Goal: Task Accomplishment & Management: Manage account settings

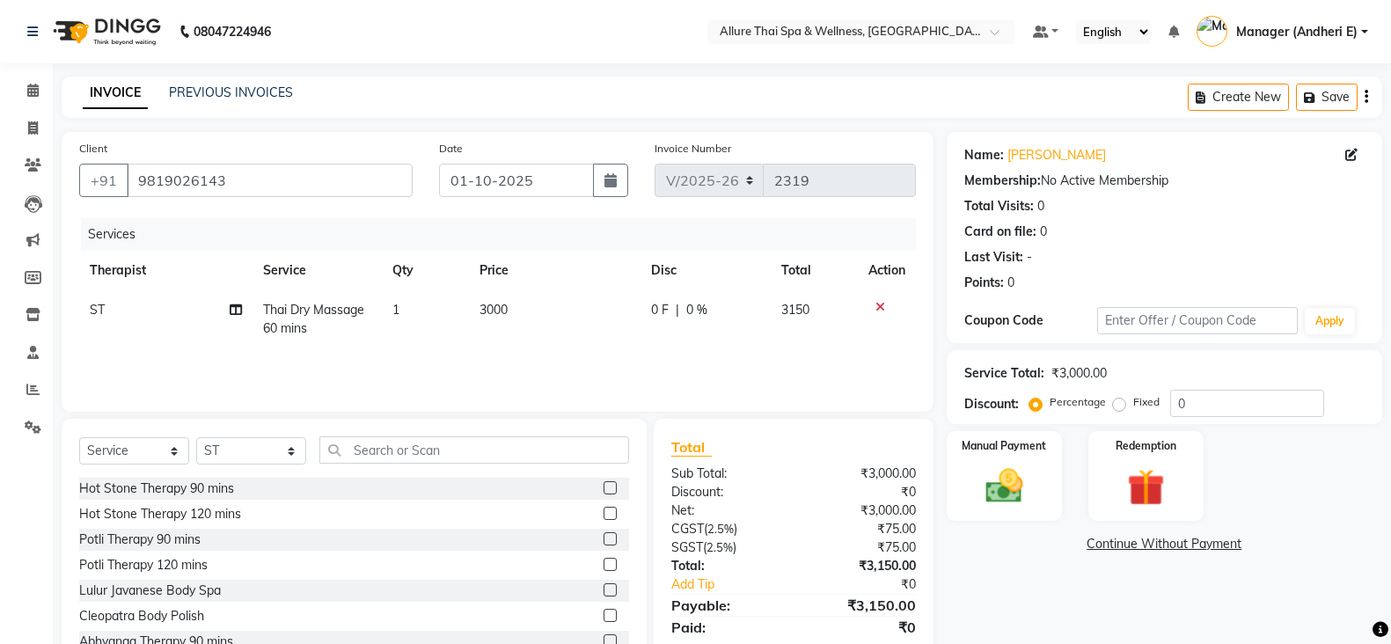
select select "6826"
select select "service"
select select "89384"
click at [30, 127] on icon at bounding box center [33, 127] width 10 height 13
select select "service"
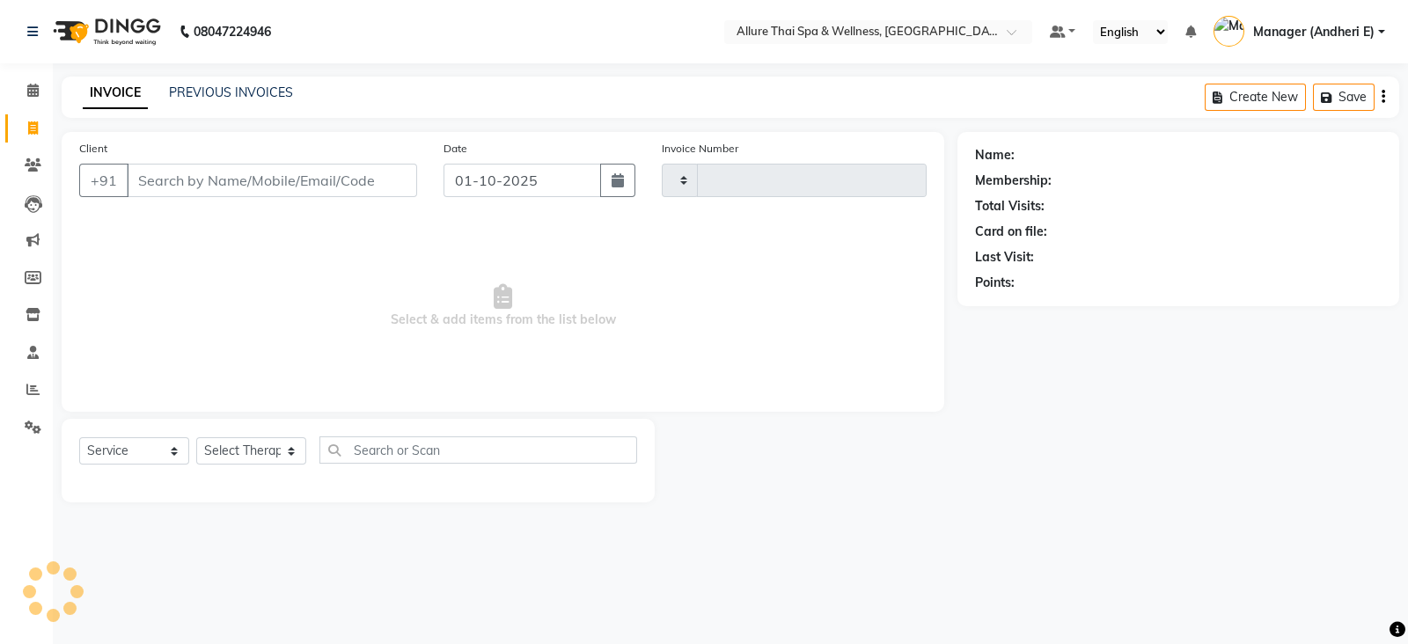
type input "2319"
select select "6826"
click at [32, 119] on span at bounding box center [33, 129] width 31 height 20
click at [33, 85] on icon at bounding box center [32, 90] width 11 height 13
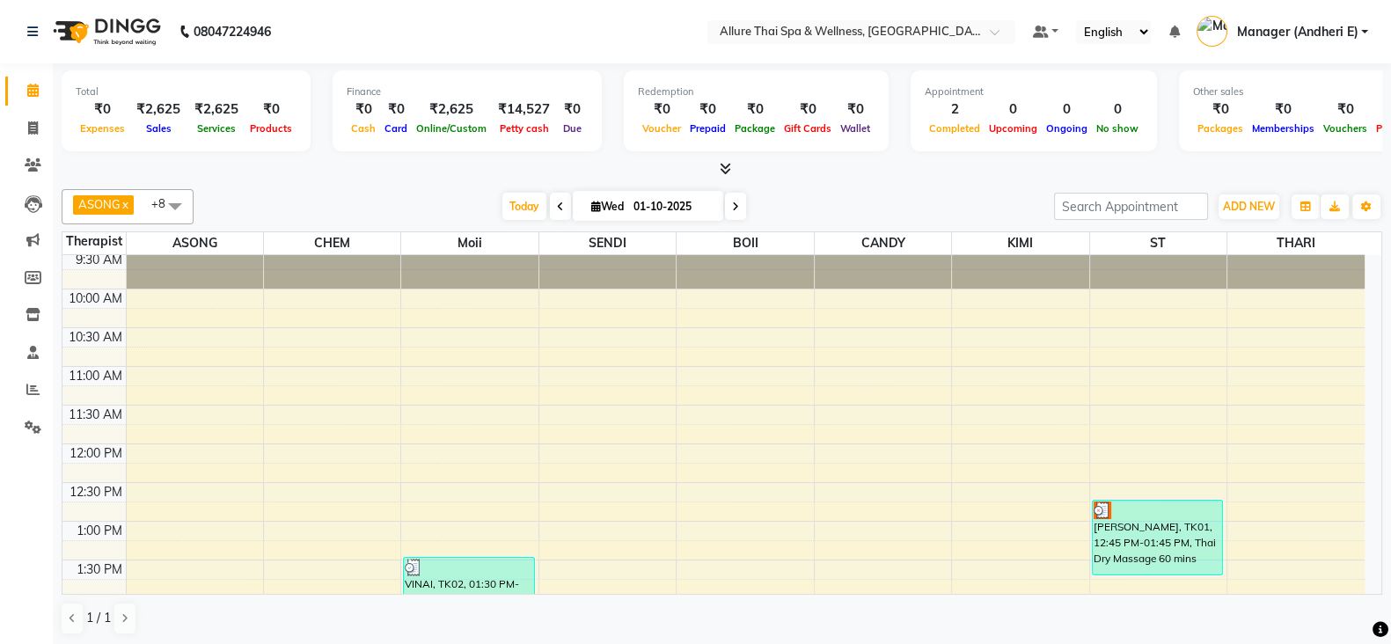
scroll to position [234, 0]
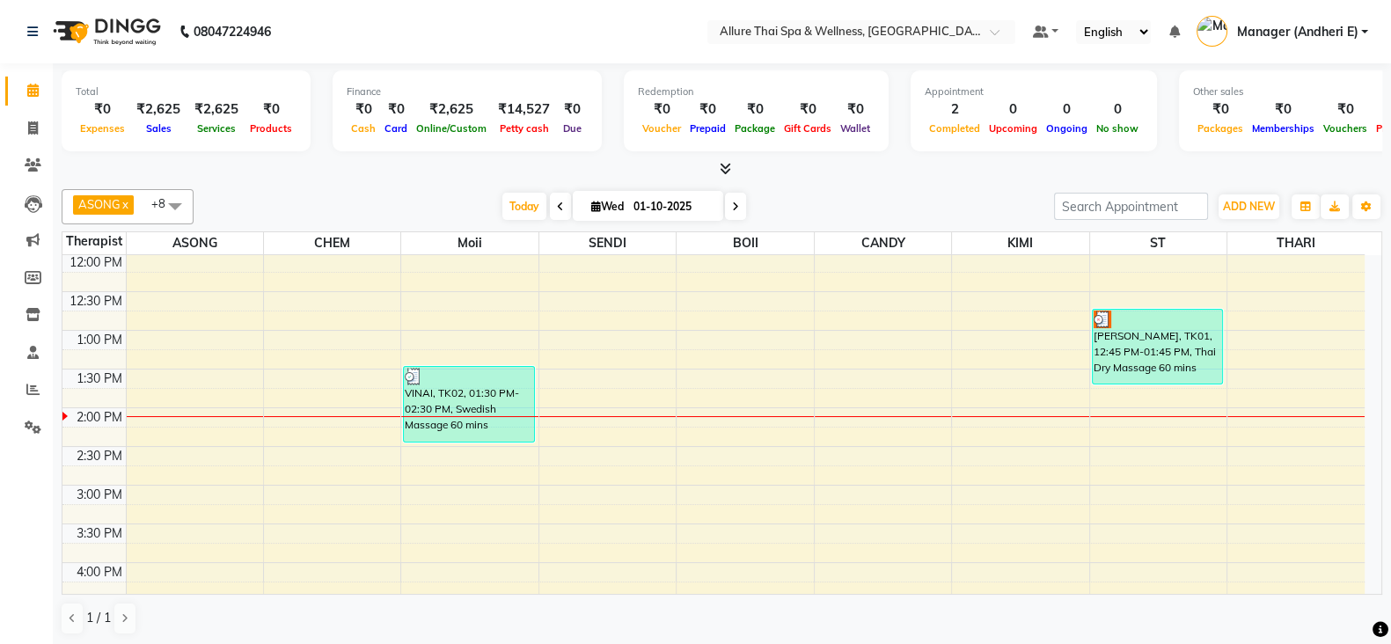
click at [598, 473] on div "9:00 AM 9:30 AM 10:00 AM 10:30 AM 11:00 AM 11:30 AM 12:00 PM 12:30 PM 1:00 PM 1…" at bounding box center [713, 601] width 1302 height 1161
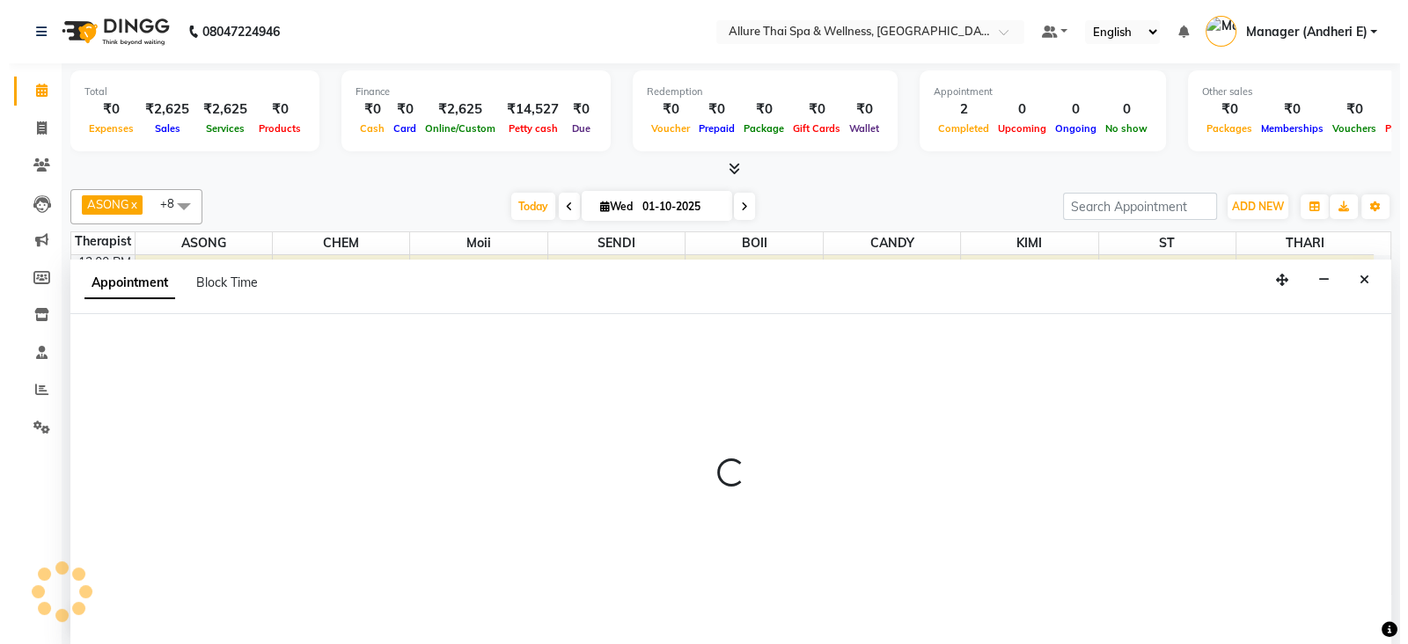
scroll to position [1, 0]
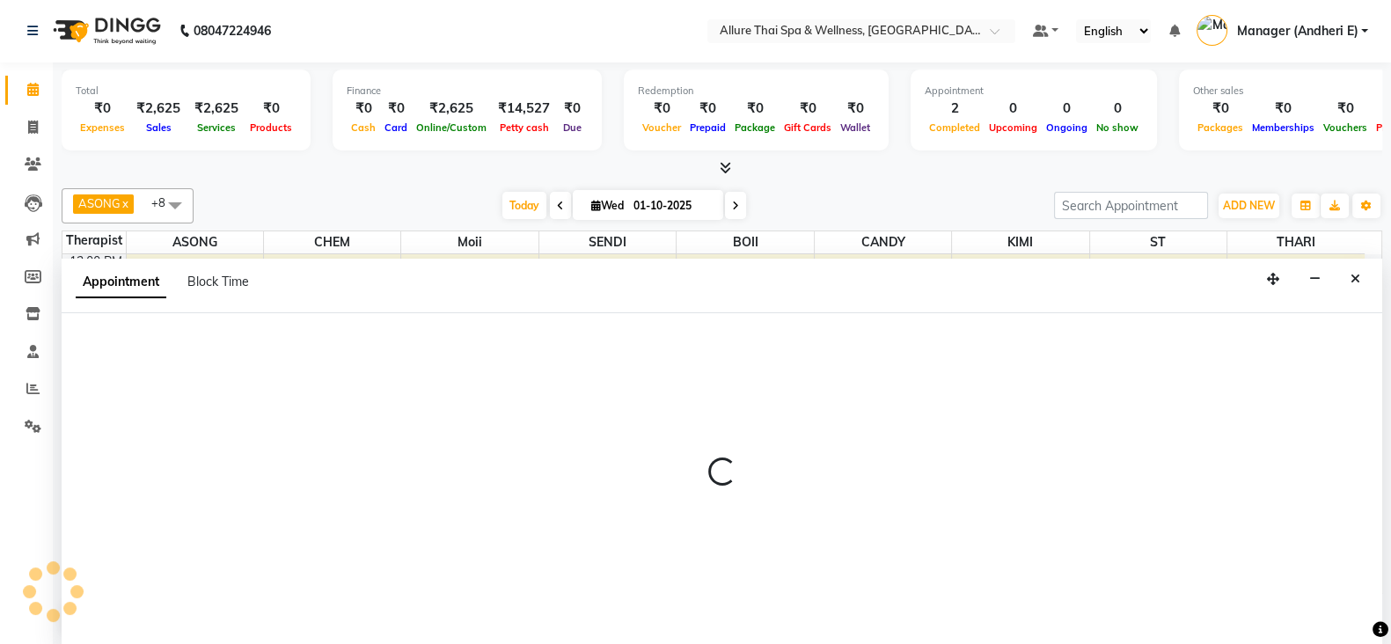
select select "66739"
select select "885"
select select "tentative"
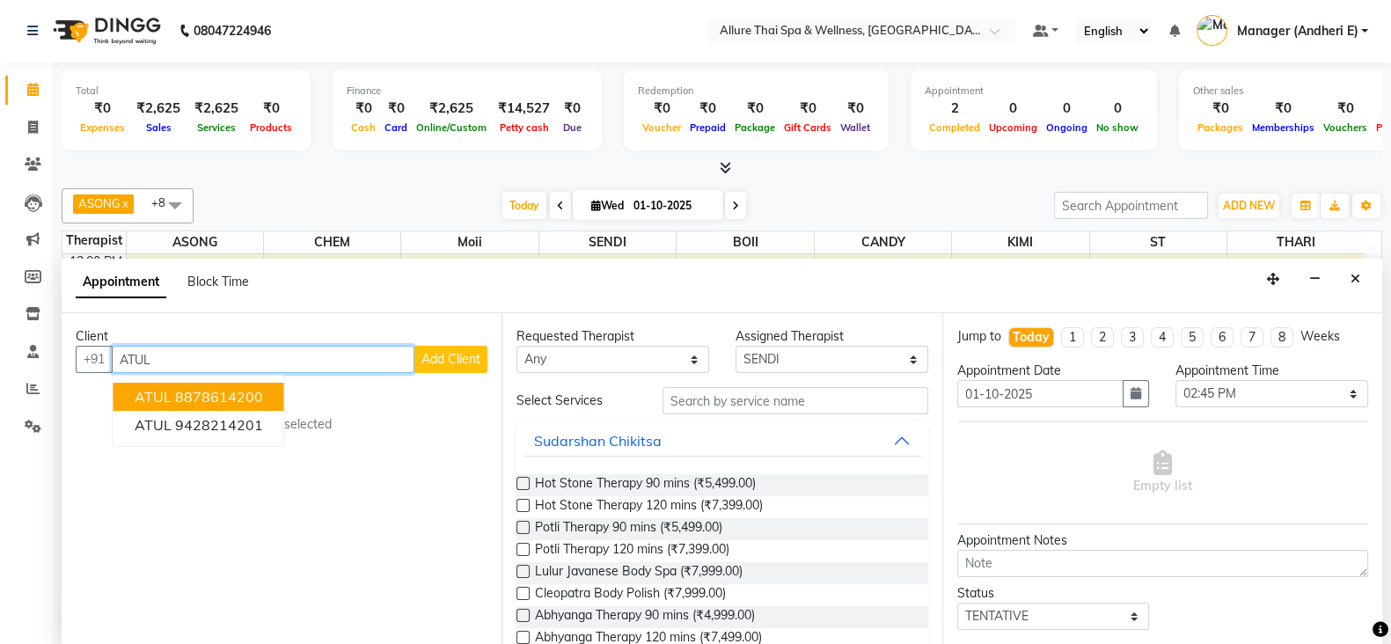
type input "ATUL"
click at [441, 351] on span "Add Client" at bounding box center [451, 359] width 59 height 16
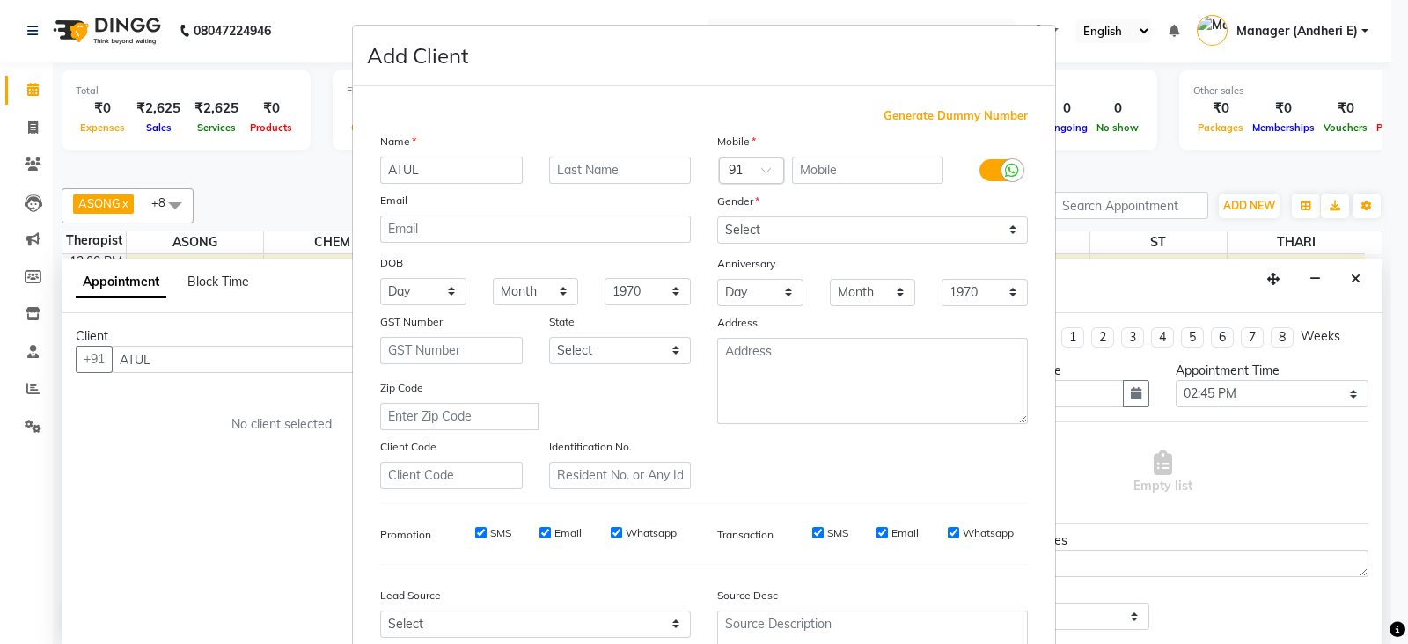
click at [892, 116] on span "Generate Dummy Number" at bounding box center [956, 116] width 144 height 18
type input "1300000000816"
checkbox input "false"
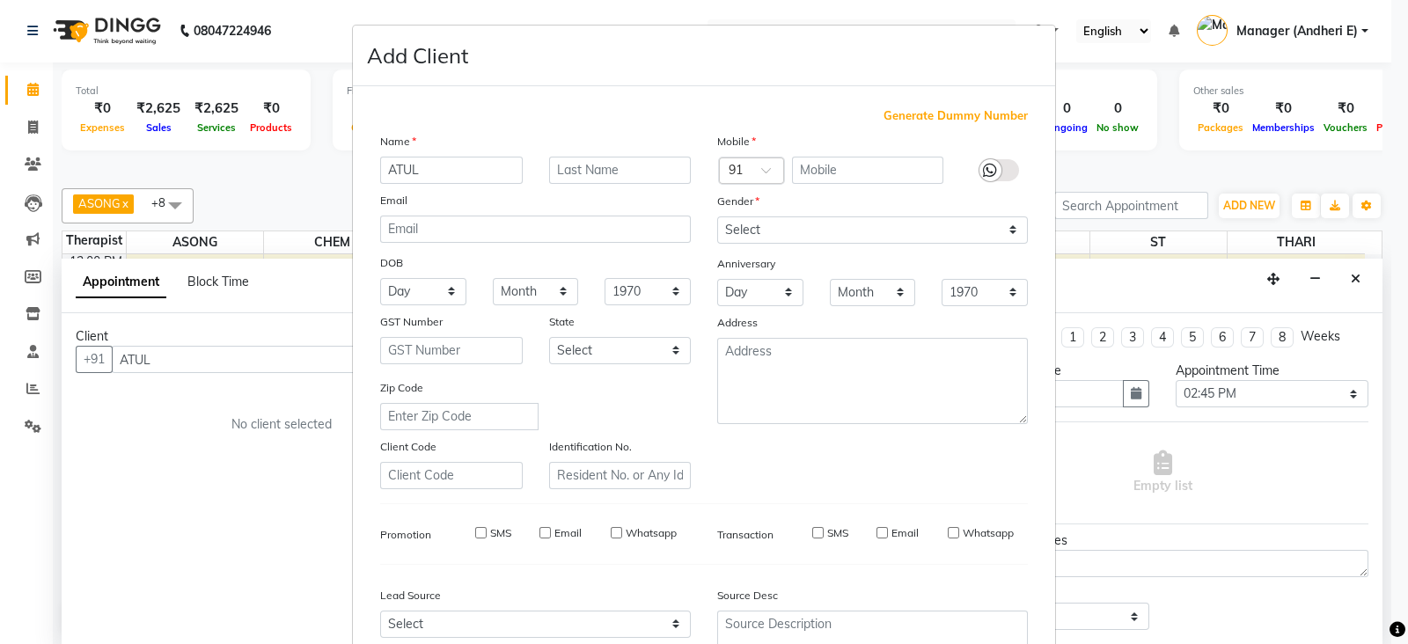
checkbox input "false"
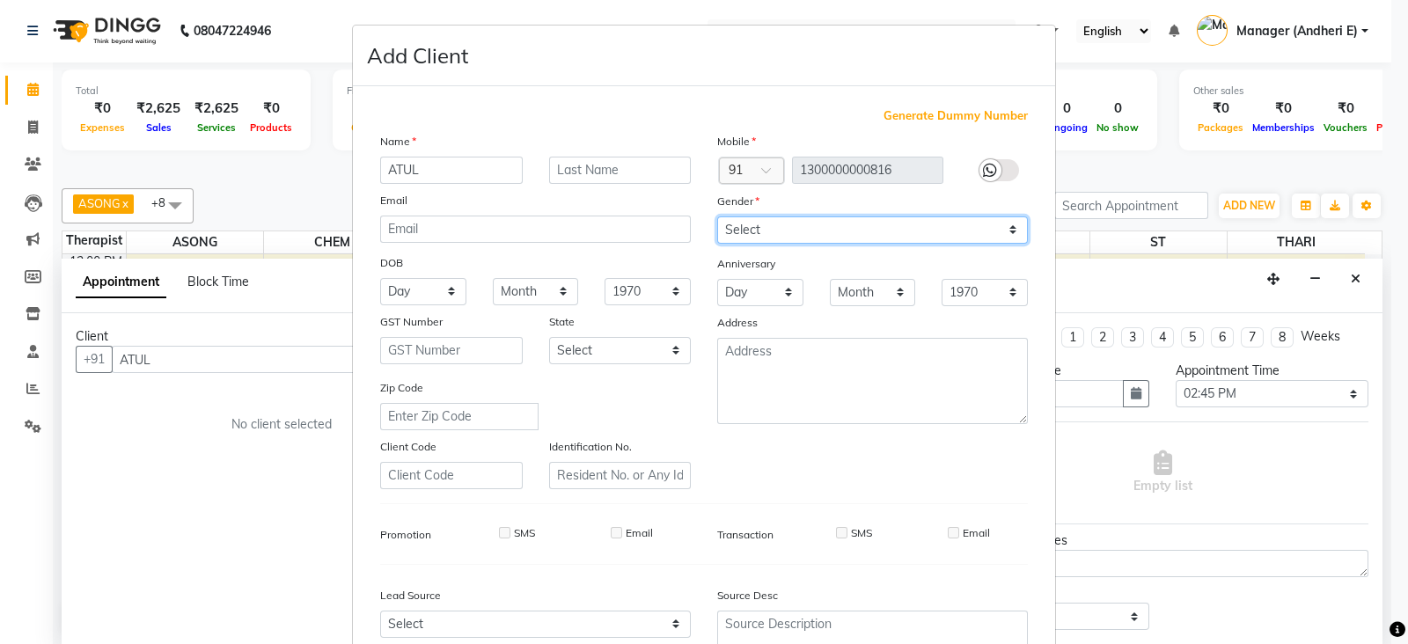
click at [1003, 236] on select "Select [DEMOGRAPHIC_DATA] [DEMOGRAPHIC_DATA] Other Prefer Not To Say" at bounding box center [872, 229] width 311 height 27
select select "[DEMOGRAPHIC_DATA]"
click at [717, 217] on select "Select [DEMOGRAPHIC_DATA] [DEMOGRAPHIC_DATA] Other Prefer Not To Say" at bounding box center [872, 229] width 311 height 27
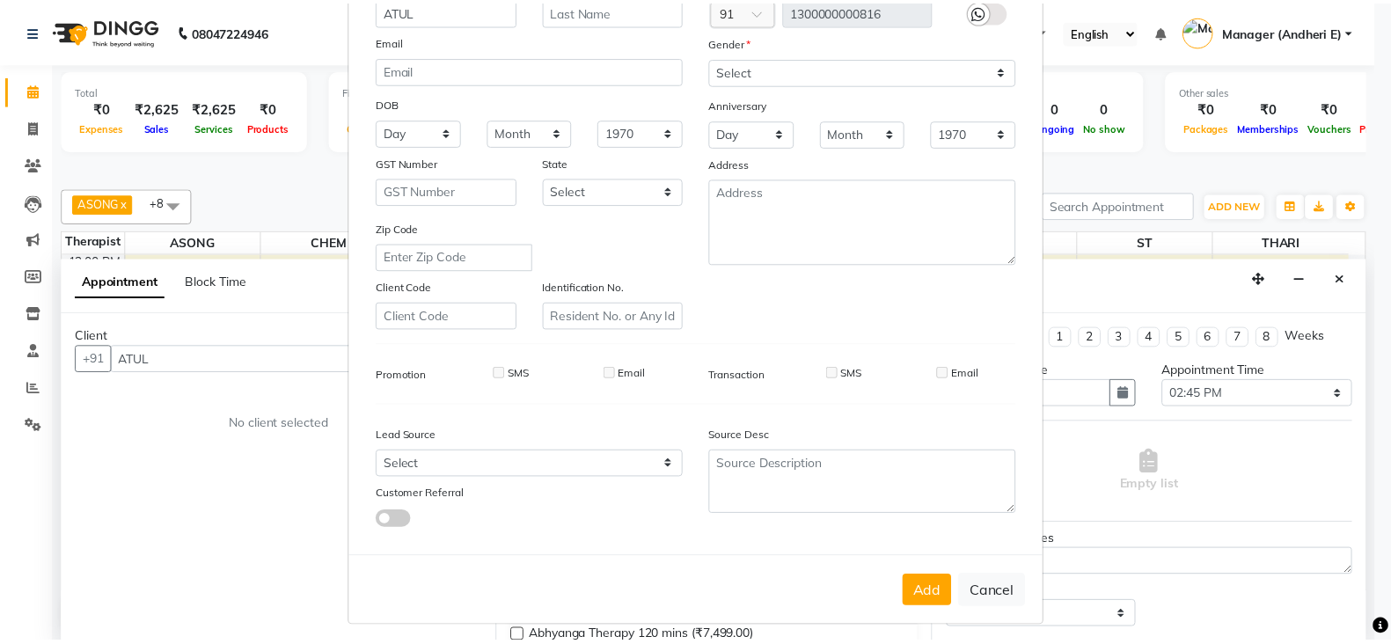
scroll to position [161, 0]
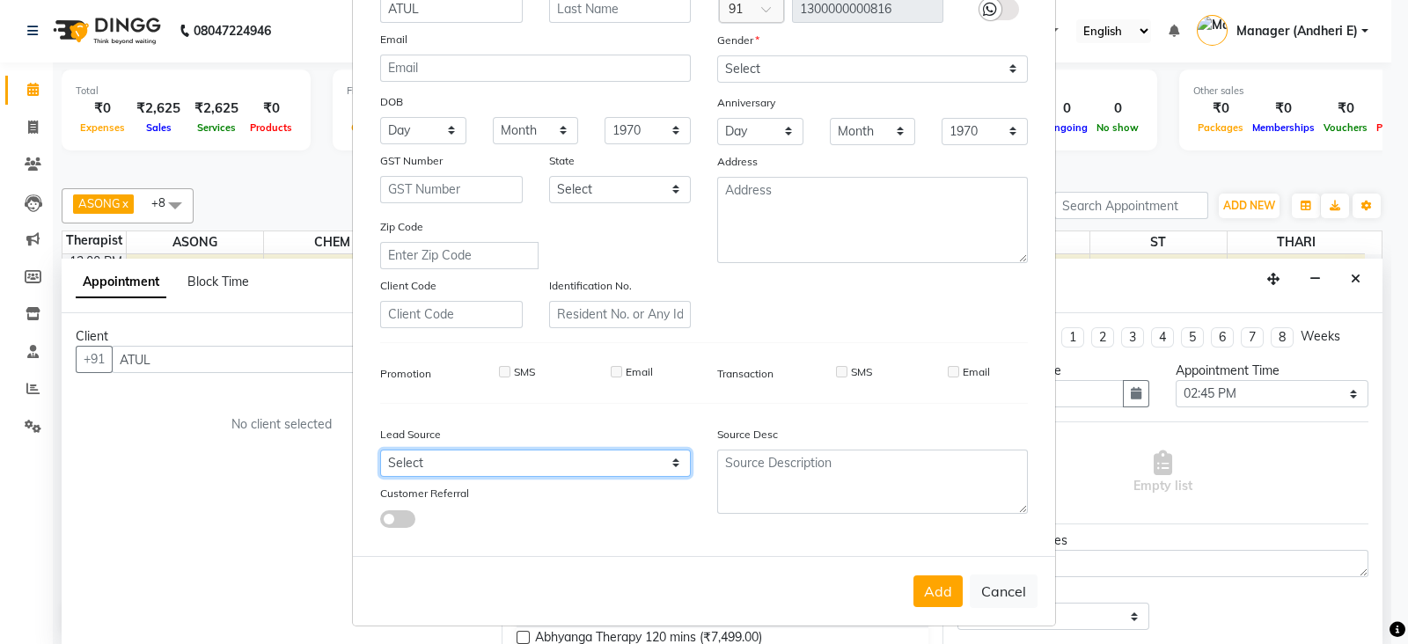
click at [664, 471] on select "Select Walk-in Referral Friend Advertisement Facebook JustDial Google Other Web…" at bounding box center [535, 463] width 311 height 27
select select "47842"
click at [380, 457] on select "Select Walk-in Referral Friend Advertisement Facebook JustDial Google Other Web…" at bounding box center [535, 463] width 311 height 27
click at [920, 596] on button "Add" at bounding box center [937, 592] width 49 height 32
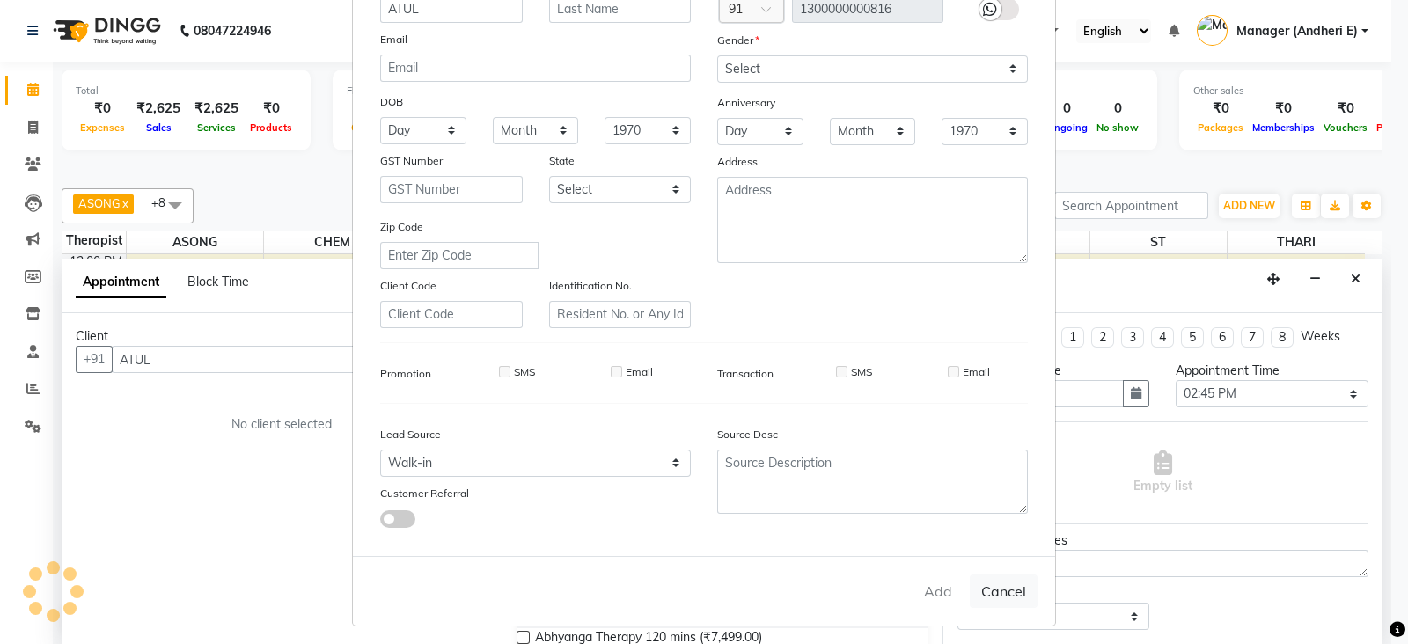
type input "1300000000816"
select select
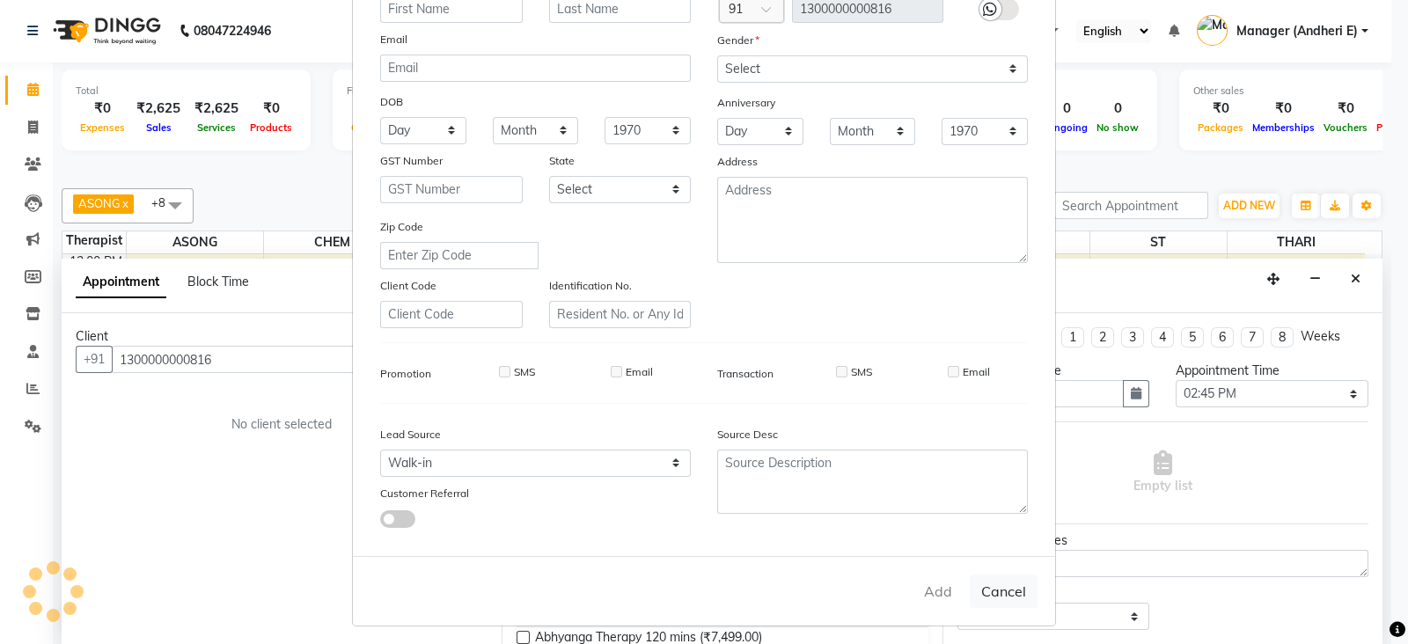
select select
checkbox input "false"
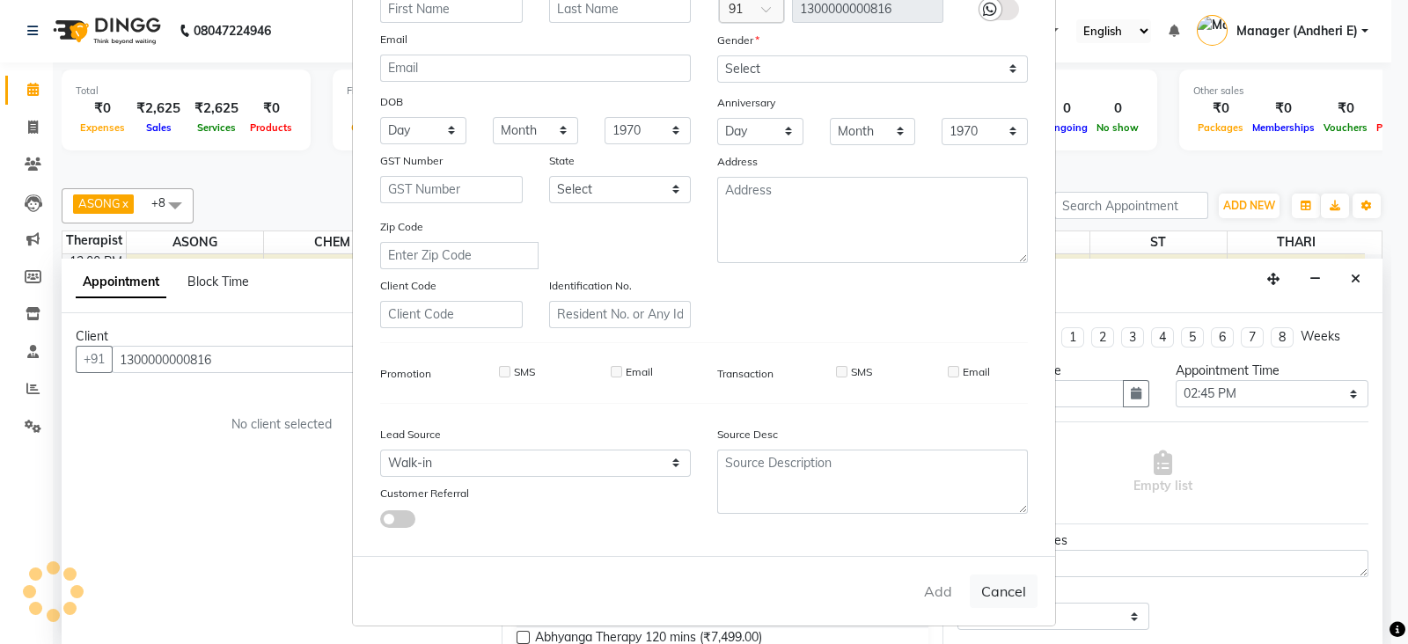
checkbox input "false"
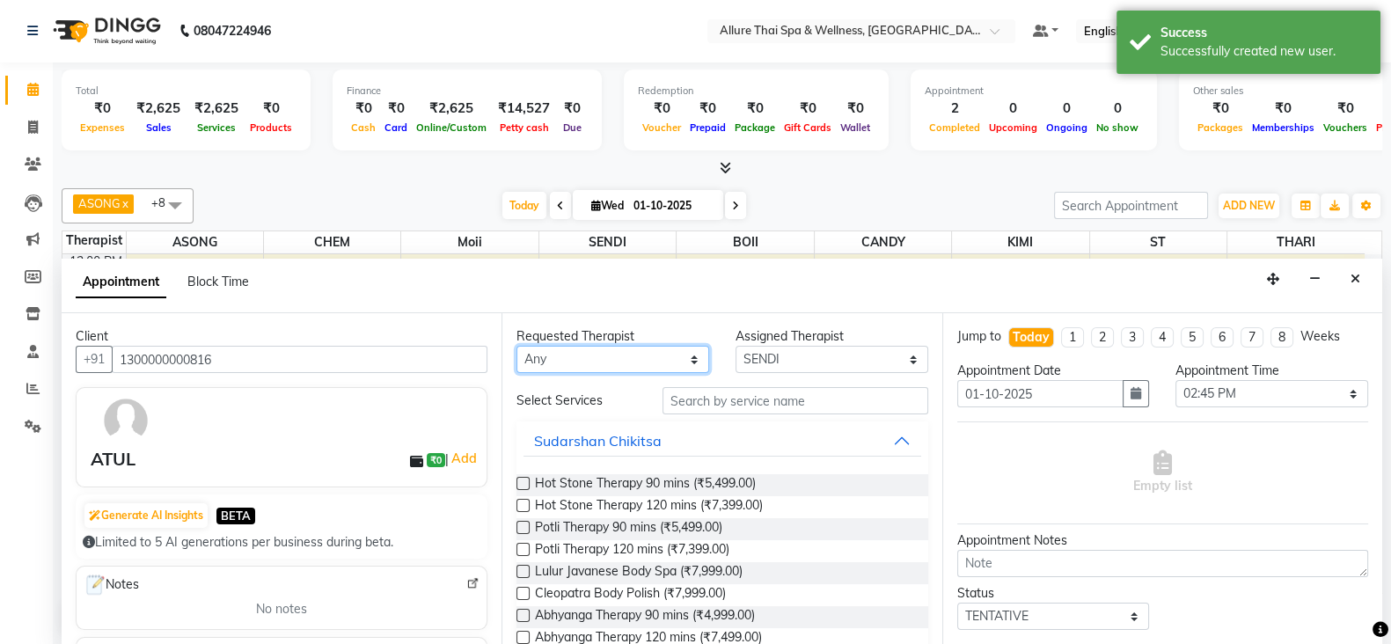
click at [694, 361] on select "Any ASONG [PERSON_NAME] BOII CANDY CHEM [PERSON_NAME] Moii SENDI ST THARI" at bounding box center [613, 359] width 193 height 27
select select "93082"
click at [517, 346] on select "Any ASONG [PERSON_NAME] BOII CANDY CHEM [PERSON_NAME] Moii SENDI ST THARI" at bounding box center [613, 359] width 193 height 27
select select "93082"
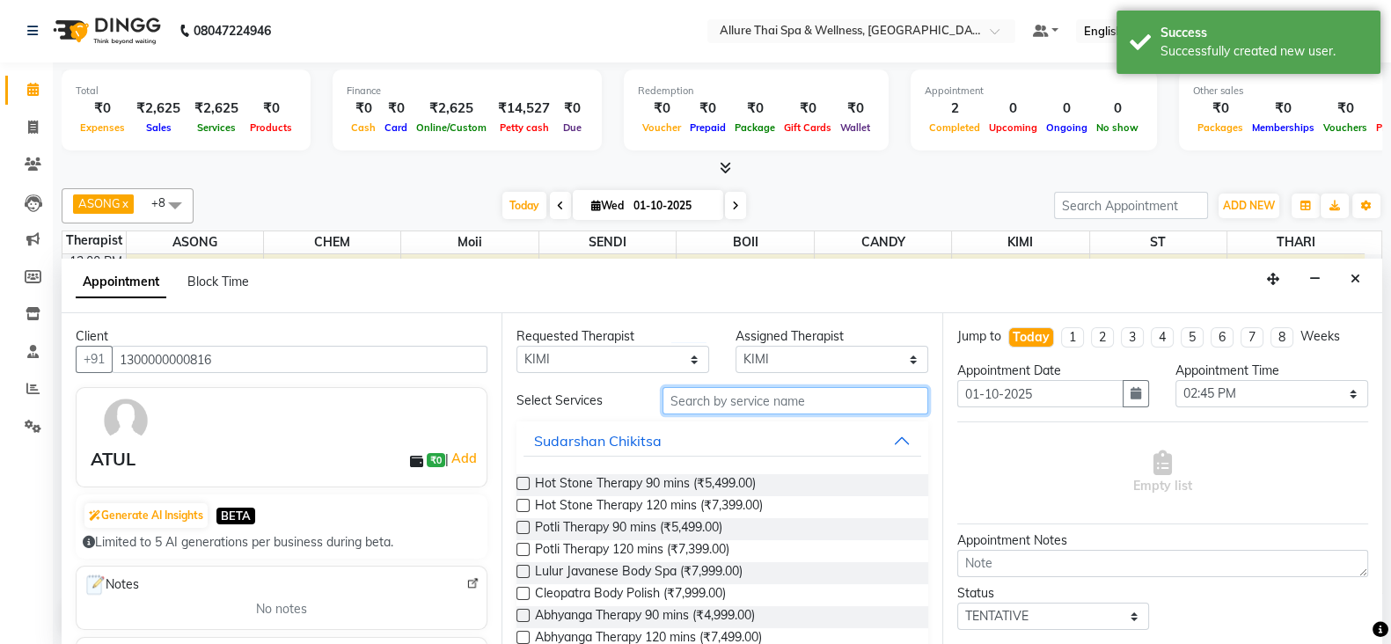
drag, startPoint x: 757, startPoint y: 396, endPoint x: 903, endPoint y: 434, distance: 150.9
click at [757, 398] on input "text" at bounding box center [796, 400] width 266 height 27
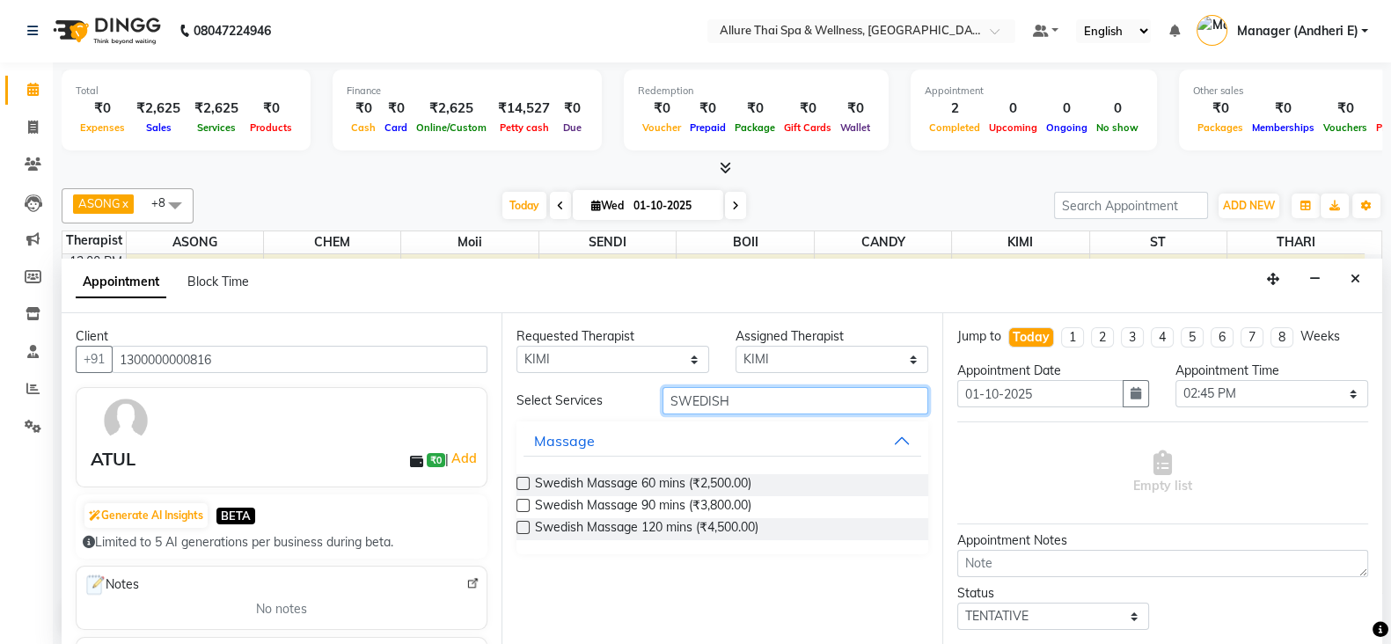
type input "SWEDISH"
click at [515, 489] on div "Requested Therapist Any ASONG [PERSON_NAME] BOII CANDY CHEM [PERSON_NAME] Moii …" at bounding box center [722, 479] width 440 height 332
click at [526, 478] on label at bounding box center [523, 483] width 13 height 13
click at [526, 480] on input "checkbox" at bounding box center [522, 485] width 11 height 11
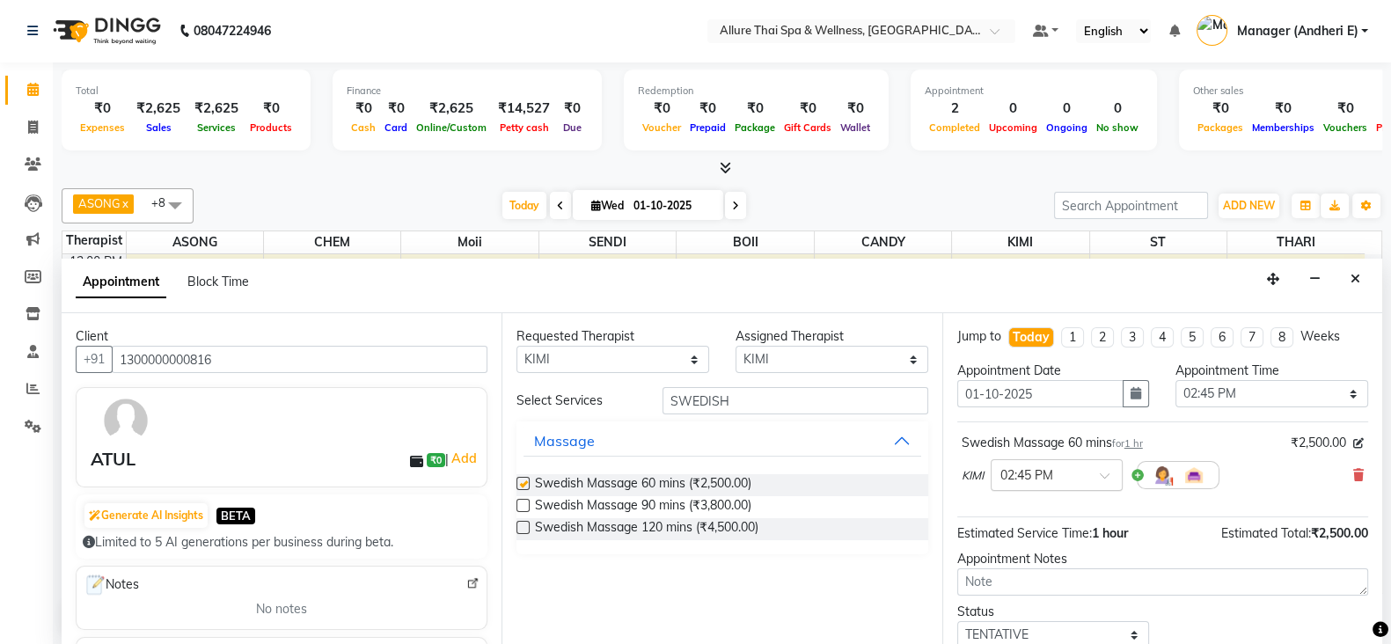
checkbox input "false"
click at [1115, 477] on span at bounding box center [1111, 481] width 22 height 18
click at [1023, 605] on div "02:30 PM" at bounding box center [1057, 618] width 130 height 33
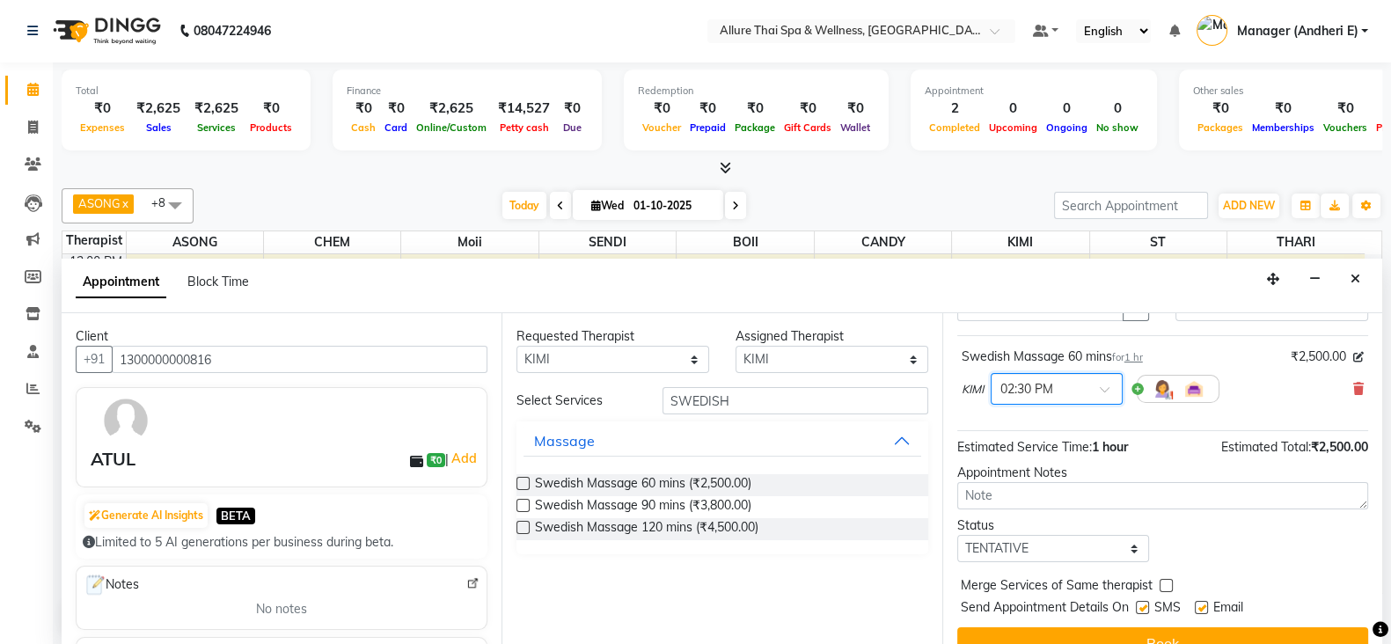
scroll to position [87, 0]
drag, startPoint x: 1111, startPoint y: 549, endPoint x: 1122, endPoint y: 536, distance: 17.5
click at [1118, 549] on select "Select TENTATIVE CONFIRM CHECK-IN UPCOMING" at bounding box center [1053, 547] width 193 height 27
select select "check-in"
click at [957, 534] on select "Select TENTATIVE CONFIRM CHECK-IN UPCOMING" at bounding box center [1053, 547] width 193 height 27
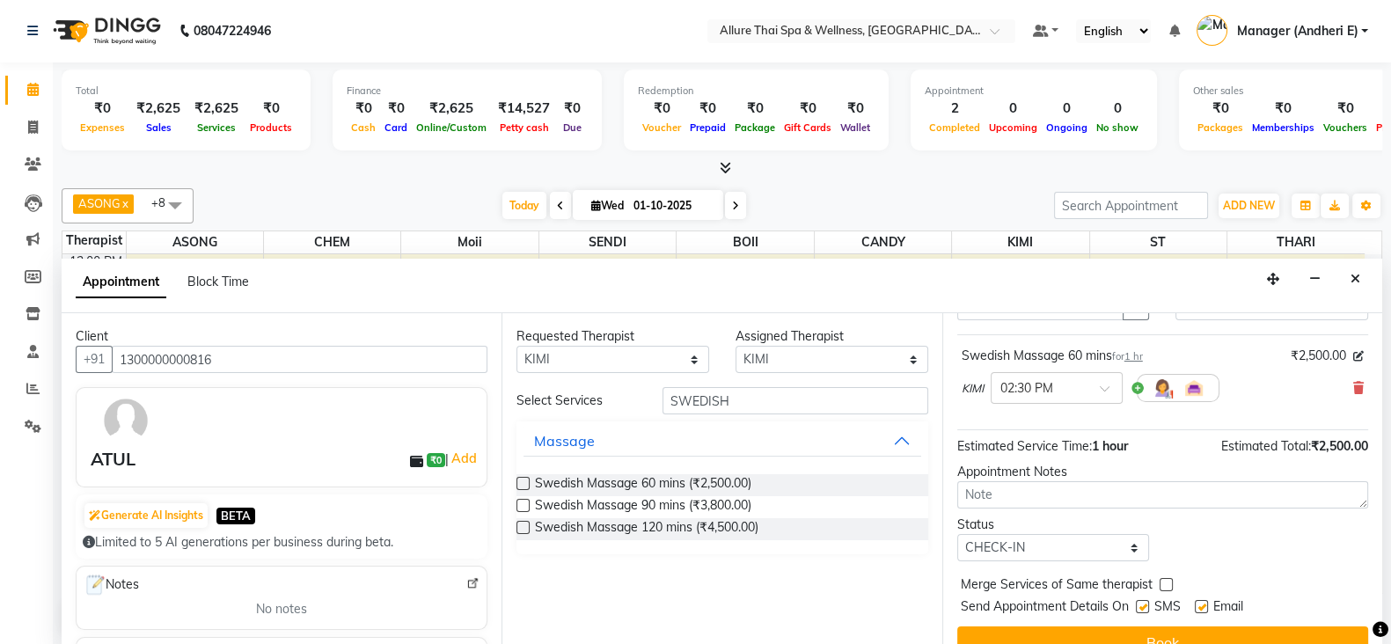
click at [1148, 609] on label at bounding box center [1142, 606] width 13 height 13
click at [1148, 609] on input "checkbox" at bounding box center [1141, 608] width 11 height 11
checkbox input "false"
click at [1197, 606] on label at bounding box center [1201, 606] width 13 height 13
click at [1197, 606] on input "checkbox" at bounding box center [1200, 608] width 11 height 11
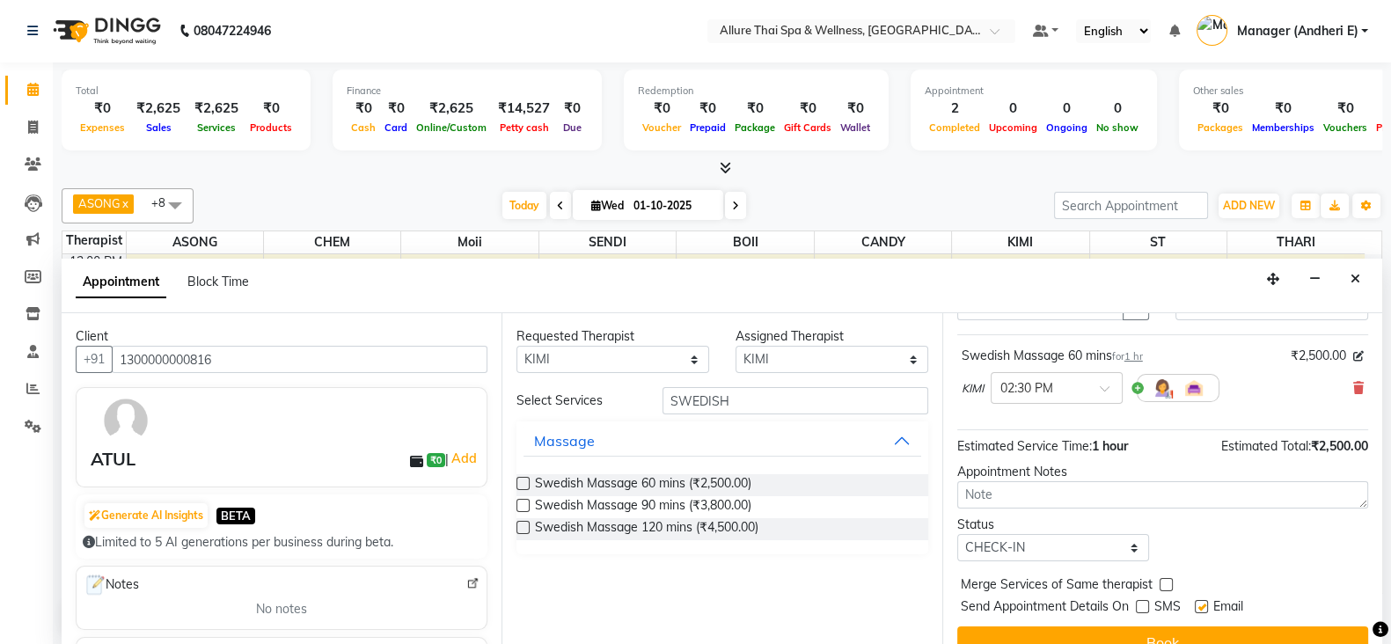
checkbox input "false"
click at [1223, 627] on button "Book" at bounding box center [1162, 643] width 411 height 32
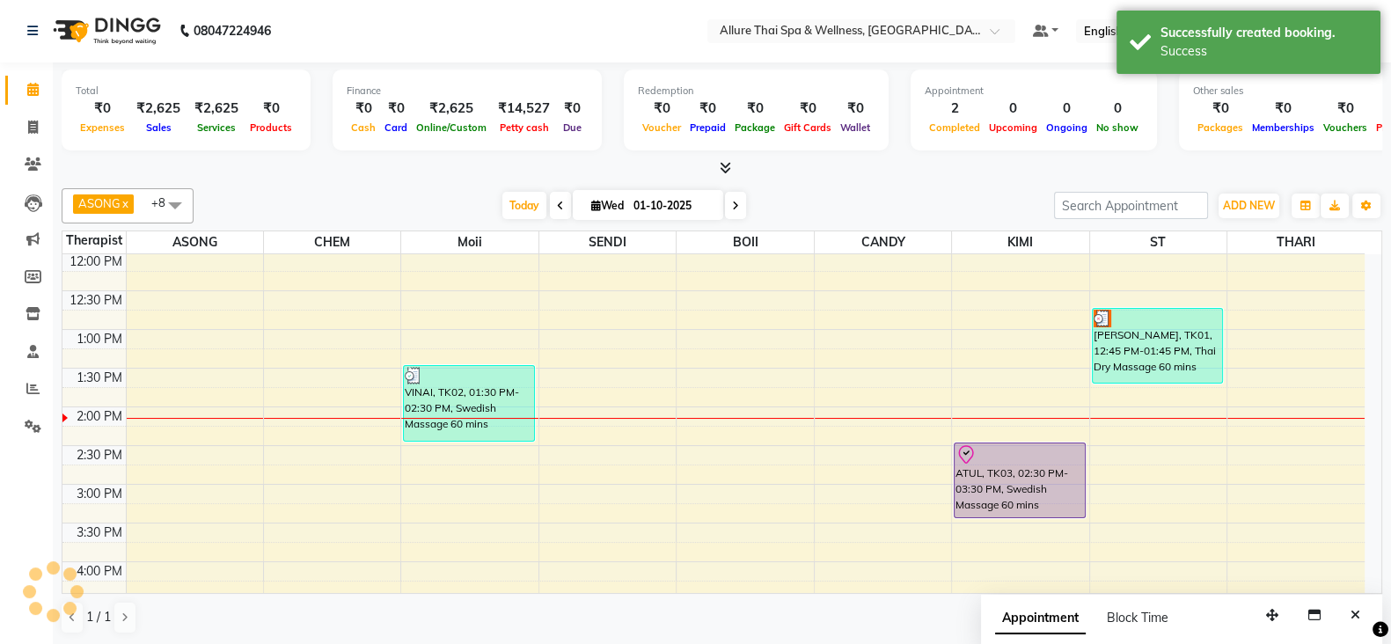
scroll to position [0, 0]
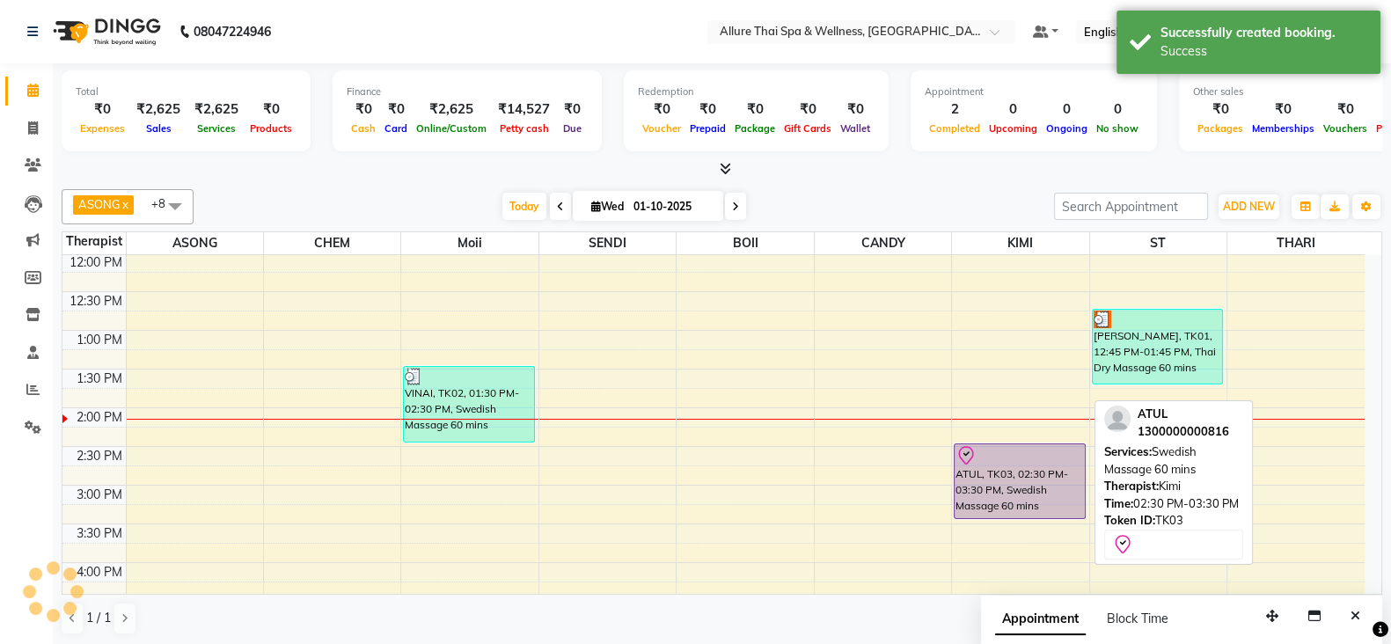
click at [1052, 469] on div "ATUL, TK03, 02:30 PM-03:30 PM, Swedish Massage 60 mins" at bounding box center [1020, 481] width 130 height 74
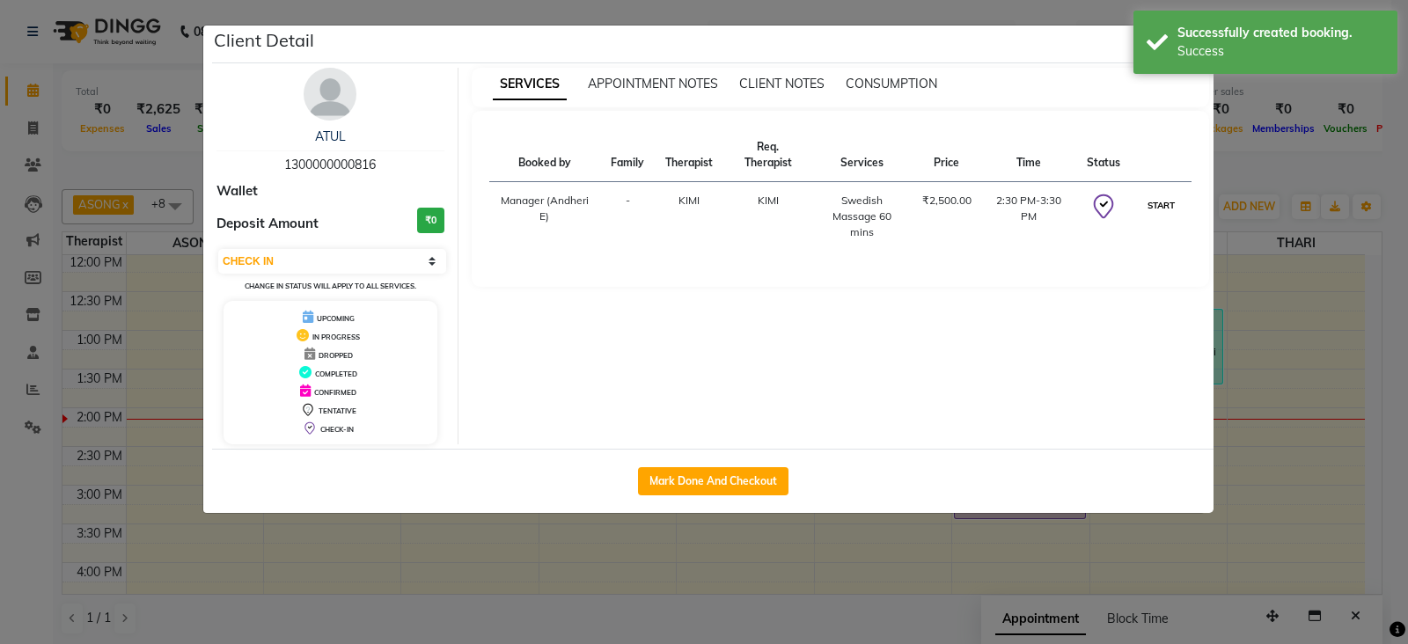
click at [1166, 209] on button "START" at bounding box center [1161, 205] width 36 height 22
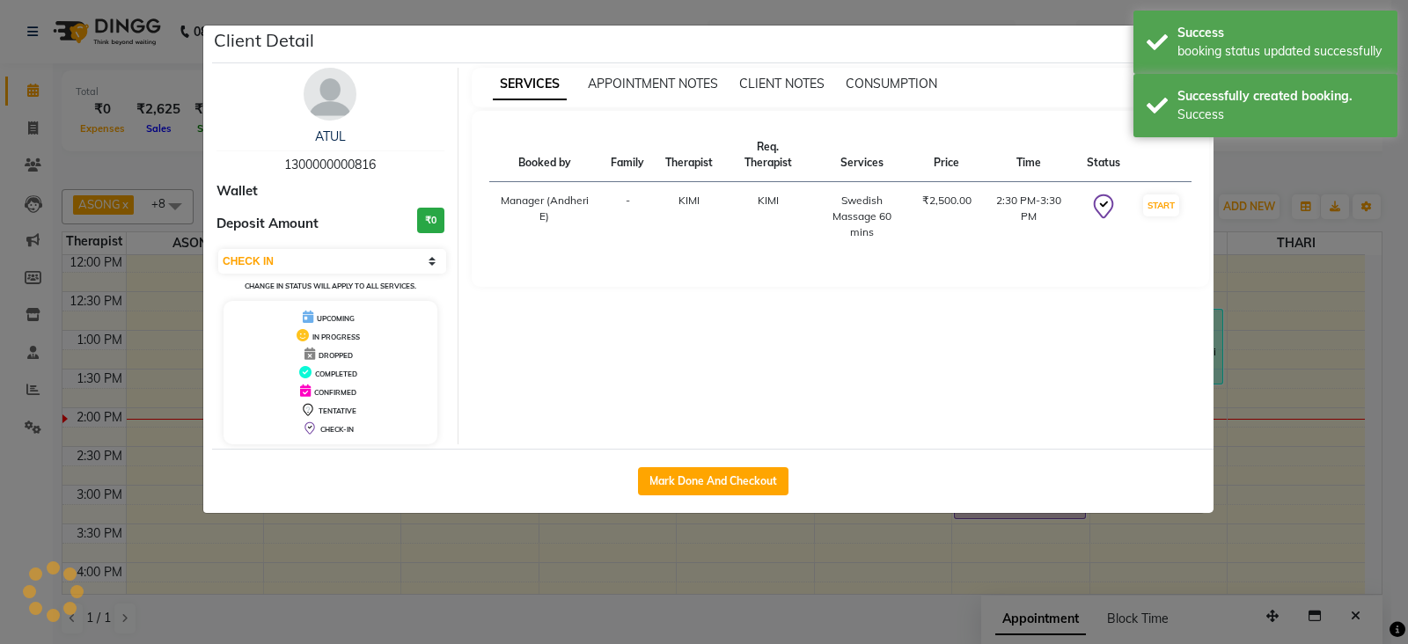
select select "1"
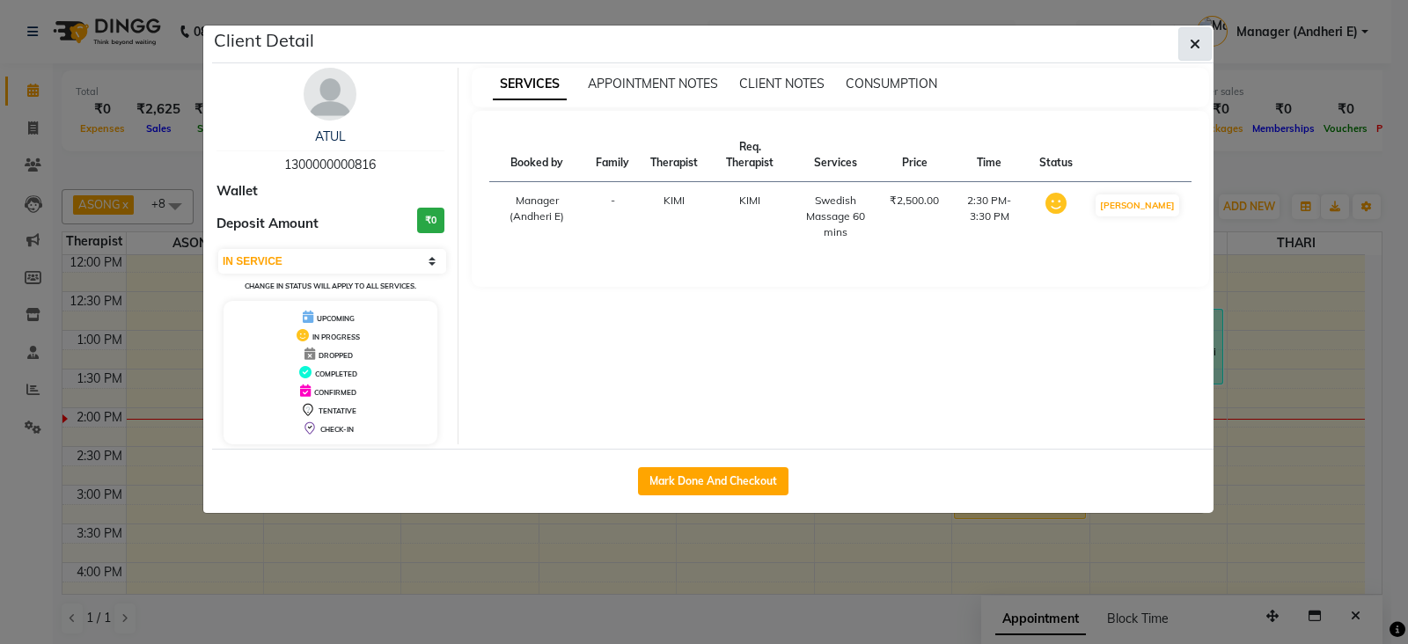
click at [1194, 39] on icon "button" at bounding box center [1195, 44] width 11 height 14
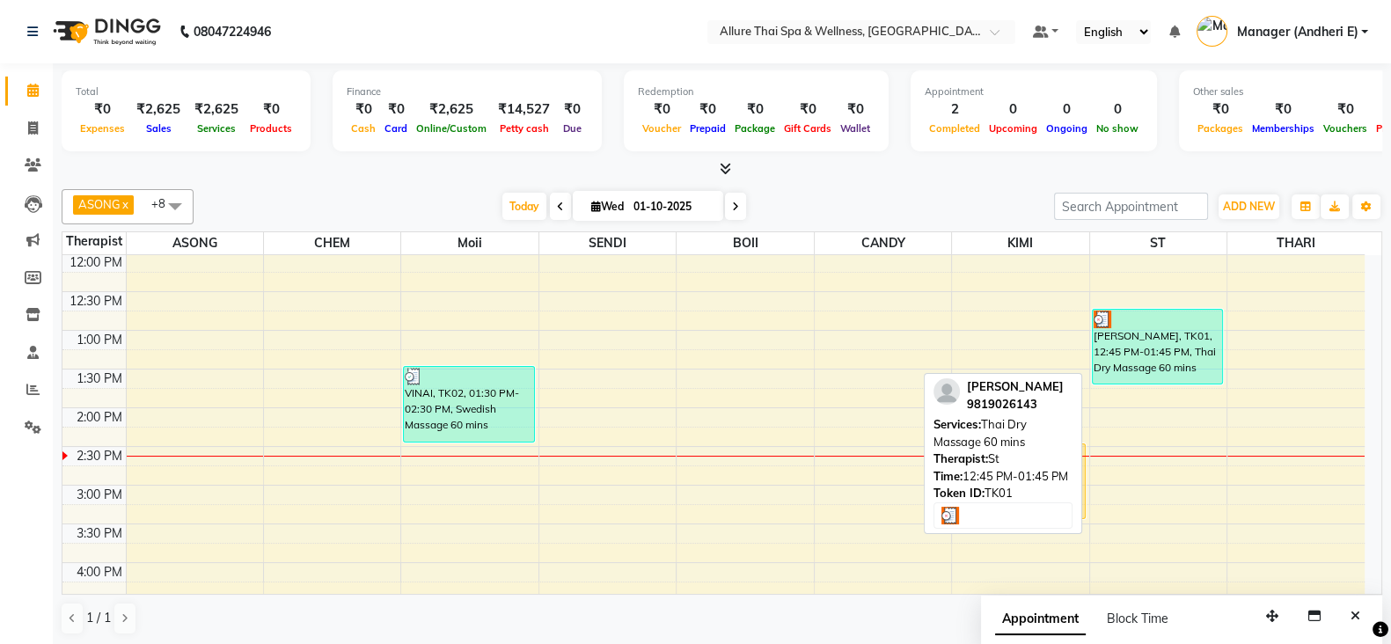
click at [1164, 356] on div "[PERSON_NAME], TK01, 12:45 PM-01:45 PM, Thai Dry Massage 60 mins" at bounding box center [1158, 347] width 130 height 74
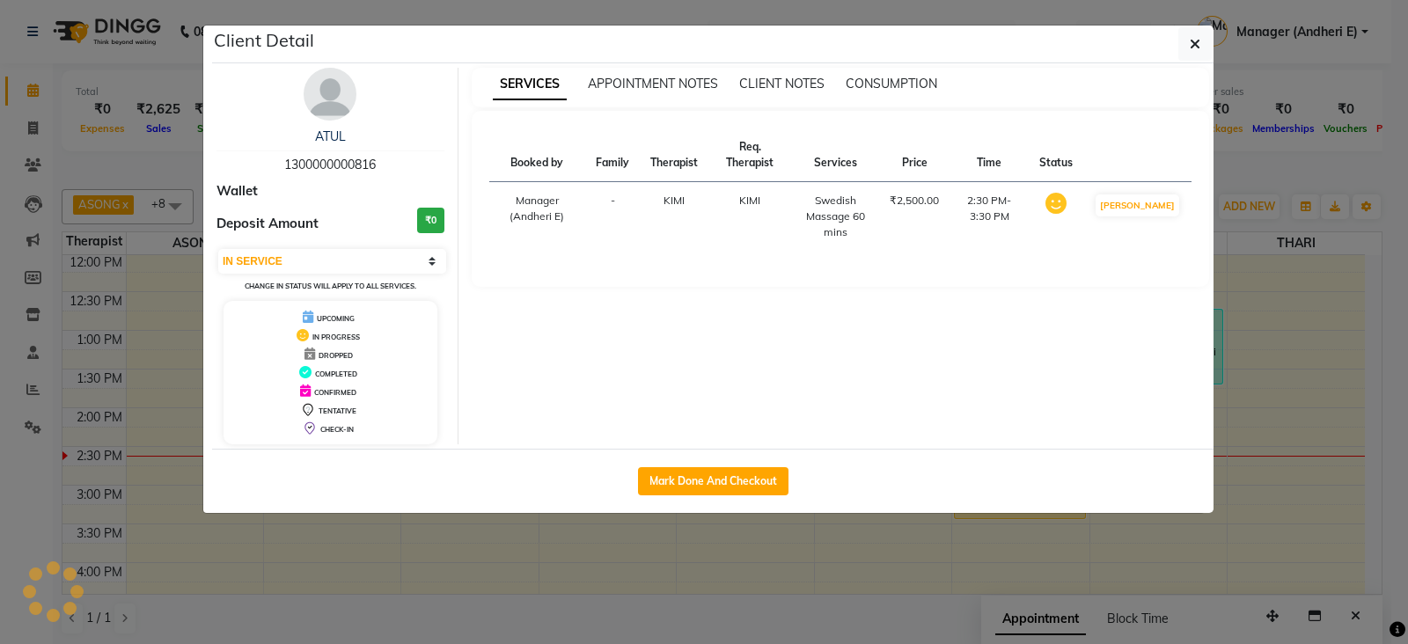
select select "3"
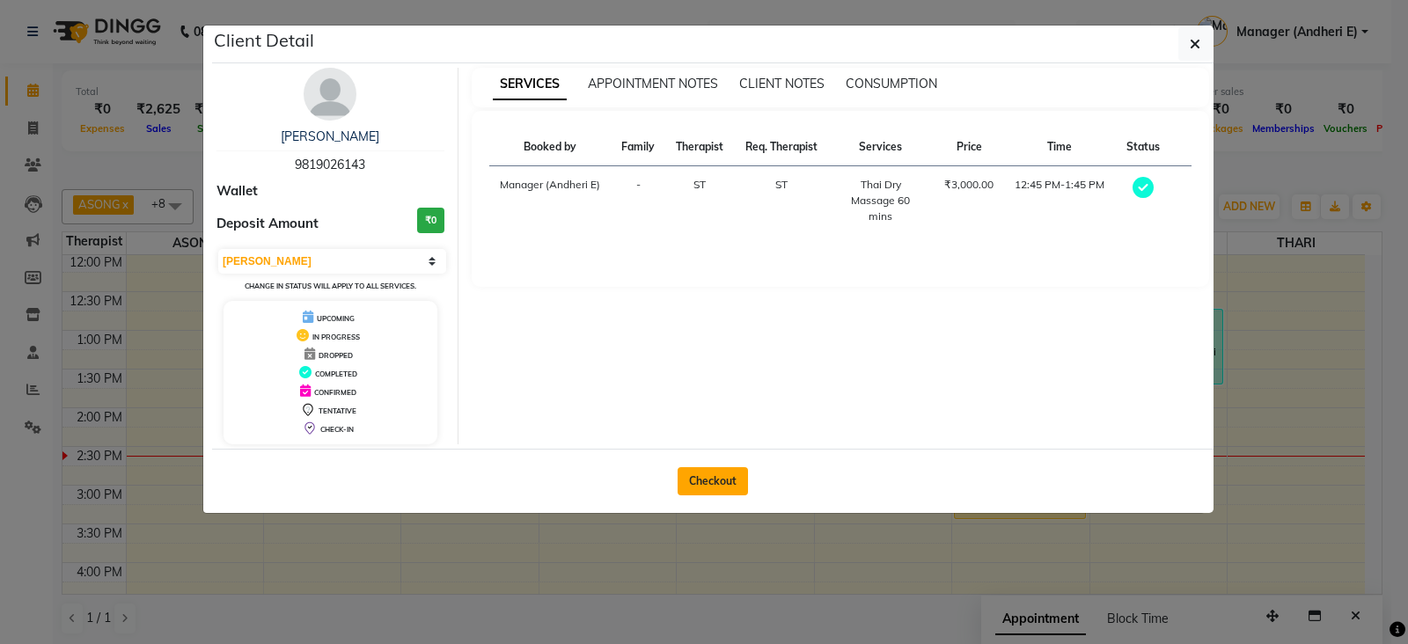
click at [718, 474] on button "Checkout" at bounding box center [713, 481] width 70 height 28
select select "service"
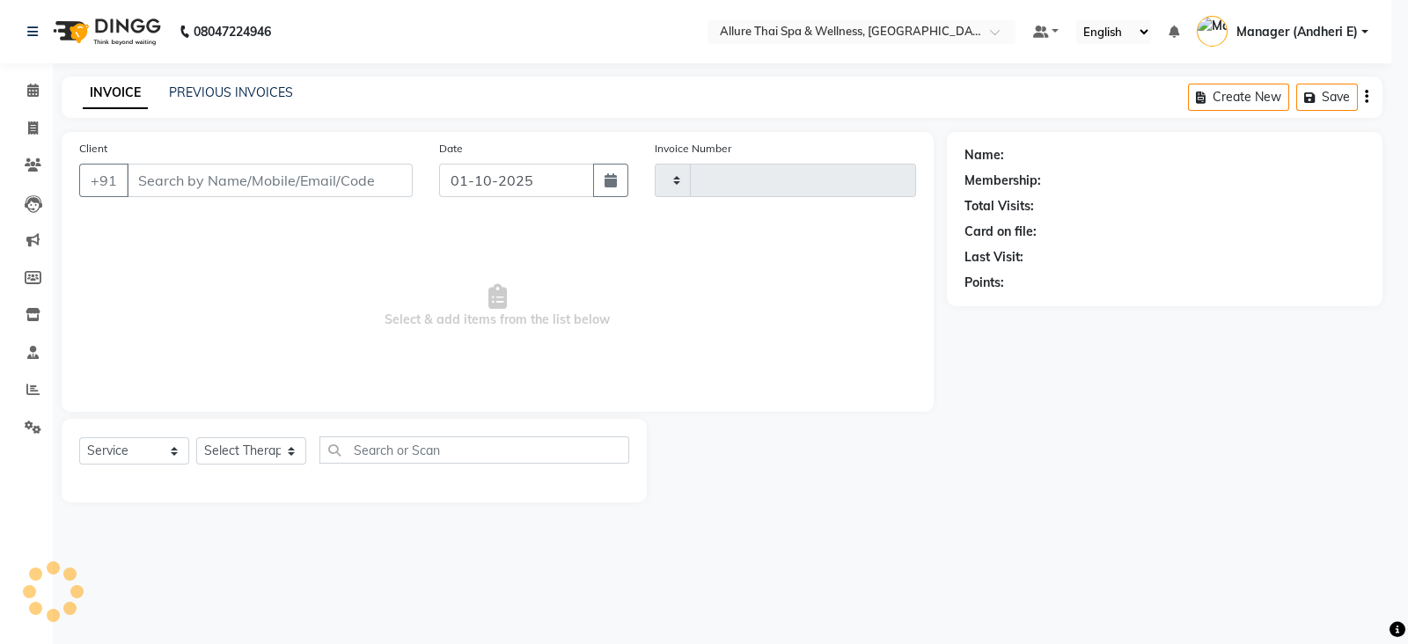
type input "2319"
select select "6826"
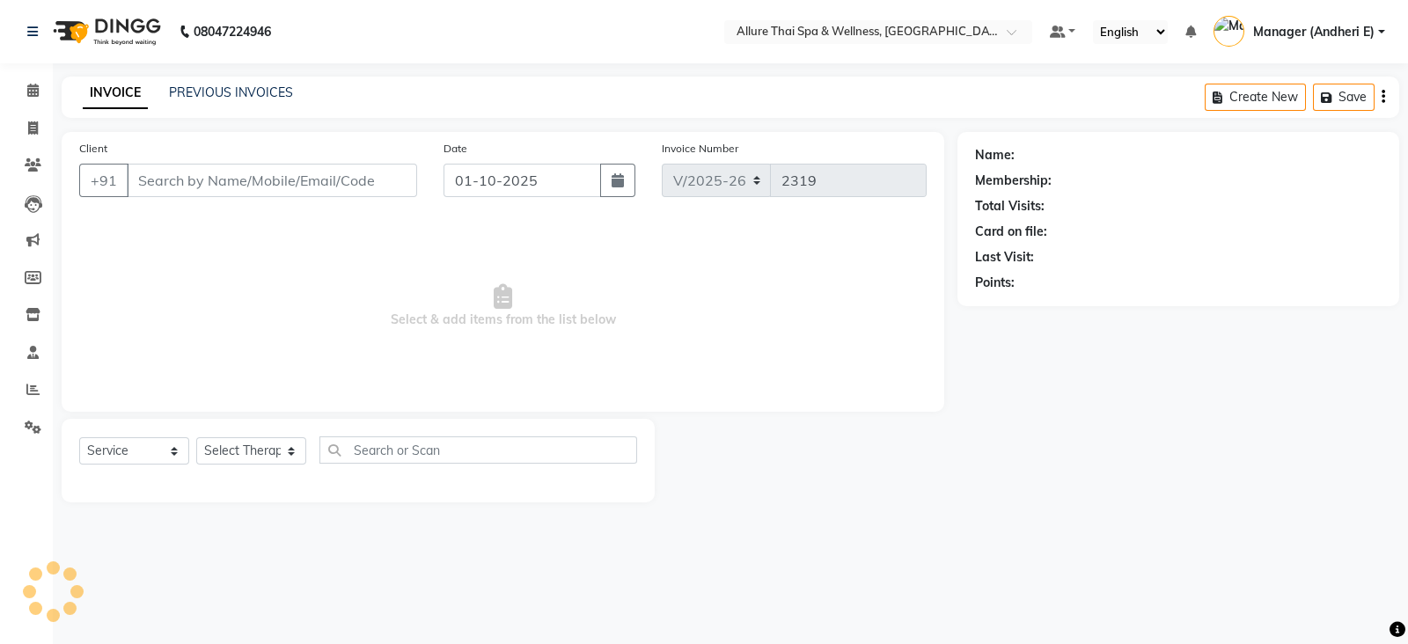
type input "9819026143"
select select "89384"
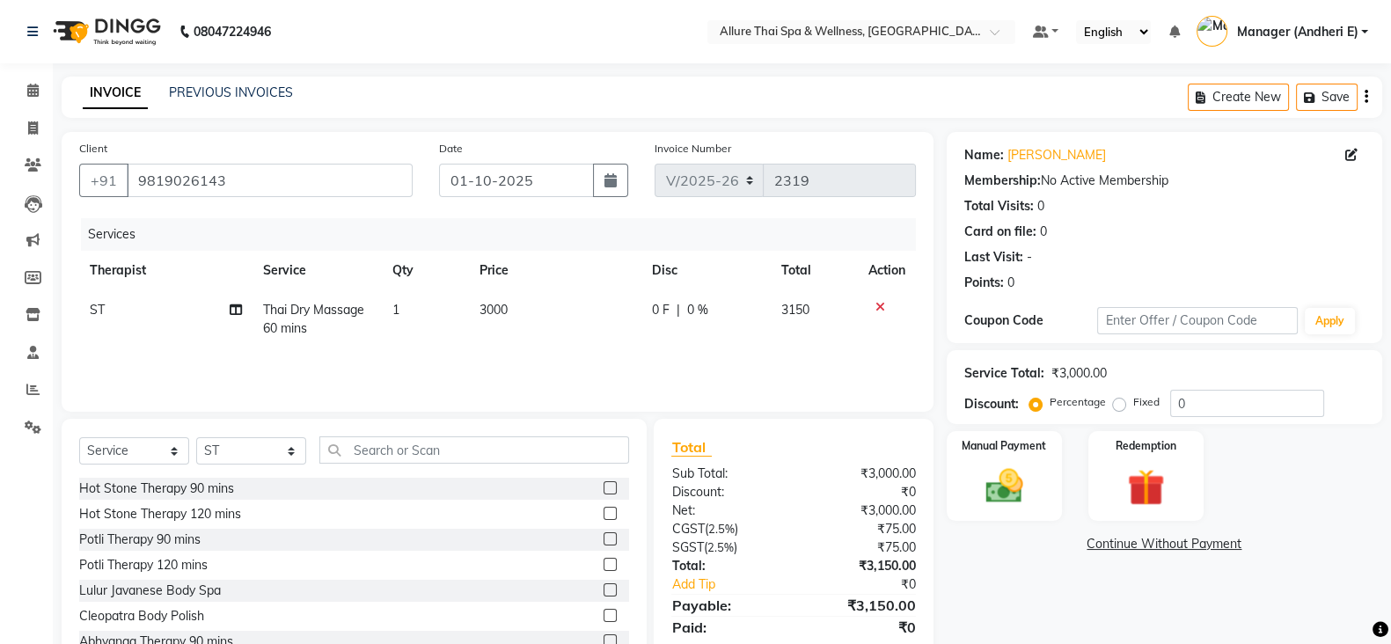
click at [869, 305] on div at bounding box center [887, 307] width 37 height 12
click at [879, 312] on icon at bounding box center [881, 307] width 10 height 12
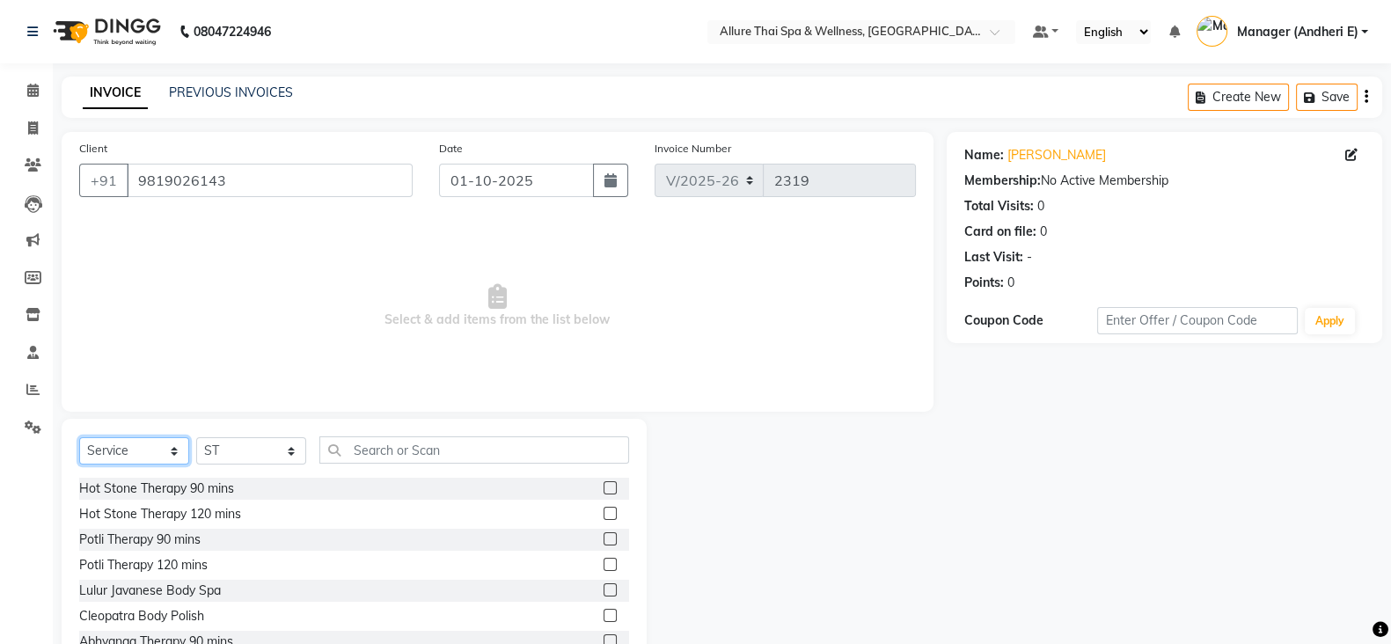
drag, startPoint x: 177, startPoint y: 451, endPoint x: 175, endPoint y: 440, distance: 10.7
click at [177, 451] on select "Select Service Product Membership Package Voucher Prepaid Gift Card" at bounding box center [134, 450] width 110 height 27
click at [79, 438] on select "Select Service Product Membership Package Voucher Prepaid Gift Card" at bounding box center [134, 450] width 110 height 27
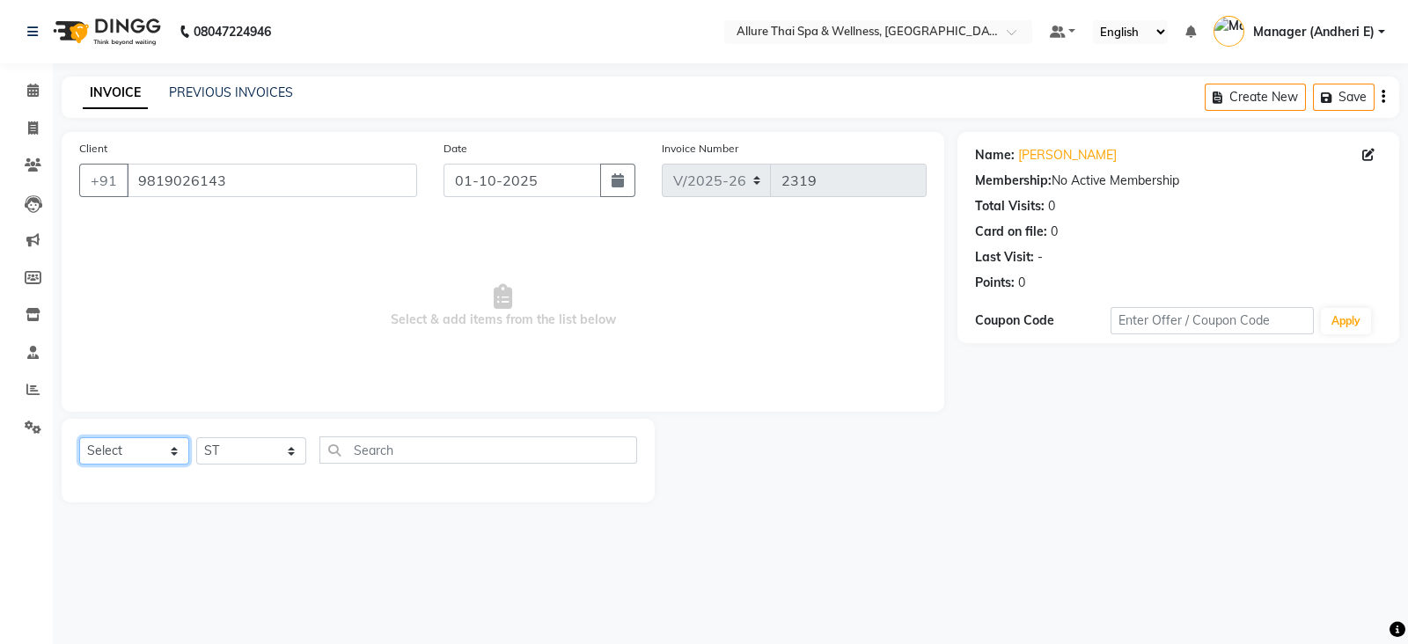
click at [172, 461] on select "Select Service Product Membership Package Voucher Prepaid Gift Card" at bounding box center [134, 450] width 110 height 27
select select "service"
click at [79, 438] on select "Select Service Product Membership Package Voucher Prepaid Gift Card" at bounding box center [134, 450] width 110 height 27
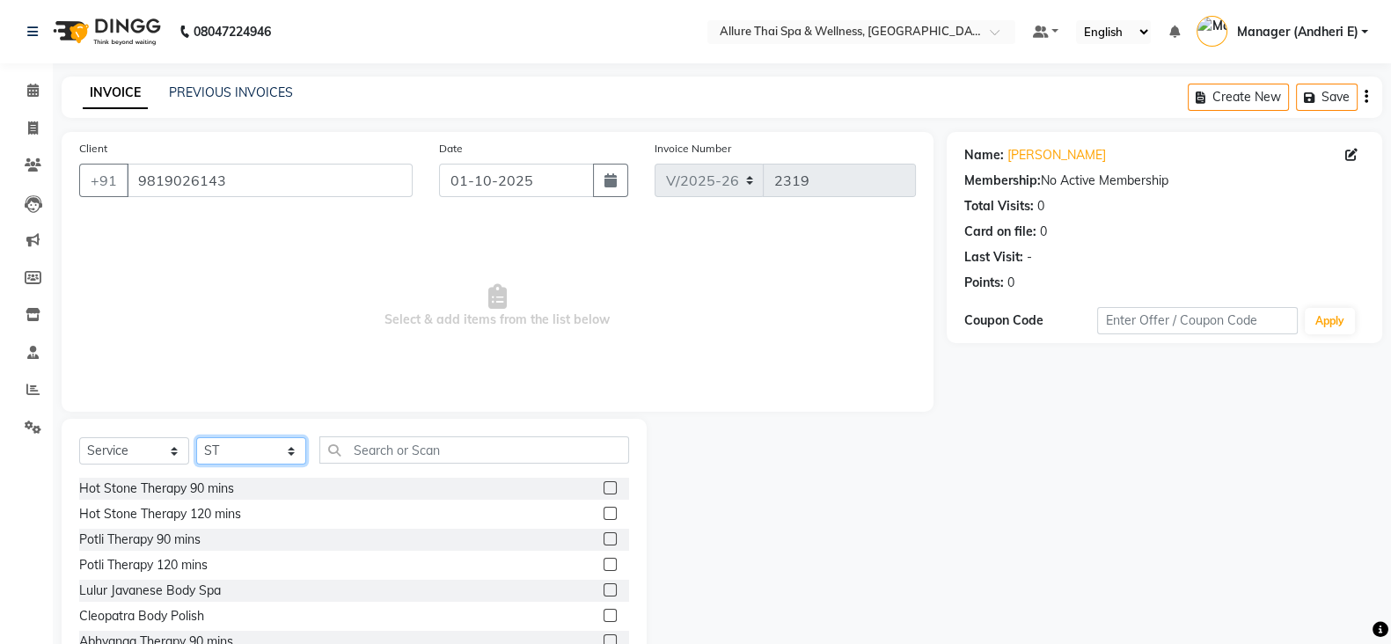
click at [297, 446] on select "Select Therapist ASONG [PERSON_NAME] BOII CANDY CHEM [PERSON_NAME] Manager ([PE…" at bounding box center [251, 450] width 110 height 27
click at [196, 438] on select "Select Therapist ASONG [PERSON_NAME] BOII CANDY CHEM [PERSON_NAME] Manager ([PE…" at bounding box center [251, 450] width 110 height 27
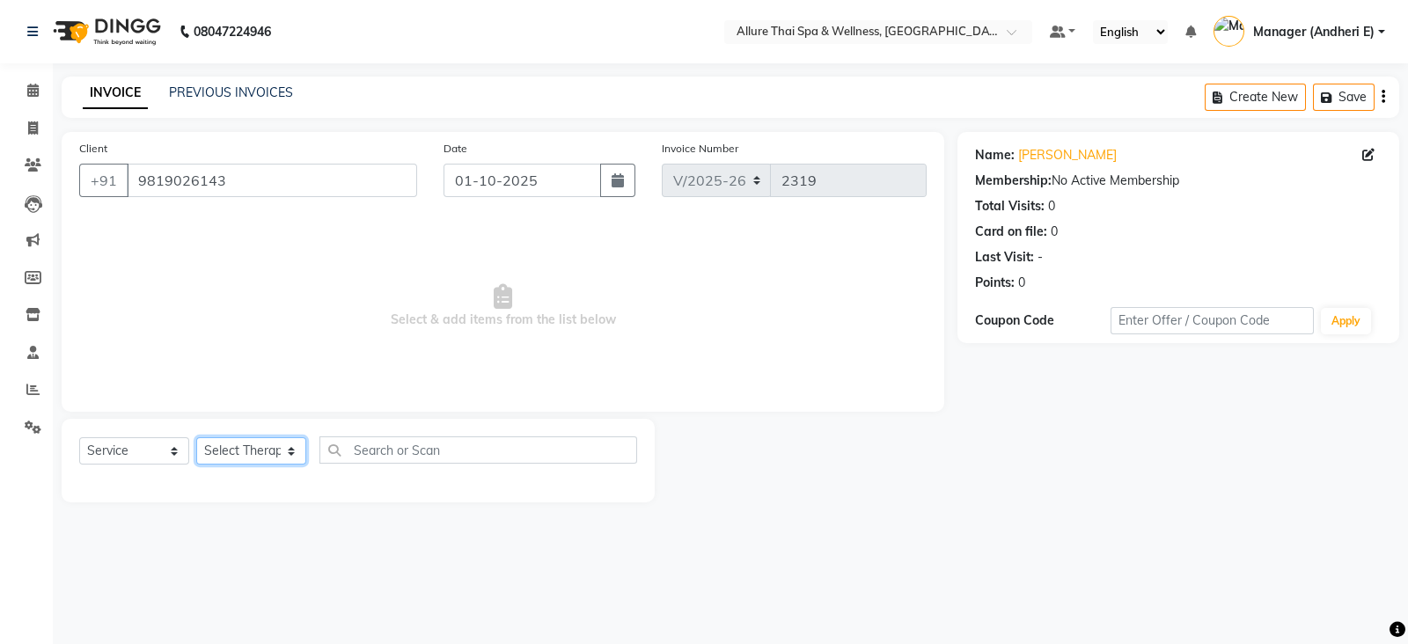
drag, startPoint x: 291, startPoint y: 455, endPoint x: 298, endPoint y: 443, distance: 14.2
click at [291, 455] on select "Select Therapist ASONG [PERSON_NAME] BOII CANDY CHEM [PERSON_NAME] Manager ([PE…" at bounding box center [251, 450] width 110 height 27
select select "89384"
click at [196, 438] on select "Select Therapist ASONG [PERSON_NAME] BOII CANDY CHEM [PERSON_NAME] Manager ([PE…" at bounding box center [251, 450] width 110 height 27
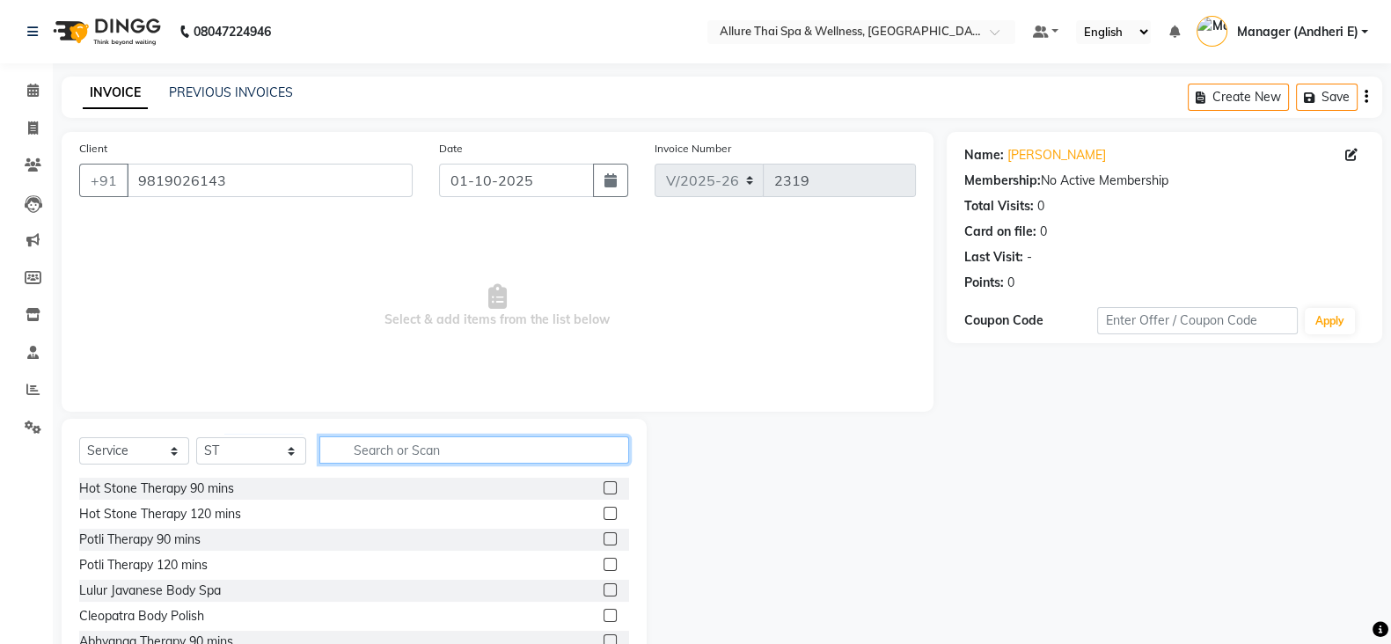
click at [492, 464] on div "Select Service Product Membership Package Voucher Prepaid Gift Card Select Ther…" at bounding box center [354, 456] width 550 height 41
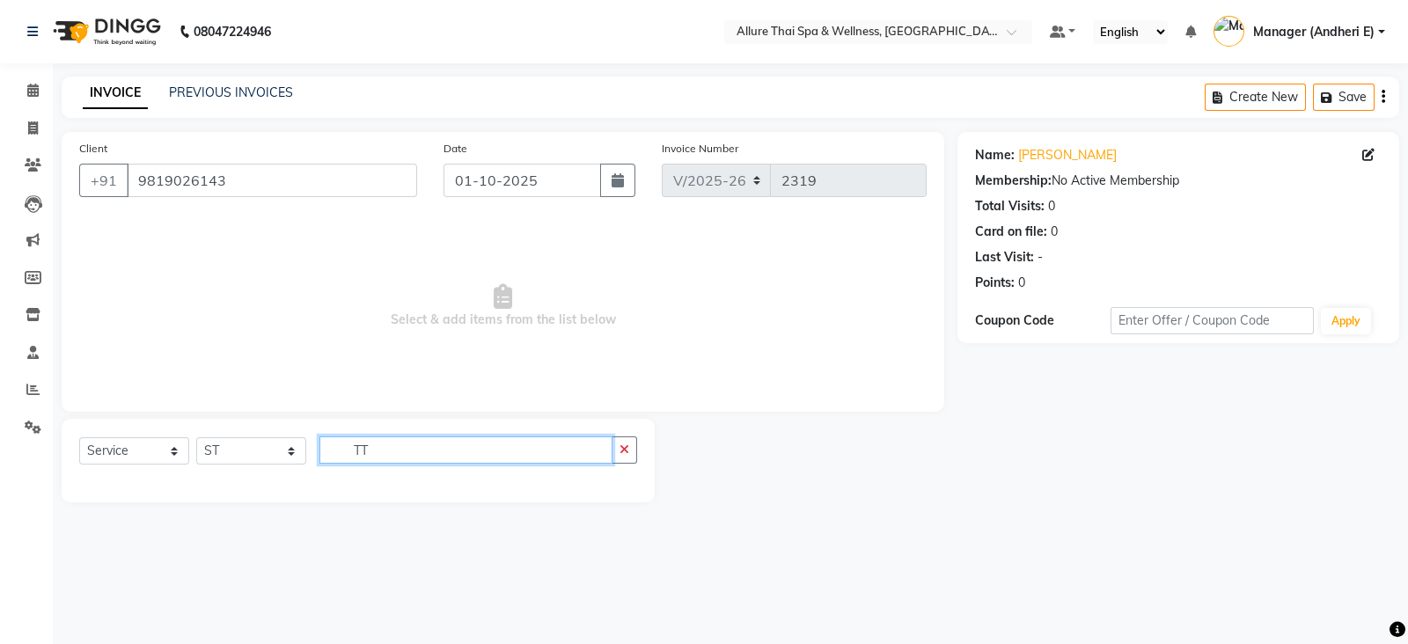
type input "T"
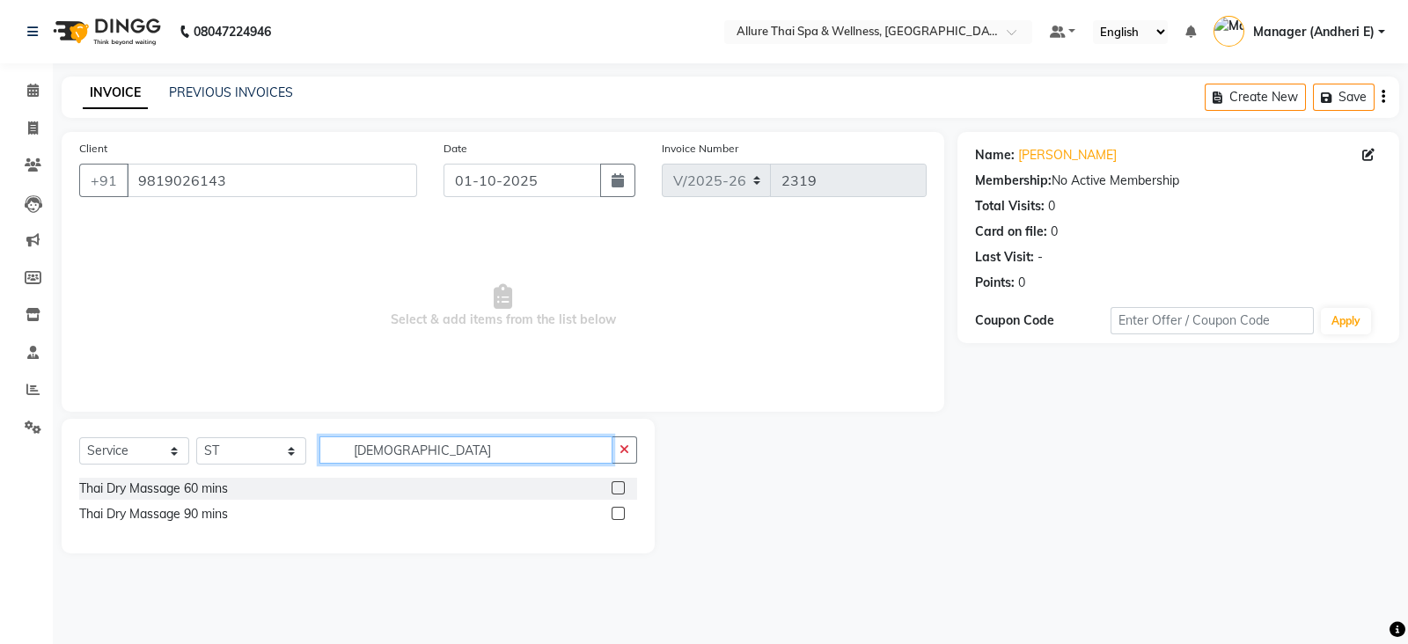
type input "[DEMOGRAPHIC_DATA]"
click at [620, 511] on label at bounding box center [618, 513] width 13 height 13
click at [620, 511] on input "checkbox" at bounding box center [617, 514] width 11 height 11
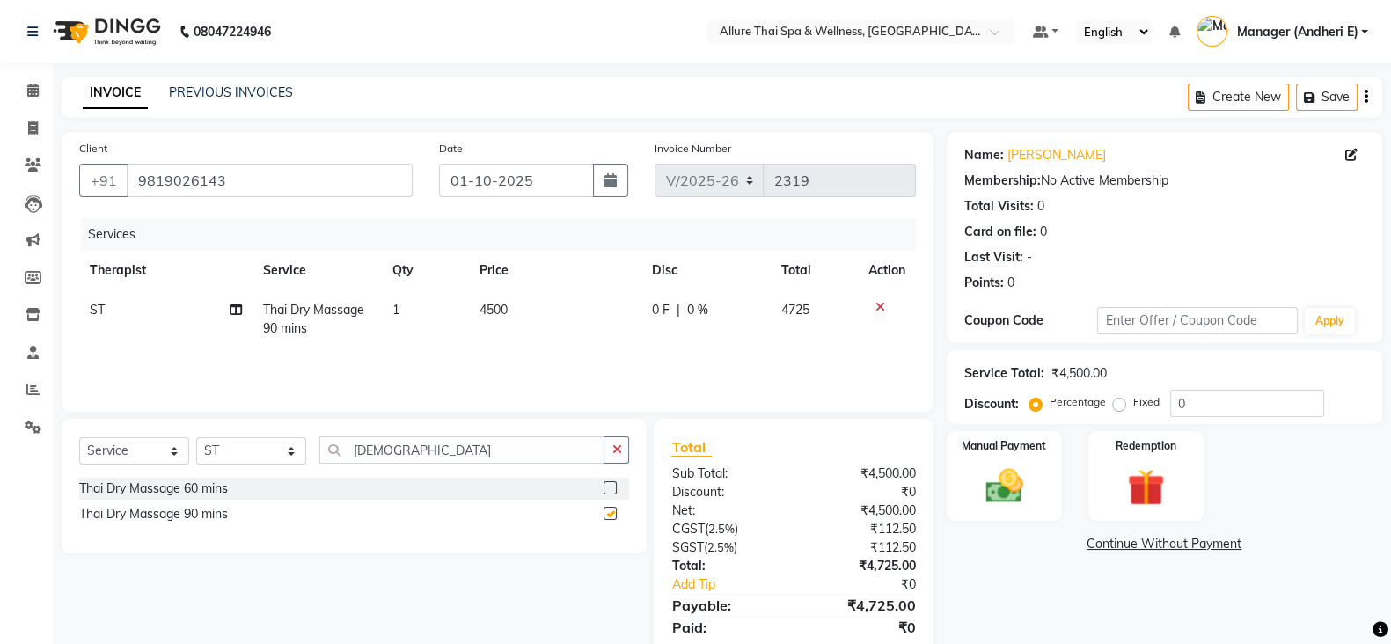
checkbox input "false"
click at [1133, 405] on label "Fixed" at bounding box center [1146, 402] width 26 height 16
click at [1117, 405] on input "Fixed" at bounding box center [1123, 402] width 12 height 12
radio input "true"
click at [1235, 412] on input "0" at bounding box center [1247, 403] width 154 height 27
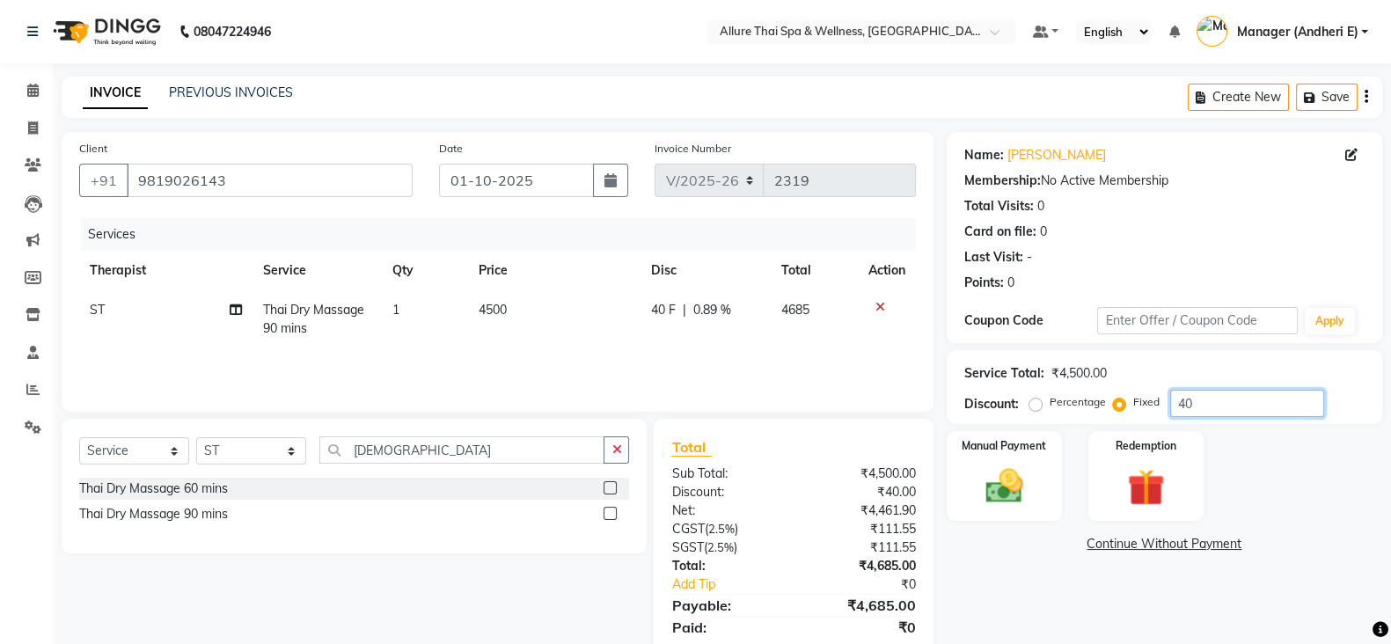
type input "4"
click at [1245, 406] on input "number" at bounding box center [1247, 403] width 154 height 27
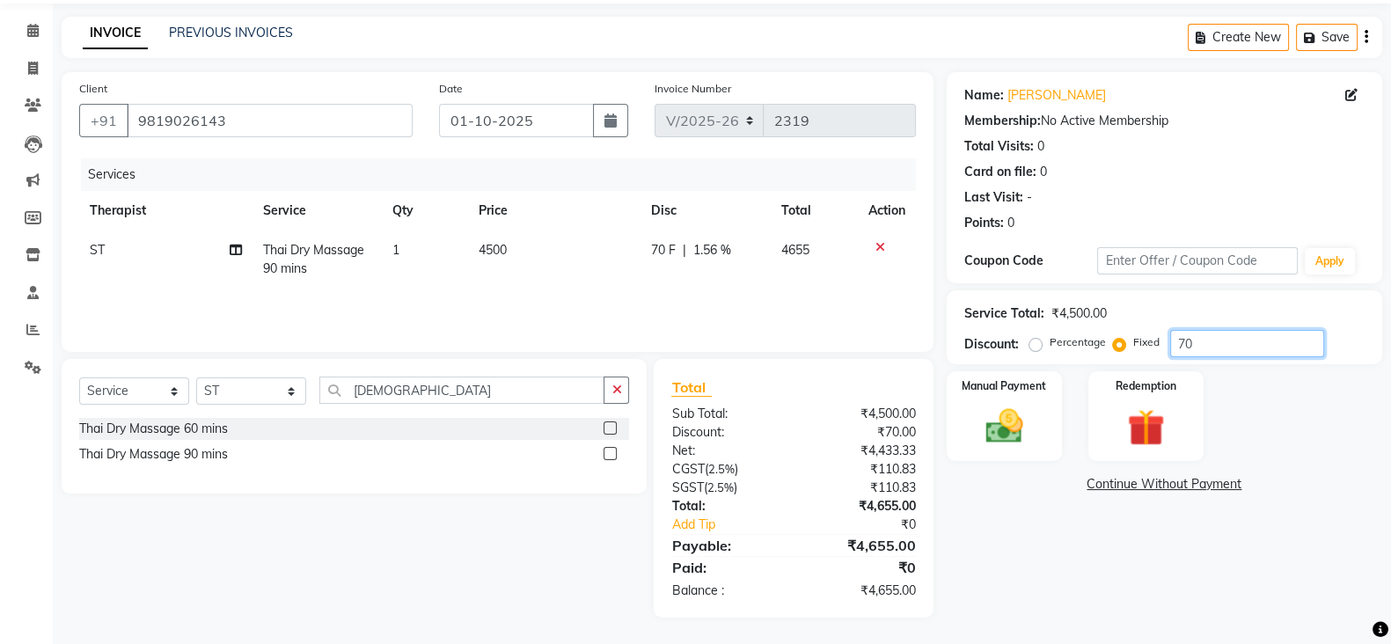
type input "7"
type input "675"
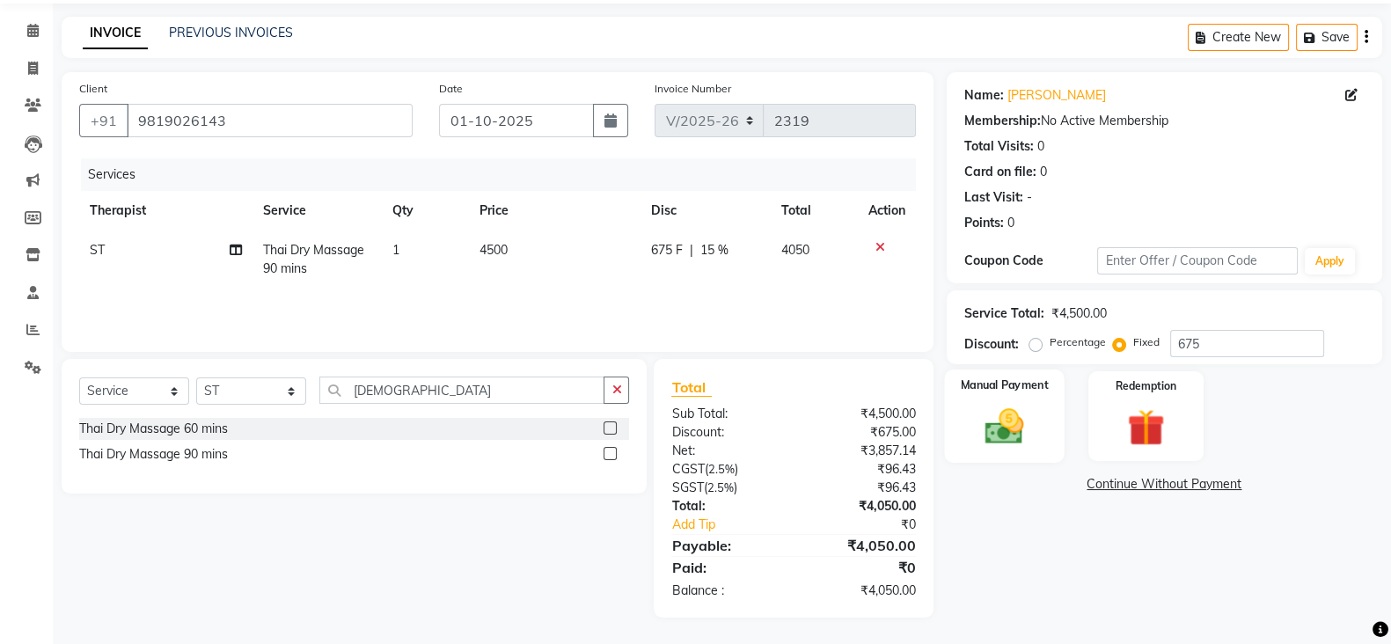
click at [1041, 410] on div "Manual Payment" at bounding box center [1004, 416] width 121 height 93
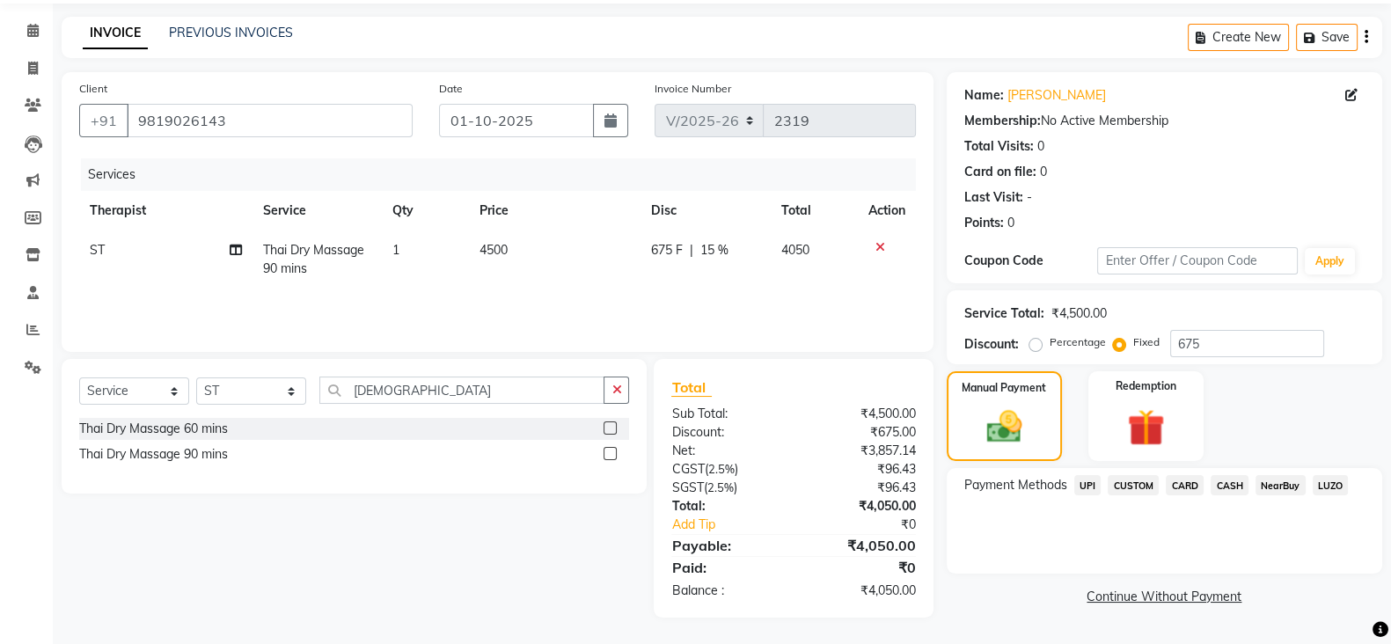
click at [1234, 488] on span "CASH" at bounding box center [1230, 485] width 38 height 20
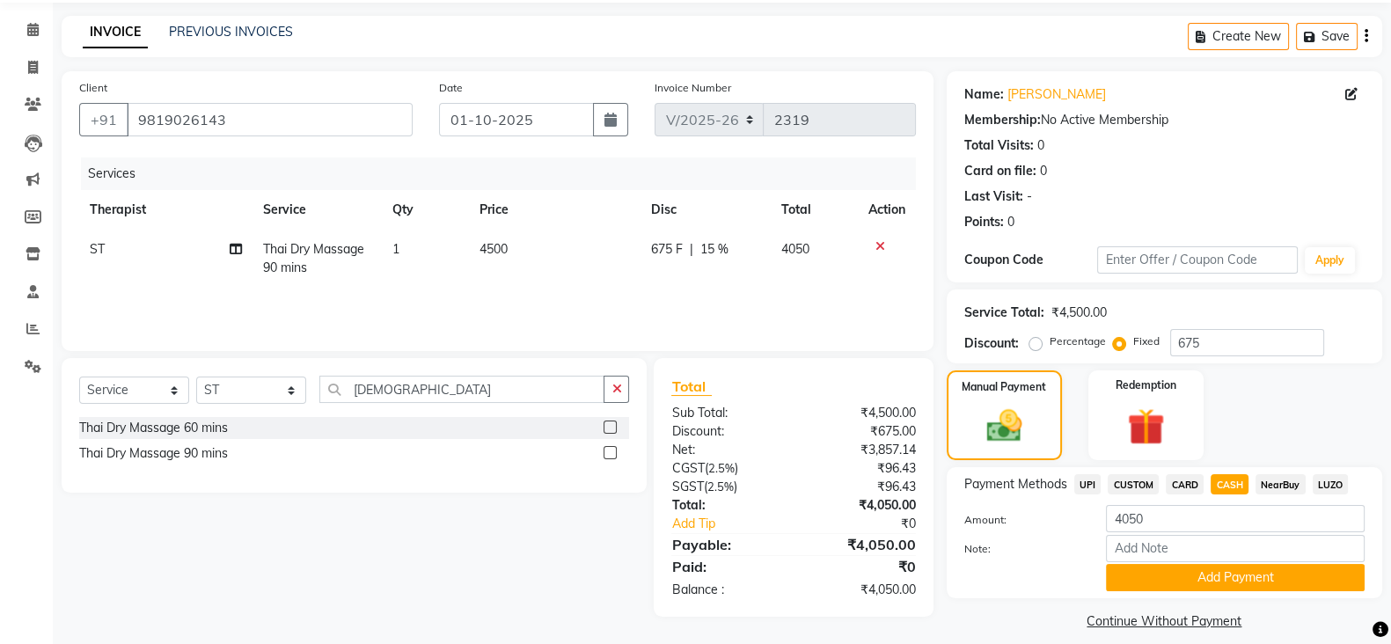
click at [1195, 486] on span "CARD" at bounding box center [1185, 484] width 38 height 20
click at [1227, 486] on span "CASH" at bounding box center [1230, 484] width 38 height 20
click at [1183, 478] on span "CARD" at bounding box center [1185, 484] width 38 height 20
click at [1245, 487] on span "CASH" at bounding box center [1230, 484] width 38 height 20
click at [1192, 578] on button "Add Payment" at bounding box center [1235, 577] width 259 height 27
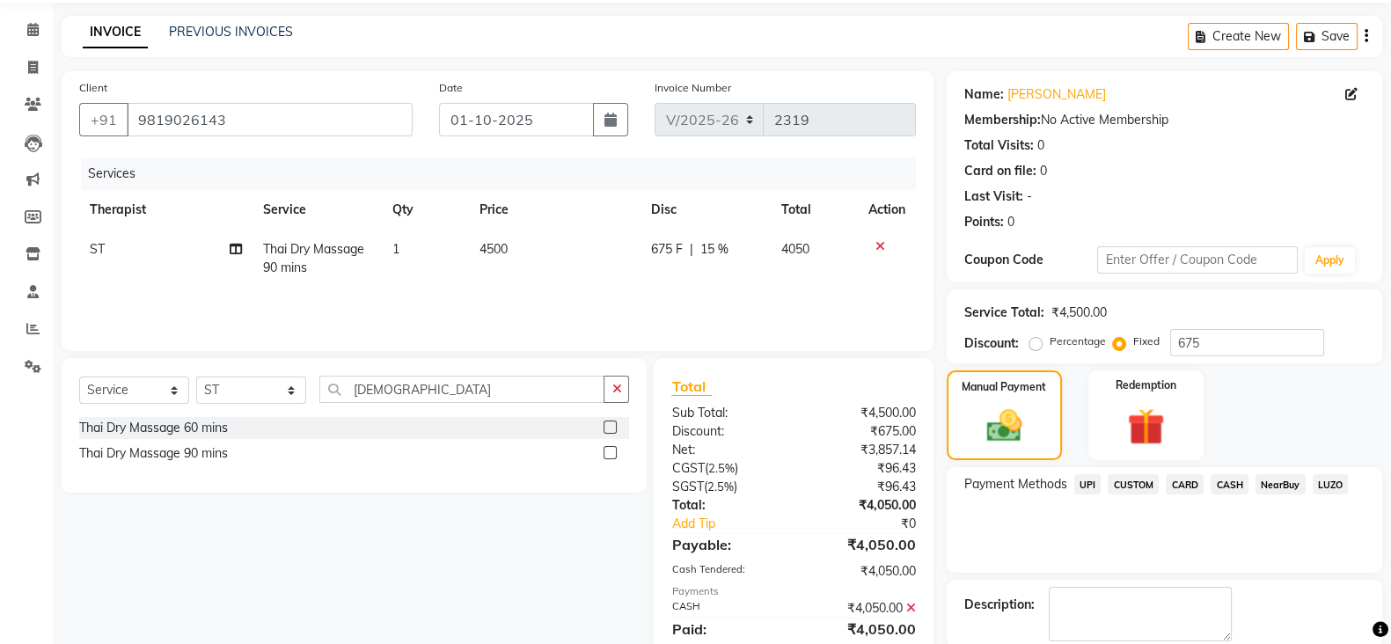
scroll to position [149, 0]
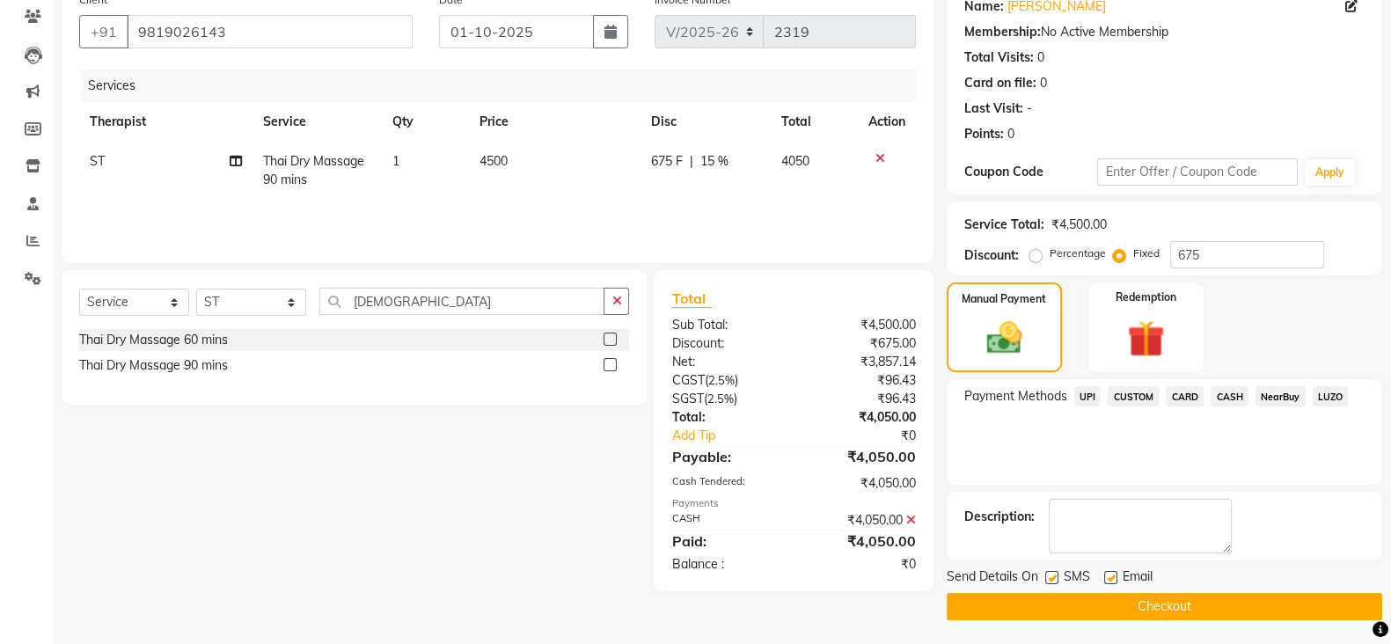
click at [1048, 572] on label at bounding box center [1051, 577] width 13 height 13
click at [1048, 573] on input "checkbox" at bounding box center [1050, 578] width 11 height 11
checkbox input "false"
click at [1088, 575] on span "SMS" at bounding box center [1077, 579] width 26 height 22
drag, startPoint x: 1112, startPoint y: 579, endPoint x: 1106, endPoint y: 590, distance: 13.0
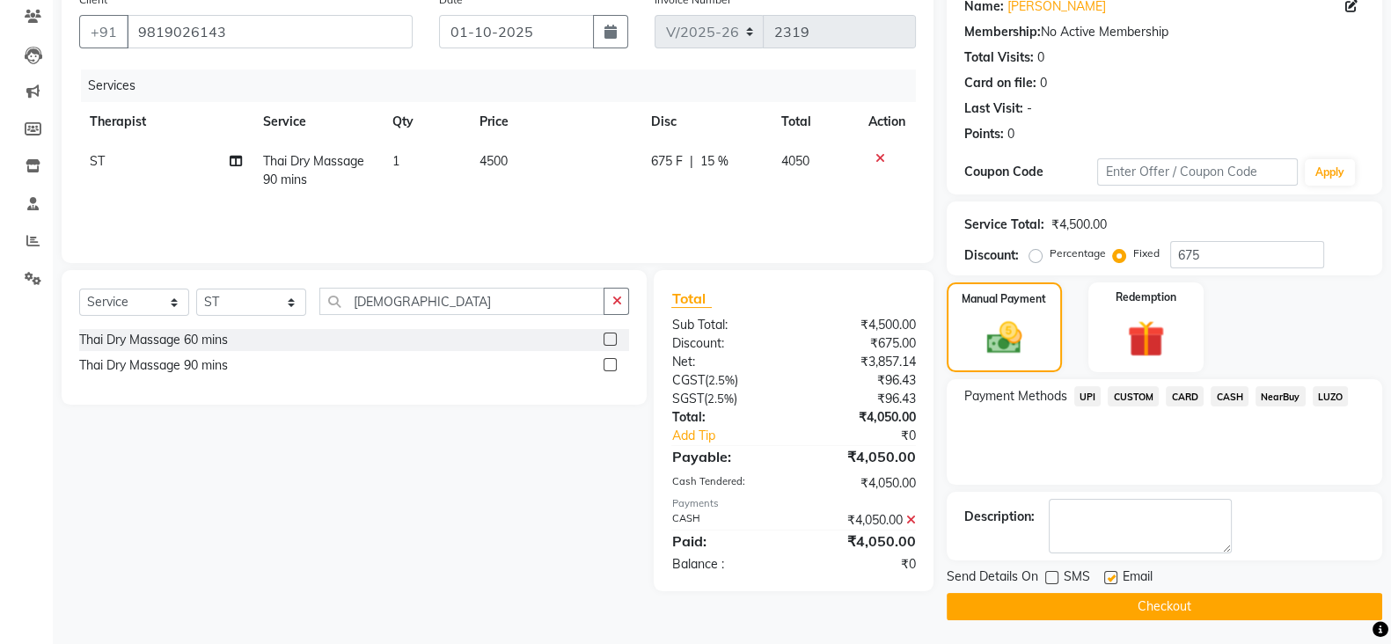
click at [1111, 579] on label at bounding box center [1110, 577] width 13 height 13
click at [1111, 579] on input "checkbox" at bounding box center [1109, 578] width 11 height 11
checkbox input "false"
click at [1106, 597] on button "Checkout" at bounding box center [1165, 606] width 436 height 27
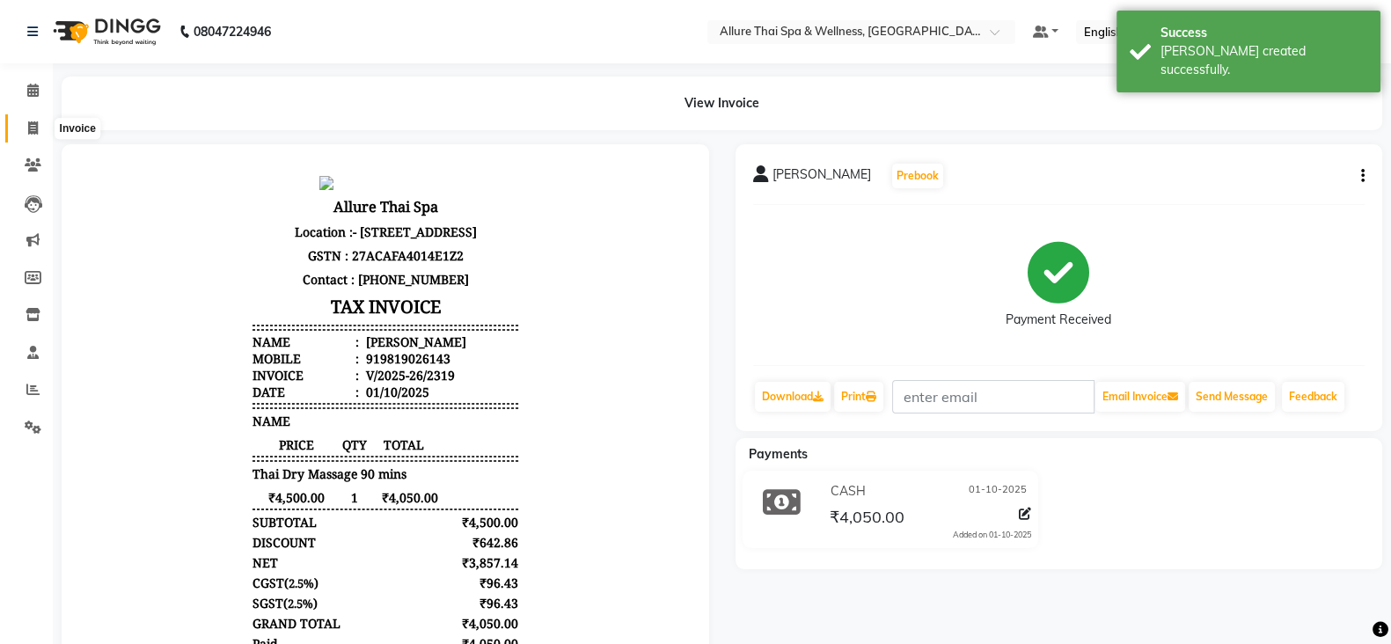
drag, startPoint x: 33, startPoint y: 129, endPoint x: 33, endPoint y: 106, distance: 23.8
click at [33, 129] on icon at bounding box center [33, 127] width 10 height 13
select select "service"
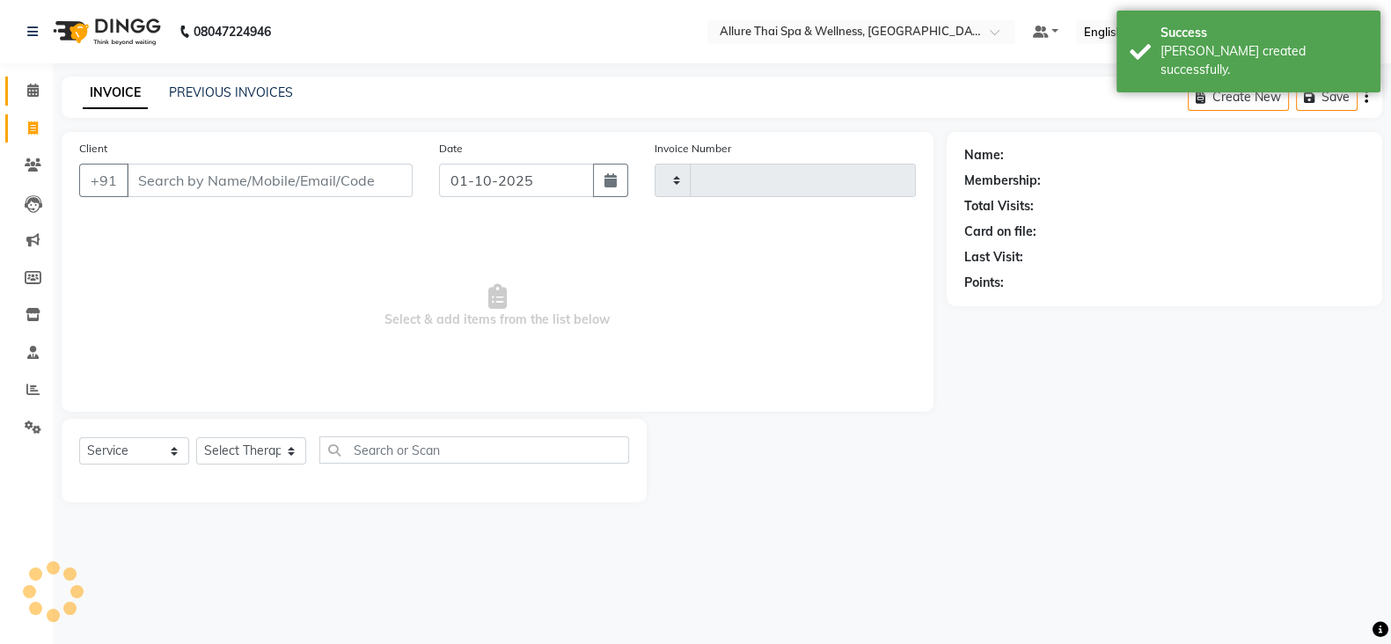
type input "2320"
click at [33, 84] on icon at bounding box center [32, 90] width 11 height 13
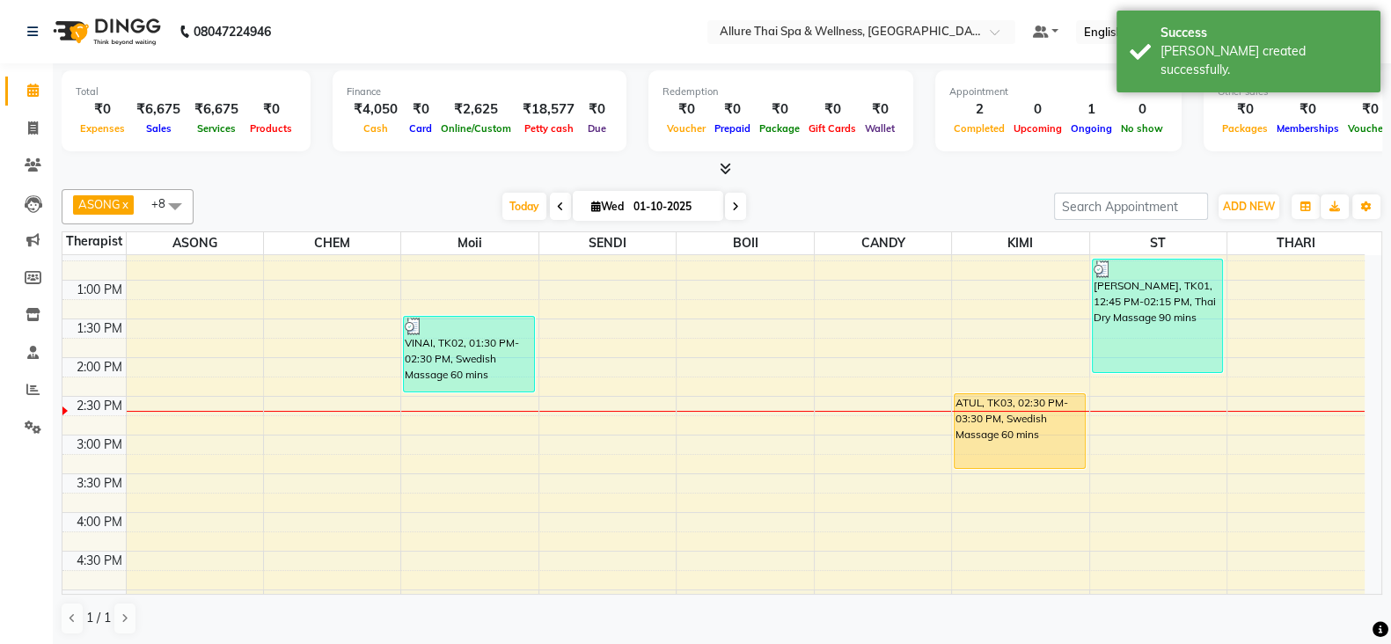
scroll to position [308, 0]
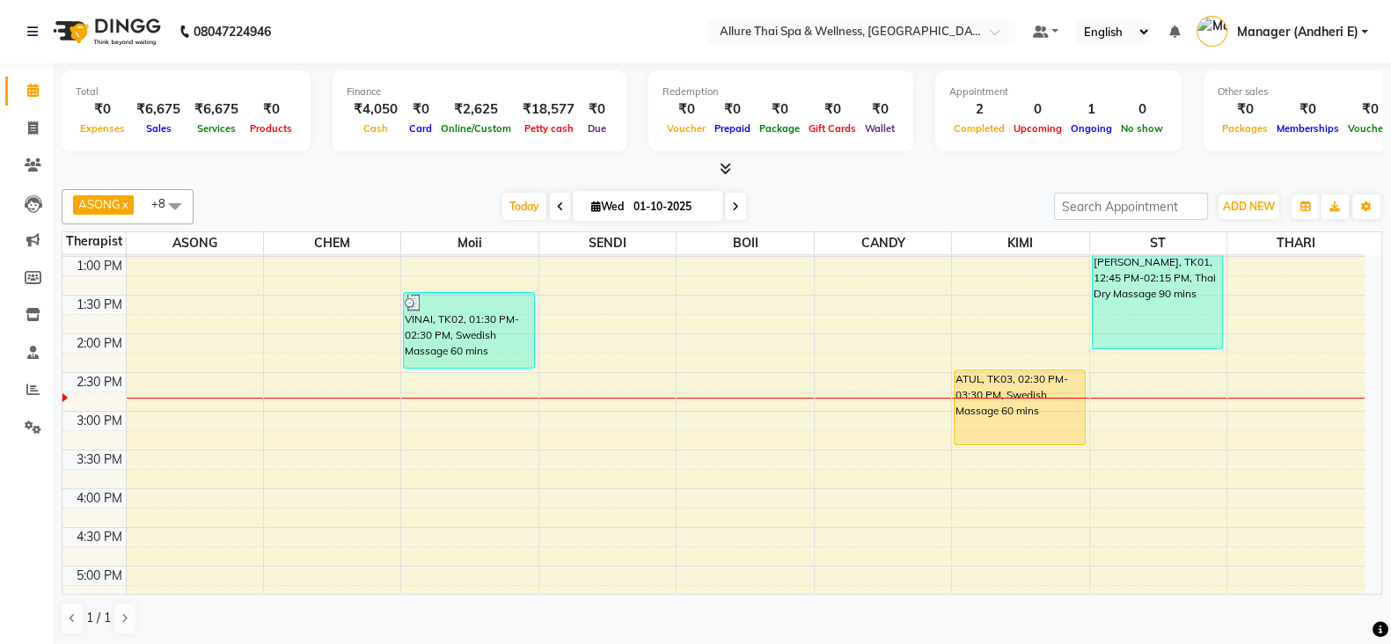
click at [612, 440] on div "9:00 AM 9:30 AM 10:00 AM 10:30 AM 11:00 AM 11:30 AM 12:00 PM 12:30 PM 1:00 PM 1…" at bounding box center [713, 527] width 1302 height 1161
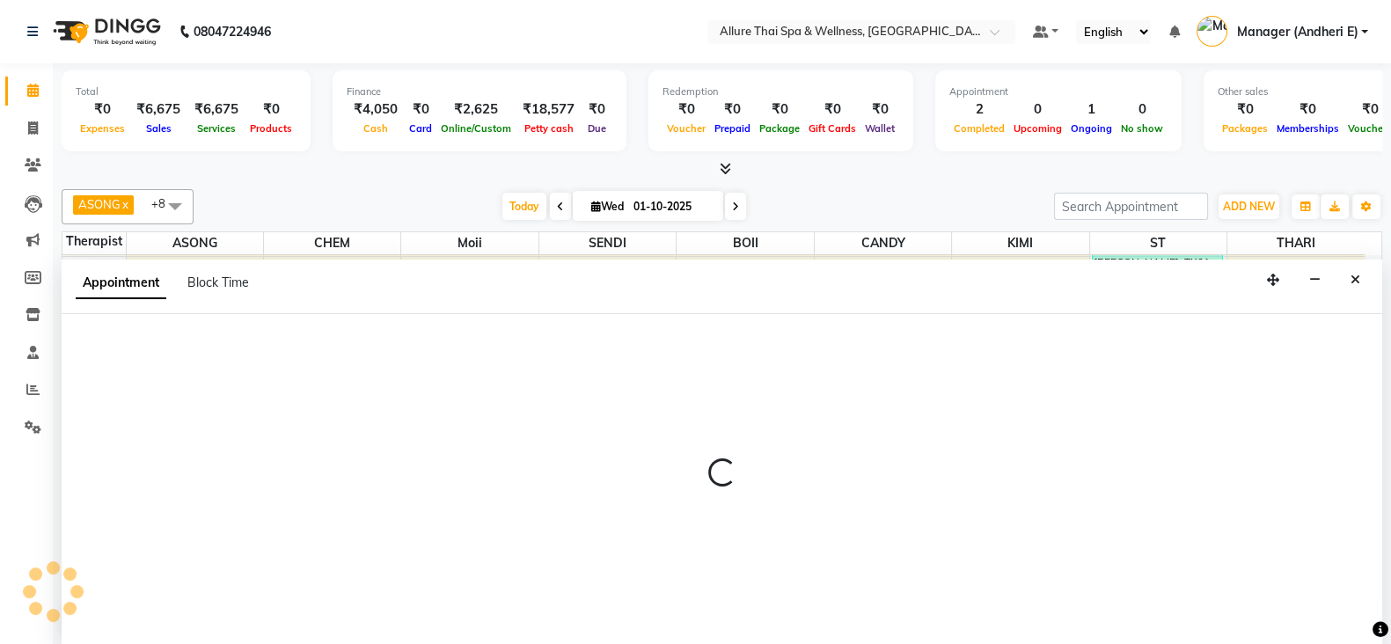
select select "66739"
select select "tentative"
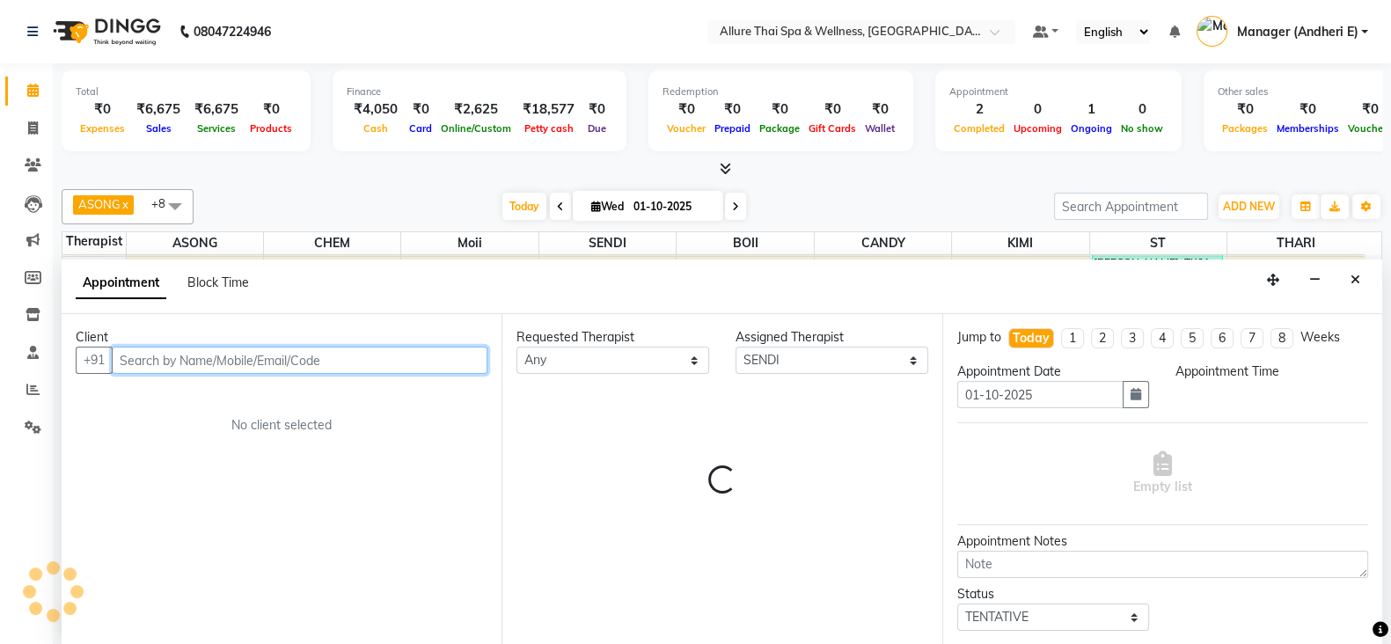
scroll to position [1, 0]
select select "915"
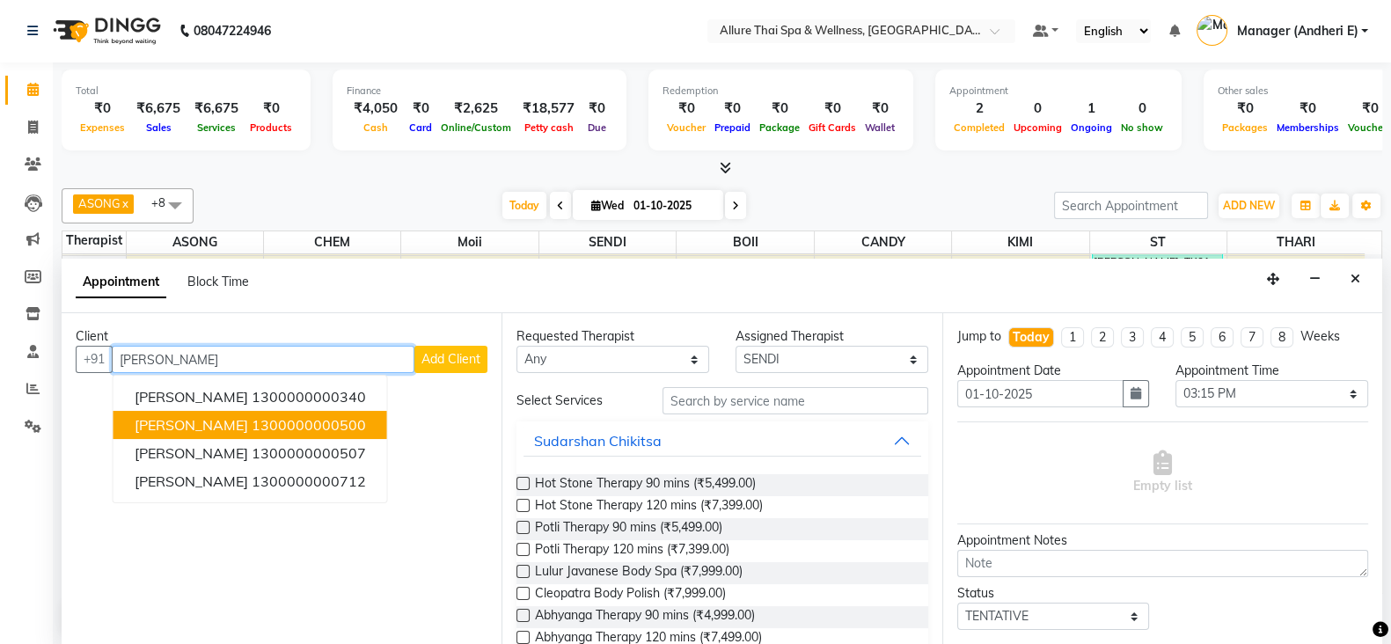
click at [312, 412] on button "NICK 1300000000500" at bounding box center [251, 425] width 274 height 28
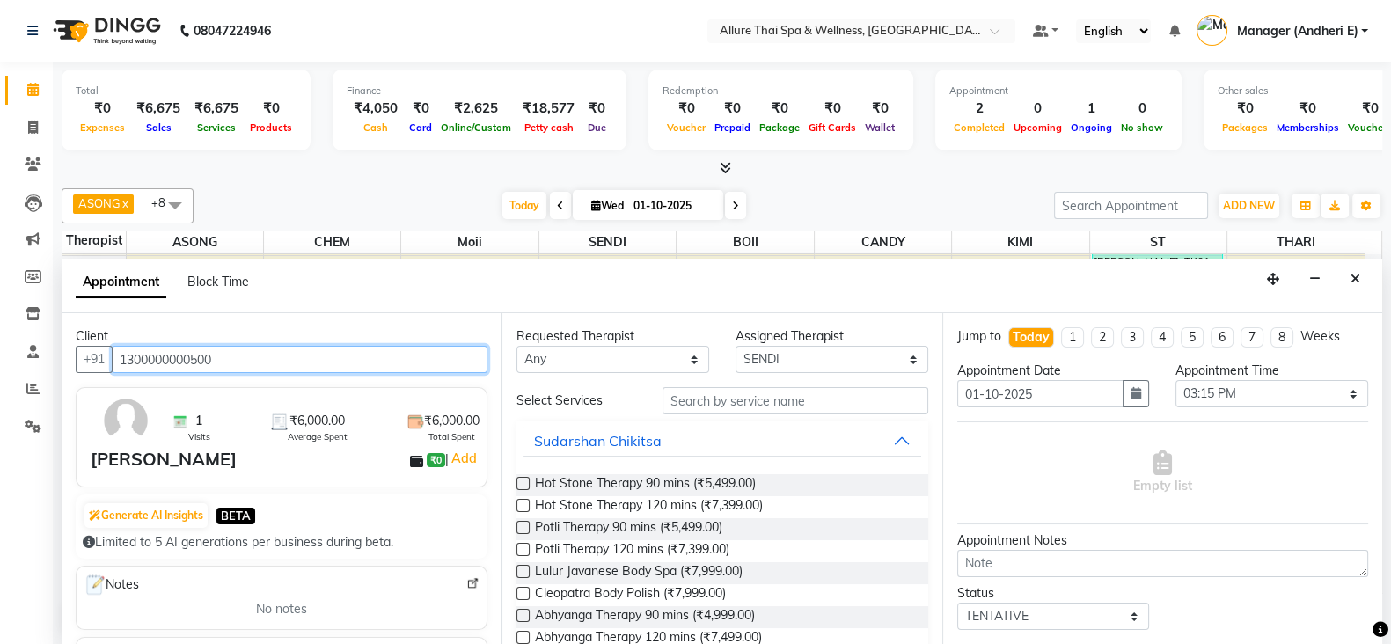
type input "1300000000500"
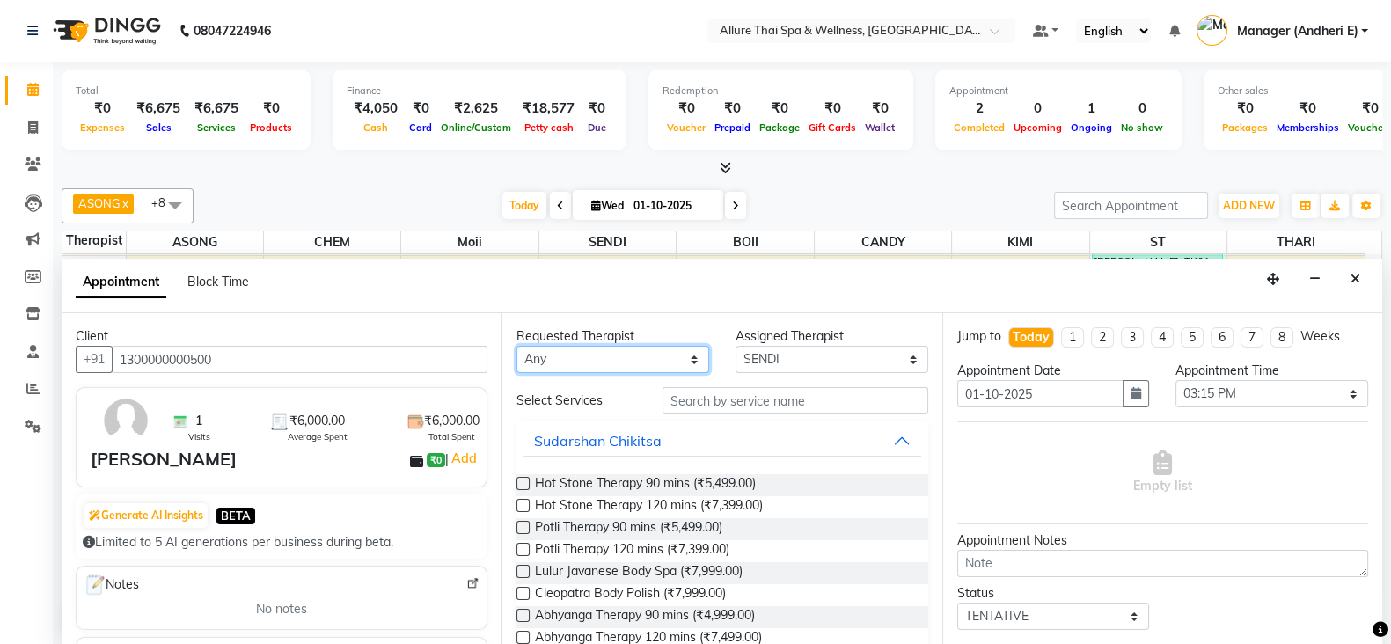
click at [693, 358] on select "Any ASONG [PERSON_NAME] BOII CANDY CHEM [PERSON_NAME] Moii SENDI ST THARI" at bounding box center [613, 359] width 193 height 27
select select "74654"
click at [517, 346] on select "Any ASONG [PERSON_NAME] BOII CANDY CHEM [PERSON_NAME] Moii SENDI ST THARI" at bounding box center [613, 359] width 193 height 27
select select "74654"
drag, startPoint x: 723, startPoint y: 381, endPoint x: 723, endPoint y: 403, distance: 22.0
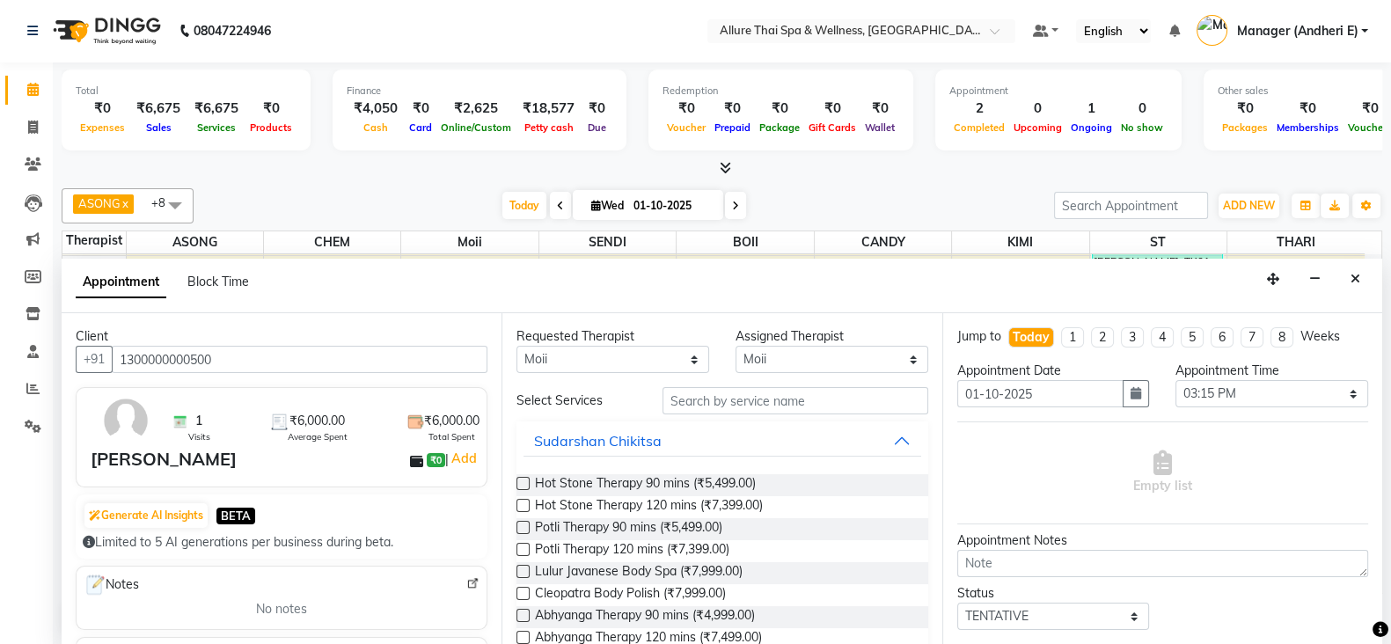
click at [723, 385] on div "Requested Therapist Any ASONG [PERSON_NAME] BOII CANDY CHEM [PERSON_NAME] Moii …" at bounding box center [722, 479] width 440 height 332
click at [727, 403] on input "text" at bounding box center [796, 400] width 266 height 27
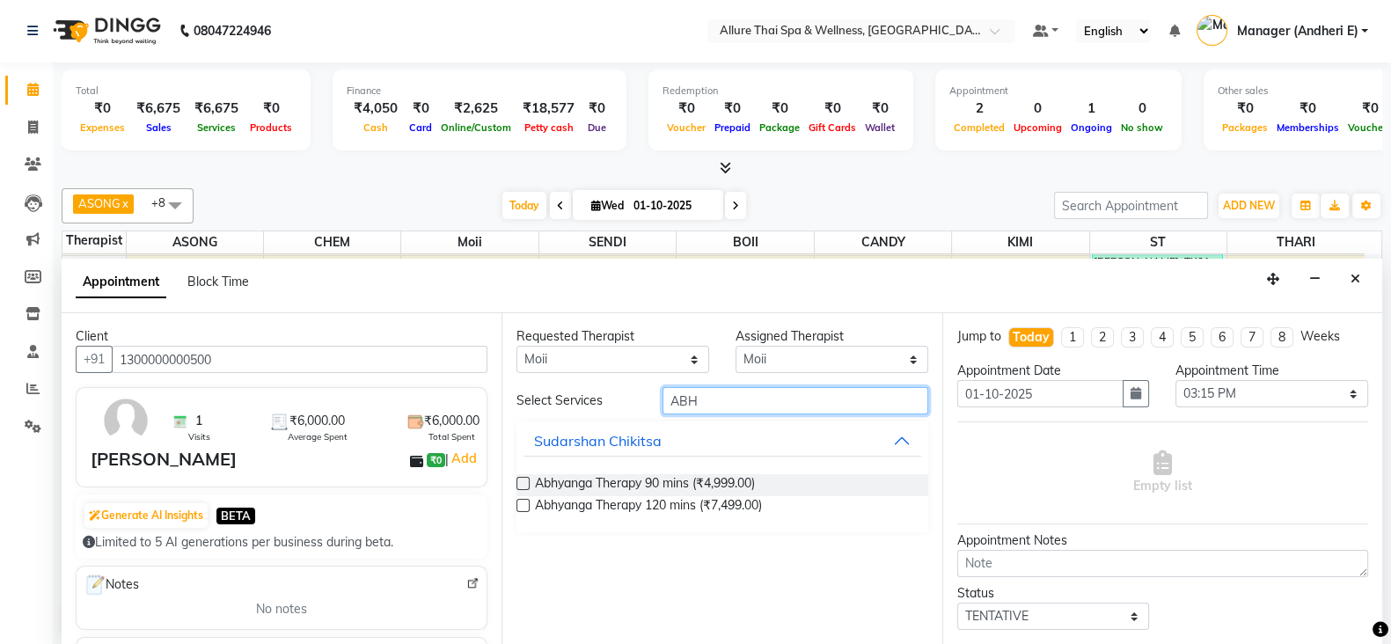
type input "ABH"
click at [524, 481] on label at bounding box center [523, 483] width 13 height 13
click at [524, 481] on input "checkbox" at bounding box center [522, 485] width 11 height 11
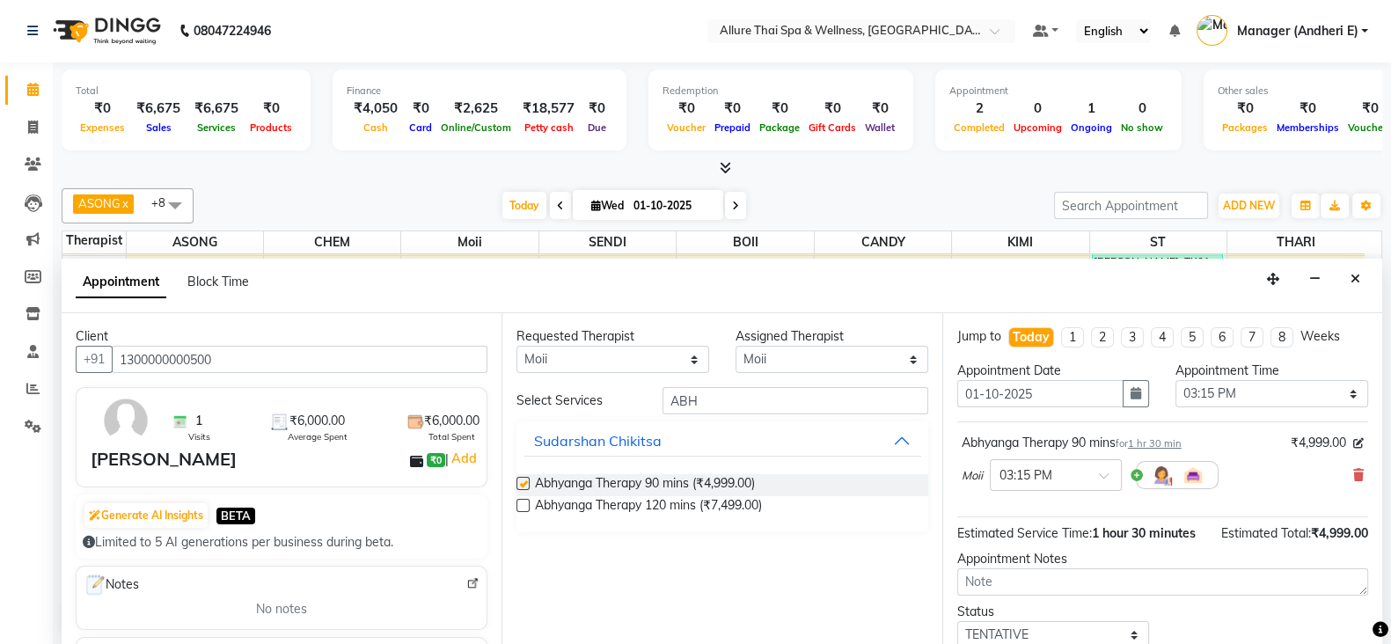
checkbox input "false"
click at [1100, 477] on span at bounding box center [1110, 481] width 22 height 18
click at [1022, 574] on div "03:45 PM" at bounding box center [1056, 574] width 130 height 33
click at [1101, 472] on span at bounding box center [1110, 481] width 22 height 18
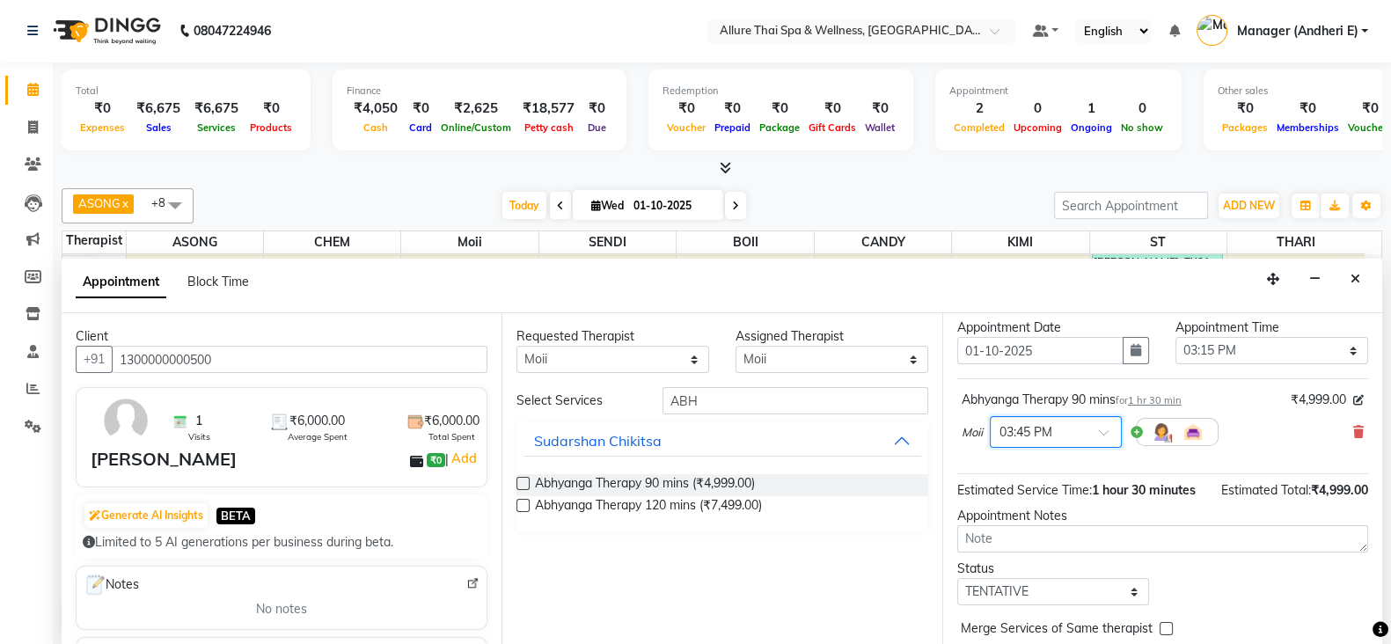
scroll to position [87, 0]
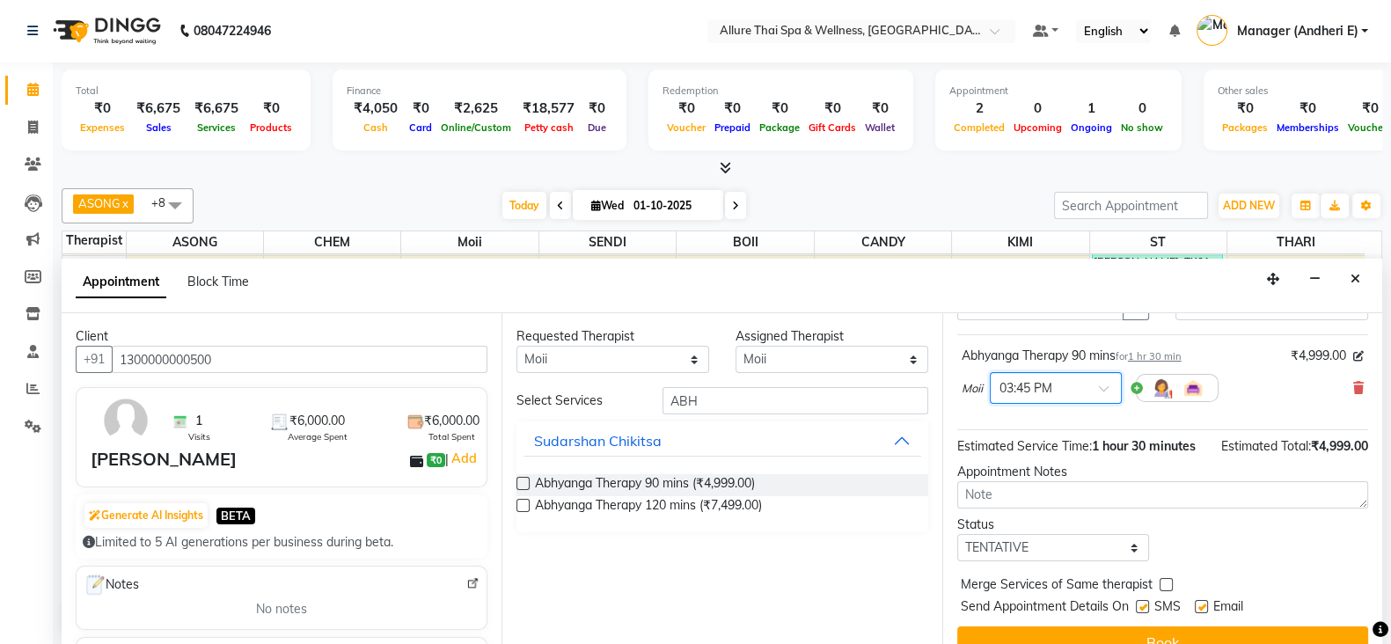
click at [1097, 387] on div at bounding box center [1056, 387] width 130 height 18
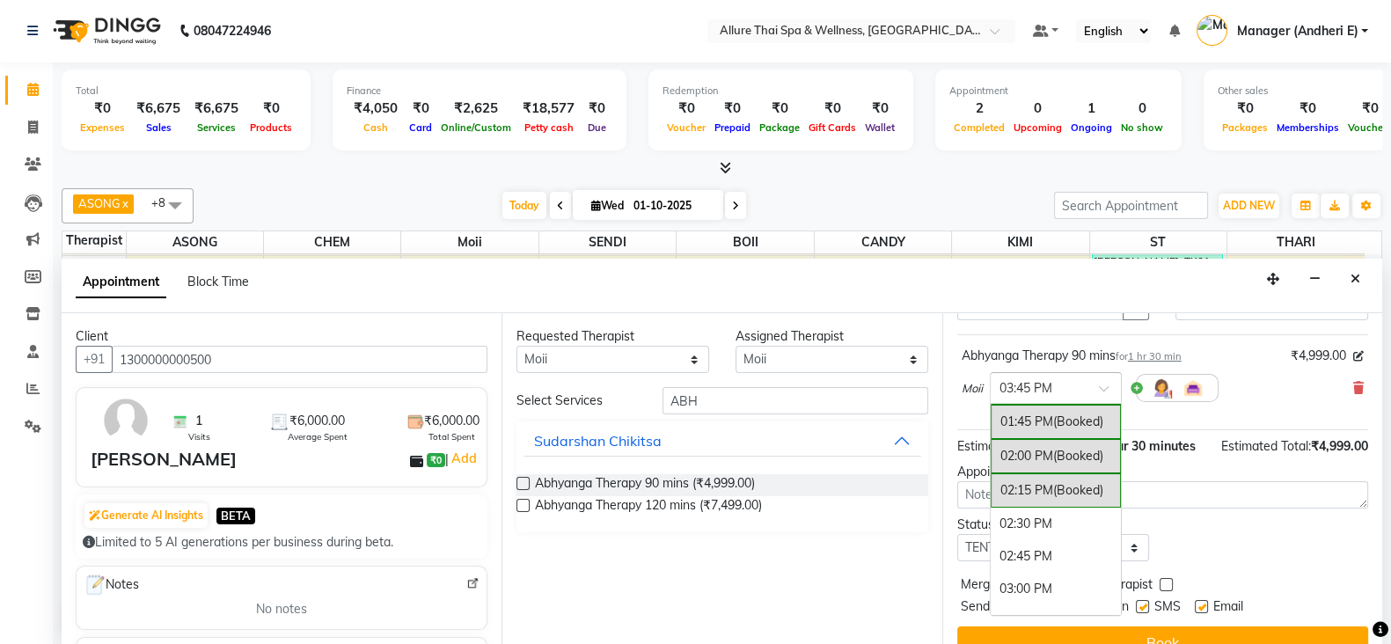
scroll to position [533, 0]
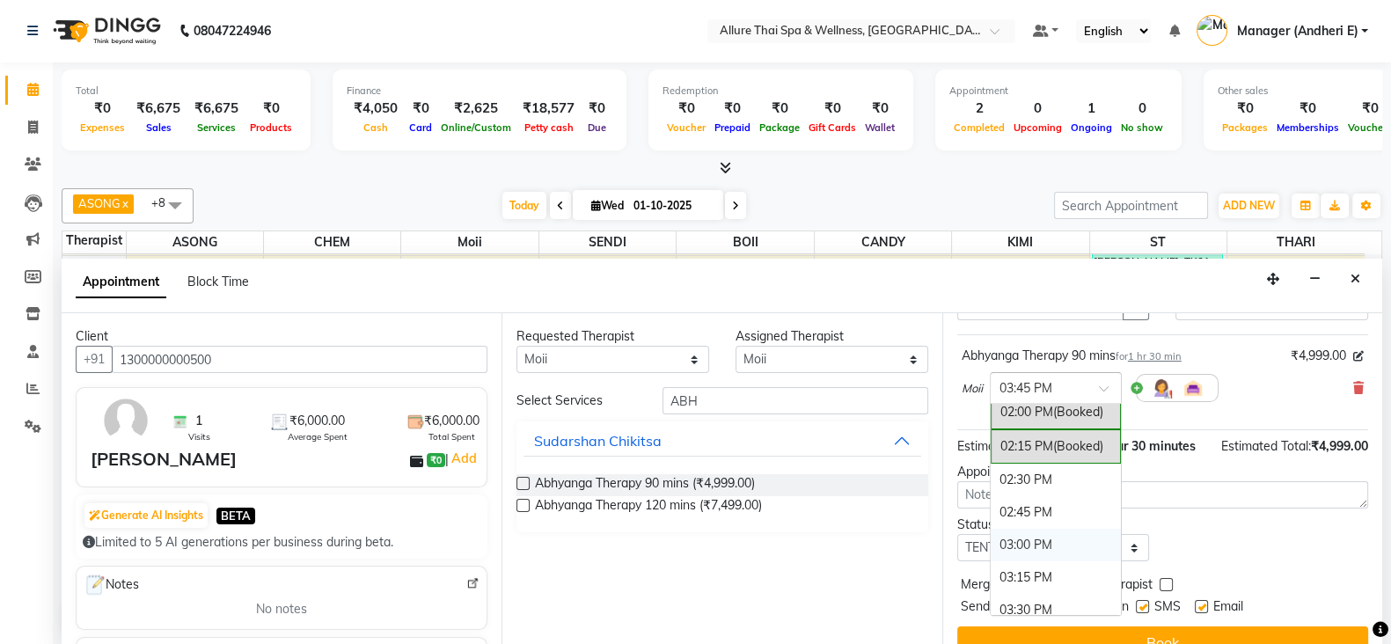
click at [1061, 538] on div "03:00 PM" at bounding box center [1056, 545] width 130 height 33
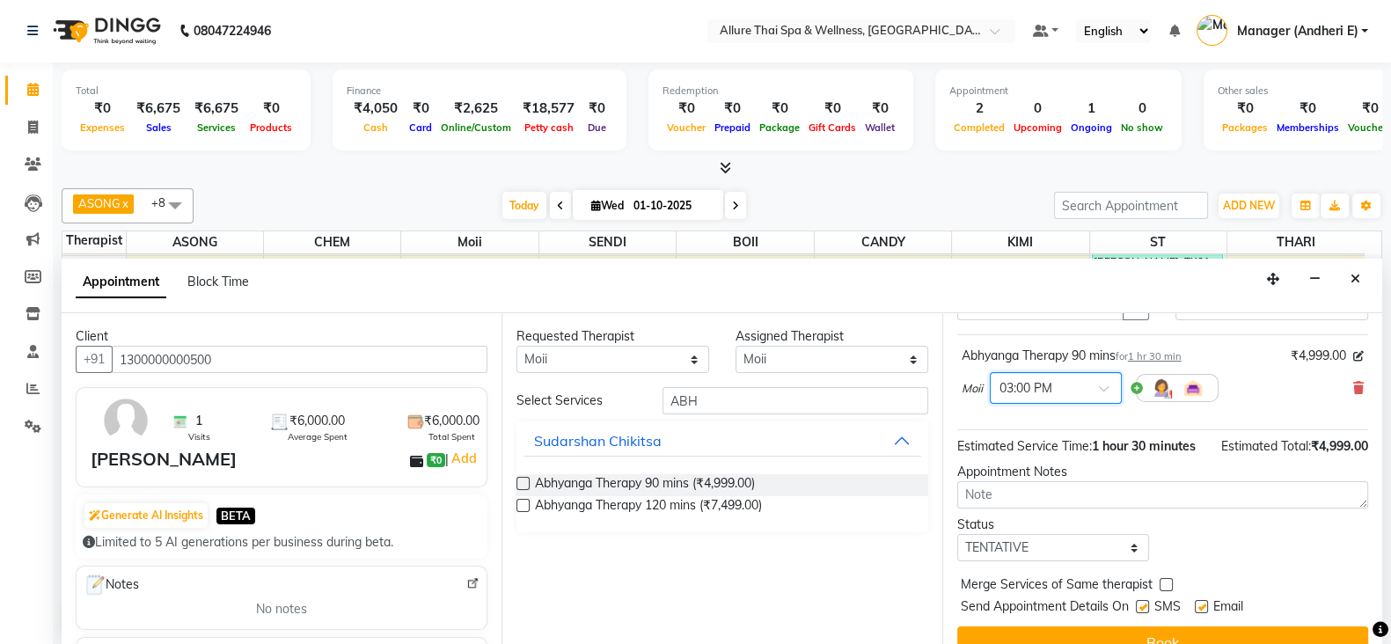
click at [1096, 382] on div at bounding box center [1056, 387] width 130 height 18
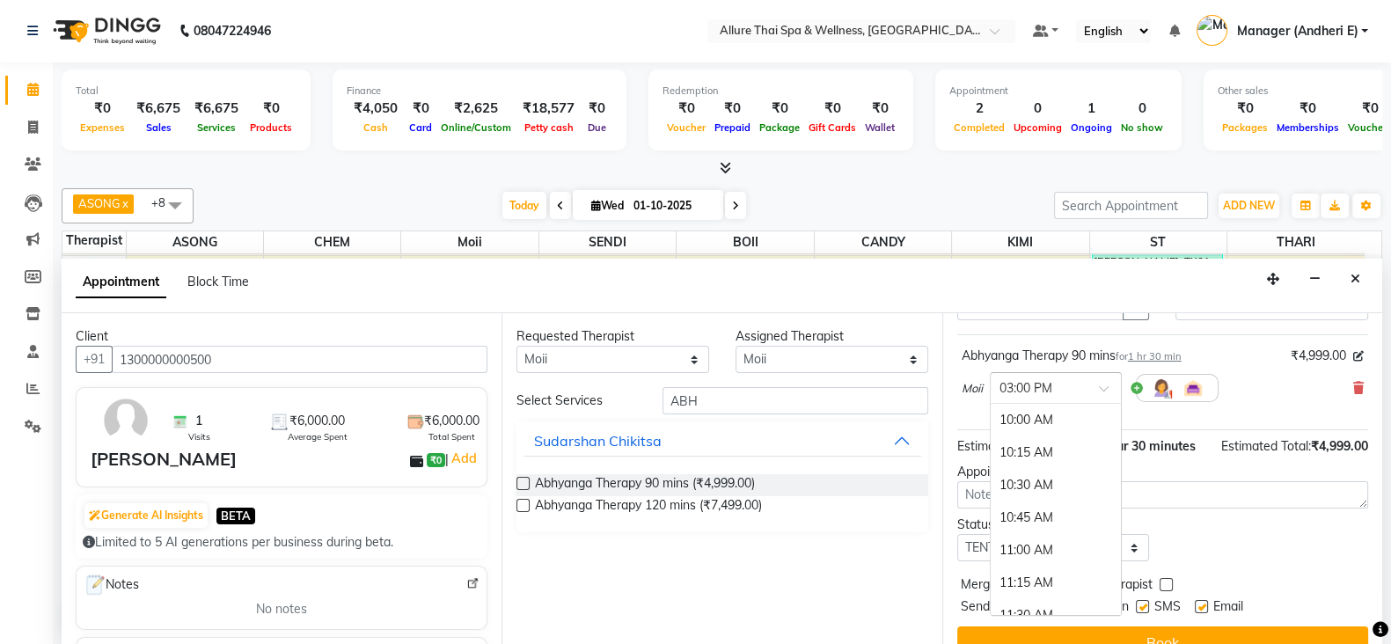
scroll to position [656, 0]
click at [1023, 513] on div "03:45 PM" at bounding box center [1056, 520] width 130 height 33
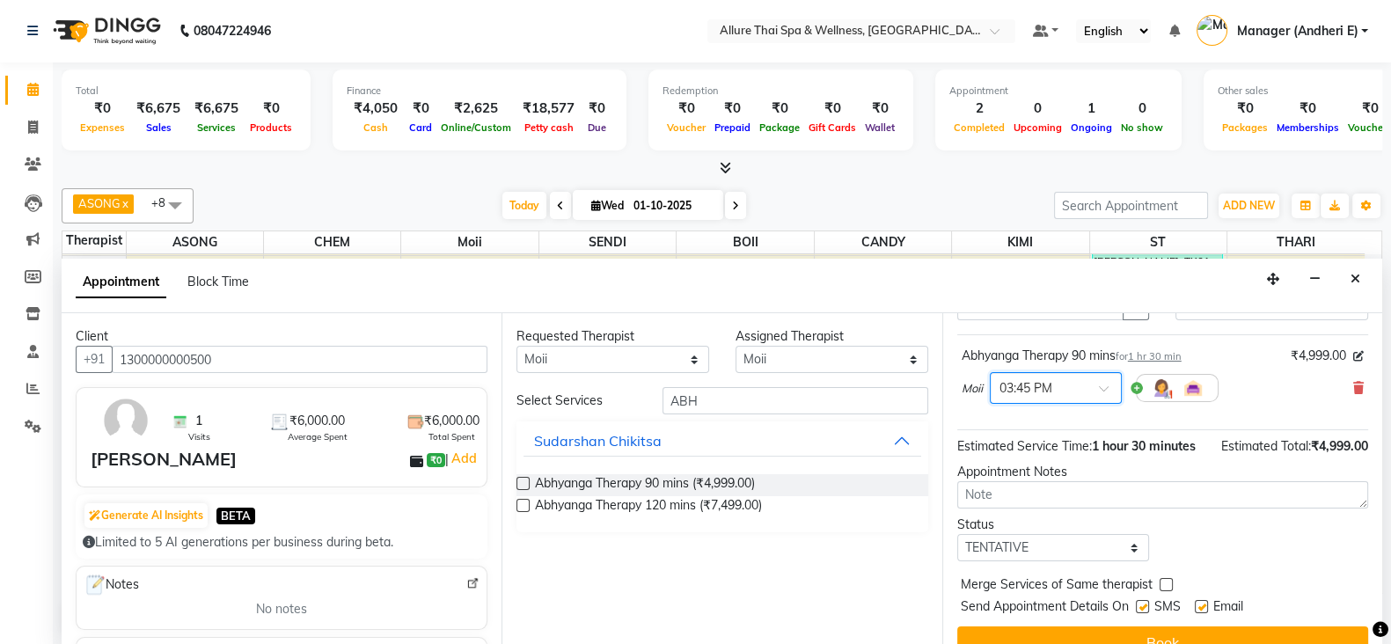
click at [1104, 391] on span at bounding box center [1110, 394] width 22 height 18
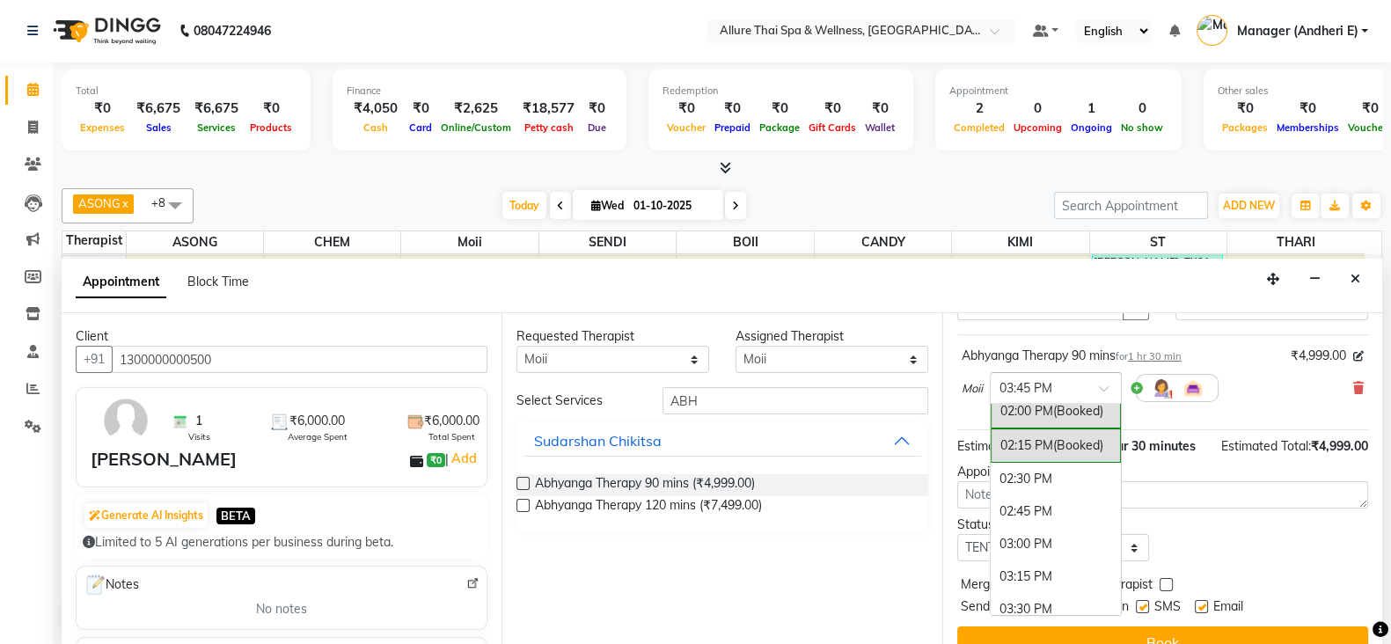
scroll to position [577, 0]
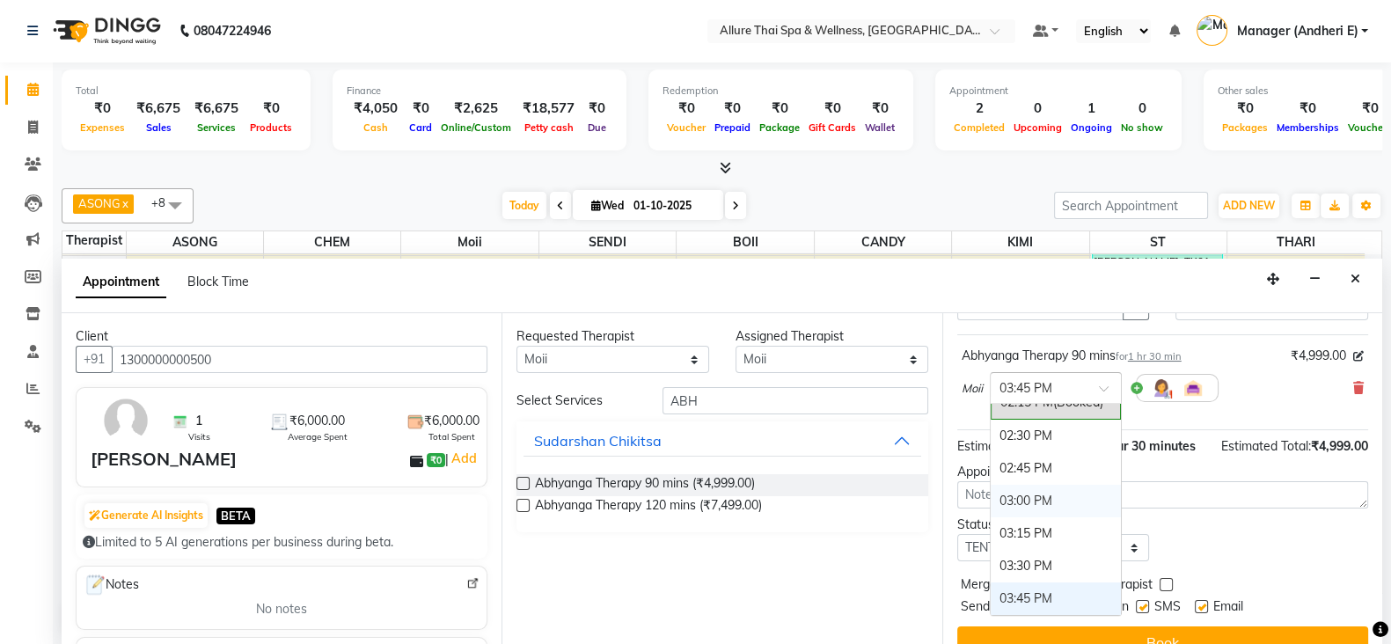
click at [1064, 490] on div "03:00 PM" at bounding box center [1056, 501] width 130 height 33
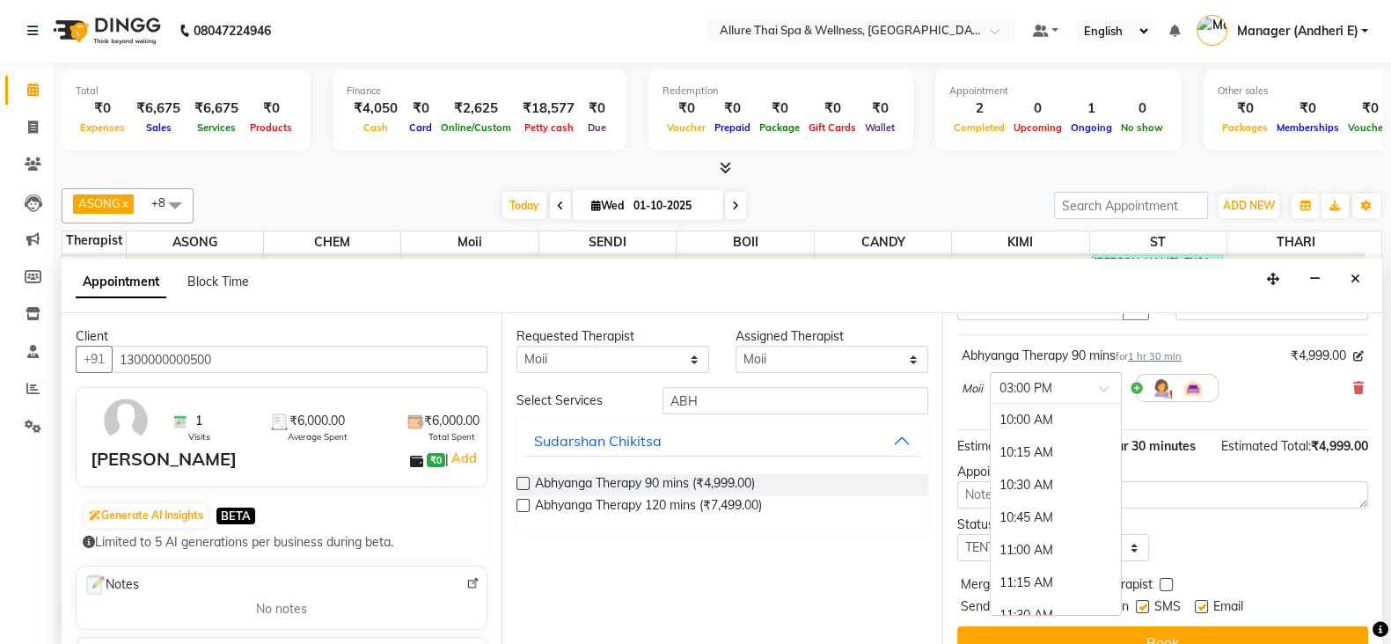
click at [1111, 389] on span at bounding box center [1110, 394] width 22 height 18
drag, startPoint x: 1043, startPoint y: 522, endPoint x: 1127, endPoint y: 411, distance: 139.4
click at [1043, 521] on div "03:45 PM" at bounding box center [1056, 520] width 130 height 33
click at [1108, 385] on span at bounding box center [1110, 394] width 22 height 18
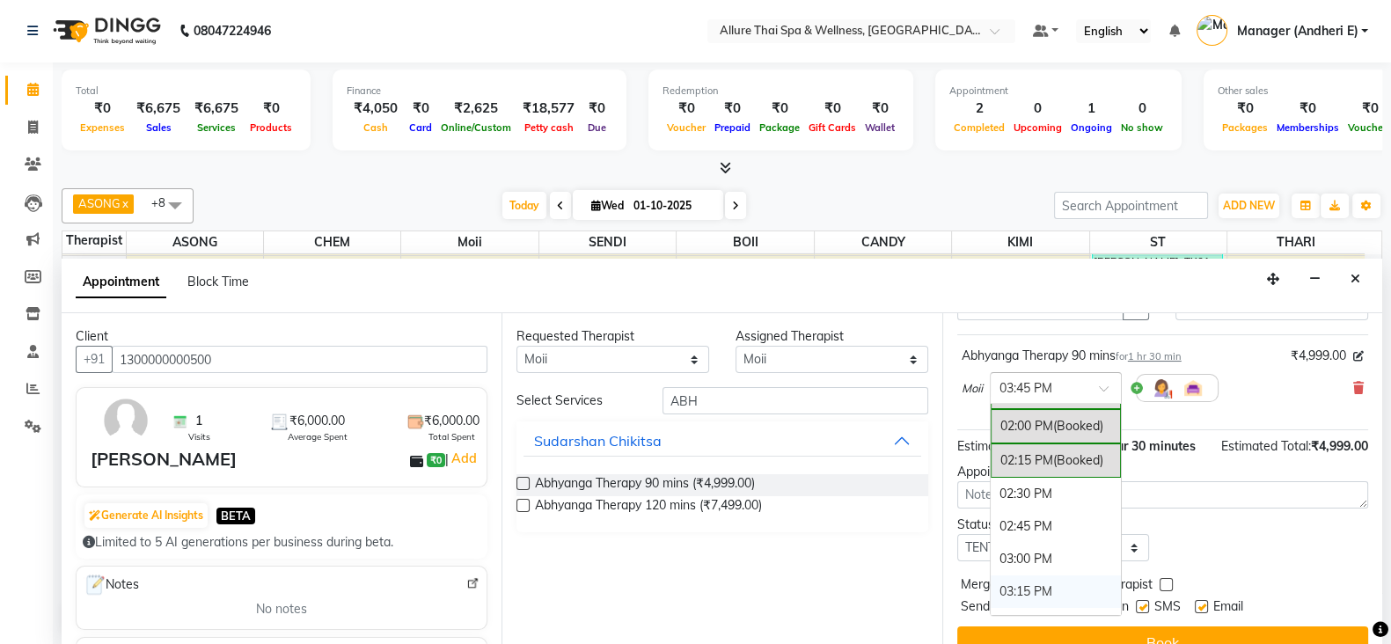
scroll to position [563, 0]
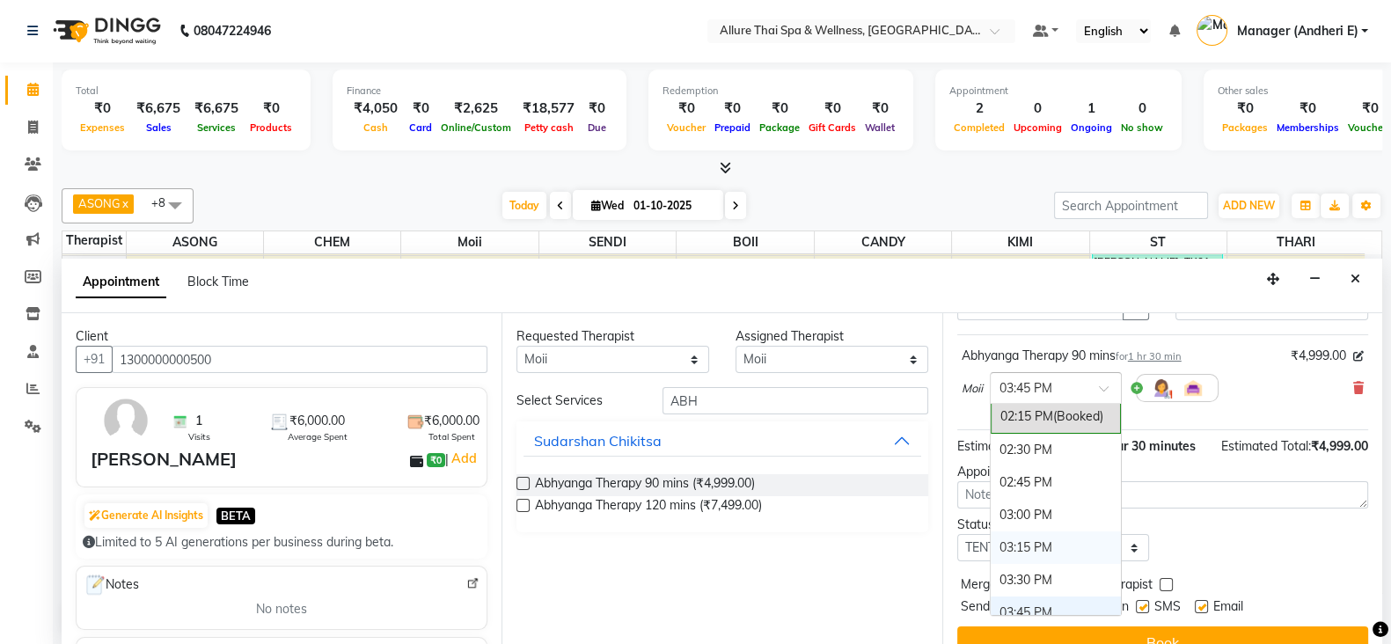
click at [1045, 535] on div "03:15 PM" at bounding box center [1056, 548] width 130 height 33
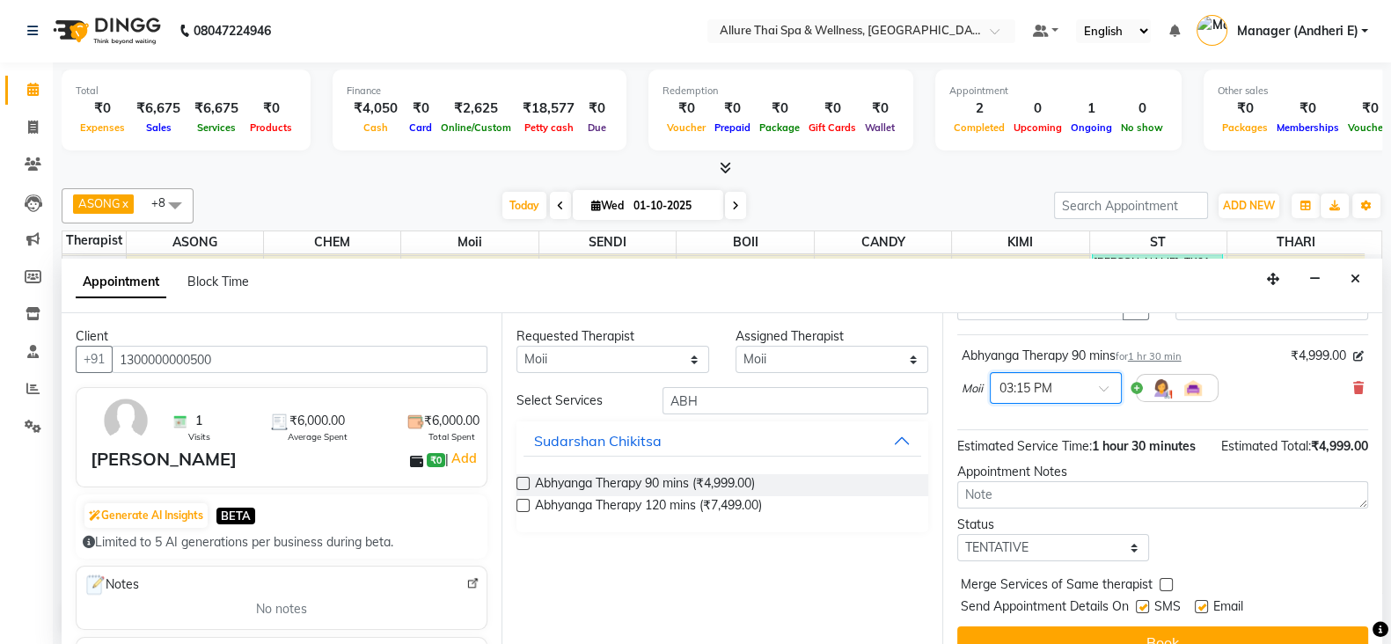
click at [1102, 378] on div at bounding box center [1056, 387] width 130 height 18
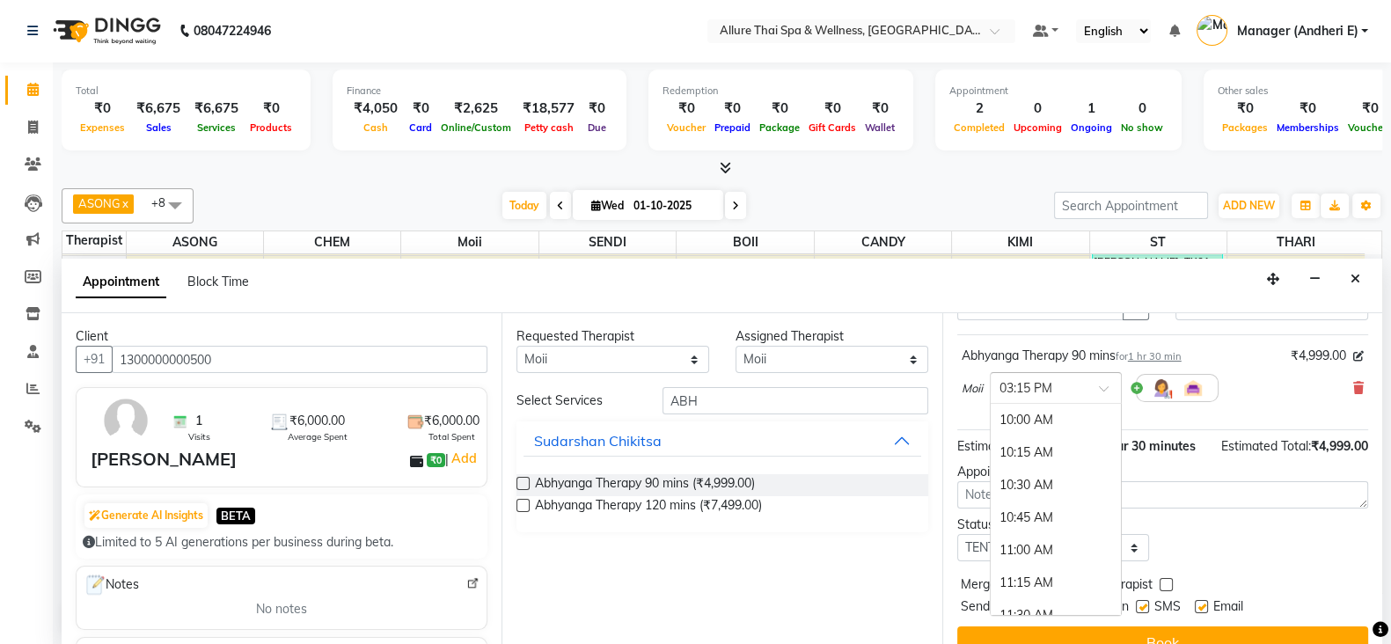
scroll to position [689, 0]
click at [1049, 542] on div "04:15 PM" at bounding box center [1056, 552] width 130 height 33
click at [1103, 378] on div at bounding box center [1056, 387] width 130 height 18
click at [1053, 562] on div "05:15 PM" at bounding box center [1056, 553] width 130 height 33
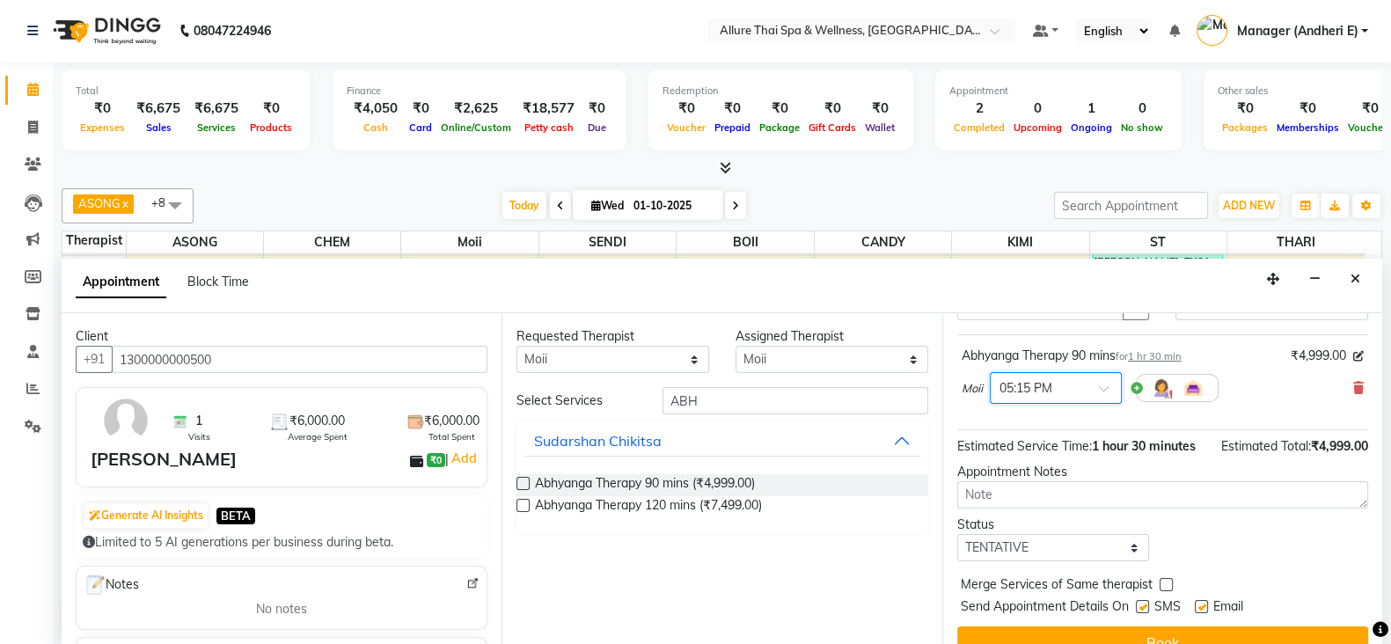
click at [1104, 385] on span at bounding box center [1110, 394] width 22 height 18
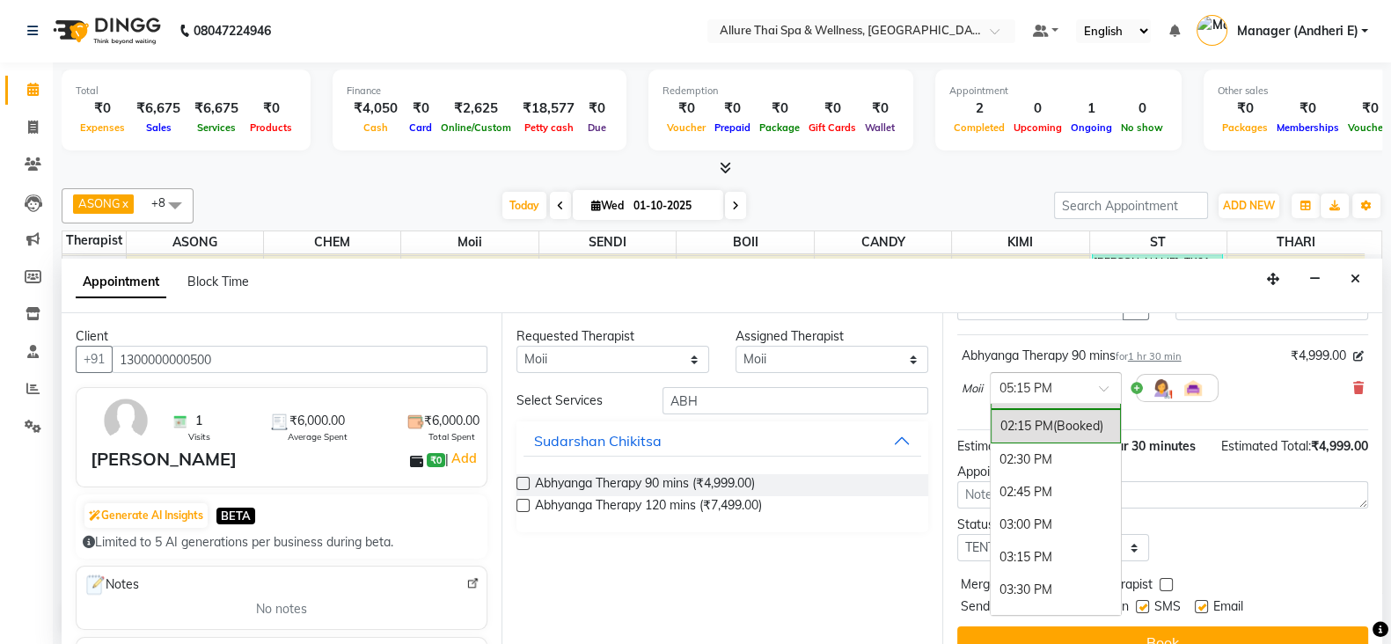
scroll to position [598, 0]
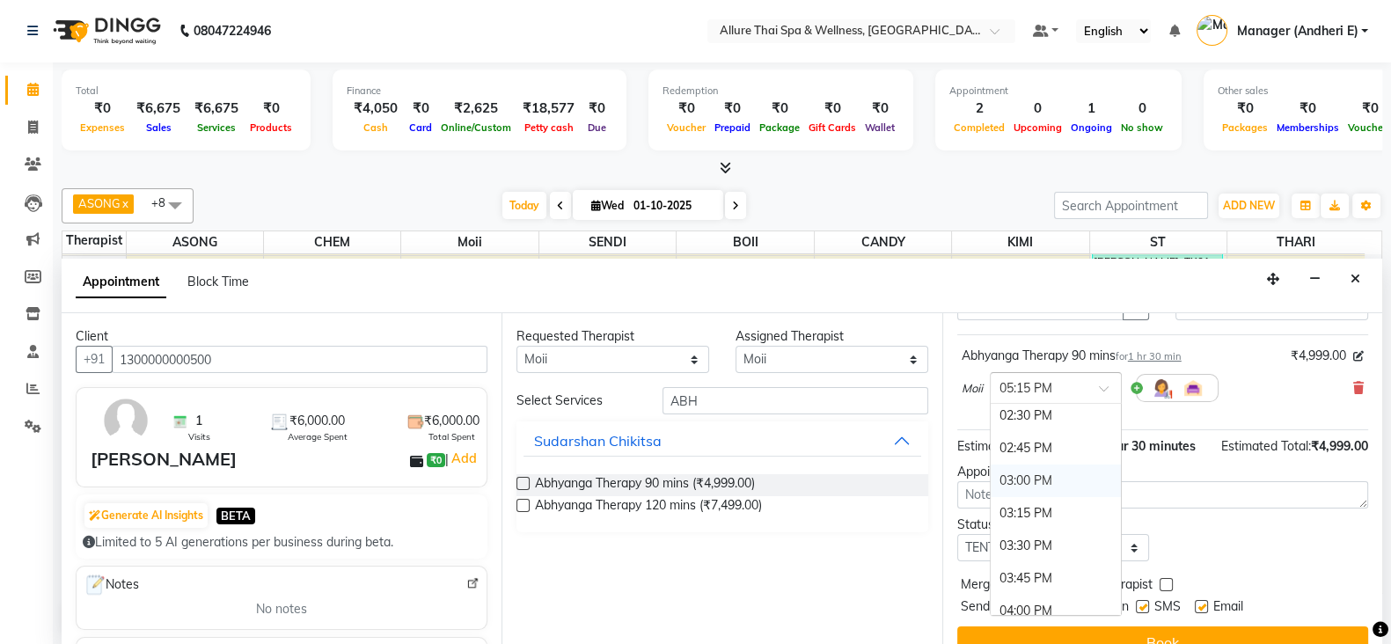
click at [1026, 474] on div "03:00 PM" at bounding box center [1056, 481] width 130 height 33
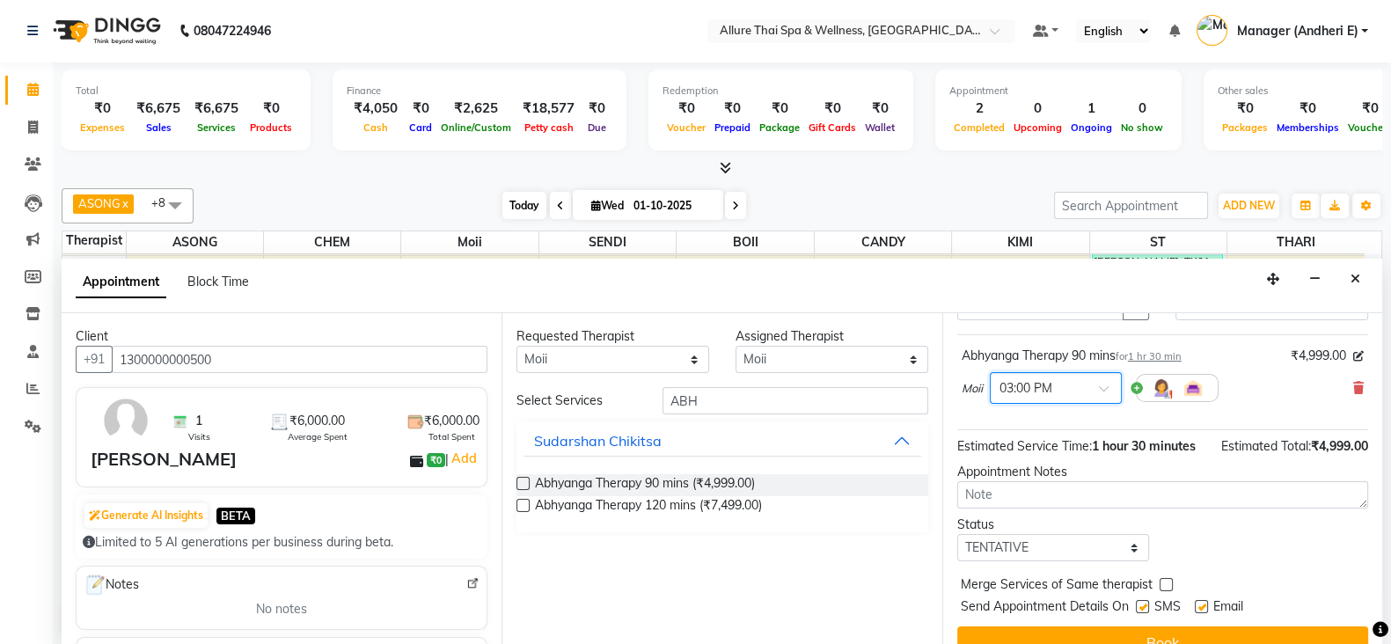
scroll to position [0, 0]
click at [32, 90] on icon at bounding box center [32, 90] width 11 height 13
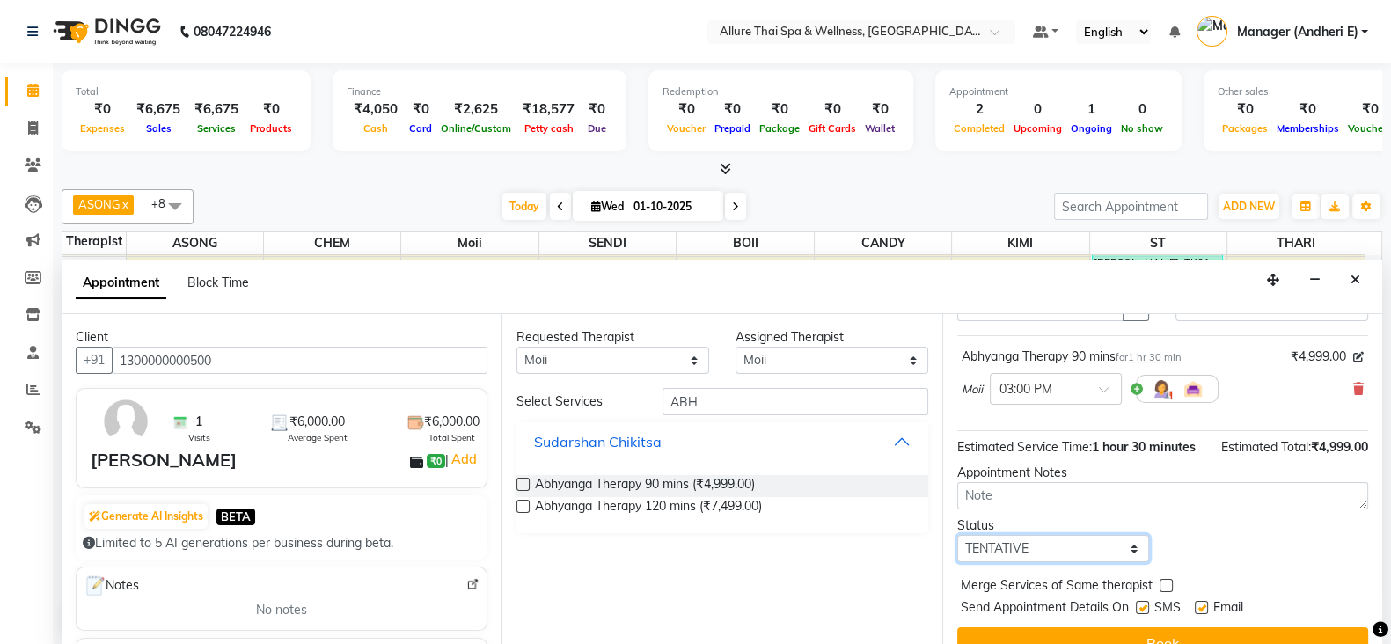
click at [1126, 554] on select "Select TENTATIVE CONFIRM CHECK-IN UPCOMING" at bounding box center [1053, 548] width 193 height 27
click at [666, 288] on div "Appointment Block Time" at bounding box center [722, 287] width 1321 height 55
click at [1353, 390] on icon at bounding box center [1358, 389] width 11 height 12
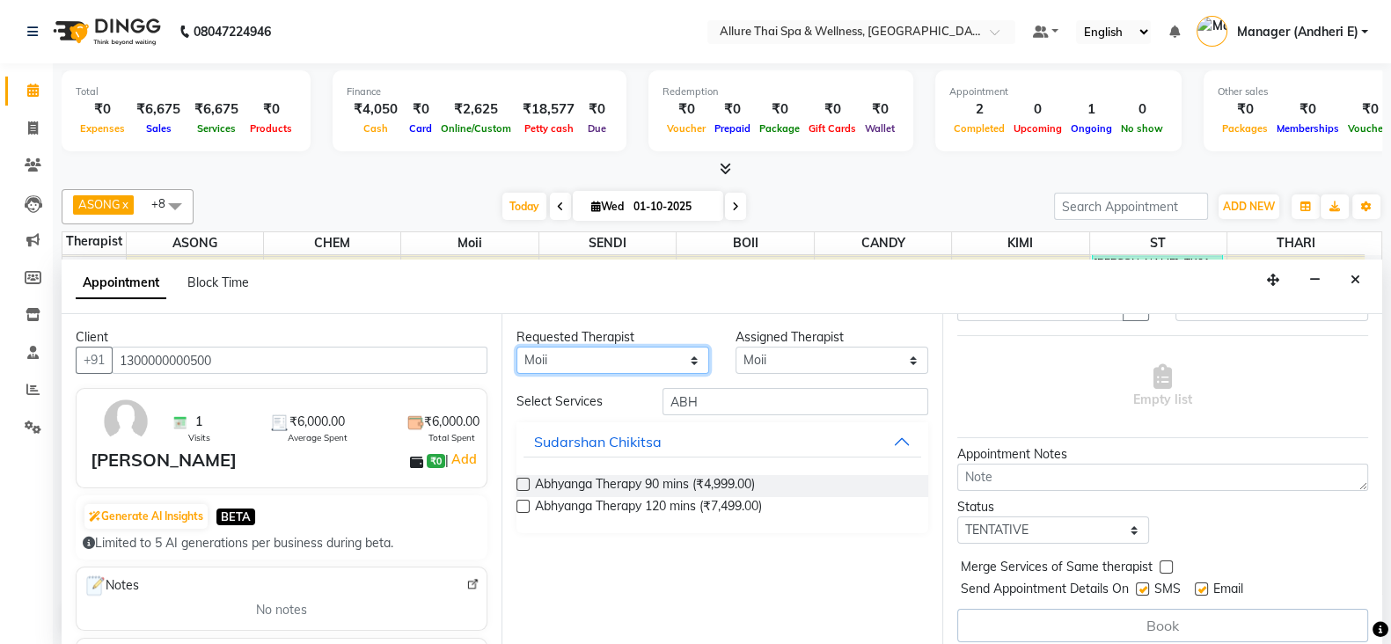
click at [701, 356] on select "Any ASONG [PERSON_NAME] BOII CANDY CHEM [PERSON_NAME] Moii SENDI ST THARI" at bounding box center [613, 360] width 193 height 27
select select "89384"
click at [517, 347] on select "Any ASONG [PERSON_NAME] BOII CANDY CHEM [PERSON_NAME] Moii SENDI ST THARI" at bounding box center [613, 360] width 193 height 27
select select "89384"
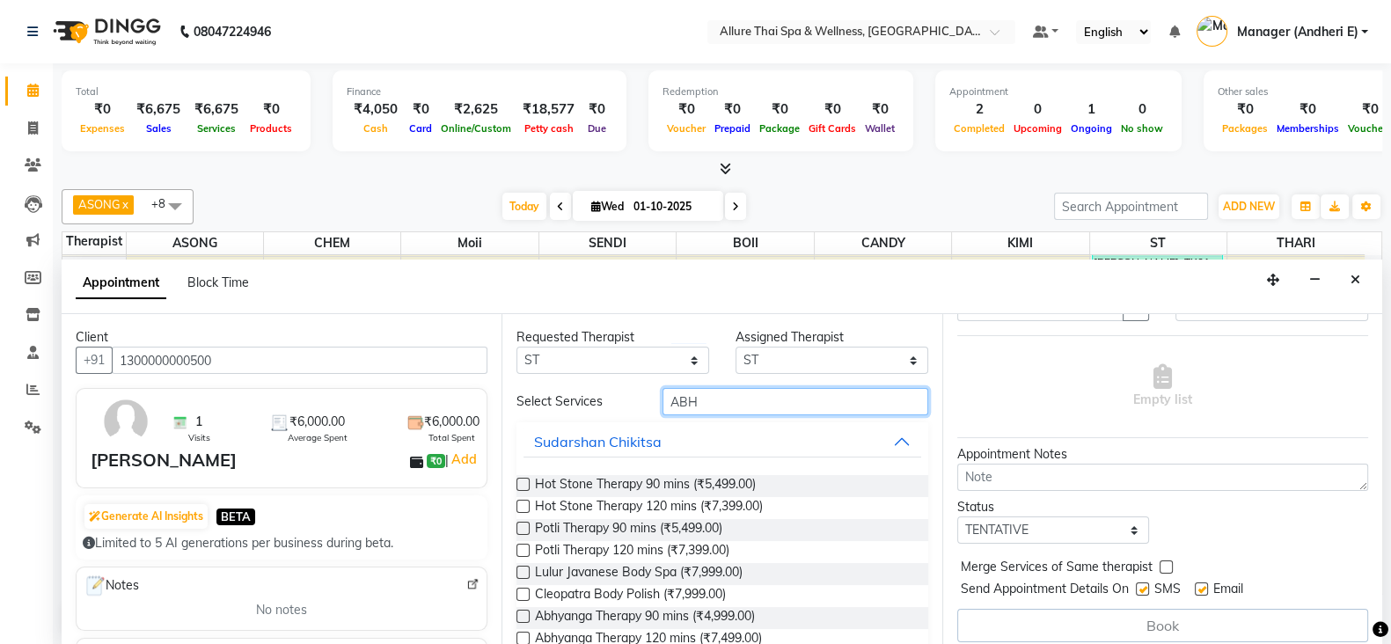
click at [810, 407] on input "ABH" at bounding box center [796, 401] width 266 height 27
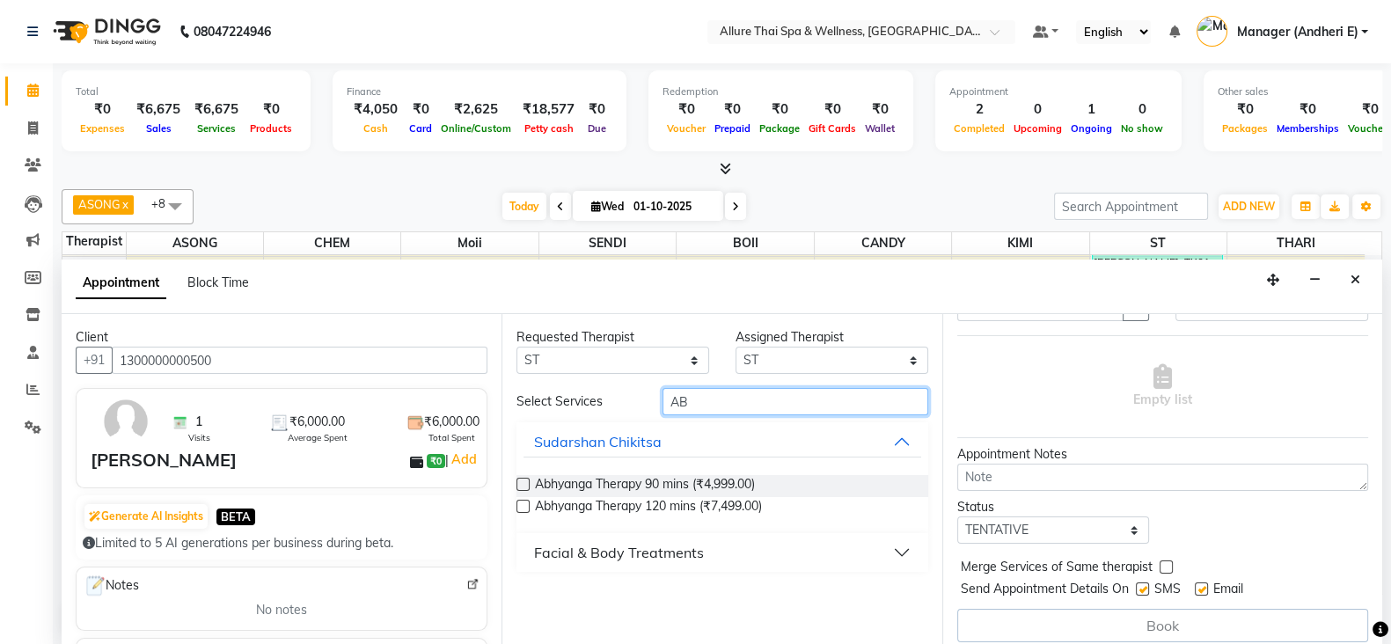
type input "A"
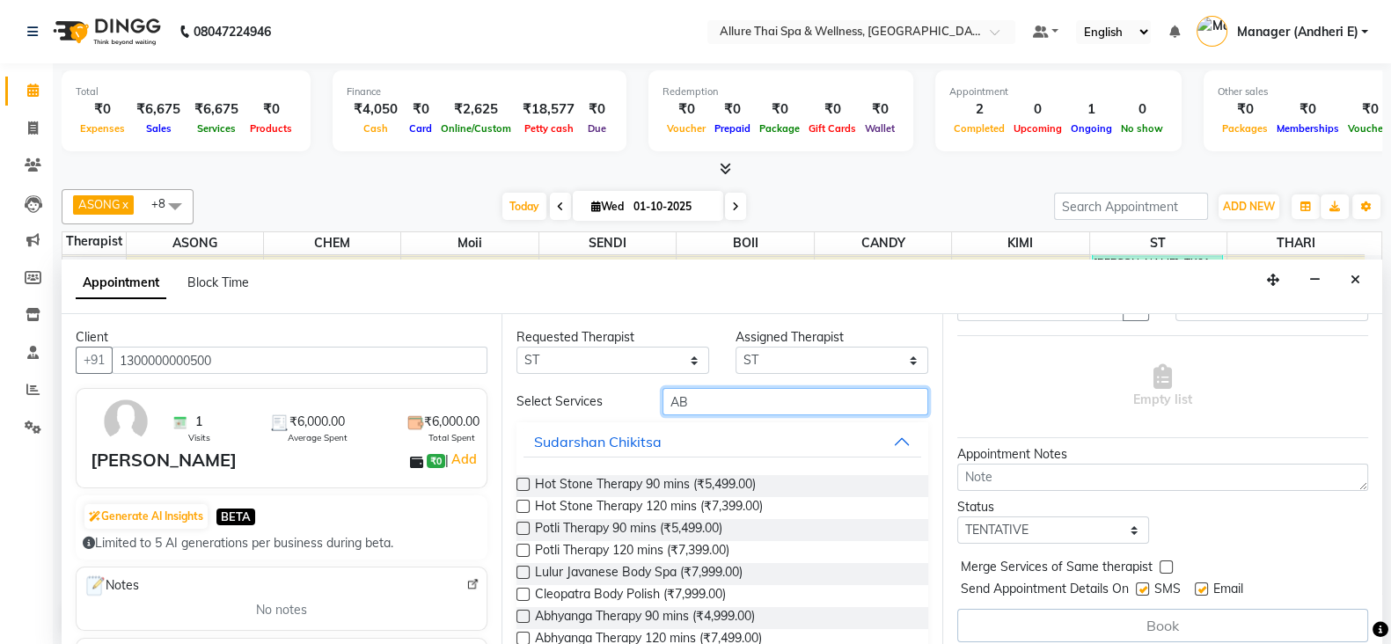
type input "ABH"
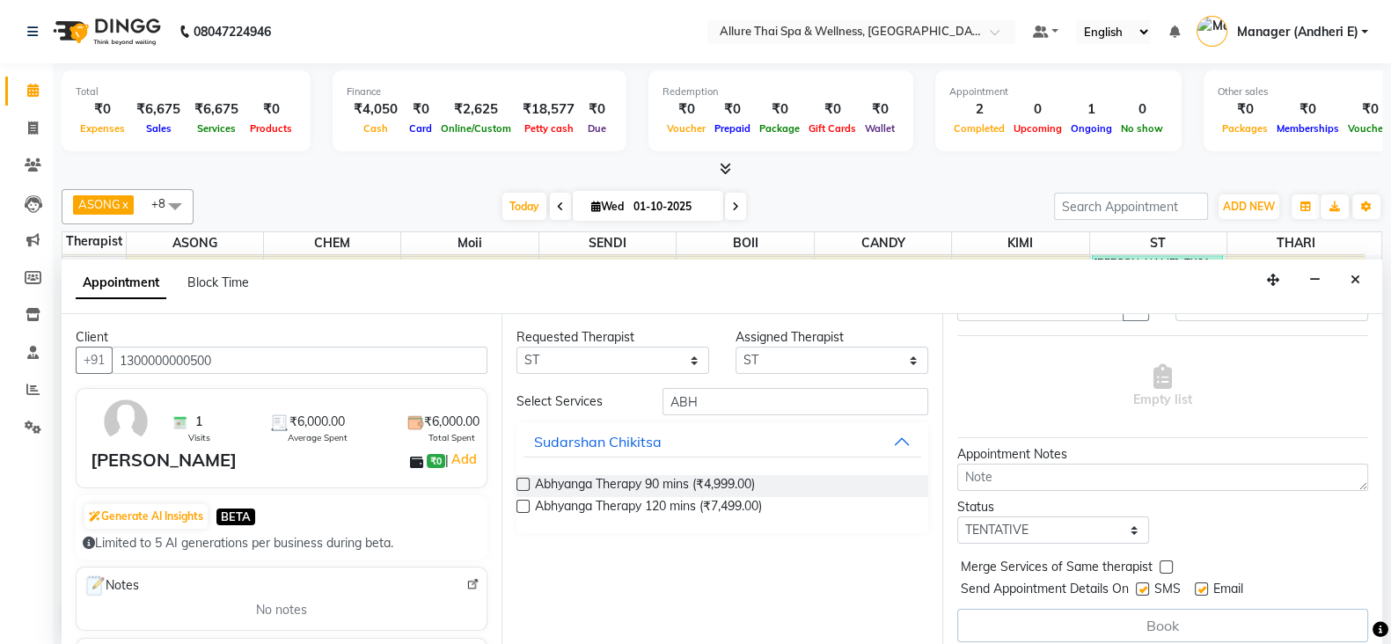
click at [520, 483] on label at bounding box center [523, 484] width 13 height 13
click at [520, 483] on input "checkbox" at bounding box center [522, 485] width 11 height 11
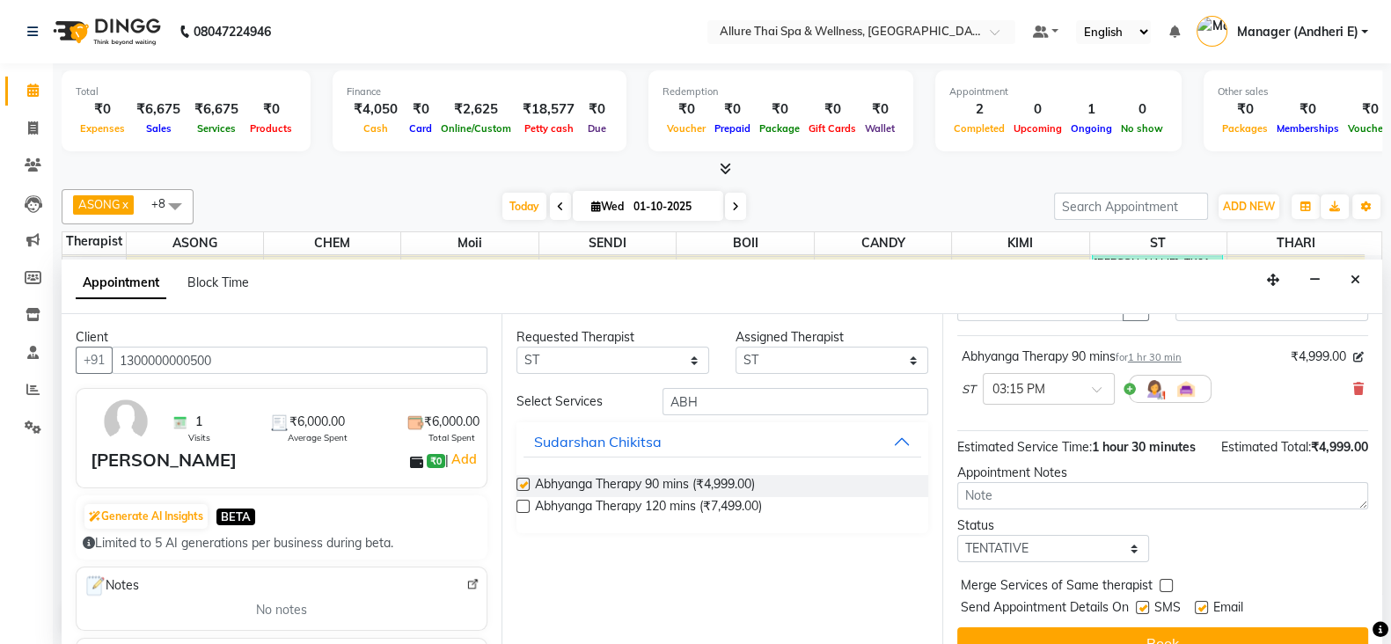
checkbox input "false"
click at [1106, 385] on span at bounding box center [1103, 394] width 22 height 18
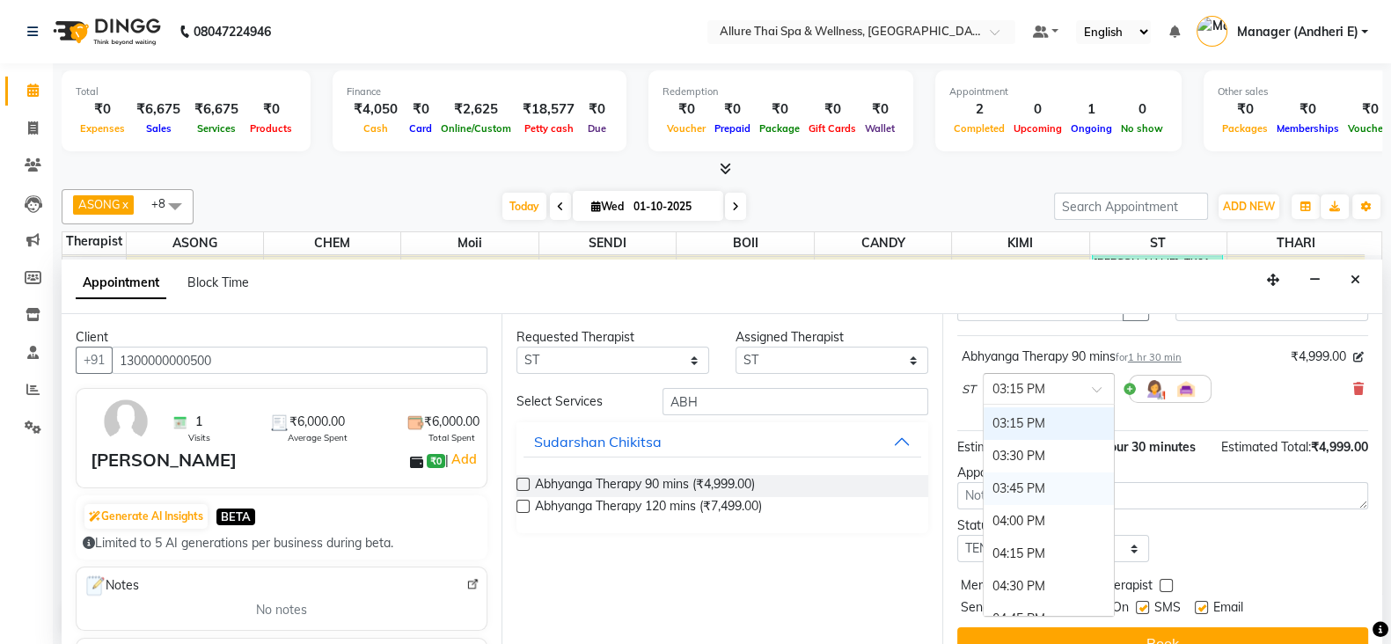
click at [1030, 473] on div "03:45 PM" at bounding box center [1049, 489] width 130 height 33
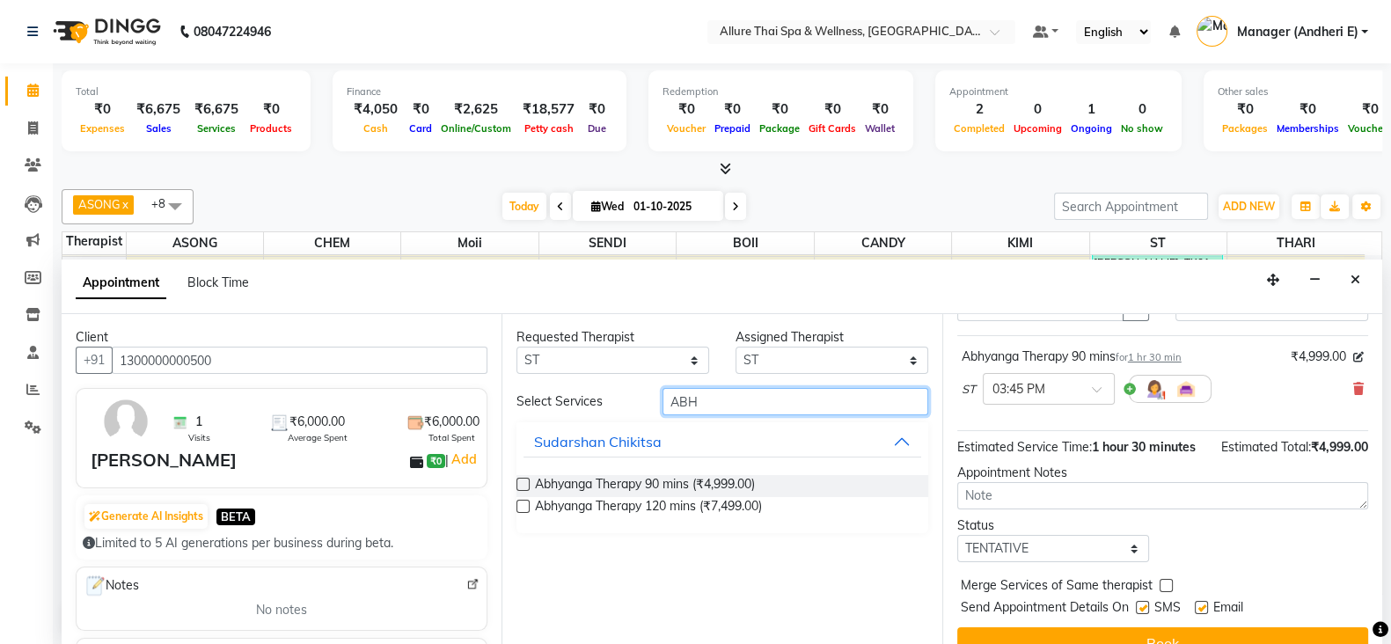
click at [741, 391] on input "ABH" at bounding box center [796, 401] width 266 height 27
type input "A"
type input "S"
type input "foot"
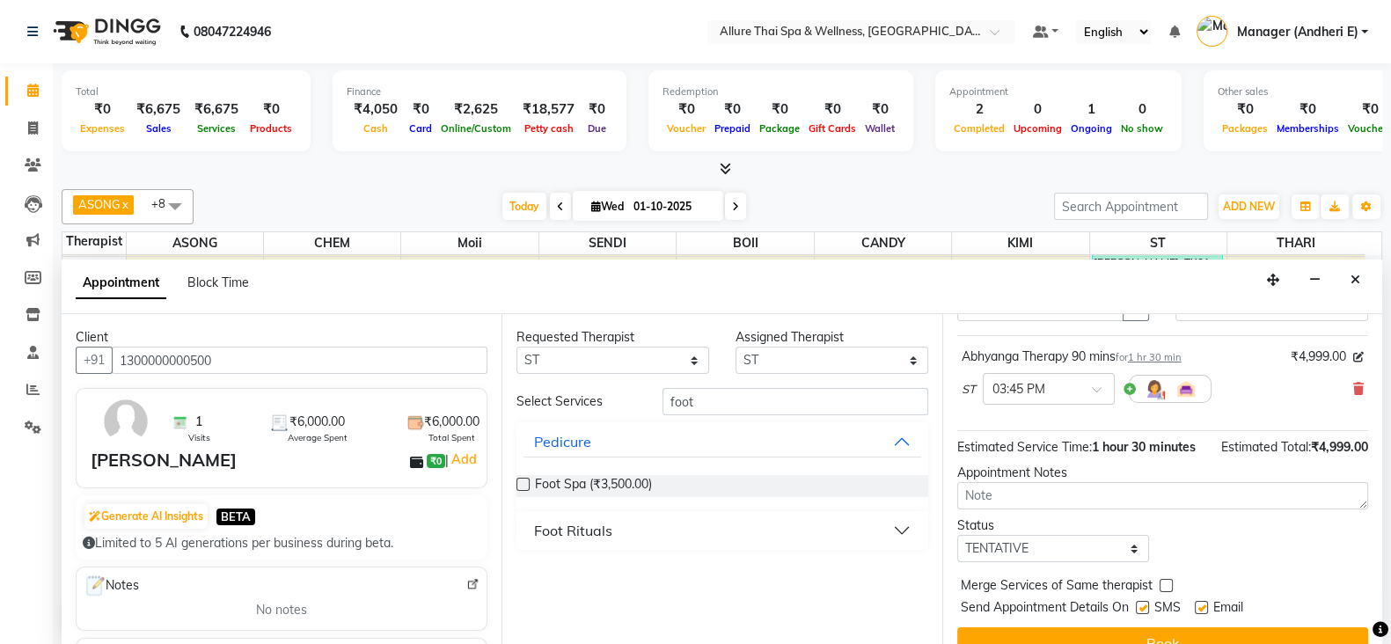
click at [913, 523] on button "Foot Rituals" at bounding box center [722, 531] width 397 height 32
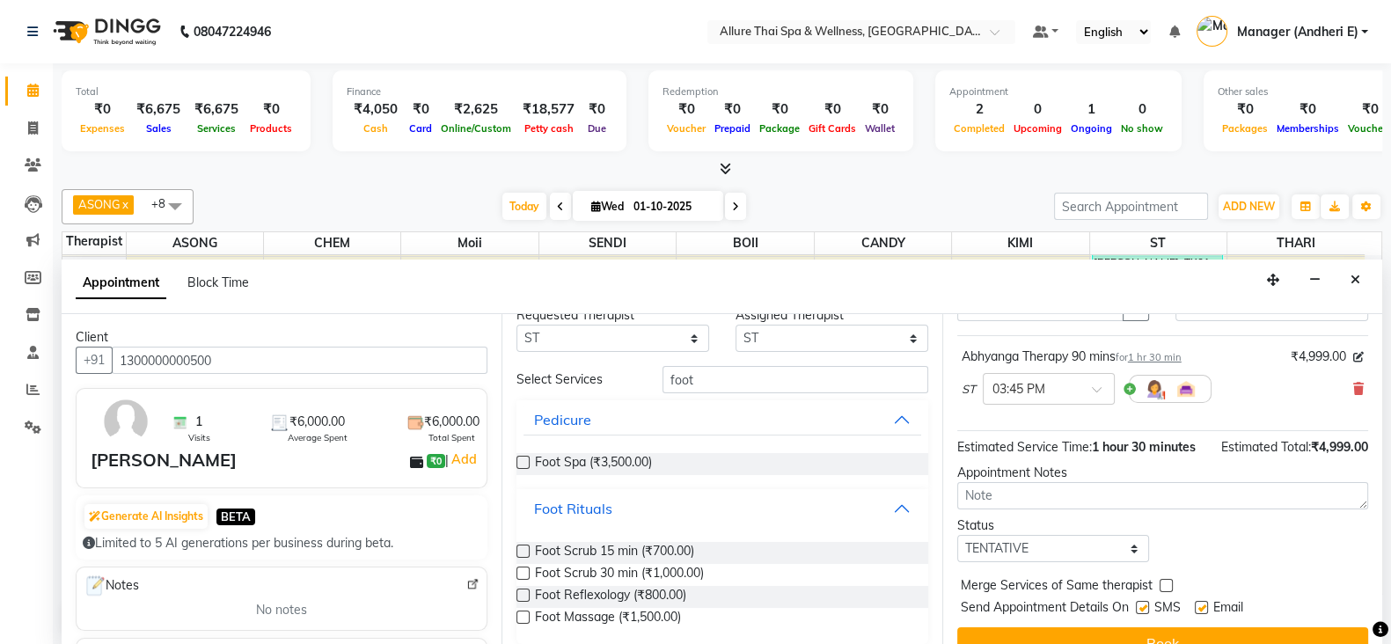
scroll to position [33, 0]
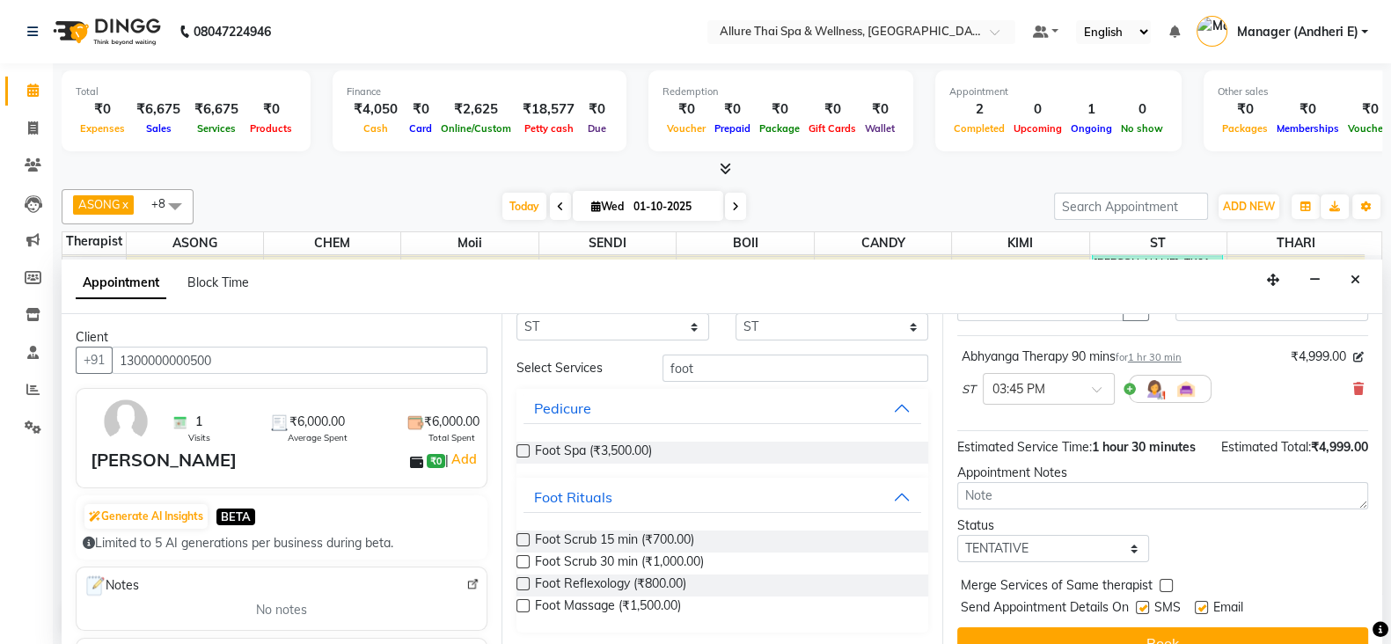
click at [521, 534] on label at bounding box center [523, 539] width 13 height 13
click at [521, 536] on input "checkbox" at bounding box center [522, 541] width 11 height 11
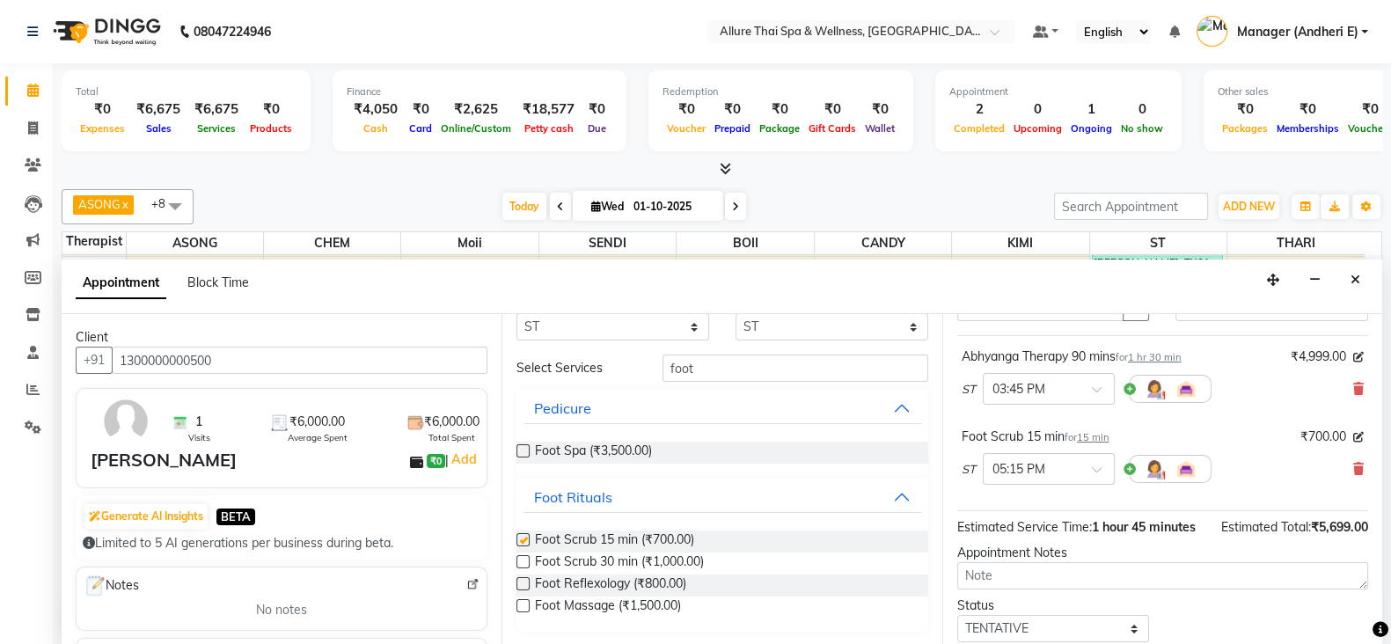
checkbox input "false"
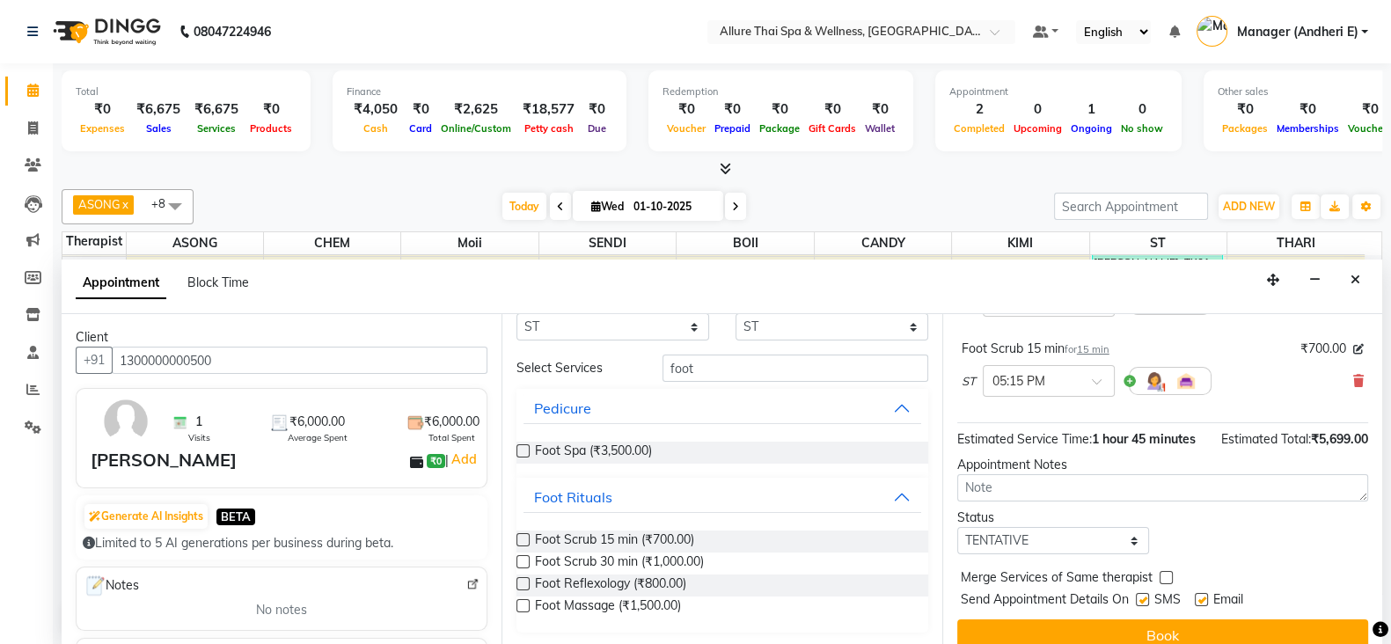
scroll to position [175, 0]
click at [1122, 554] on select "Select TENTATIVE CONFIRM CHECK-IN UPCOMING" at bounding box center [1053, 540] width 193 height 27
select select "check-in"
click at [957, 542] on select "Select TENTATIVE CONFIRM CHECK-IN UPCOMING" at bounding box center [1053, 540] width 193 height 27
click at [1143, 606] on label at bounding box center [1142, 599] width 13 height 13
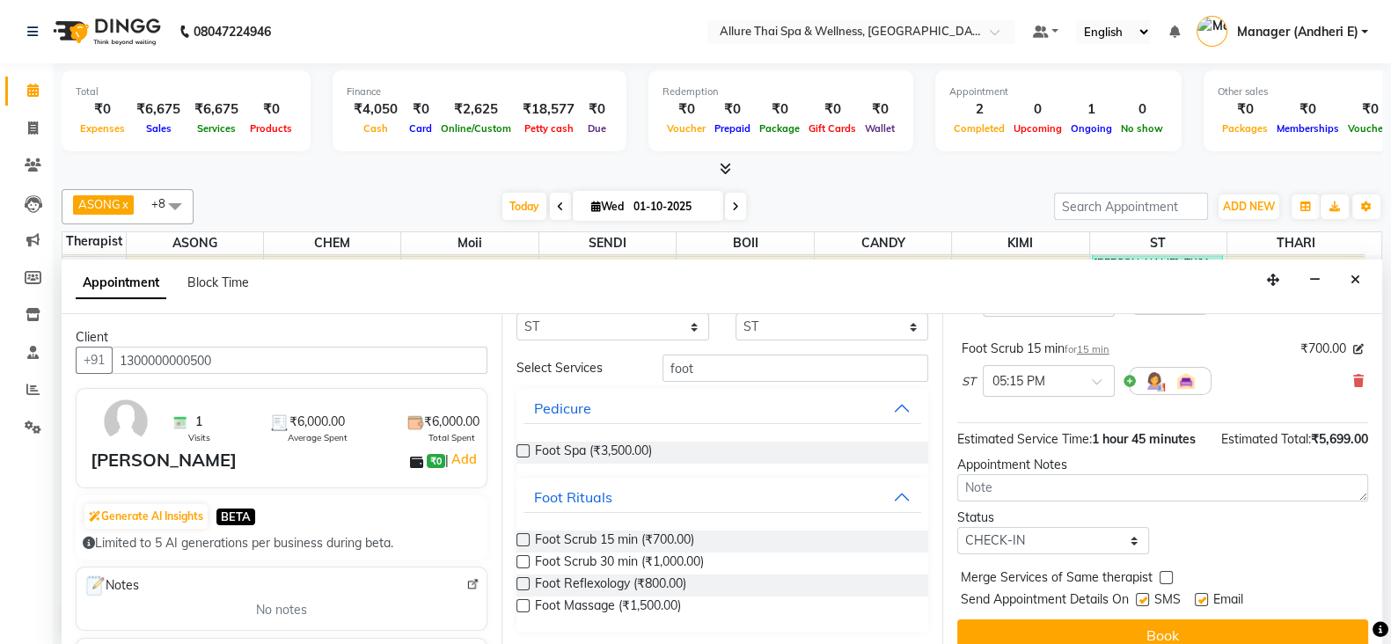
click at [1143, 607] on input "checkbox" at bounding box center [1141, 601] width 11 height 11
checkbox input "false"
click at [1210, 612] on div "Email" at bounding box center [1226, 601] width 62 height 22
click at [1199, 606] on label at bounding box center [1201, 599] width 13 height 13
click at [1199, 607] on input "checkbox" at bounding box center [1200, 601] width 11 height 11
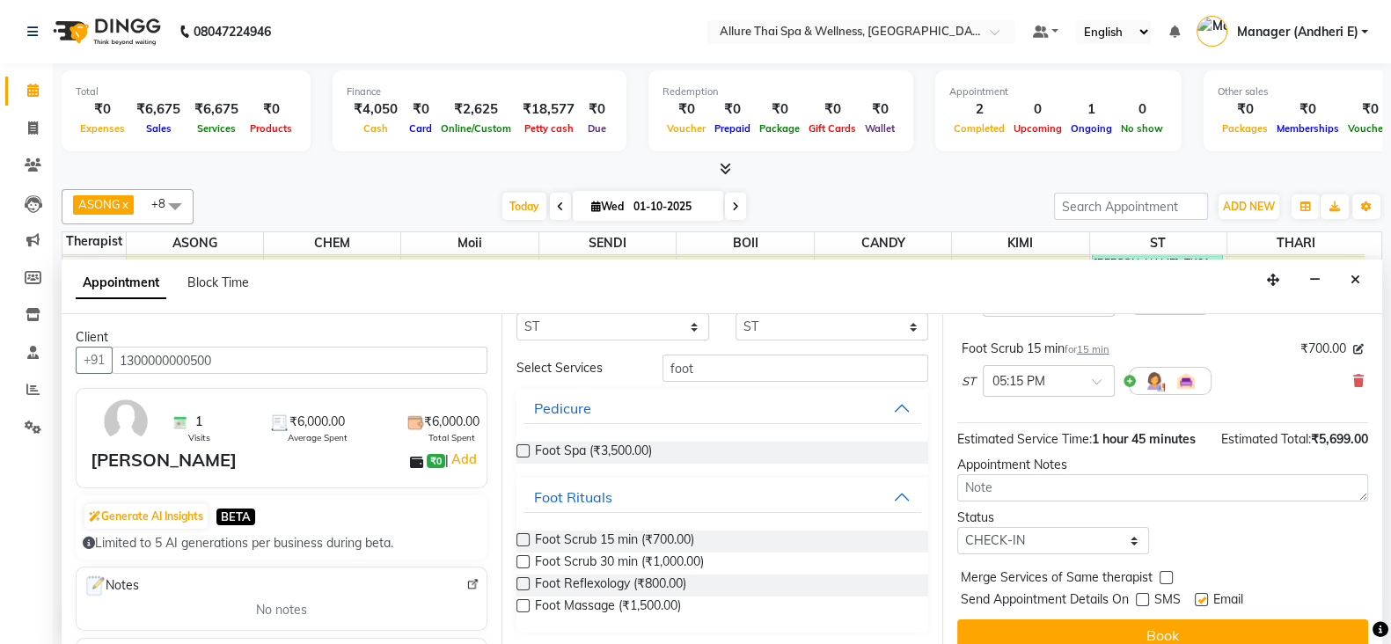
checkbox input "false"
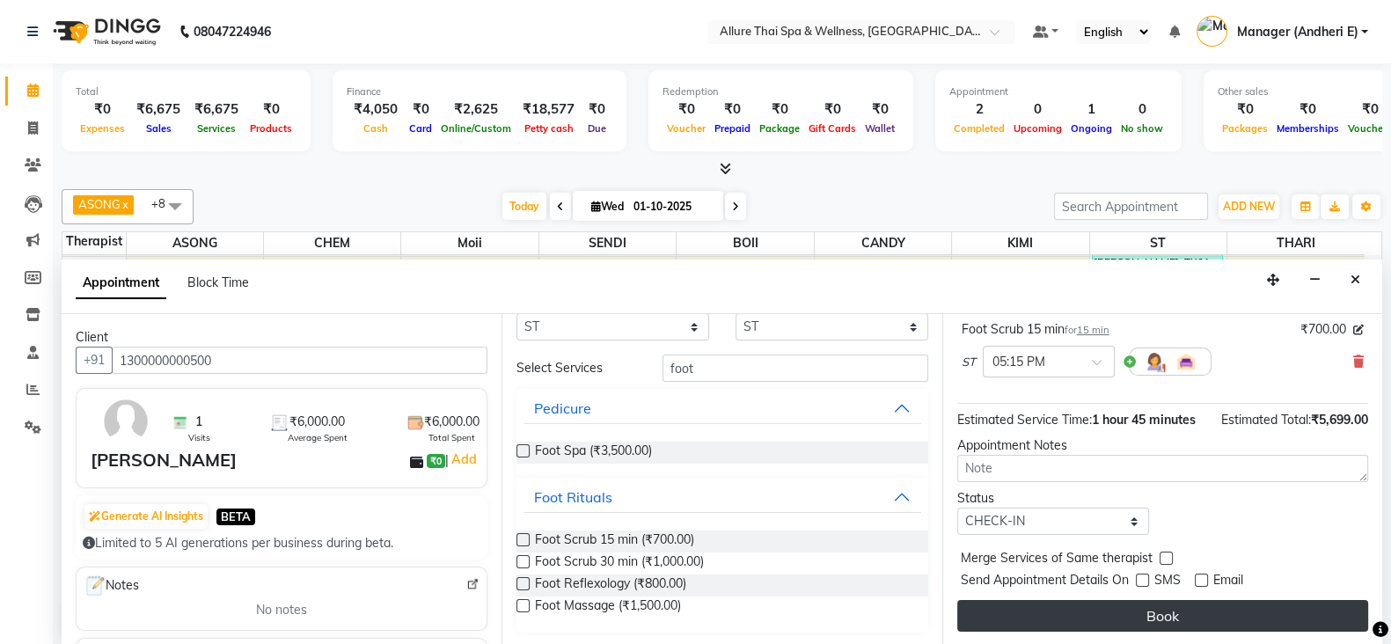
click at [1331, 618] on button "Book" at bounding box center [1162, 616] width 411 height 32
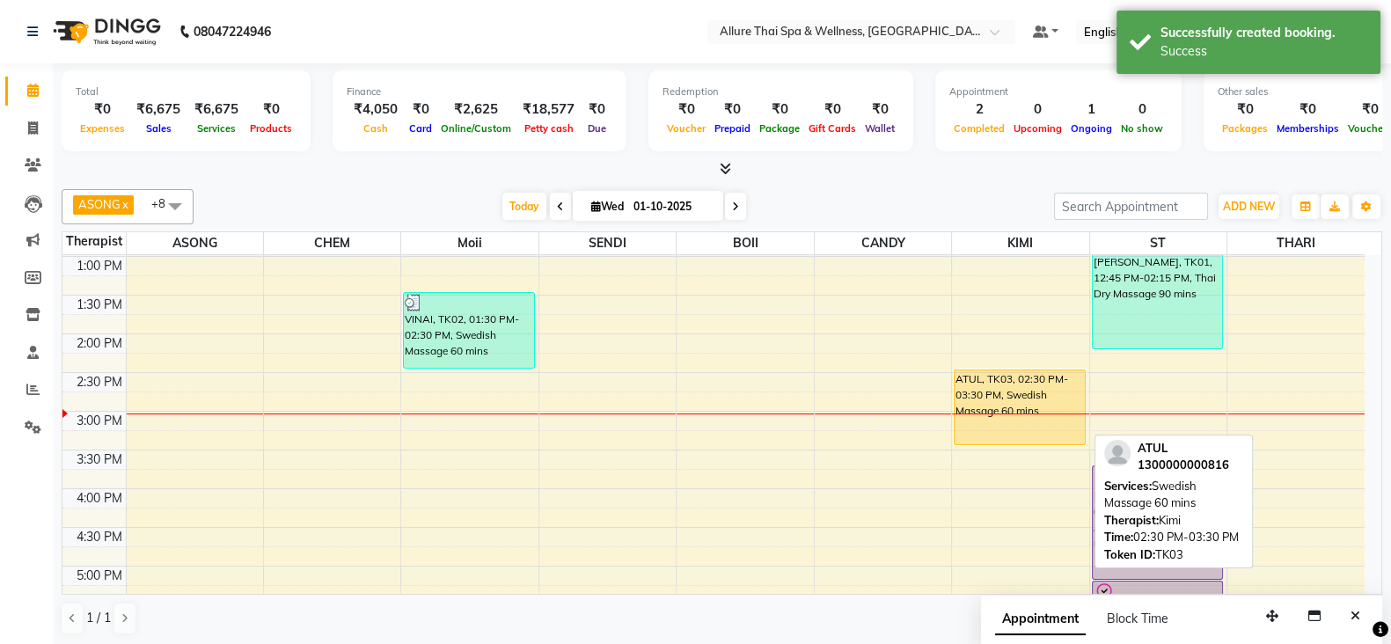
click at [1047, 399] on div "ATUL, TK03, 02:30 PM-03:30 PM, Swedish Massage 60 mins" at bounding box center [1020, 407] width 130 height 74
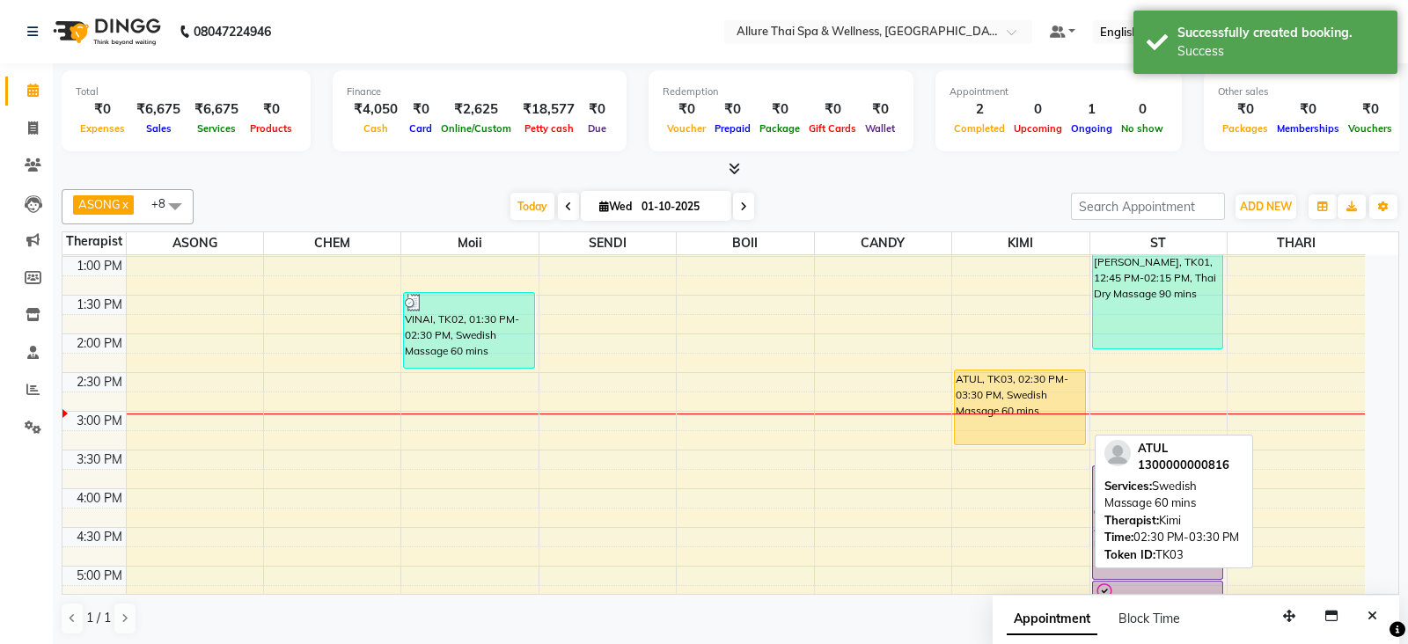
select select "1"
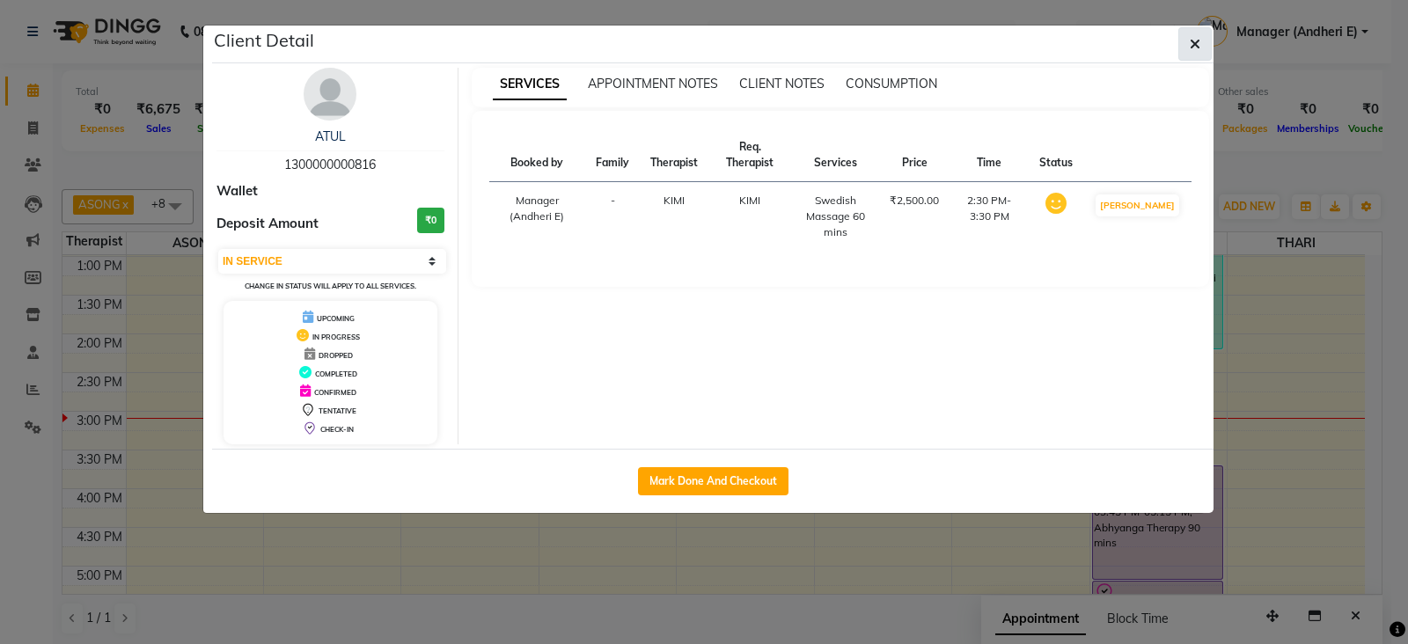
click at [1192, 48] on icon "button" at bounding box center [1195, 44] width 11 height 14
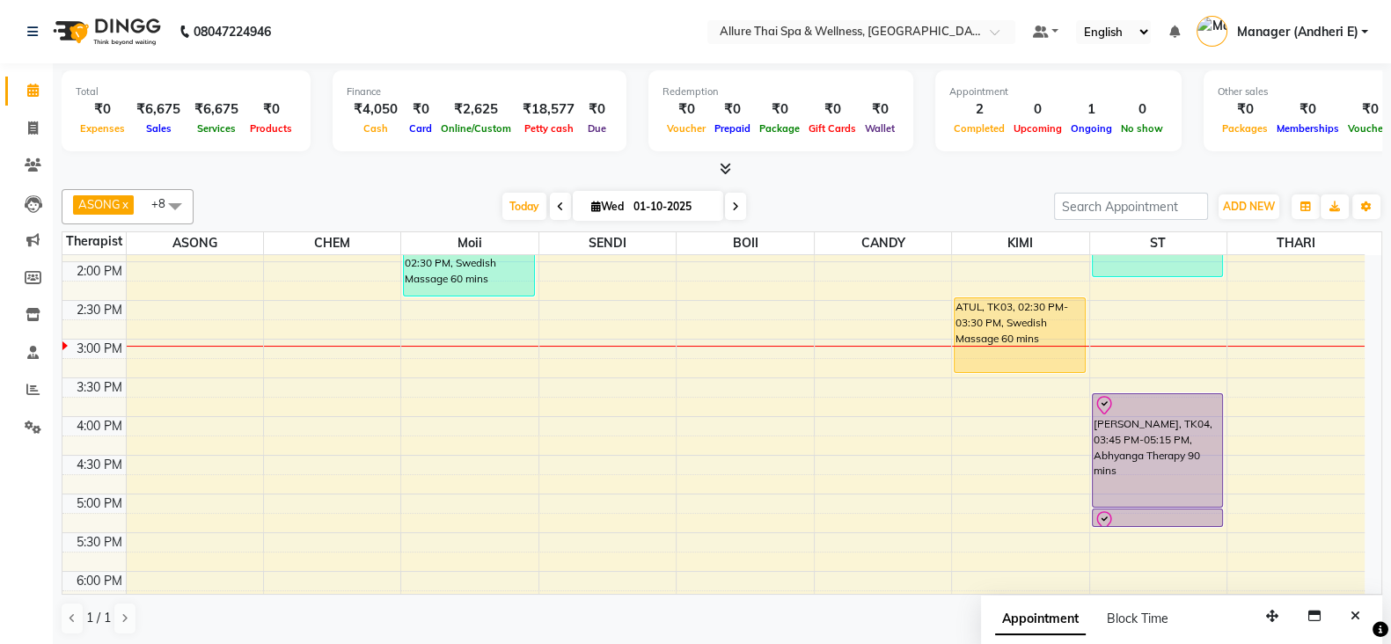
scroll to position [381, 0]
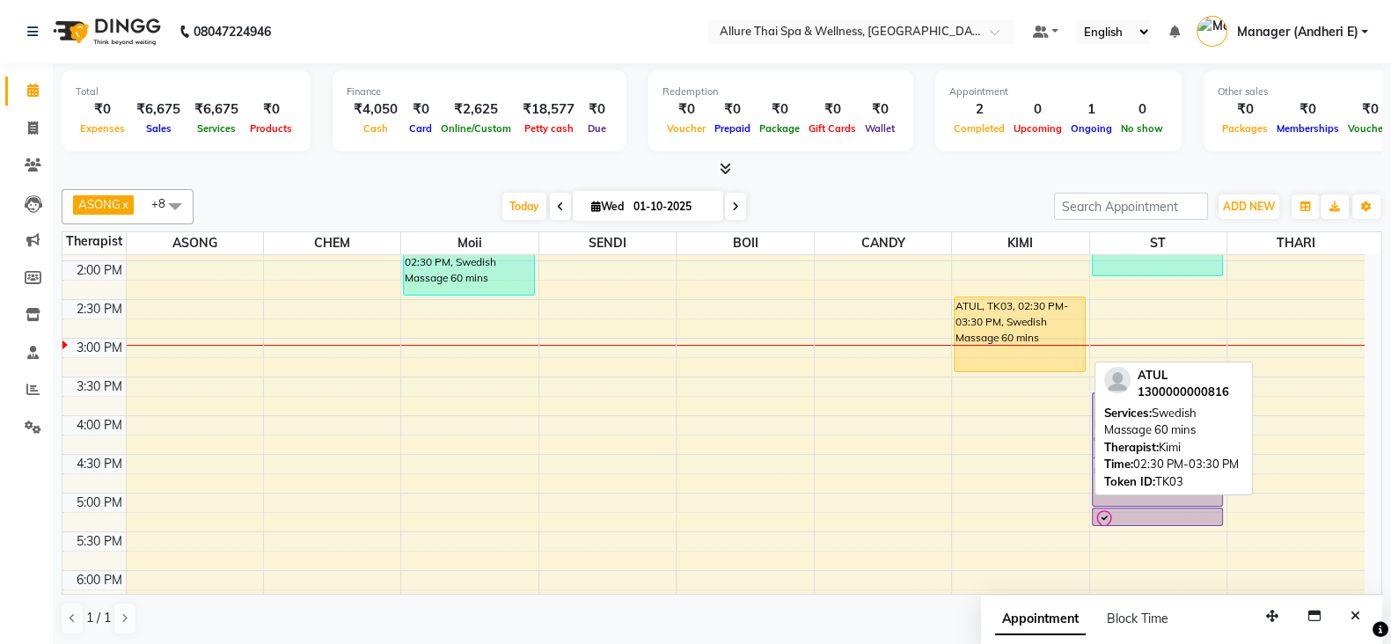
click at [1028, 323] on div "ATUL, TK03, 02:30 PM-03:30 PM, Swedish Massage 60 mins" at bounding box center [1020, 334] width 130 height 74
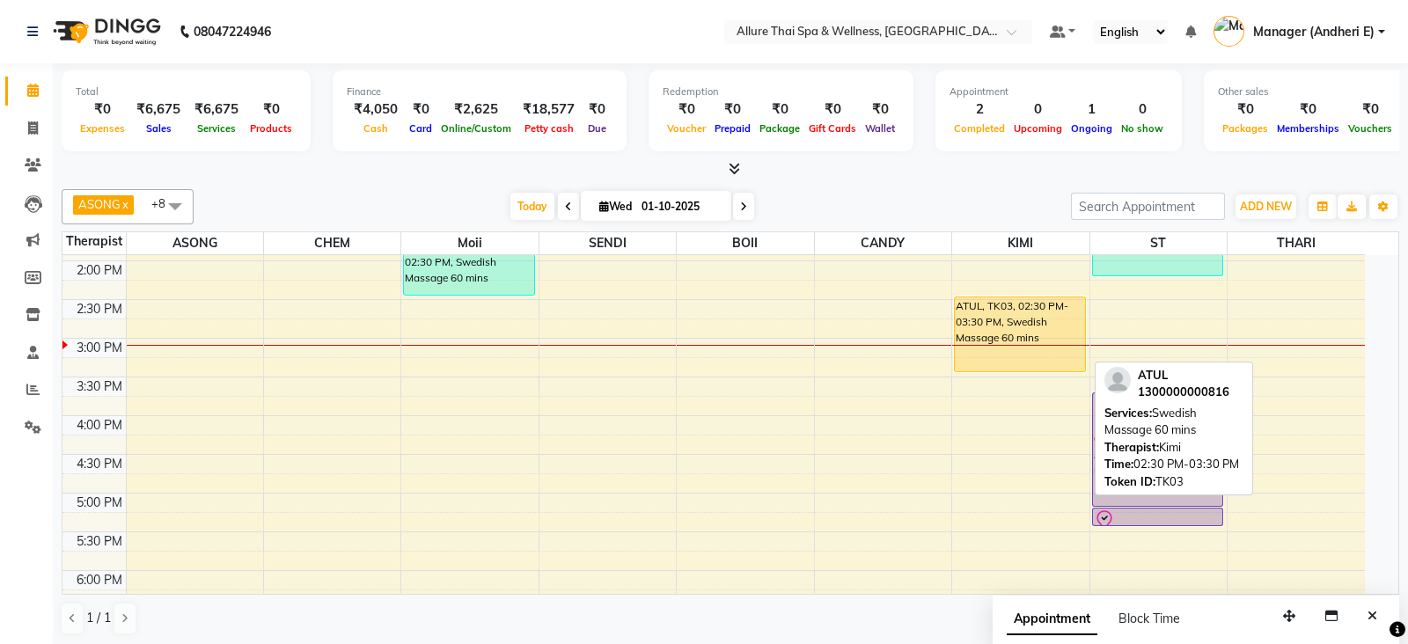
select select "1"
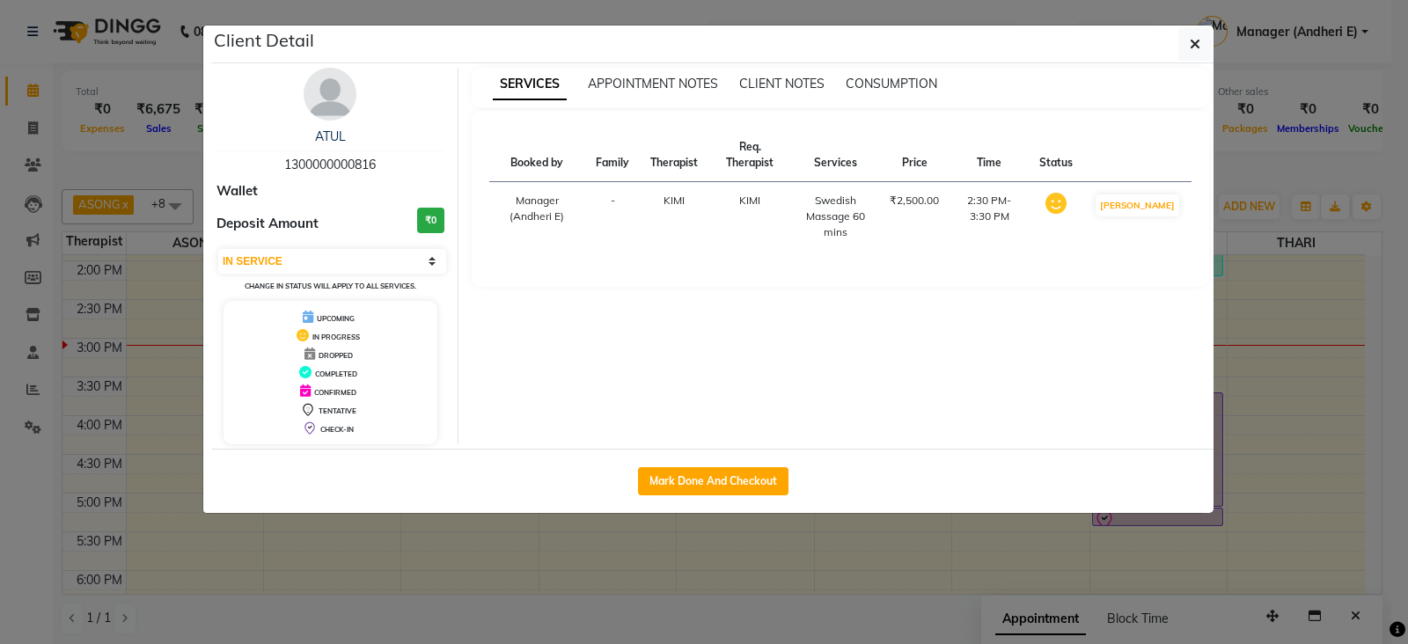
click at [700, 497] on div "Mark Done And Checkout" at bounding box center [712, 481] width 1001 height 64
click at [731, 470] on button "Mark Done And Checkout" at bounding box center [713, 481] width 150 height 28
select select "service"
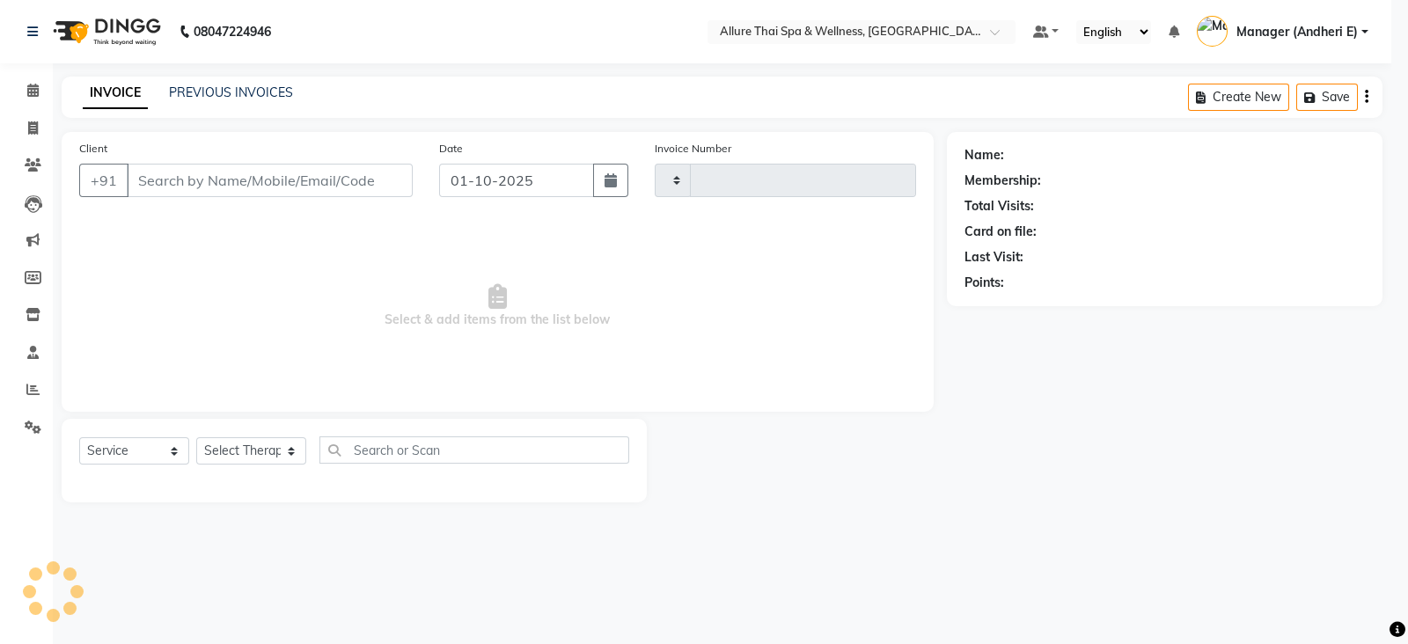
type input "2320"
select select "6826"
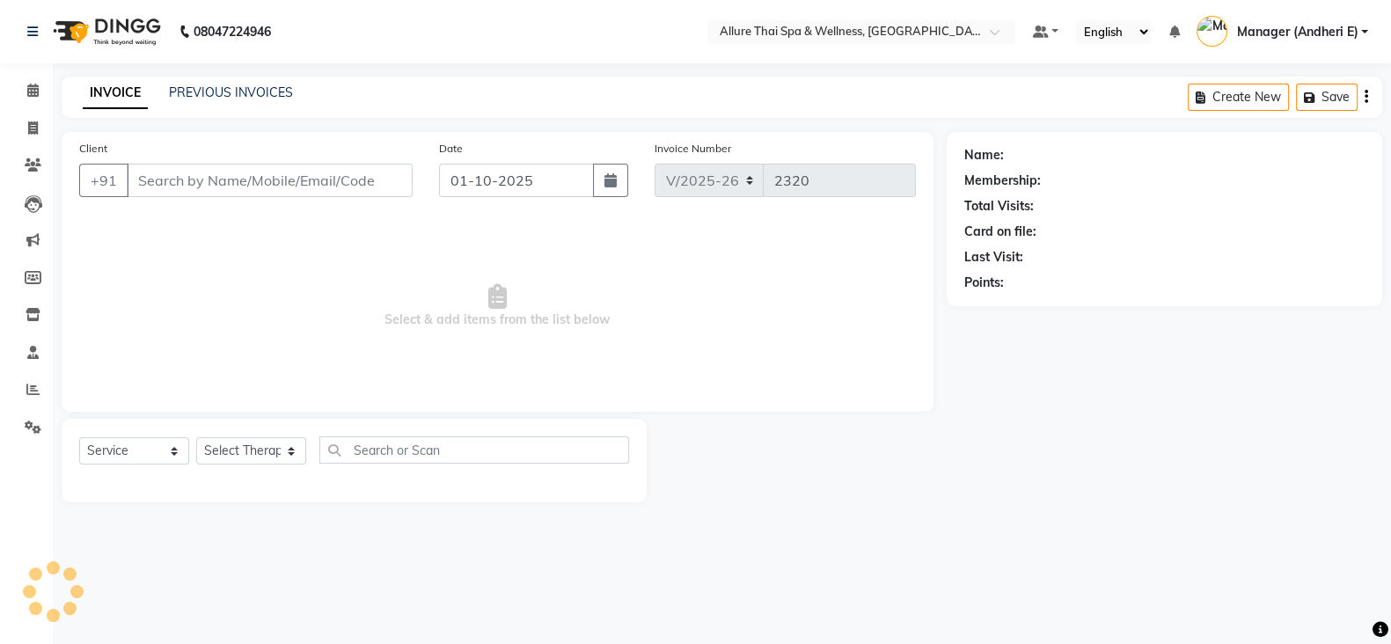
type input "1300000000816"
select select "93082"
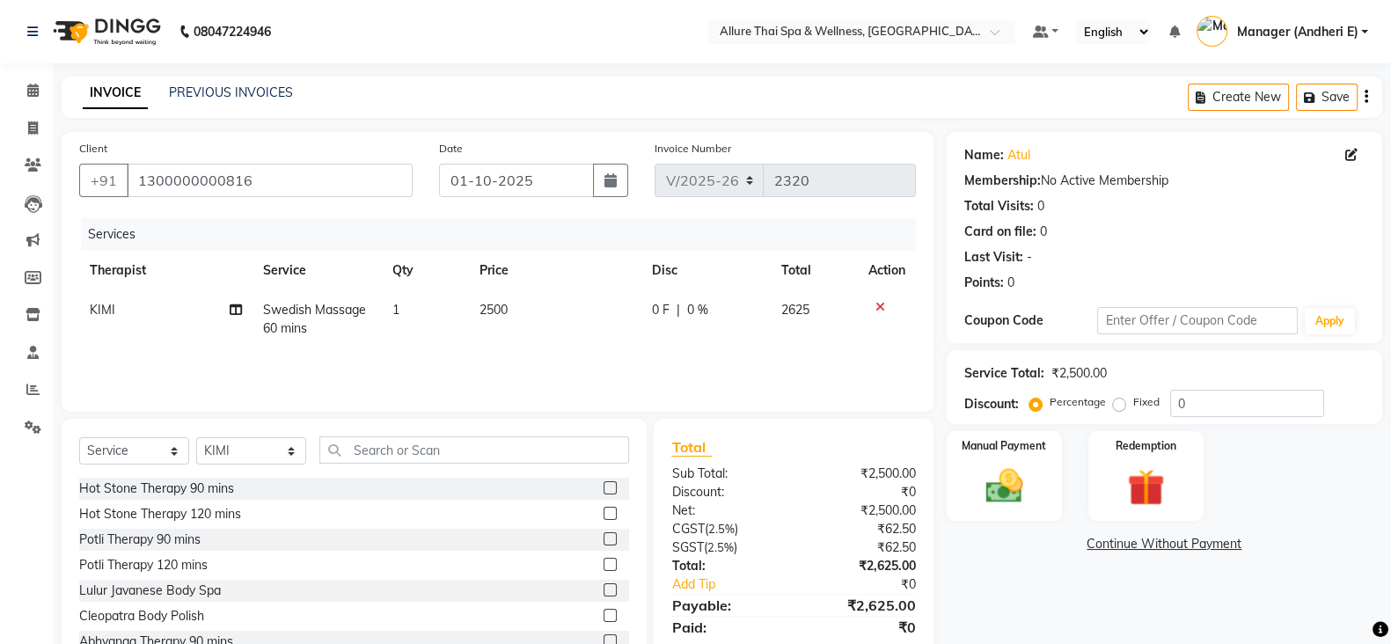
click at [1133, 401] on label "Fixed" at bounding box center [1146, 402] width 26 height 16
click at [1121, 401] on input "Fixed" at bounding box center [1123, 402] width 12 height 12
radio input "true"
click at [1244, 393] on input "0" at bounding box center [1247, 403] width 154 height 27
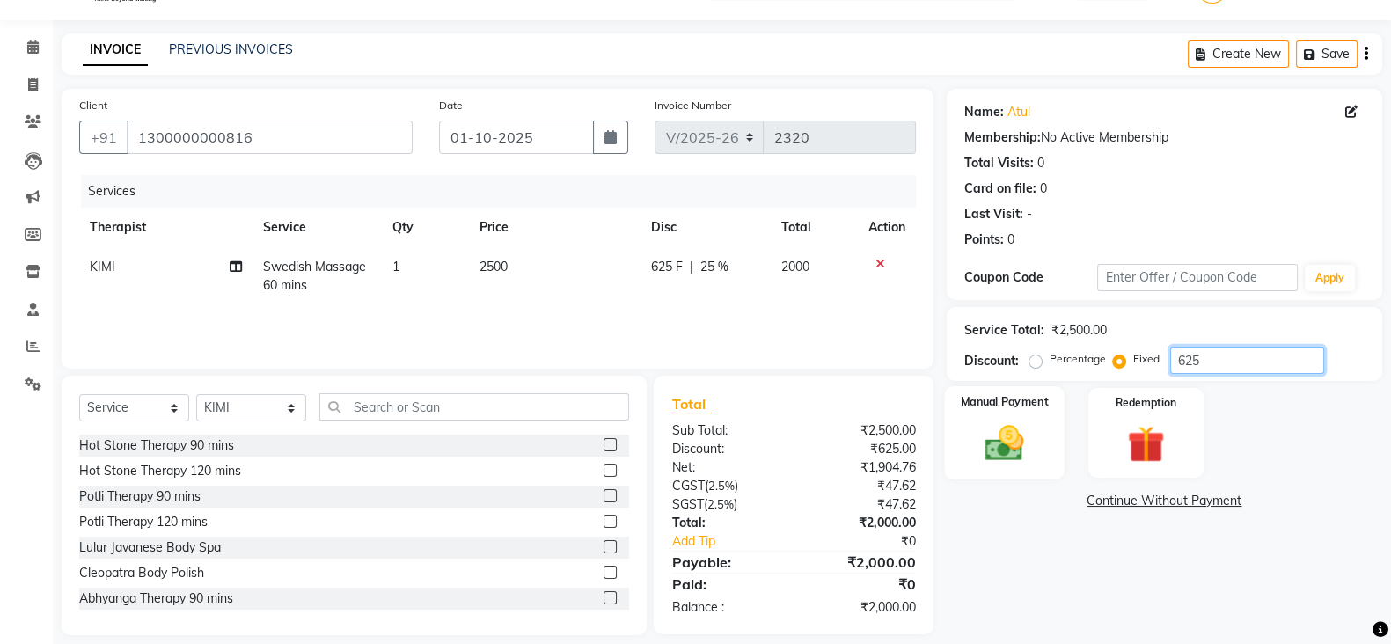
type input "625"
click at [1044, 429] on div "Manual Payment" at bounding box center [1004, 432] width 121 height 93
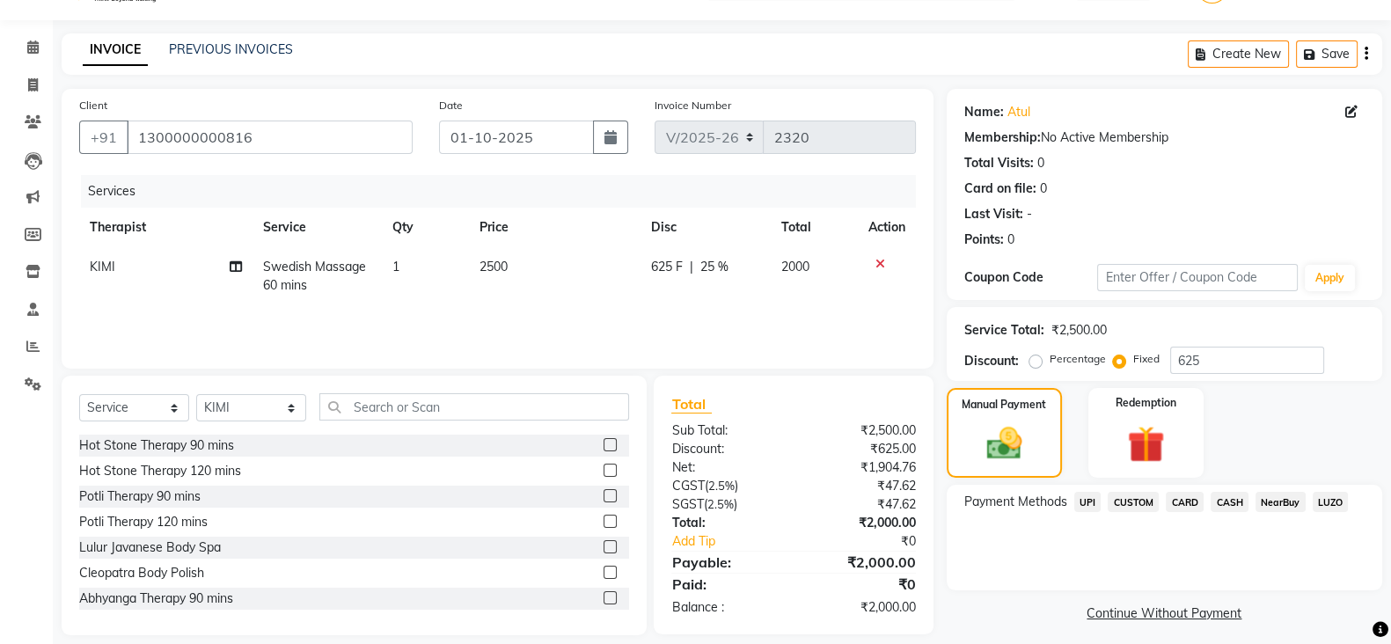
click at [1236, 503] on span "CASH" at bounding box center [1230, 502] width 38 height 20
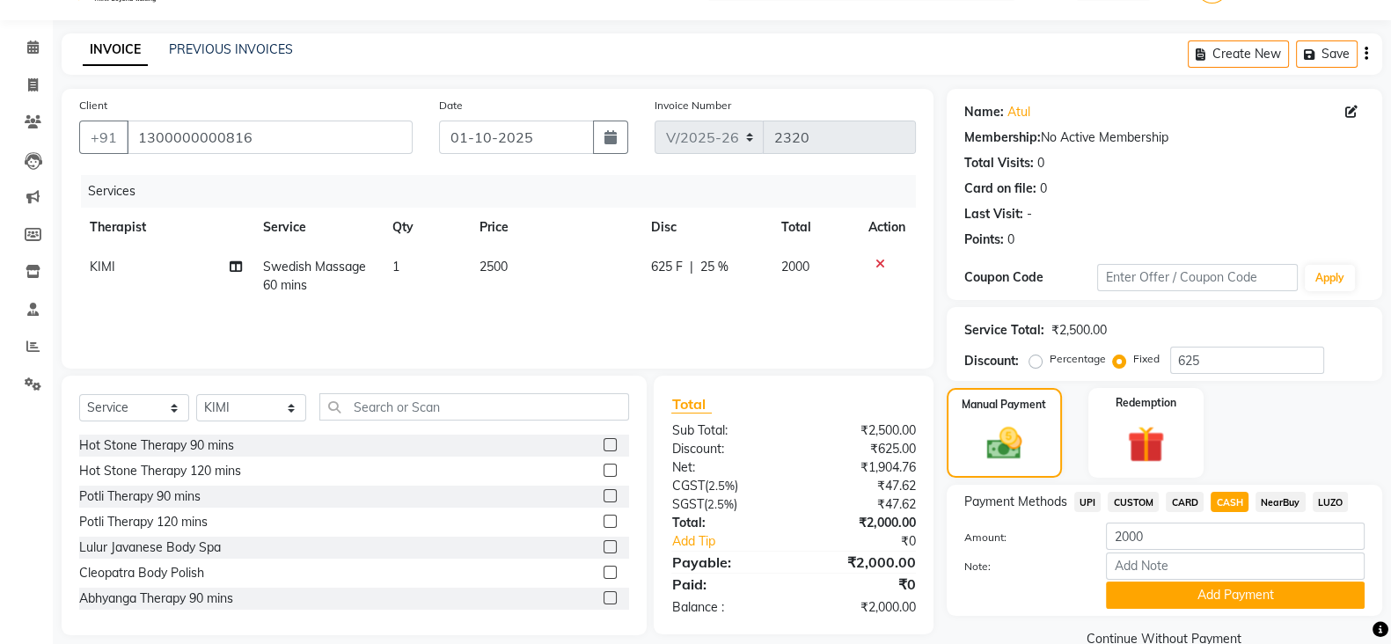
click at [1187, 502] on span "CARD" at bounding box center [1185, 502] width 38 height 20
click at [1219, 502] on span "CASH" at bounding box center [1230, 502] width 38 height 20
click at [1188, 502] on span "CARD" at bounding box center [1185, 502] width 38 height 20
click at [1225, 497] on span "CASH" at bounding box center [1230, 502] width 38 height 20
click at [1149, 596] on button "Add Payment" at bounding box center [1235, 595] width 259 height 27
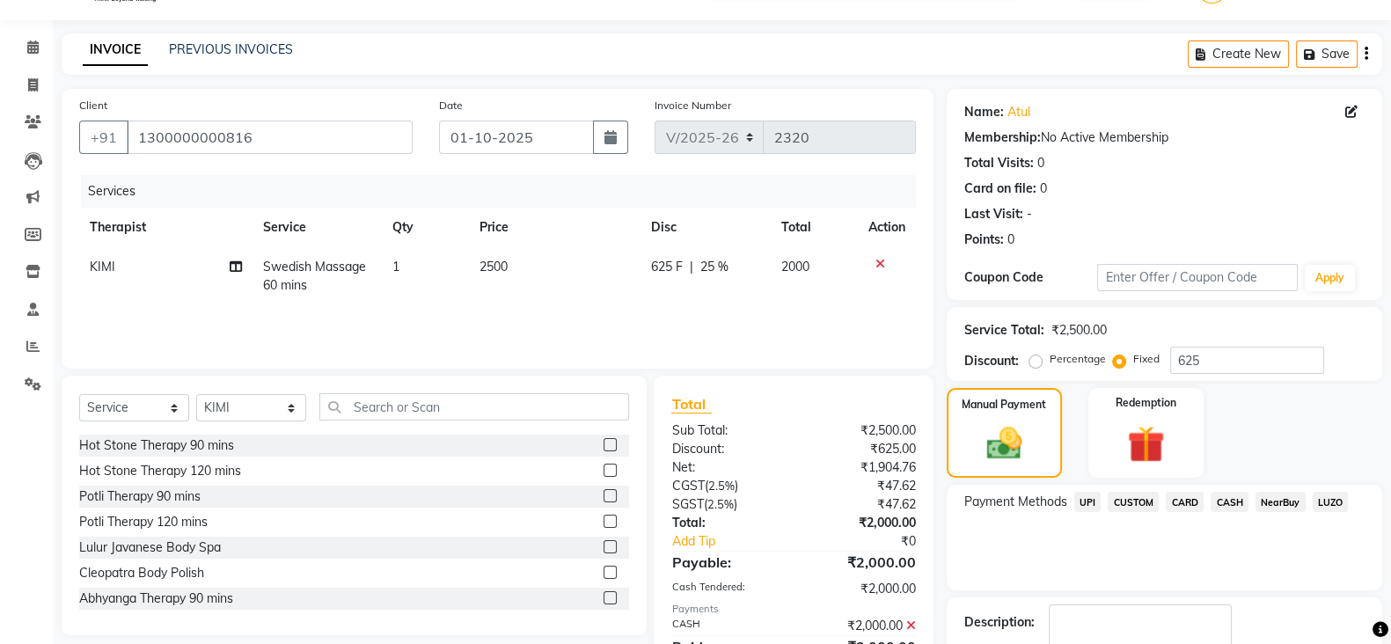
scroll to position [132, 0]
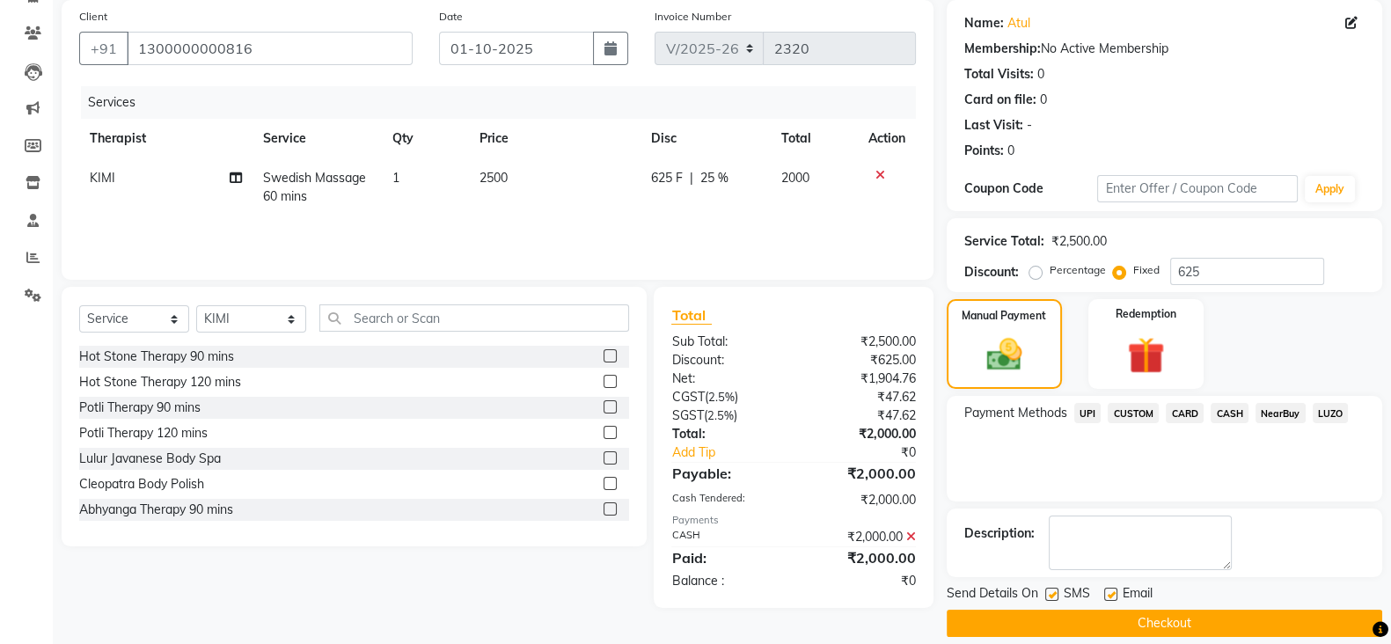
click at [1053, 597] on label at bounding box center [1051, 594] width 13 height 13
click at [1053, 597] on input "checkbox" at bounding box center [1050, 595] width 11 height 11
checkbox input "false"
click at [1111, 595] on label at bounding box center [1110, 594] width 13 height 13
click at [1111, 595] on input "checkbox" at bounding box center [1109, 595] width 11 height 11
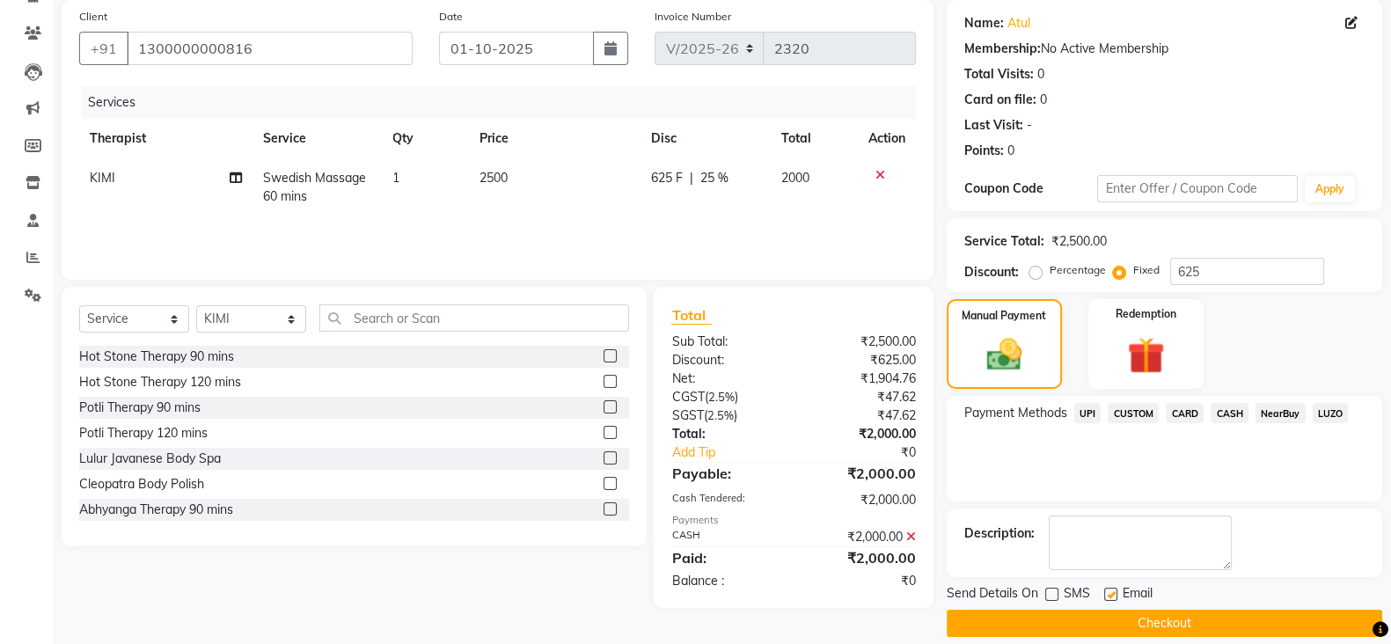
checkbox input "false"
click at [1109, 610] on button "Checkout" at bounding box center [1165, 623] width 436 height 27
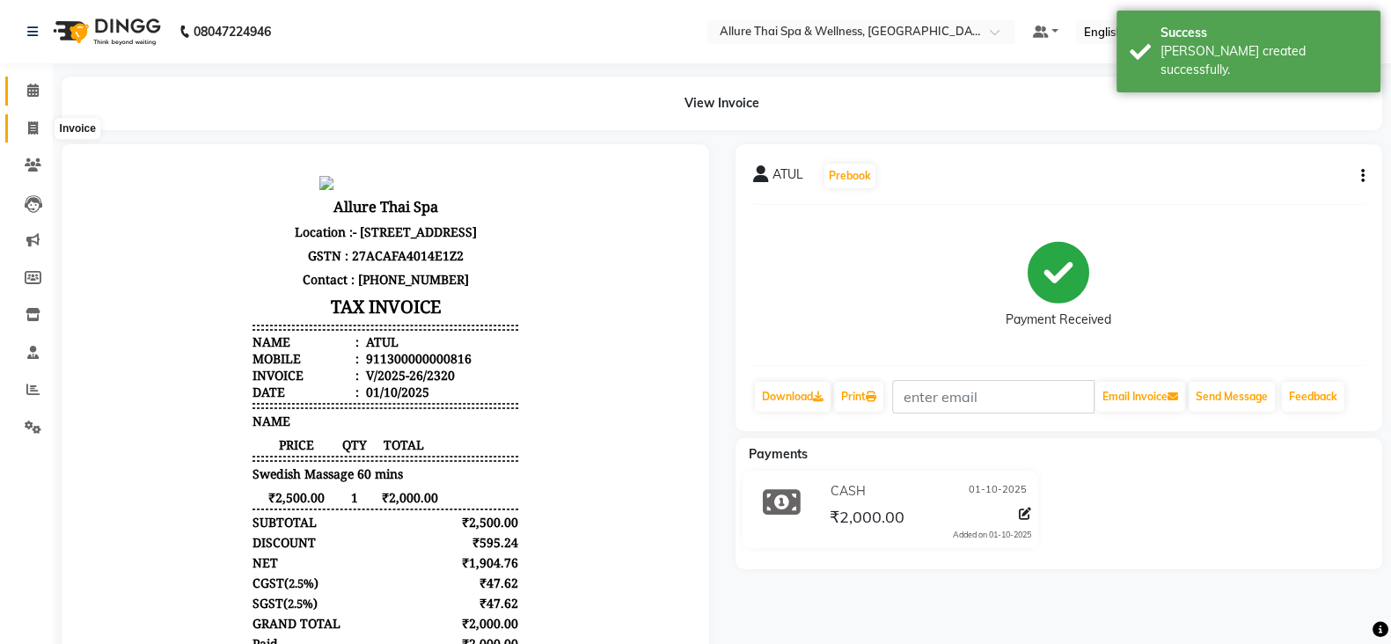
drag, startPoint x: 33, startPoint y: 131, endPoint x: 27, endPoint y: 94, distance: 37.5
click at [33, 130] on icon at bounding box center [33, 127] width 10 height 13
select select "service"
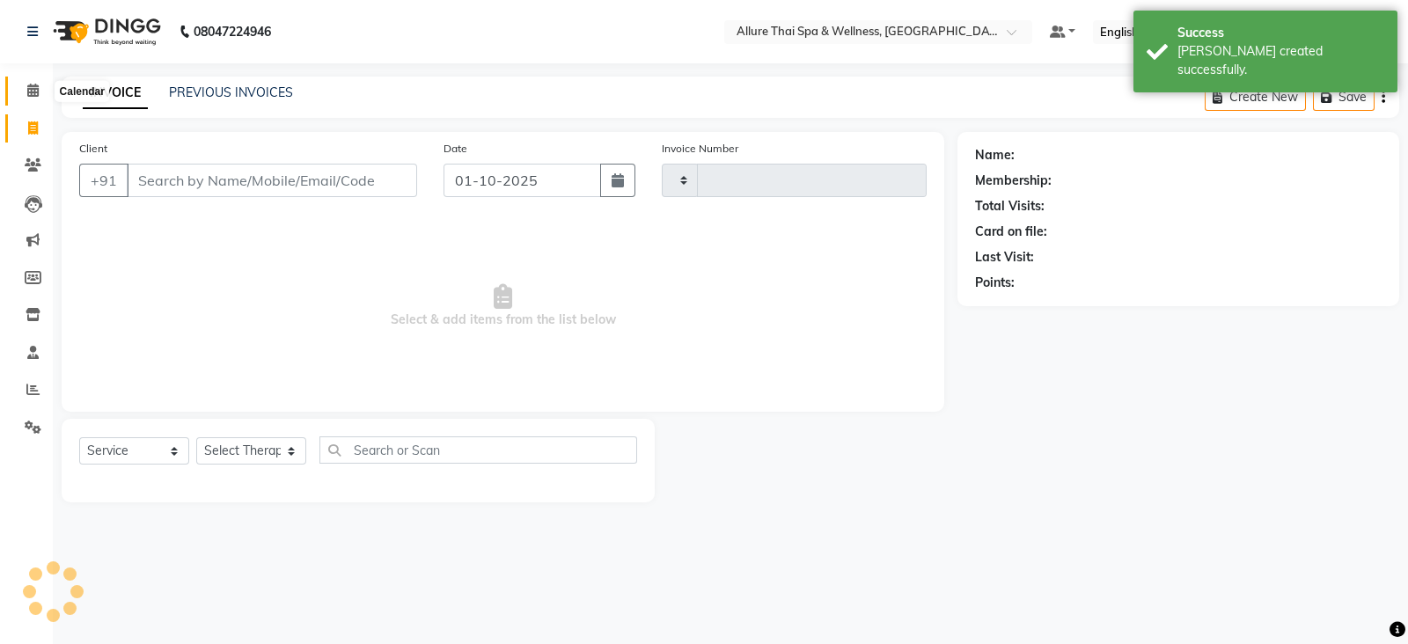
click at [27, 88] on icon at bounding box center [32, 90] width 11 height 13
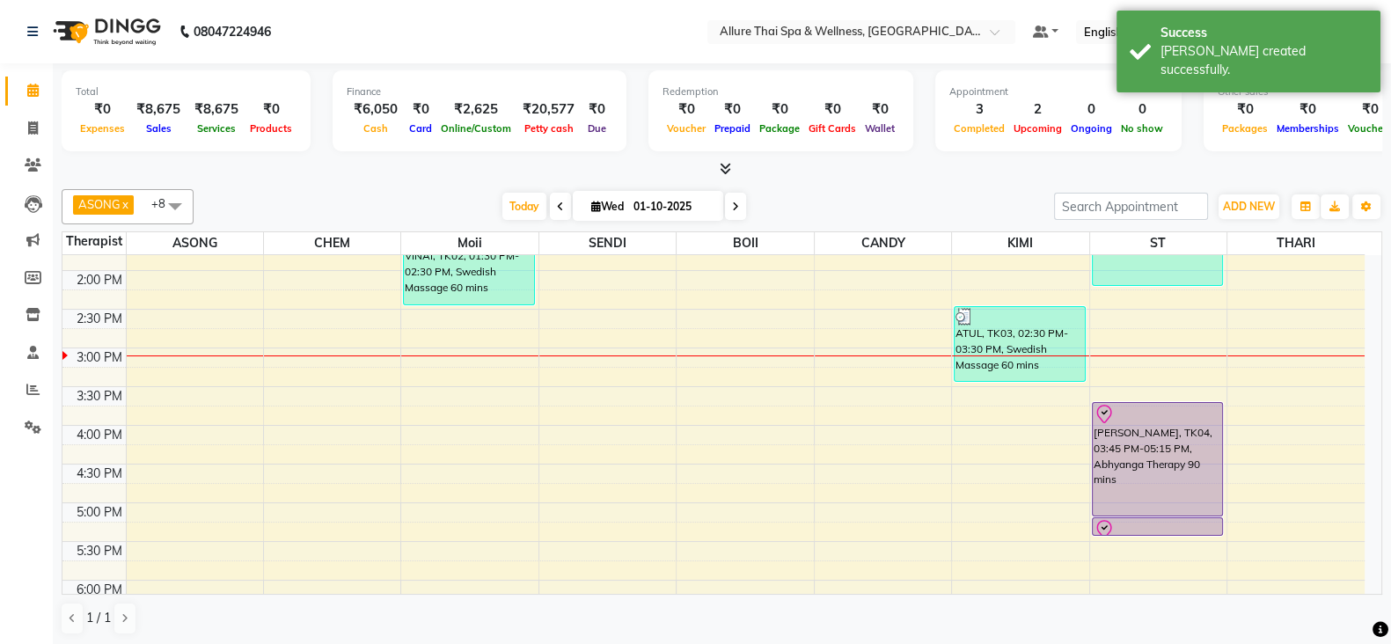
scroll to position [381, 0]
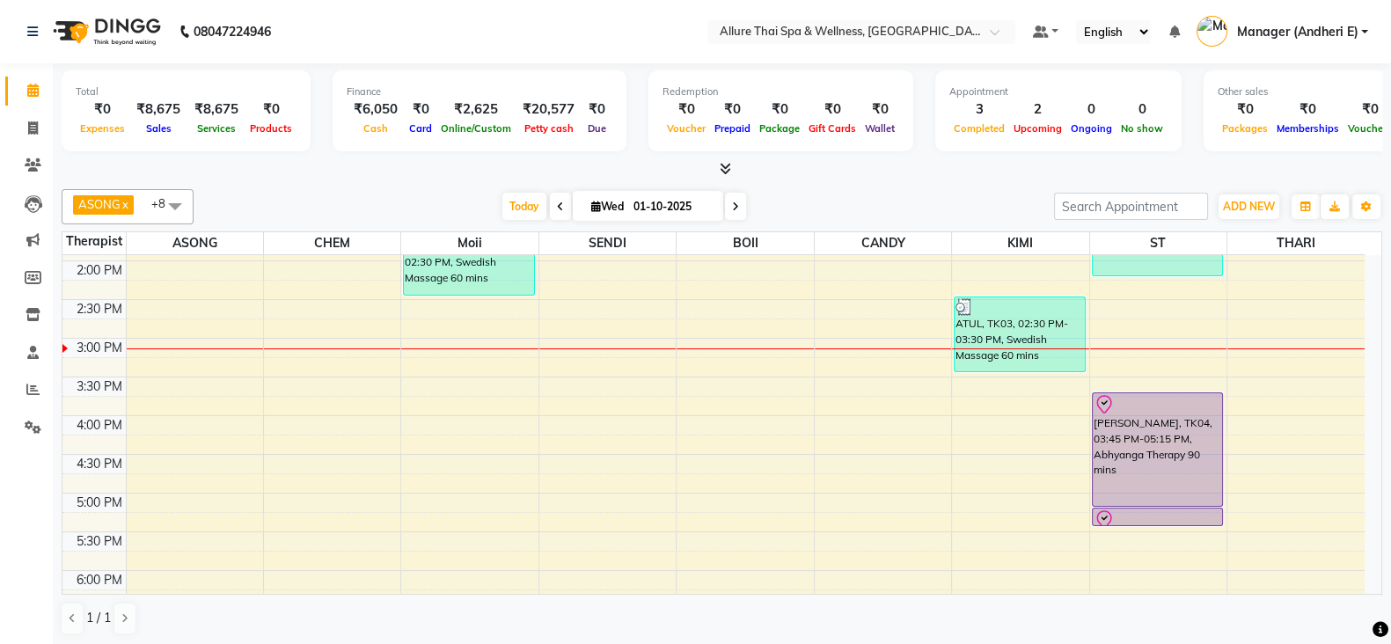
click at [473, 410] on div "9:00 AM 9:30 AM 10:00 AM 10:30 AM 11:00 AM 11:30 AM 12:00 PM 12:30 PM 1:00 PM 1…" at bounding box center [713, 454] width 1302 height 1161
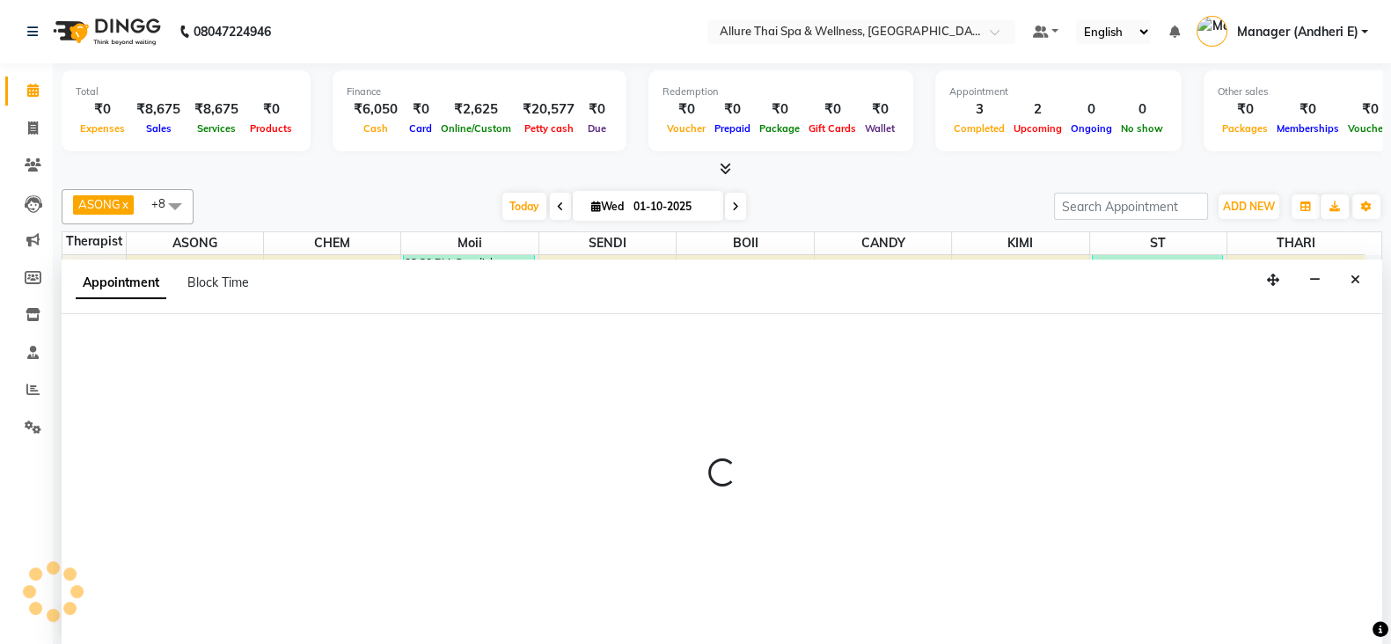
select select "74654"
select select "tentative"
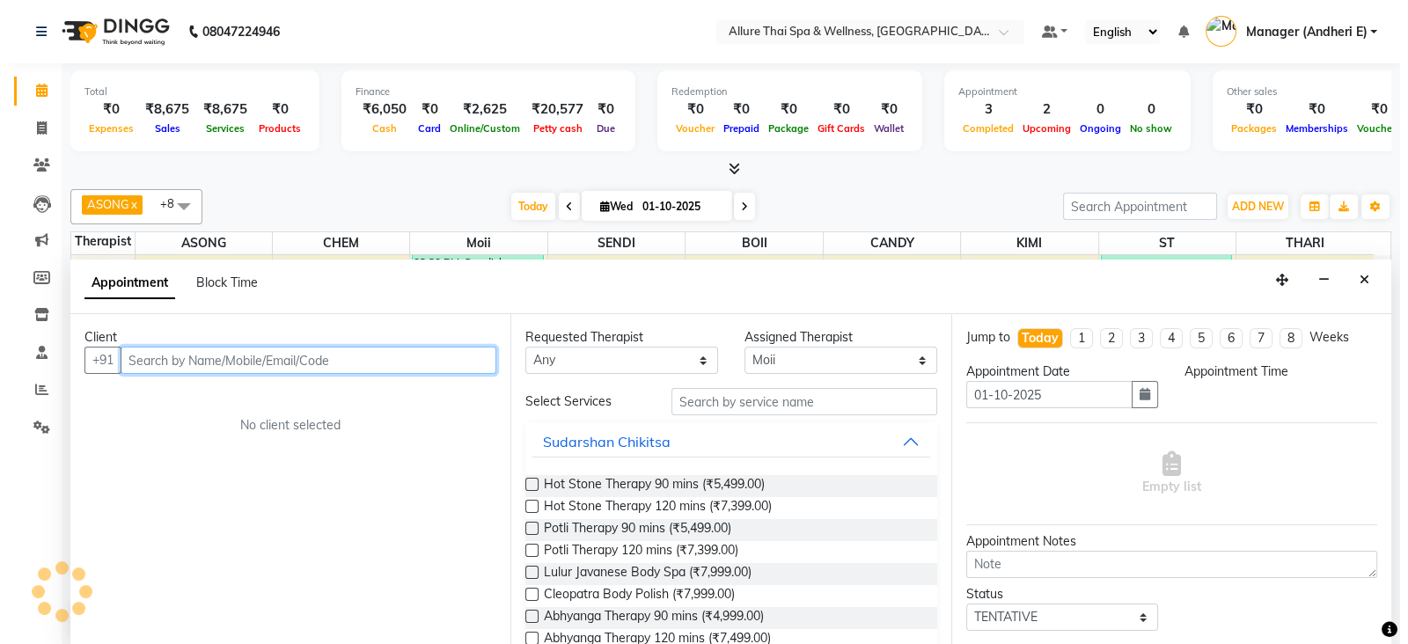
scroll to position [1, 0]
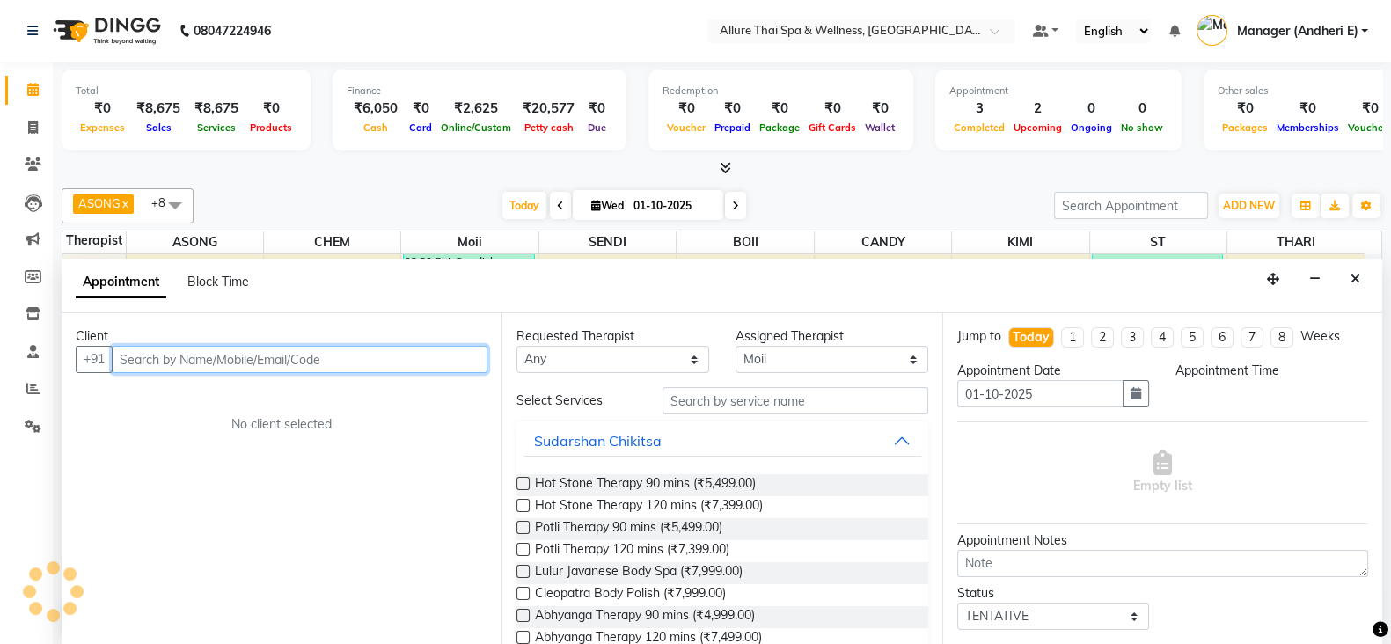
select select "960"
type input "9810527786"
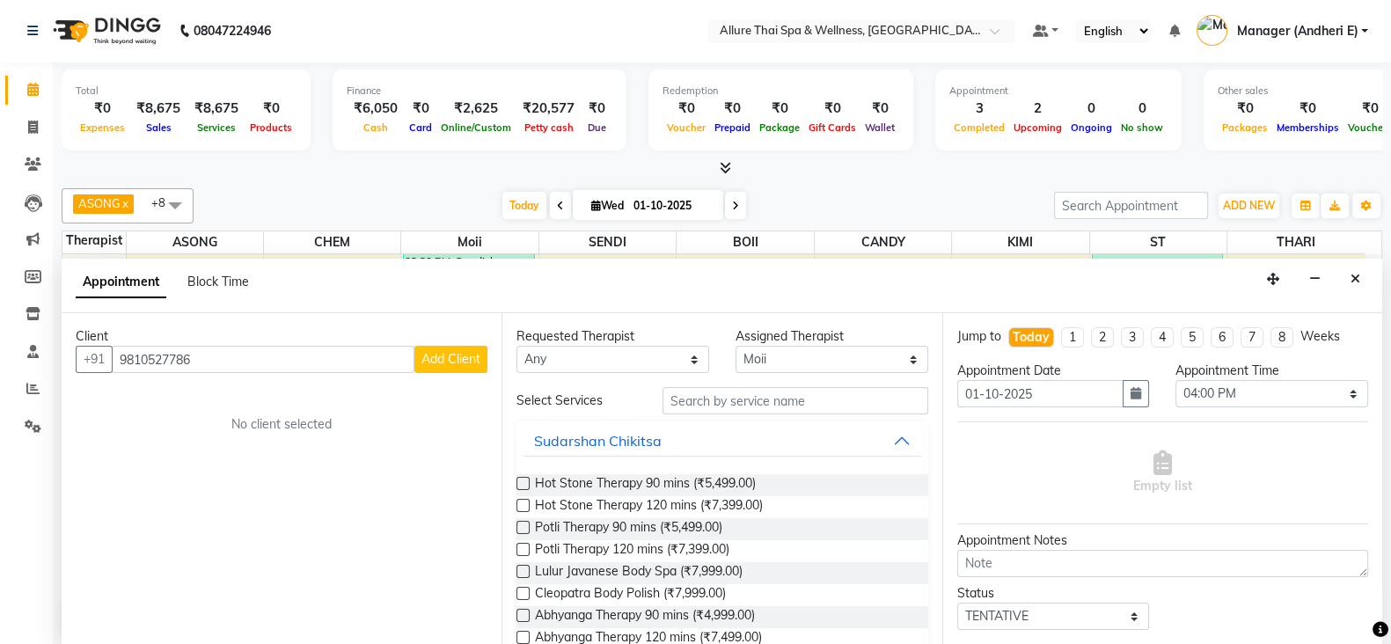
click at [473, 358] on span "Add Client" at bounding box center [451, 359] width 59 height 16
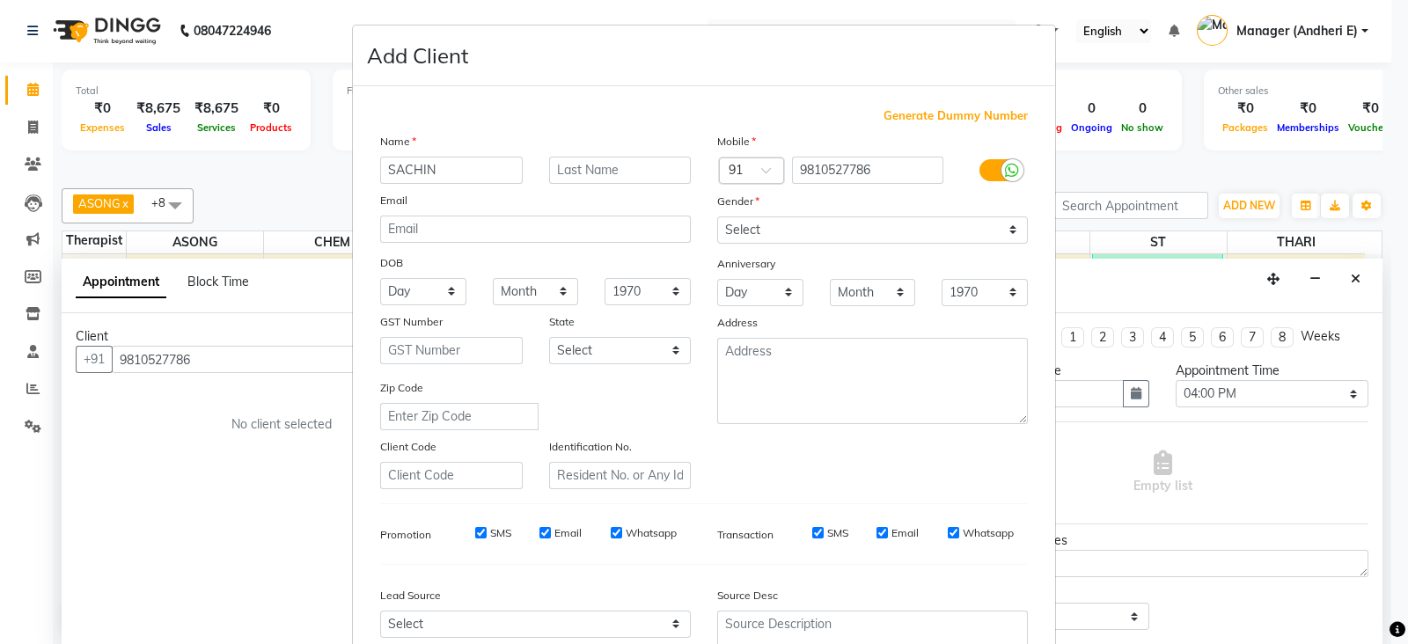
type input "SACHIN"
click at [1011, 224] on select "Select [DEMOGRAPHIC_DATA] [DEMOGRAPHIC_DATA] Other Prefer Not To Say" at bounding box center [872, 229] width 311 height 27
select select "[DEMOGRAPHIC_DATA]"
click at [717, 217] on select "Select [DEMOGRAPHIC_DATA] [DEMOGRAPHIC_DATA] Other Prefer Not To Say" at bounding box center [872, 229] width 311 height 27
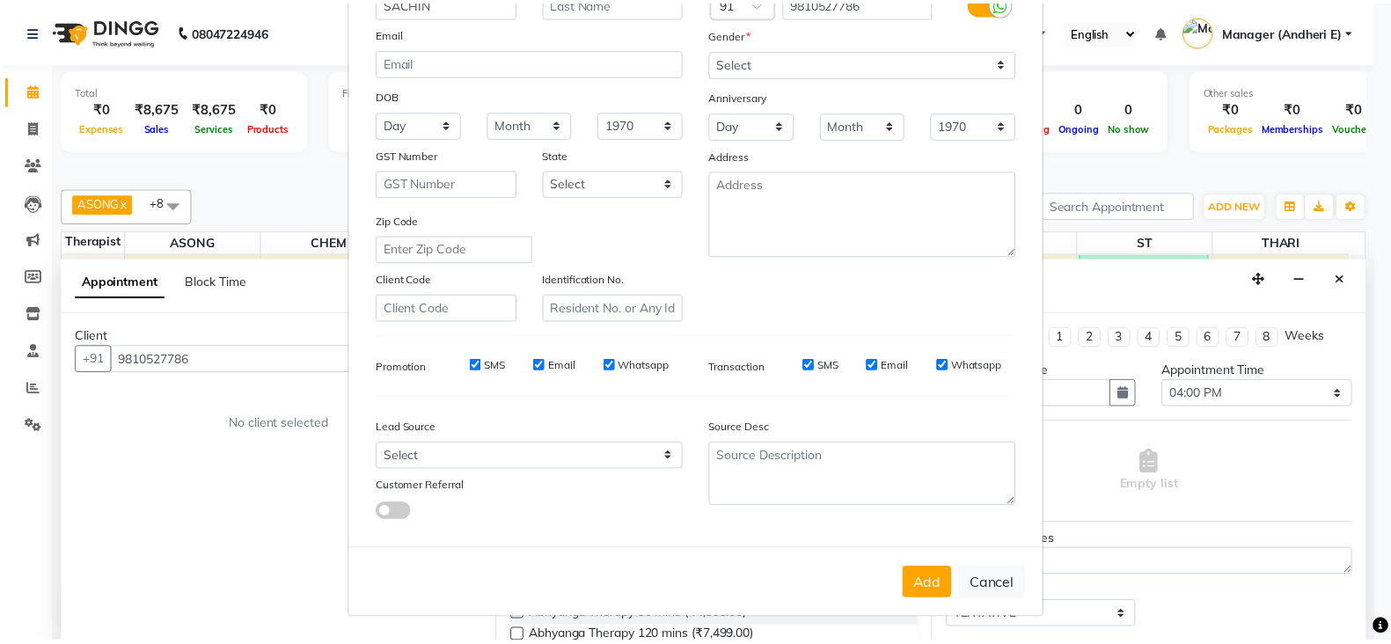
scroll to position [175, 0]
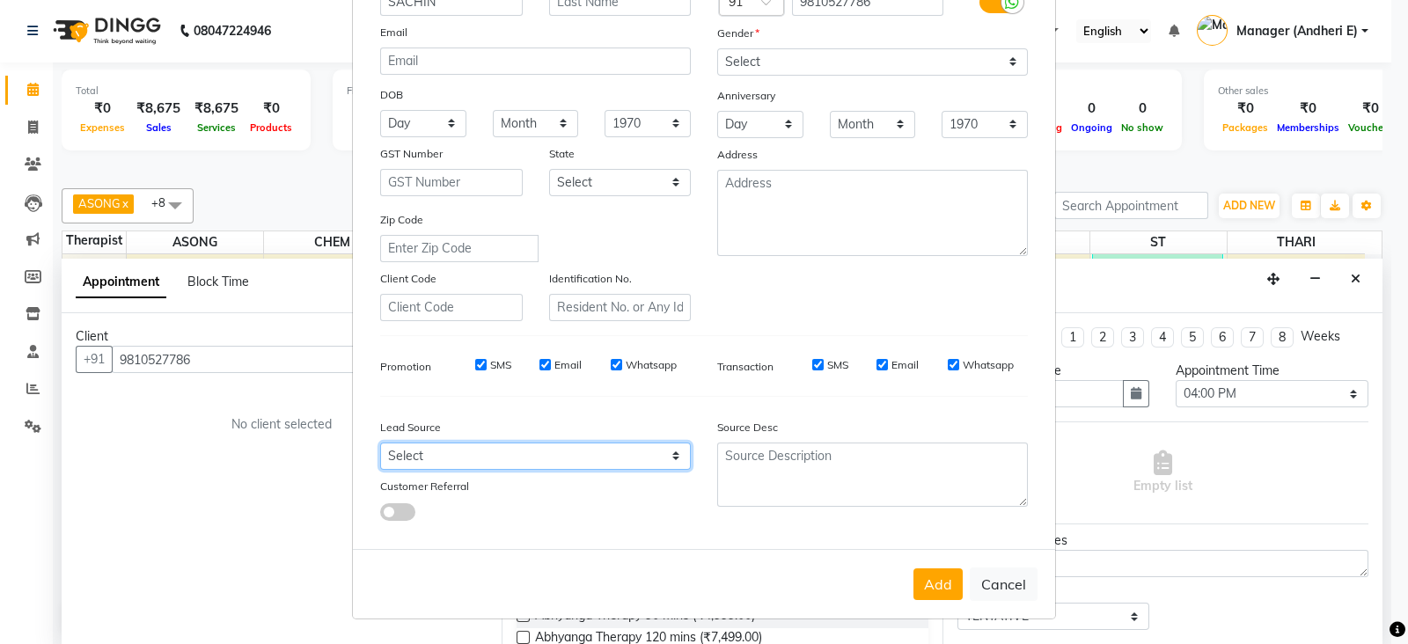
drag, startPoint x: 671, startPoint y: 455, endPoint x: 691, endPoint y: 389, distance: 68.8
click at [671, 455] on select "Select Walk-in Referral Friend Advertisement Facebook JustDial Google Other Web…" at bounding box center [535, 456] width 311 height 27
select select "47842"
click at [380, 443] on select "Select Walk-in Referral Friend Advertisement Facebook JustDial Google Other Web…" at bounding box center [535, 456] width 311 height 27
click at [923, 581] on button "Add" at bounding box center [937, 584] width 49 height 32
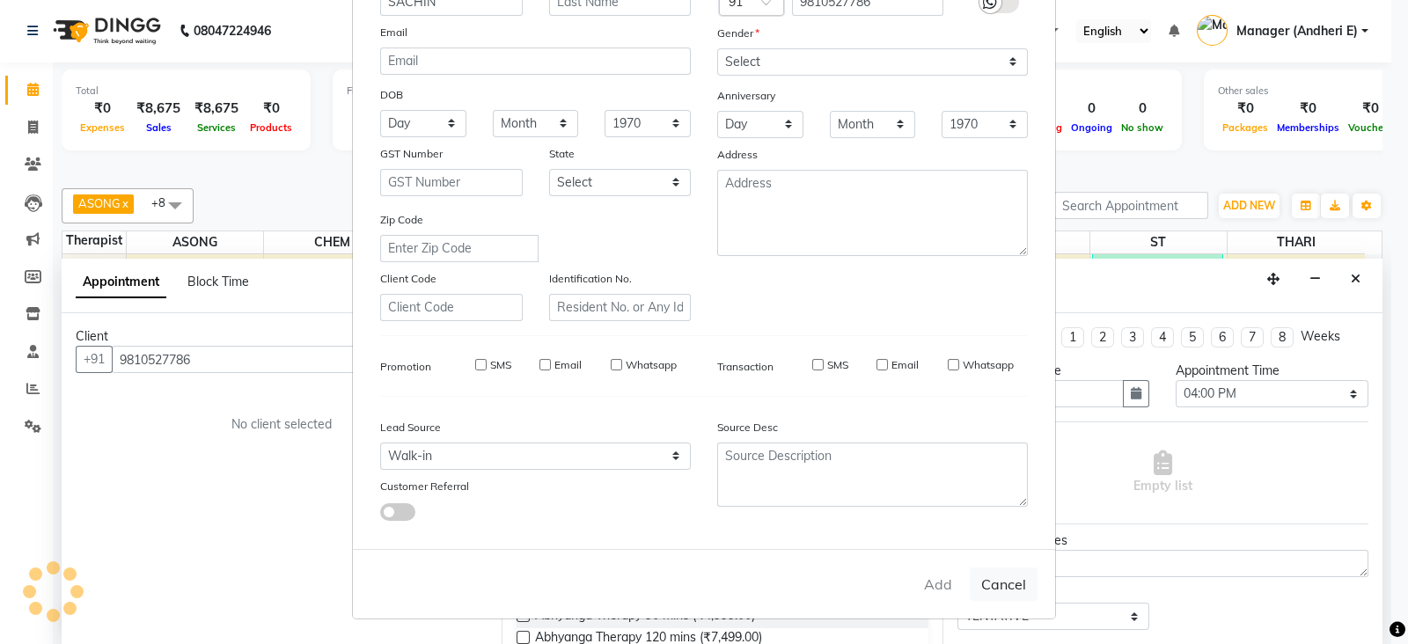
select select
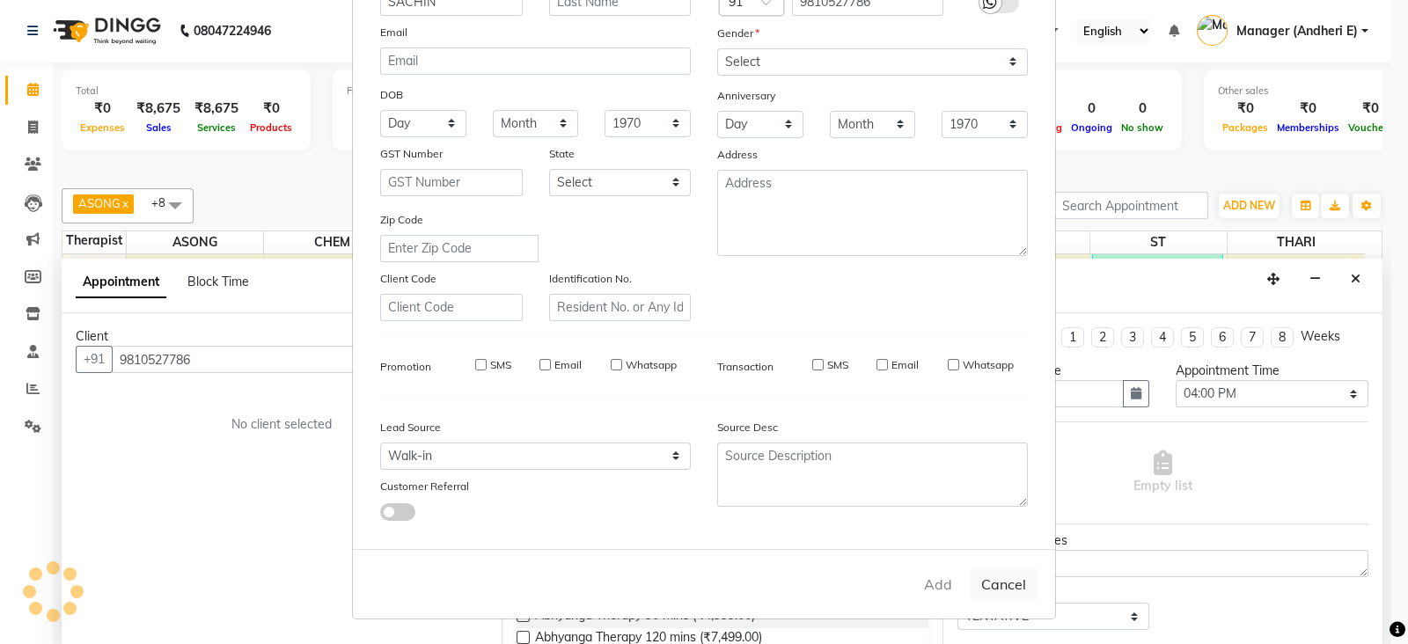
select select
checkbox input "false"
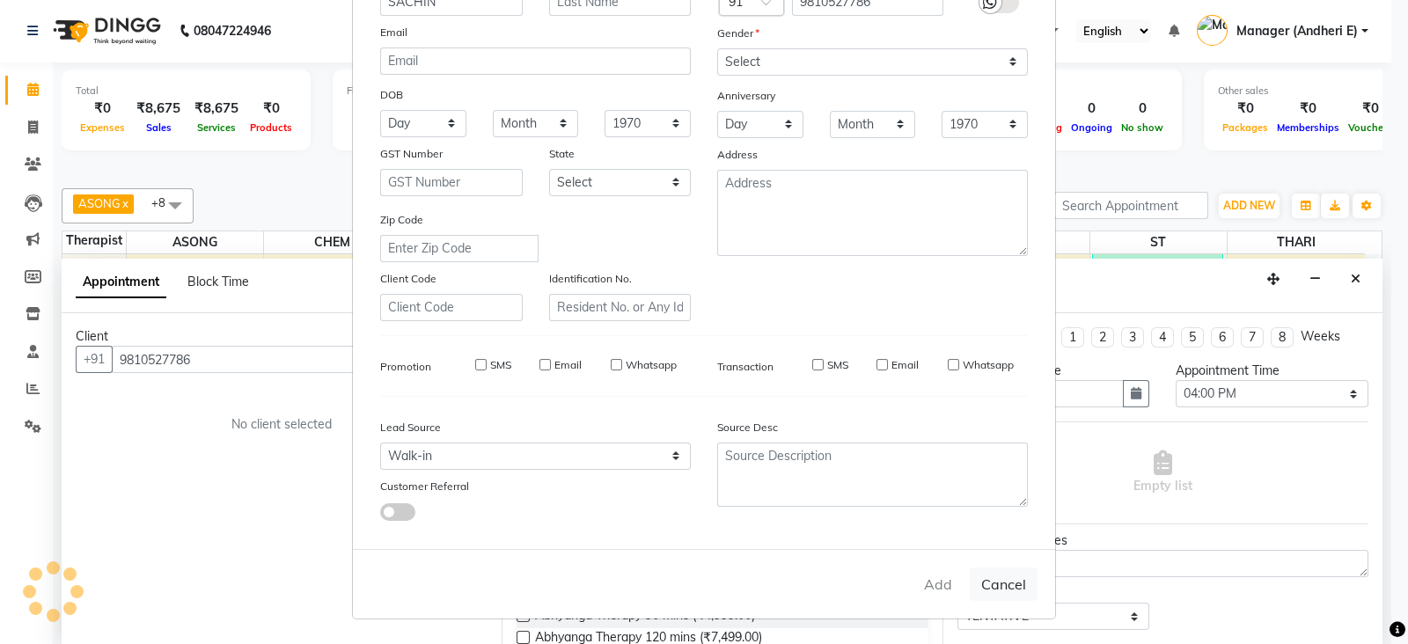
checkbox input "false"
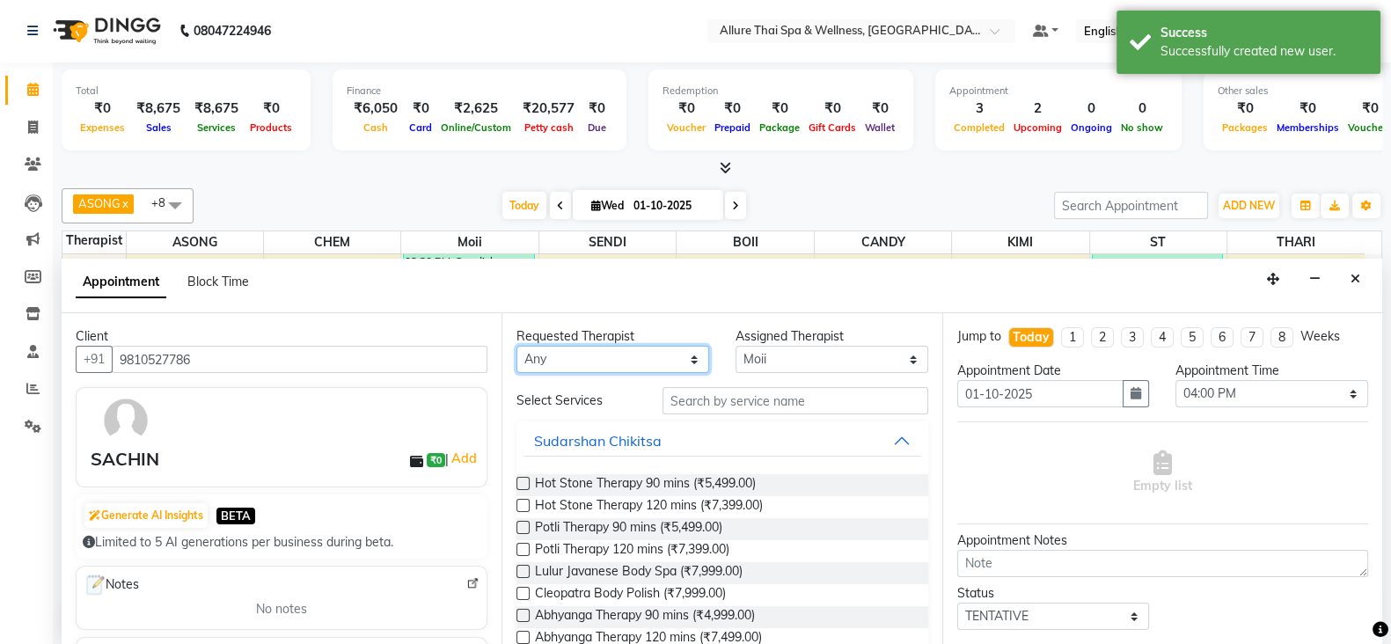
click at [681, 360] on select "Any ASONG [PERSON_NAME] BOII CANDY CHEM [PERSON_NAME] Moii SENDI ST THARI" at bounding box center [613, 359] width 193 height 27
select select "74654"
click at [517, 346] on select "Any ASONG [PERSON_NAME] BOII CANDY CHEM [PERSON_NAME] Moii SENDI ST THARI" at bounding box center [613, 359] width 193 height 27
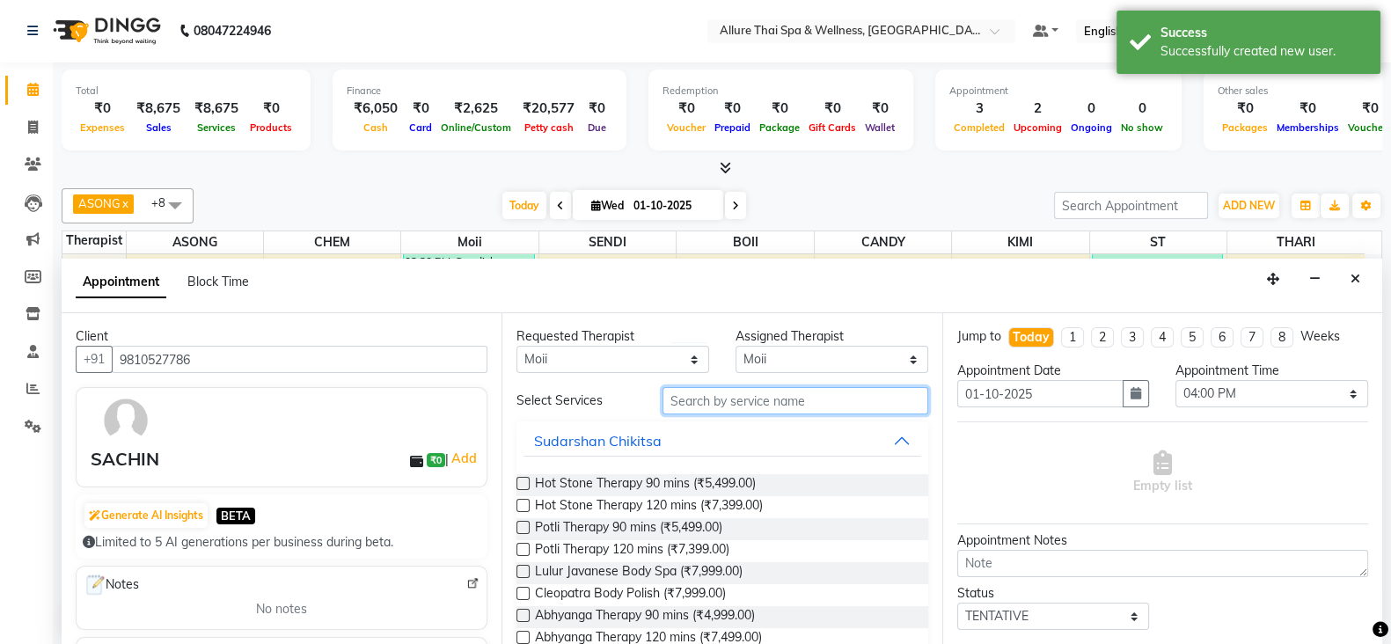
drag, startPoint x: 805, startPoint y: 393, endPoint x: 818, endPoint y: 397, distance: 12.8
click at [810, 393] on input "text" at bounding box center [796, 400] width 266 height 27
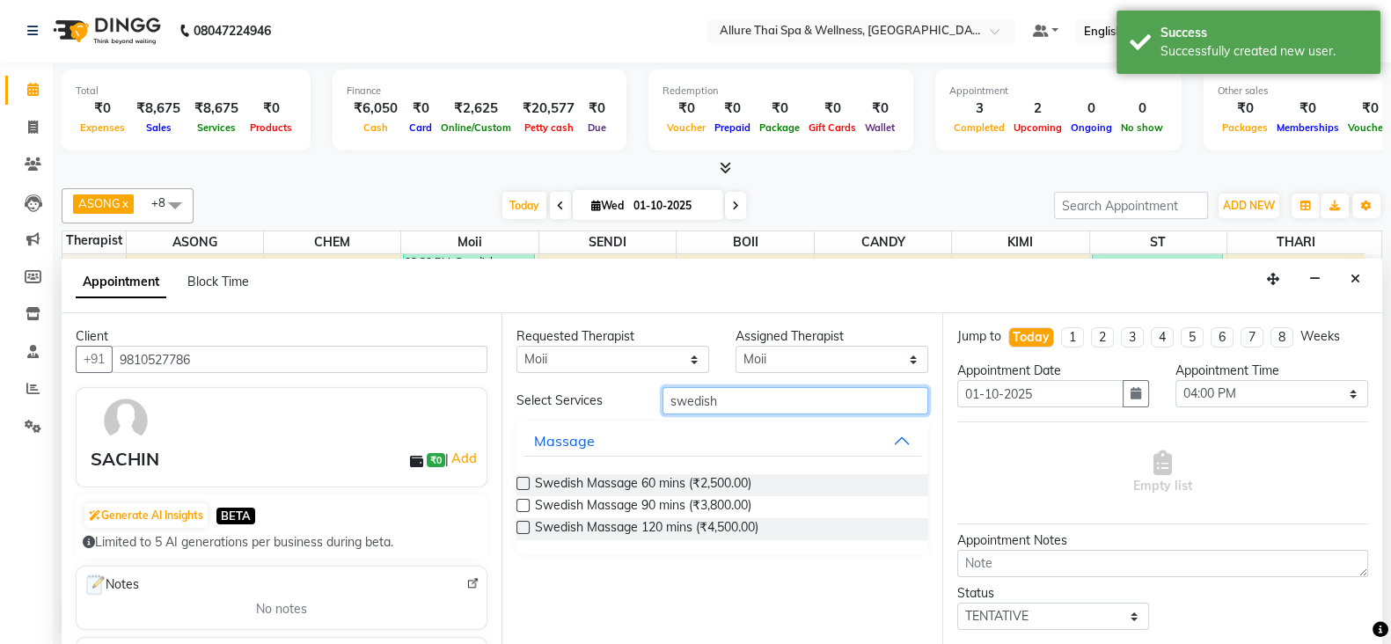
type input "swedish"
click at [515, 485] on div "Requested Therapist Any ASONG [PERSON_NAME] BOII CANDY CHEM [PERSON_NAME] Moii …" at bounding box center [722, 479] width 440 height 332
click at [525, 480] on label at bounding box center [523, 483] width 13 height 13
click at [525, 480] on input "checkbox" at bounding box center [522, 485] width 11 height 11
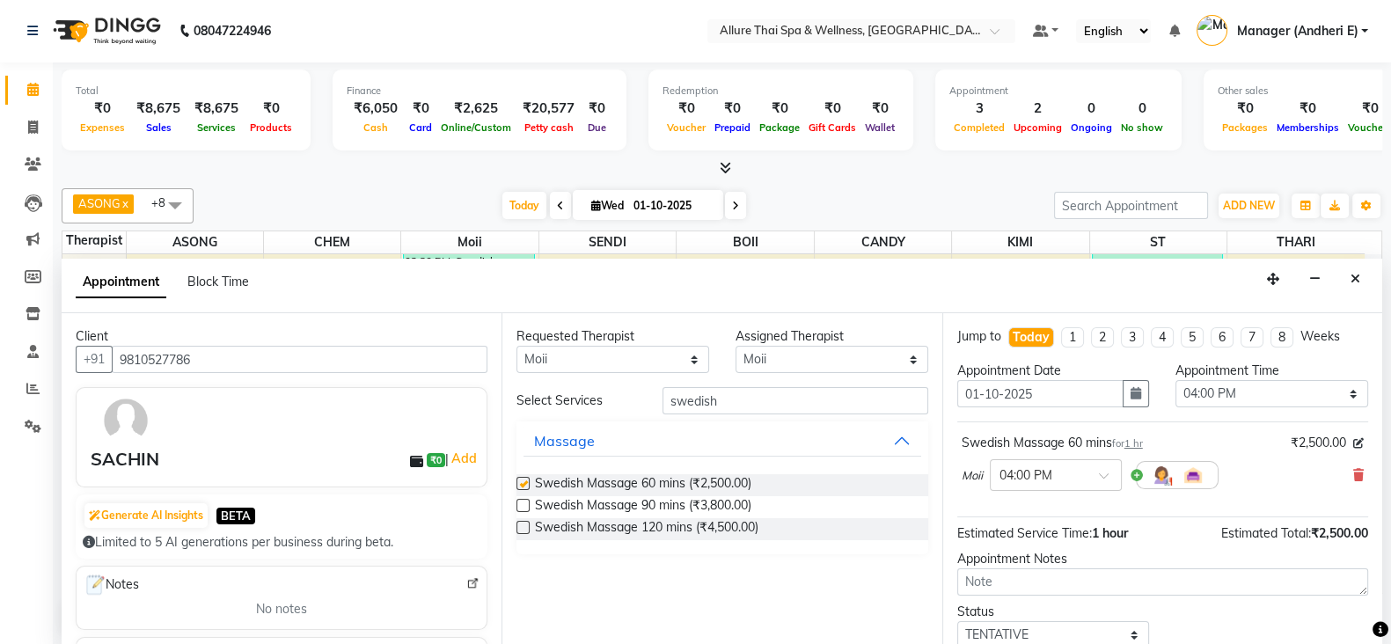
checkbox input "false"
click at [1111, 479] on span at bounding box center [1110, 481] width 22 height 18
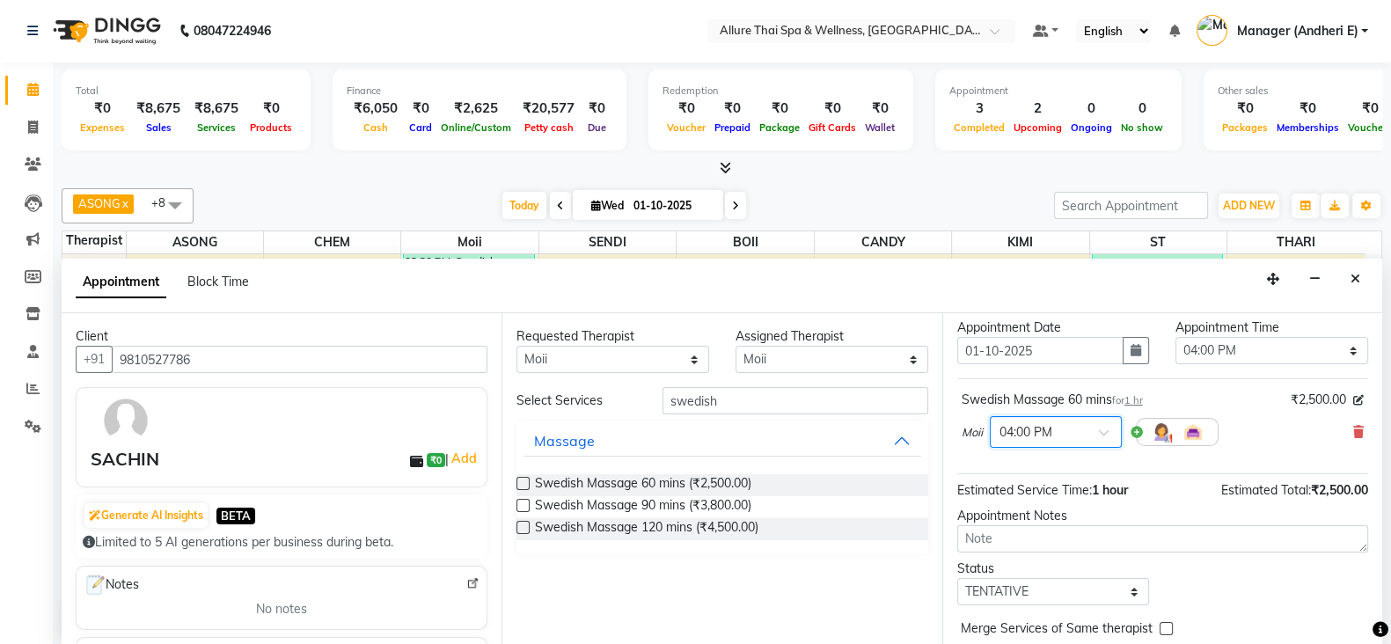
drag, startPoint x: 1109, startPoint y: 428, endPoint x: 1110, endPoint y: 436, distance: 8.8
click at [1110, 434] on span at bounding box center [1110, 438] width 22 height 18
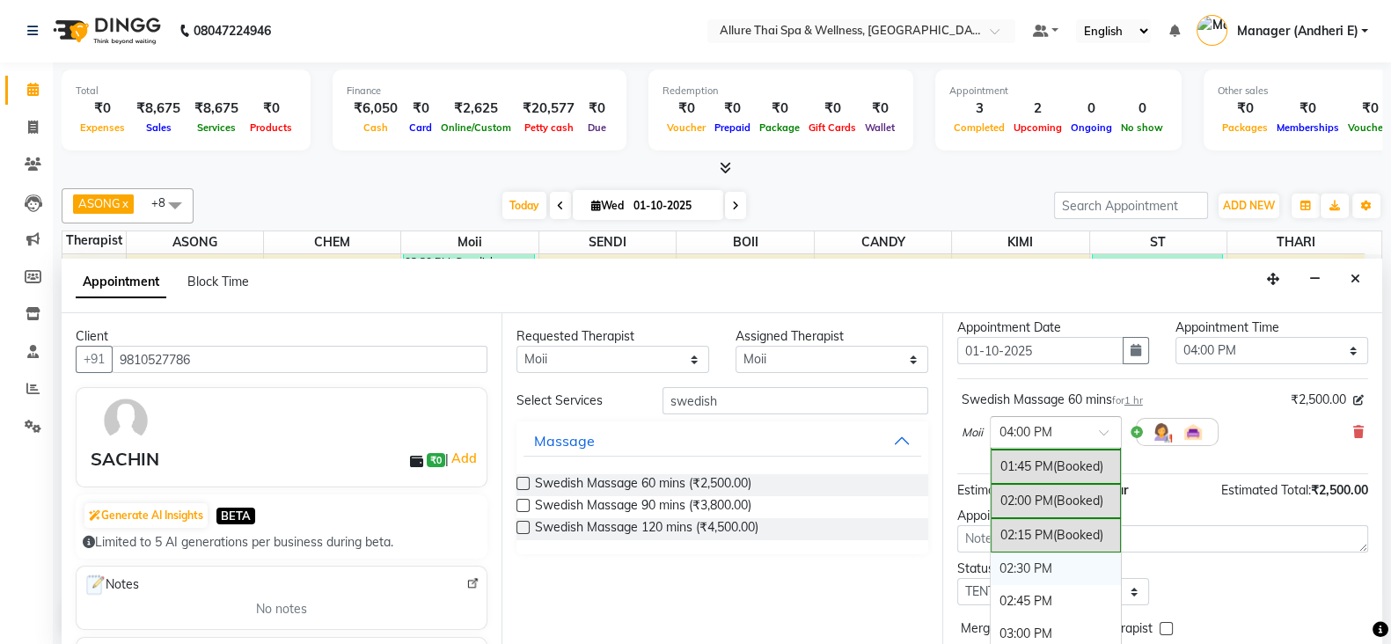
scroll to position [673, 0]
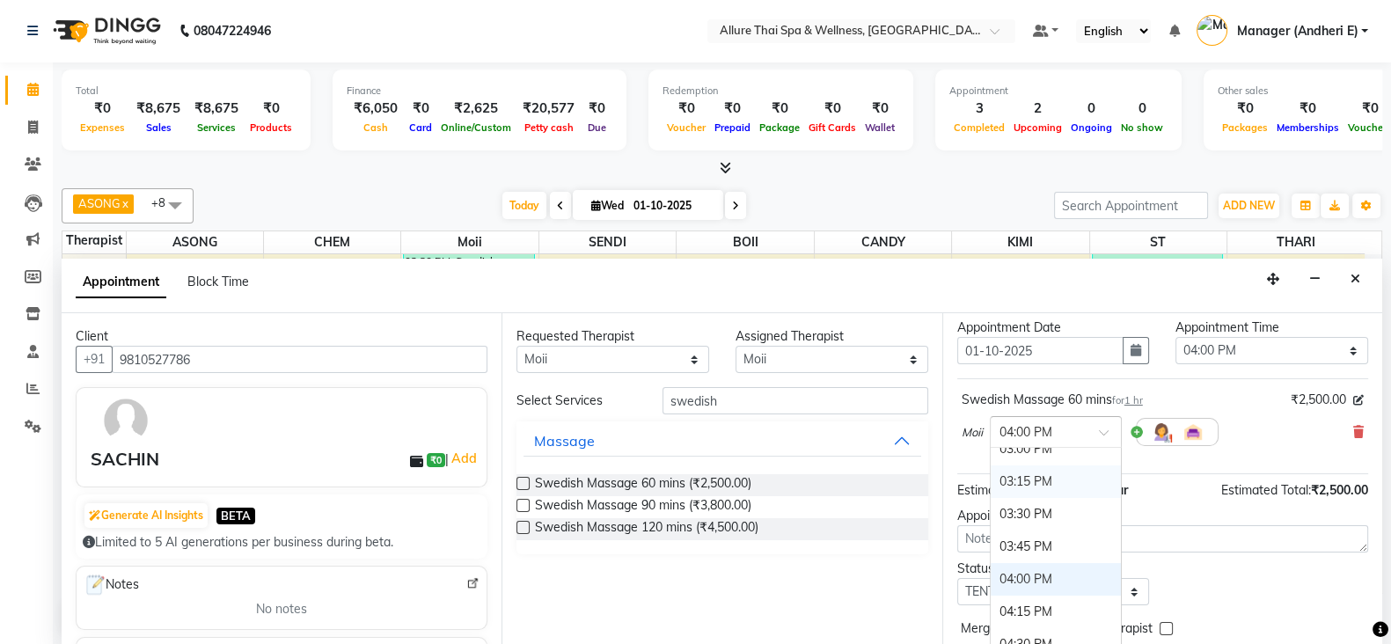
drag, startPoint x: 1030, startPoint y: 477, endPoint x: 1040, endPoint y: 491, distance: 17.6
click at [1030, 480] on div "03:15 PM" at bounding box center [1056, 482] width 130 height 33
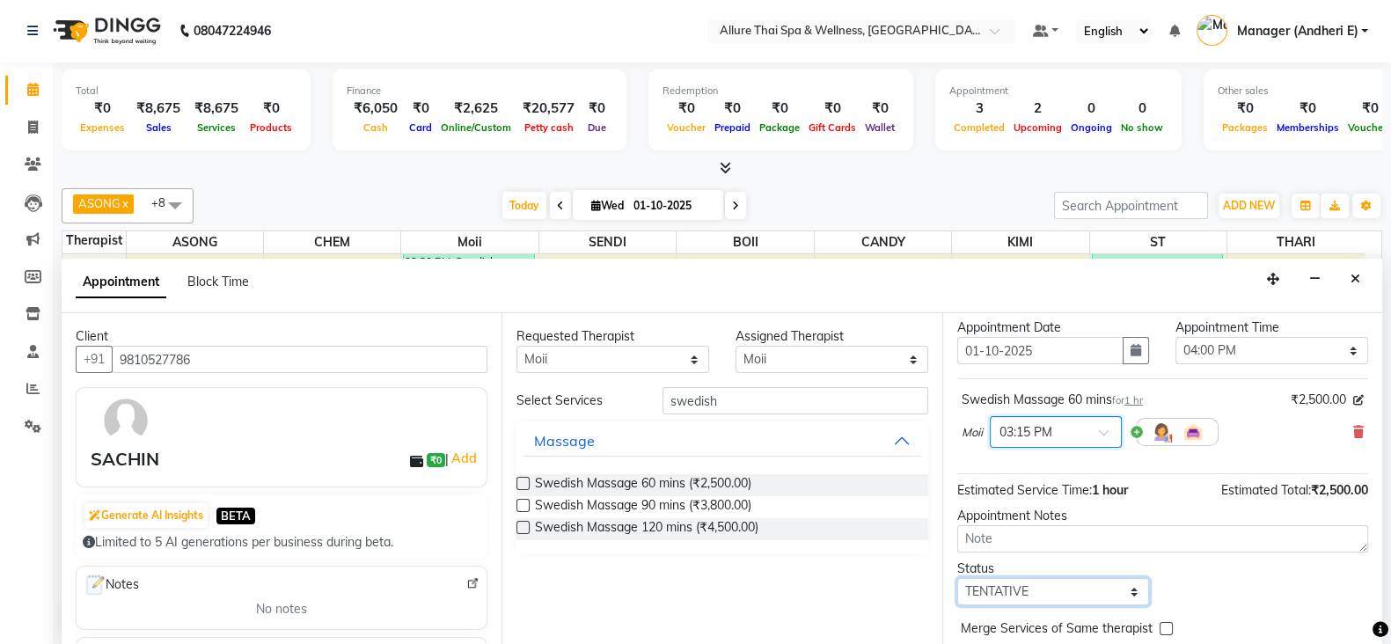
drag, startPoint x: 1126, startPoint y: 596, endPoint x: 1128, endPoint y: 578, distance: 17.7
click at [1126, 596] on select "Select TENTATIVE CONFIRM CHECK-IN UPCOMING" at bounding box center [1053, 591] width 193 height 27
select select "check-in"
click at [957, 578] on select "Select TENTATIVE CONFIRM CHECK-IN UPCOMING" at bounding box center [1053, 591] width 193 height 27
click at [1373, 634] on icon at bounding box center [1381, 630] width 16 height 16
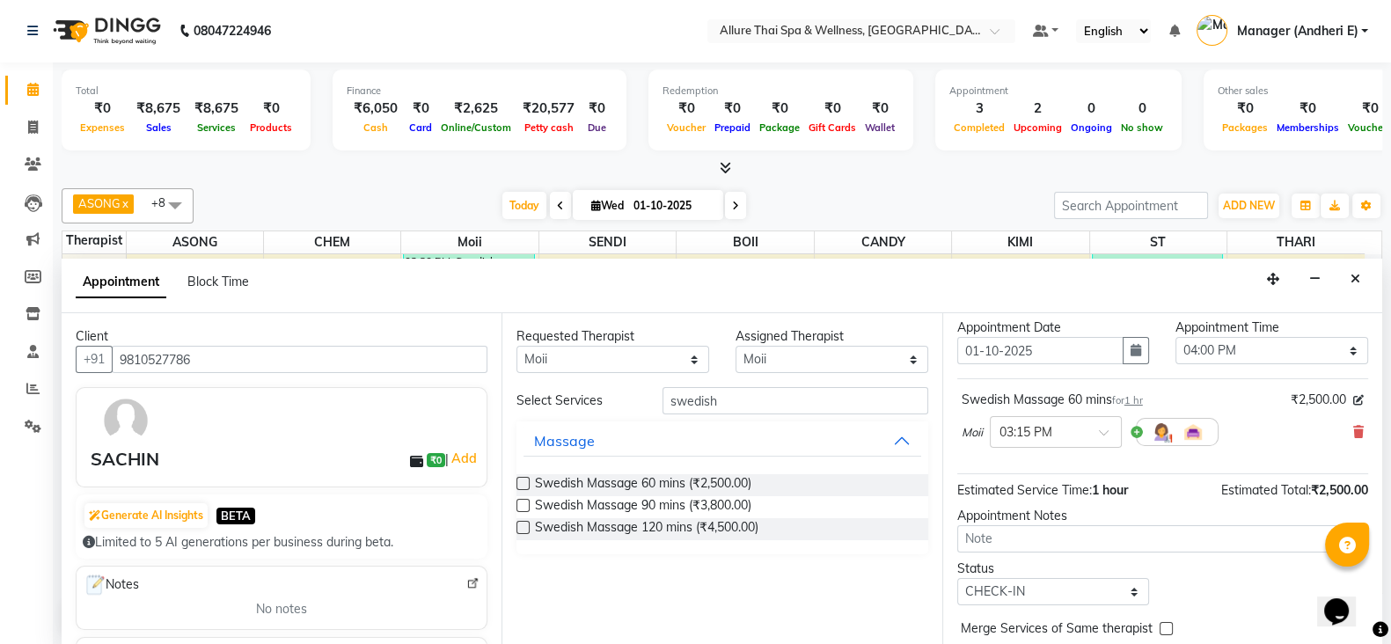
click at [1373, 634] on icon at bounding box center [1381, 630] width 16 height 16
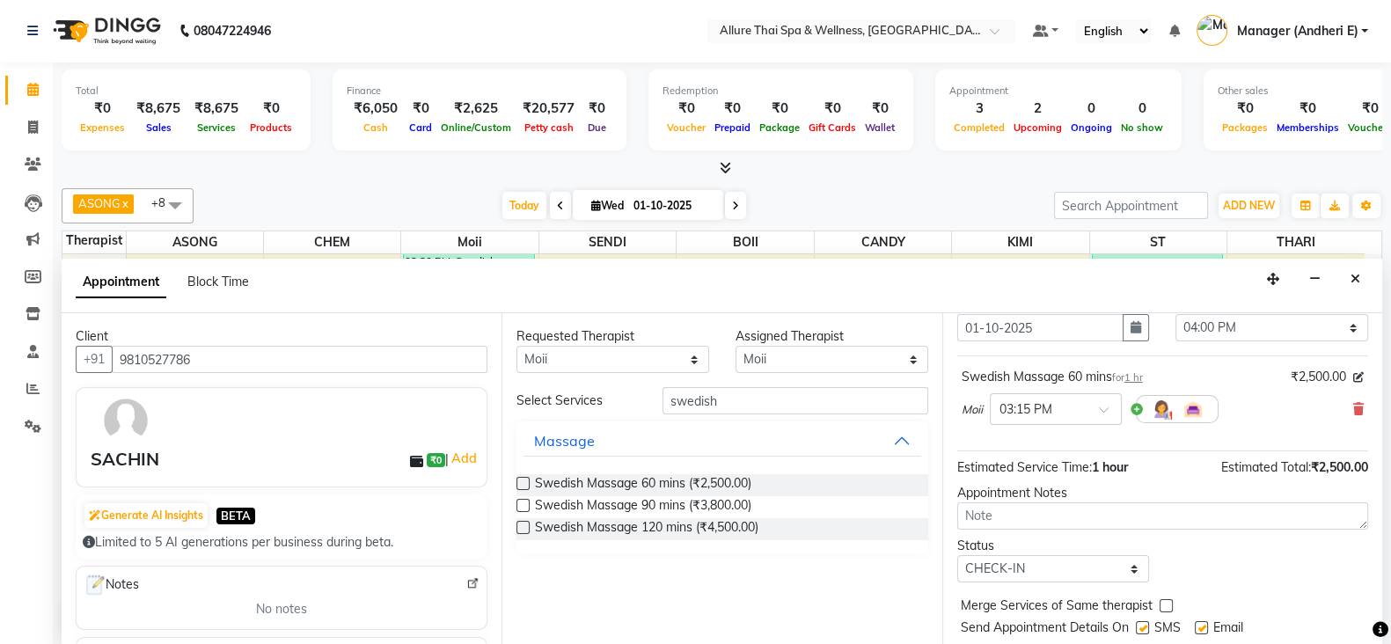
scroll to position [87, 0]
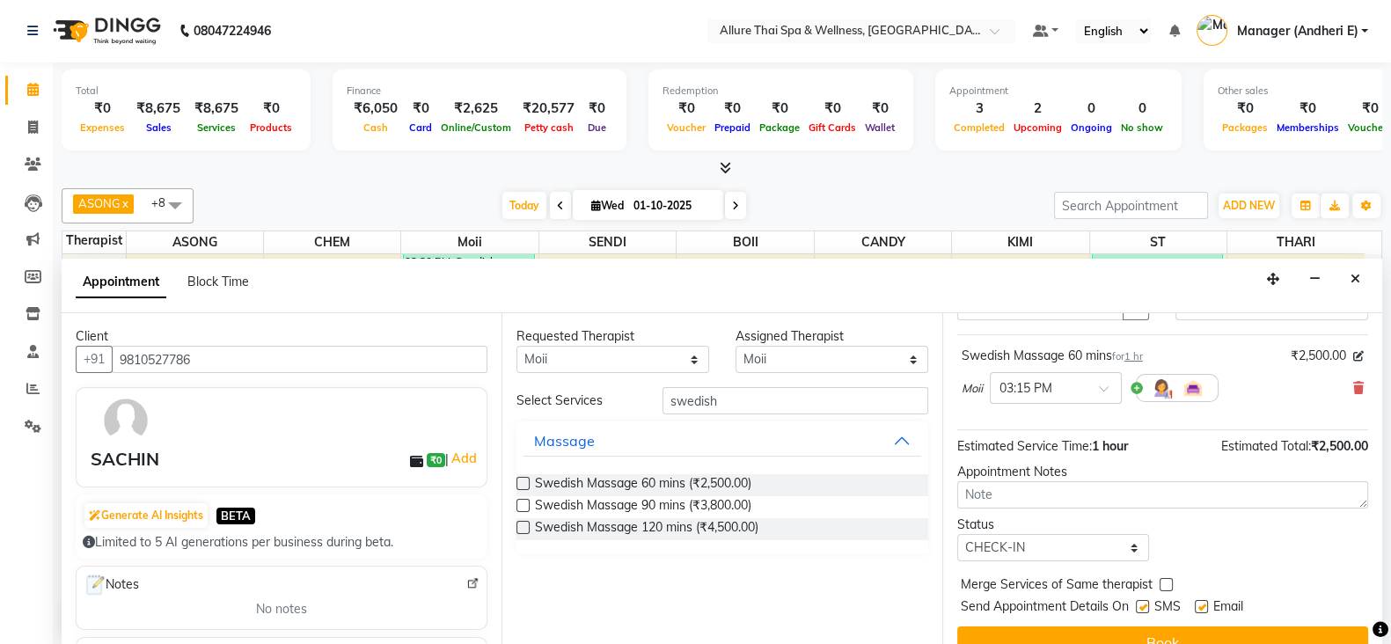
click at [1148, 600] on label at bounding box center [1142, 606] width 13 height 13
click at [1148, 603] on input "checkbox" at bounding box center [1141, 608] width 11 height 11
checkbox input "false"
click at [1200, 605] on label at bounding box center [1201, 606] width 13 height 13
click at [1200, 605] on input "checkbox" at bounding box center [1200, 608] width 11 height 11
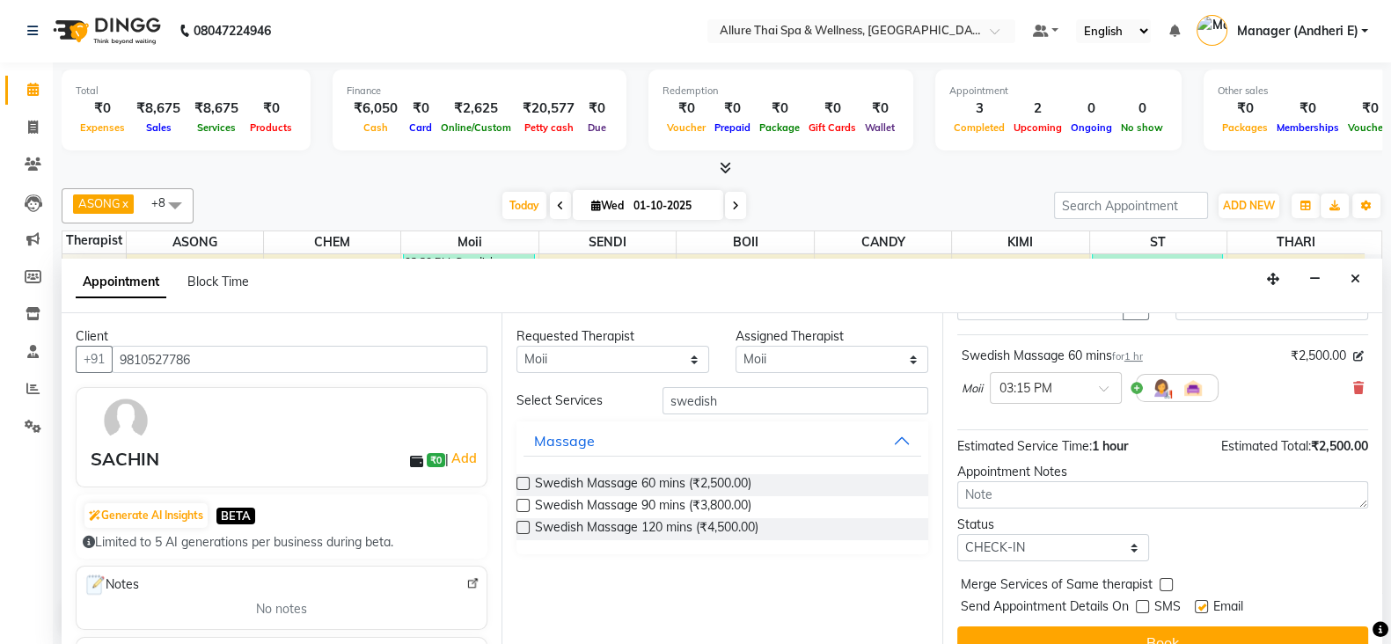
checkbox input "false"
click at [1223, 628] on button "Book" at bounding box center [1162, 643] width 411 height 32
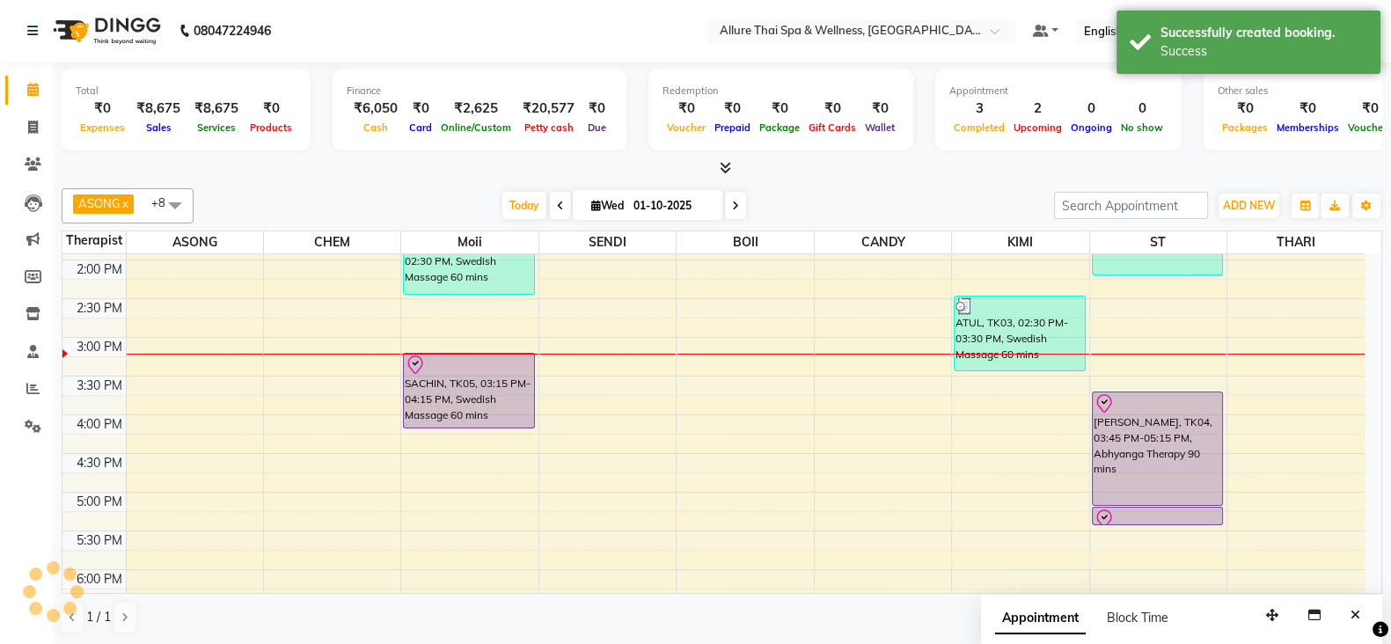
scroll to position [0, 0]
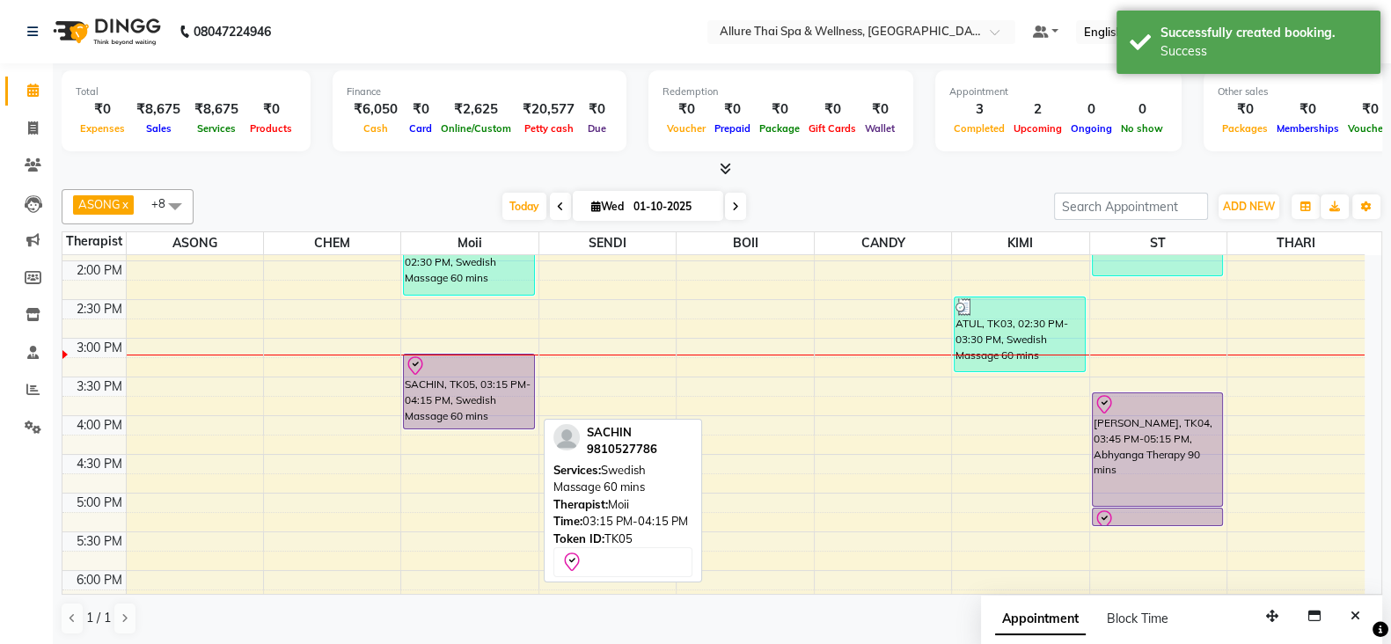
click at [481, 391] on div "SACHIN, TK05, 03:15 PM-04:15 PM, Swedish Massage 60 mins" at bounding box center [469, 392] width 130 height 74
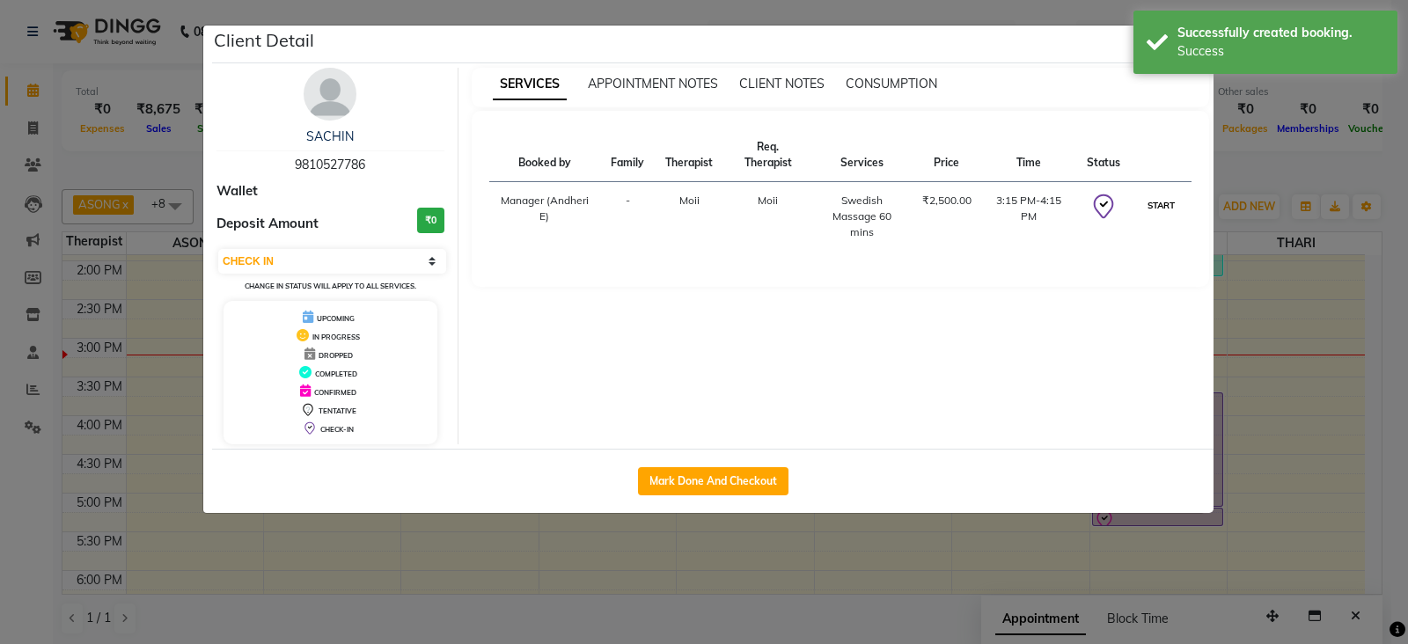
click at [1175, 204] on button "START" at bounding box center [1161, 205] width 36 height 22
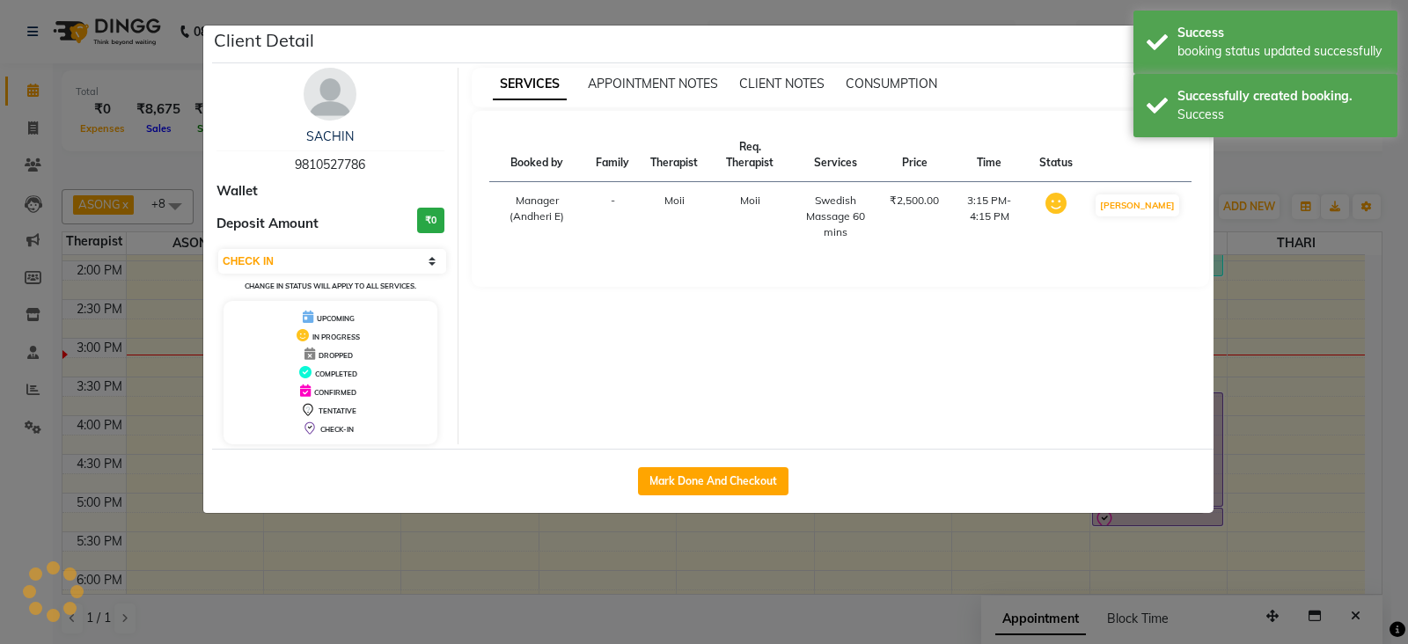
select select "1"
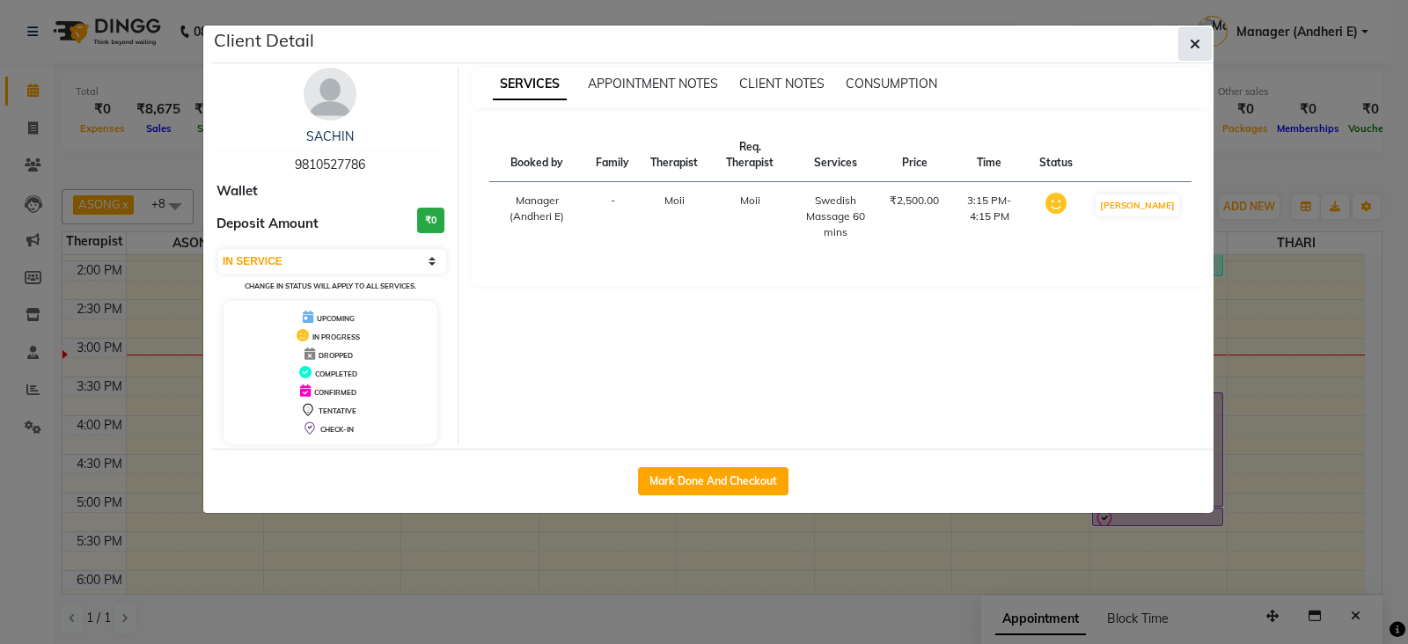
click at [1184, 39] on button "button" at bounding box center [1194, 43] width 33 height 33
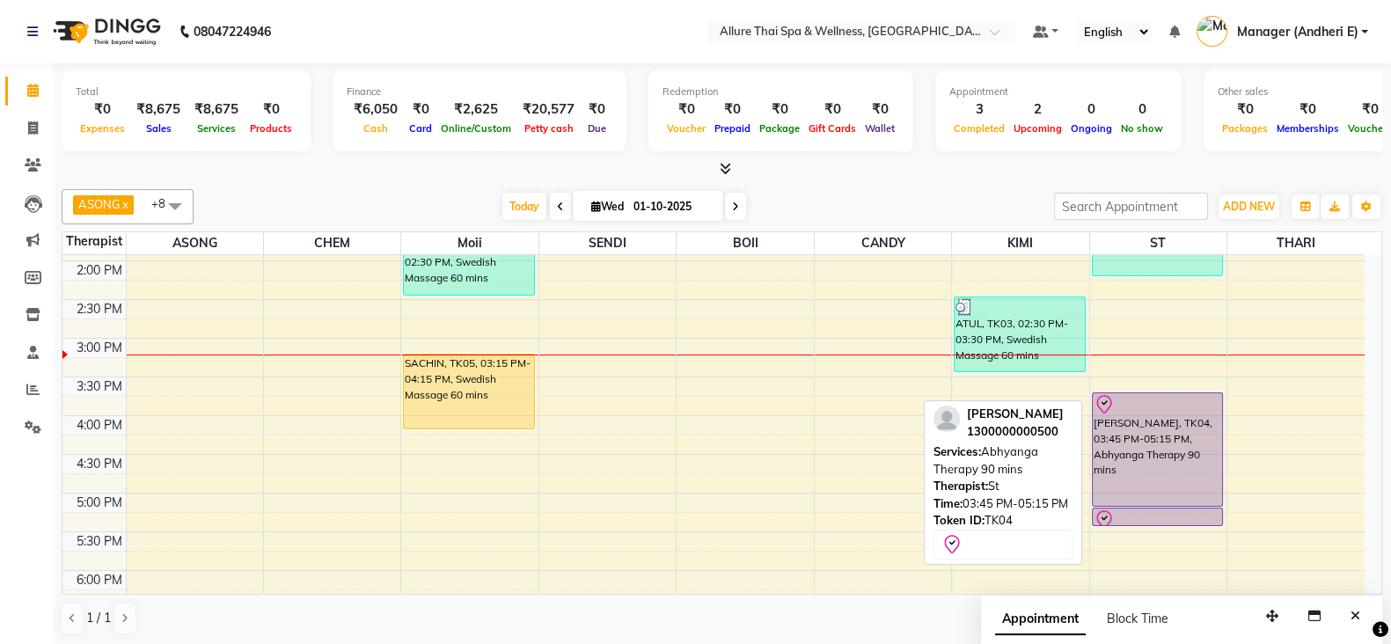
click at [1144, 406] on div at bounding box center [1158, 404] width 128 height 21
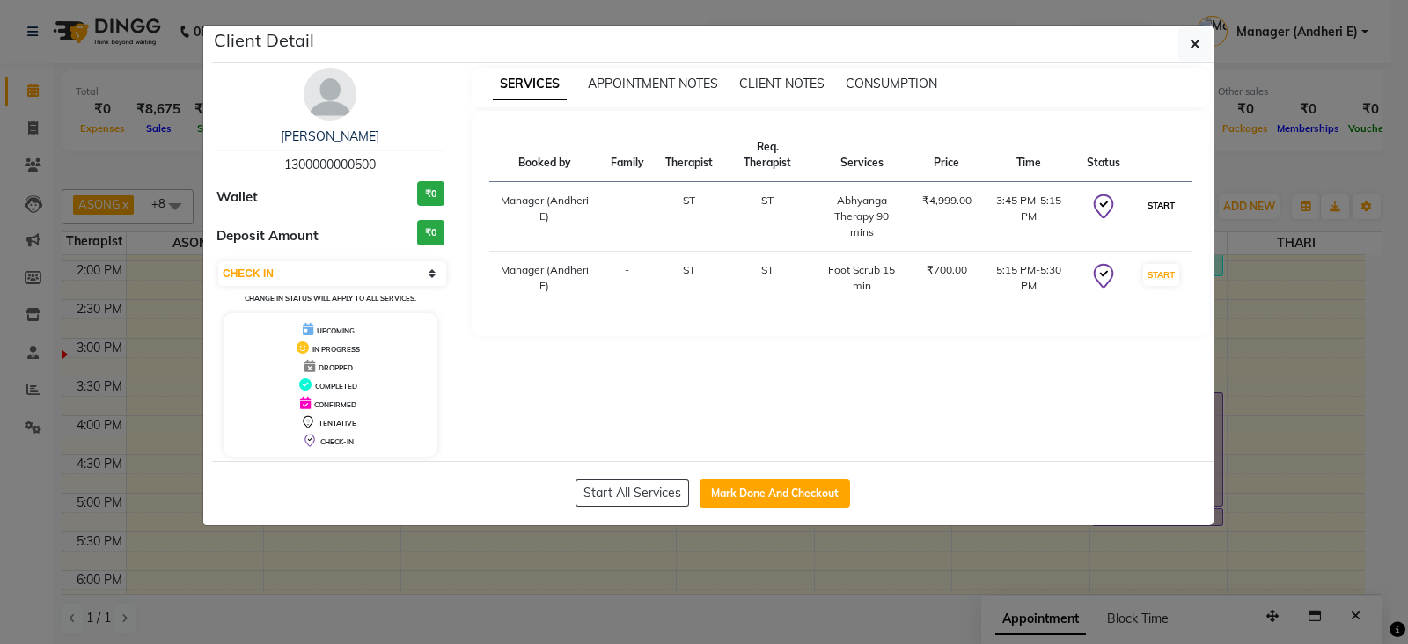
click at [1157, 209] on button "START" at bounding box center [1161, 205] width 36 height 22
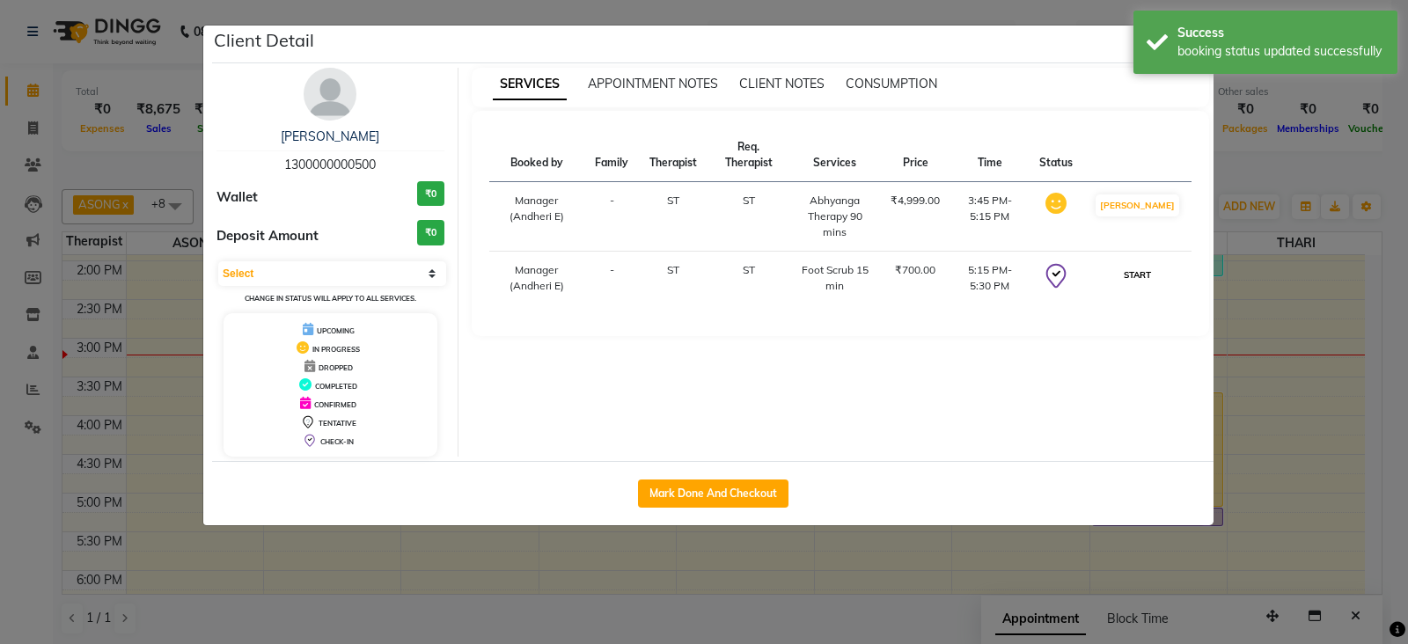
click at [1144, 271] on button "START" at bounding box center [1137, 275] width 36 height 22
select select "1"
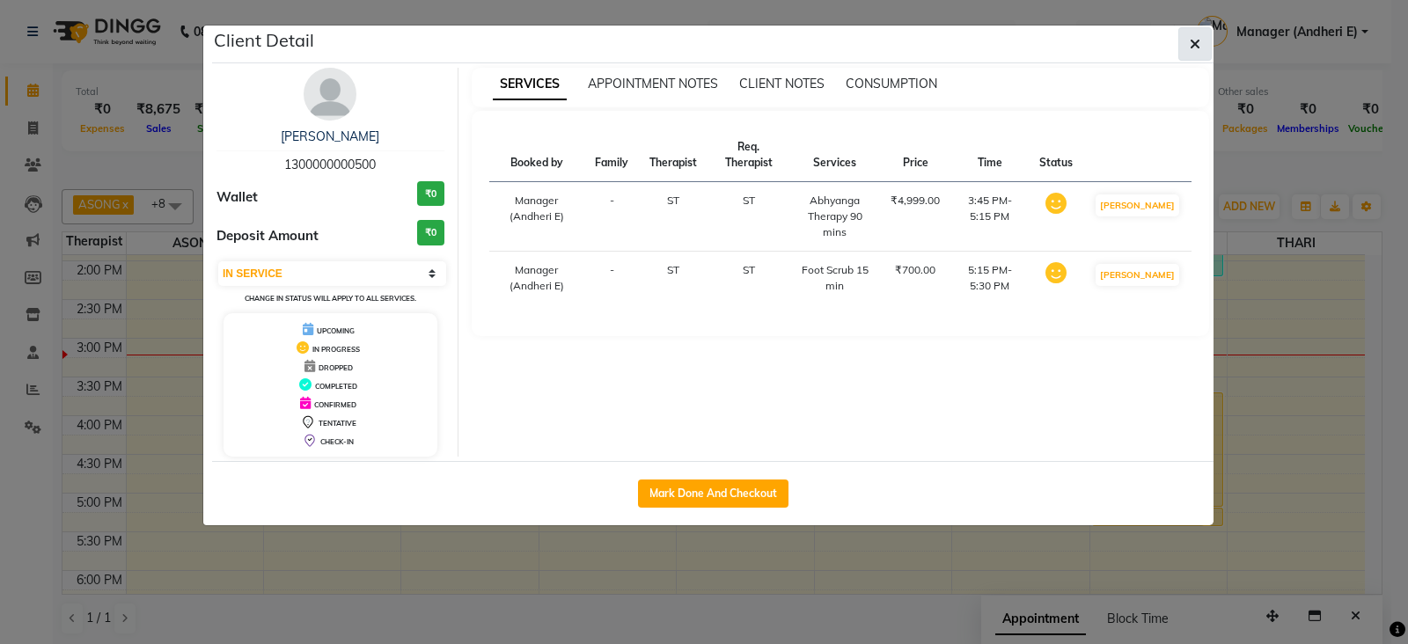
click at [1184, 38] on button "button" at bounding box center [1194, 43] width 33 height 33
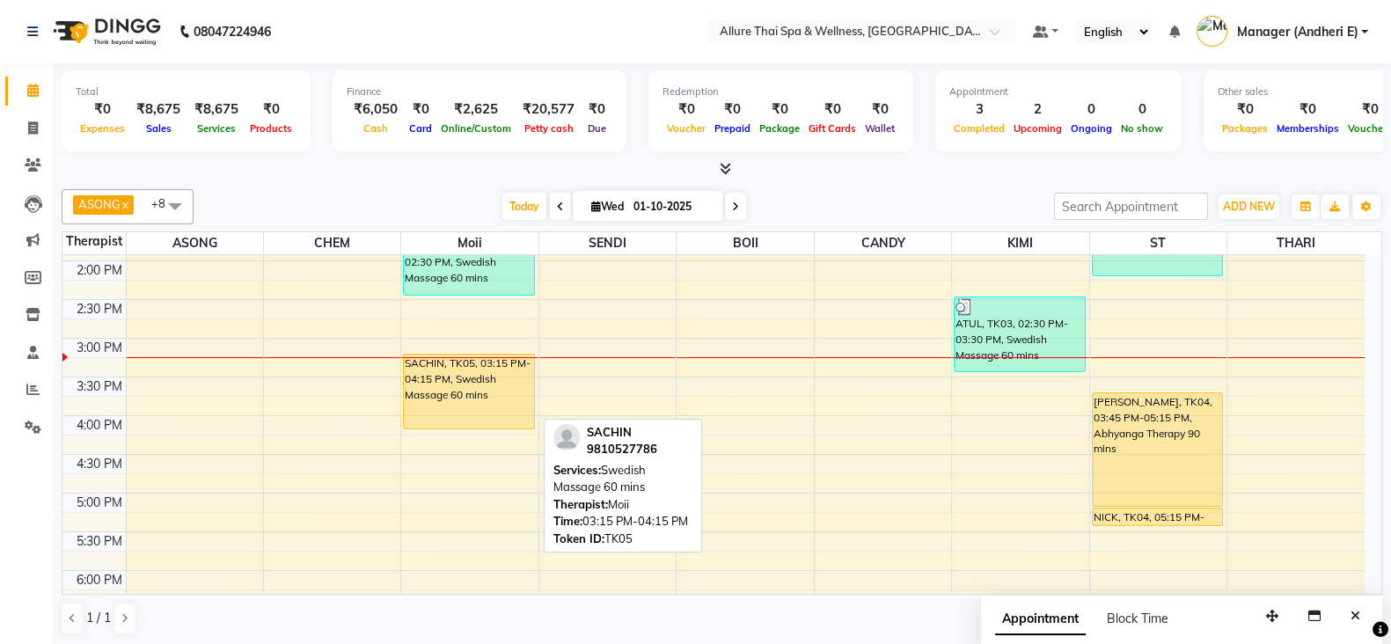
click at [483, 385] on div "SACHIN, TK05, 03:15 PM-04:15 PM, Swedish Massage 60 mins" at bounding box center [469, 392] width 130 height 74
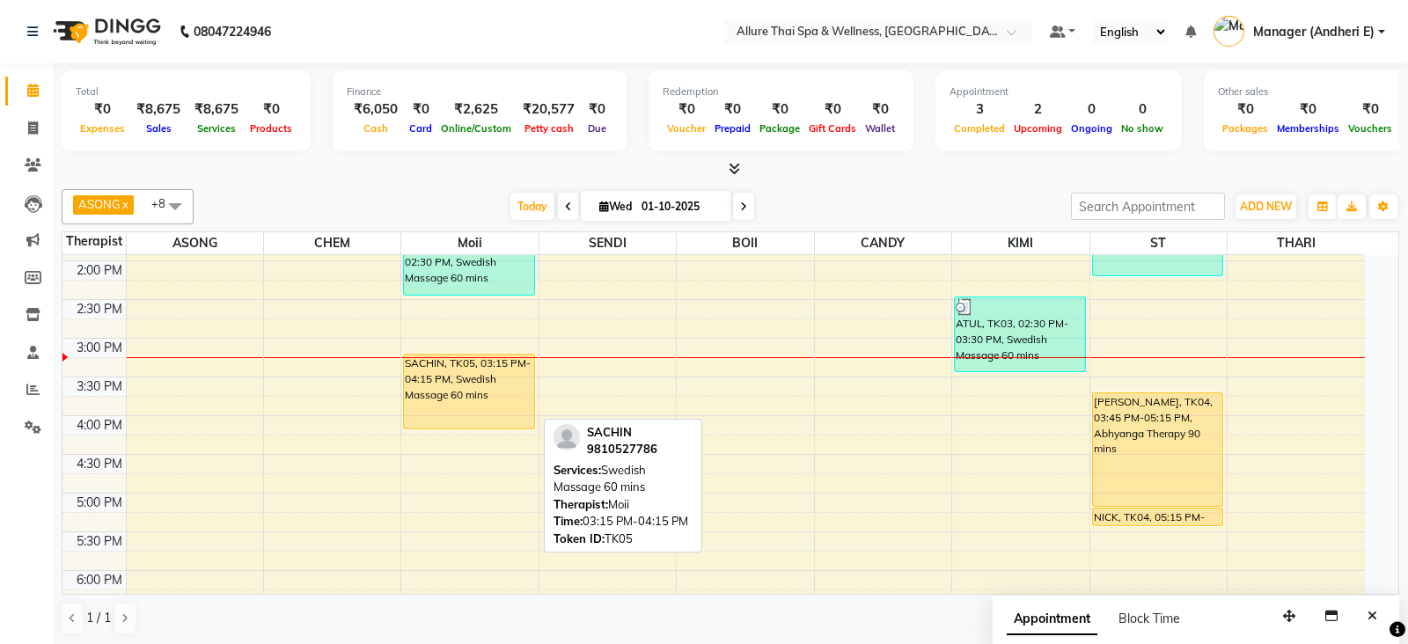
select select "1"
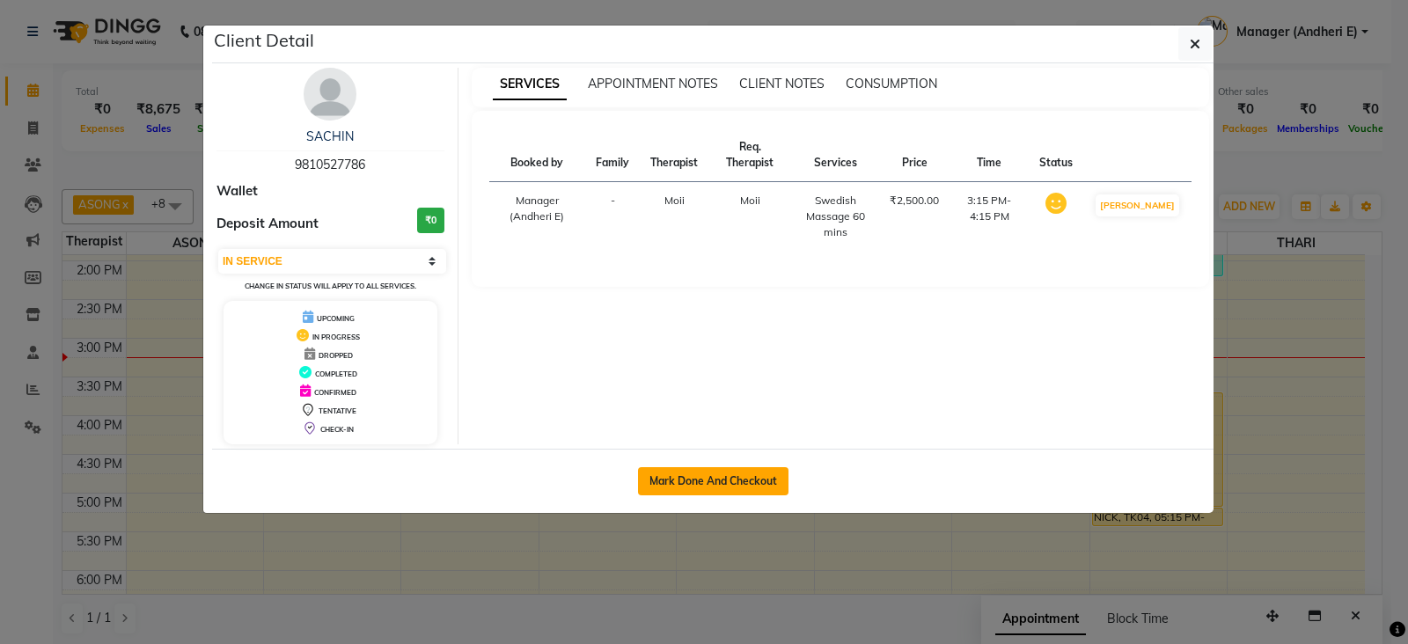
click at [735, 477] on button "Mark Done And Checkout" at bounding box center [713, 481] width 150 height 28
select select "service"
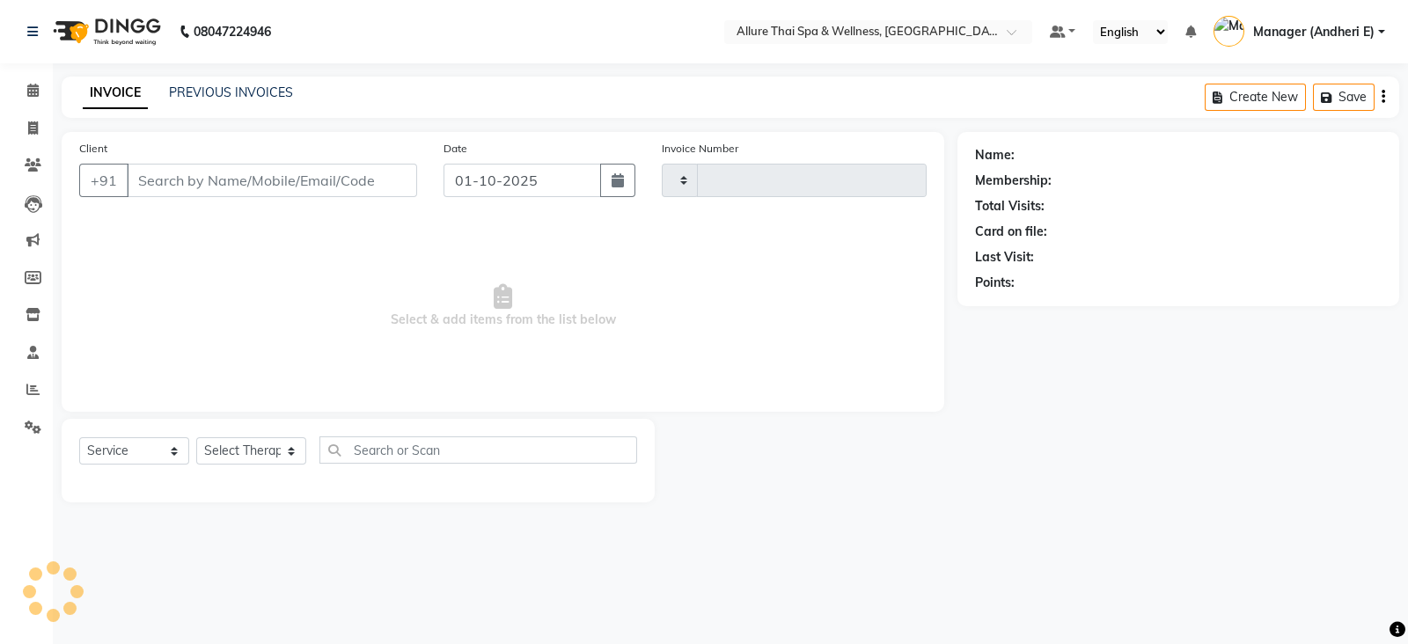
type input "2321"
select select "6826"
type input "9810527786"
select select "74654"
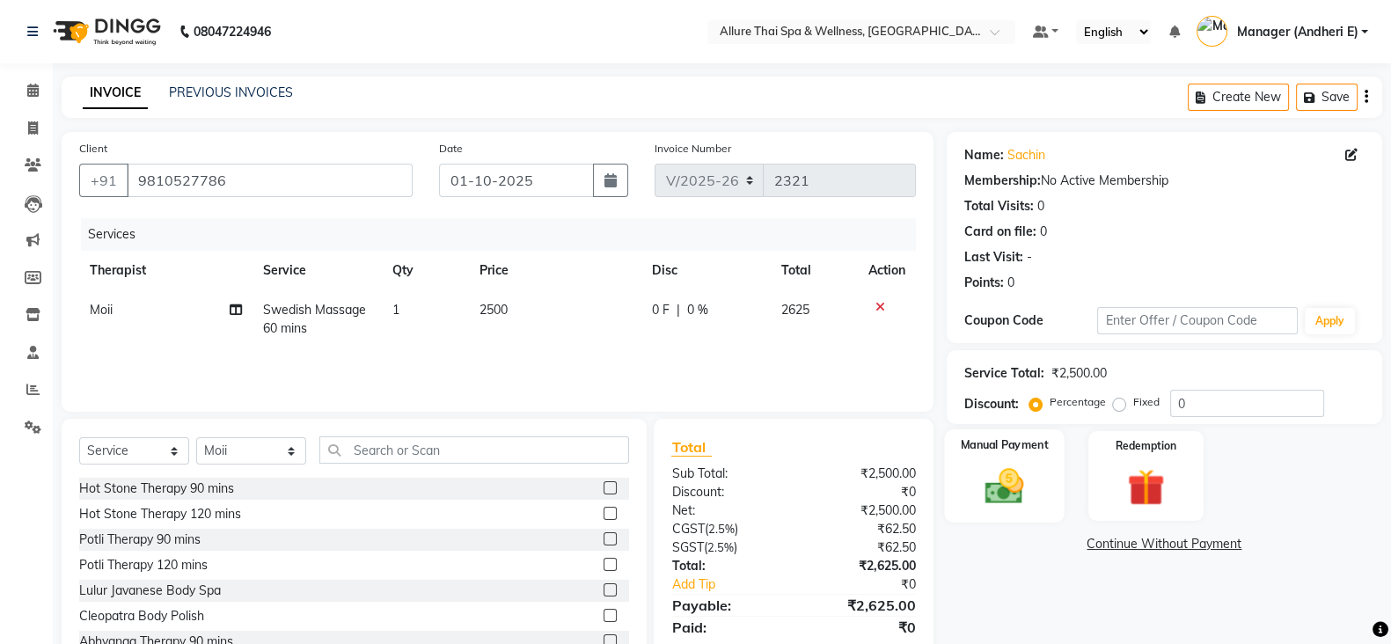
click at [1029, 485] on img at bounding box center [1004, 486] width 62 height 44
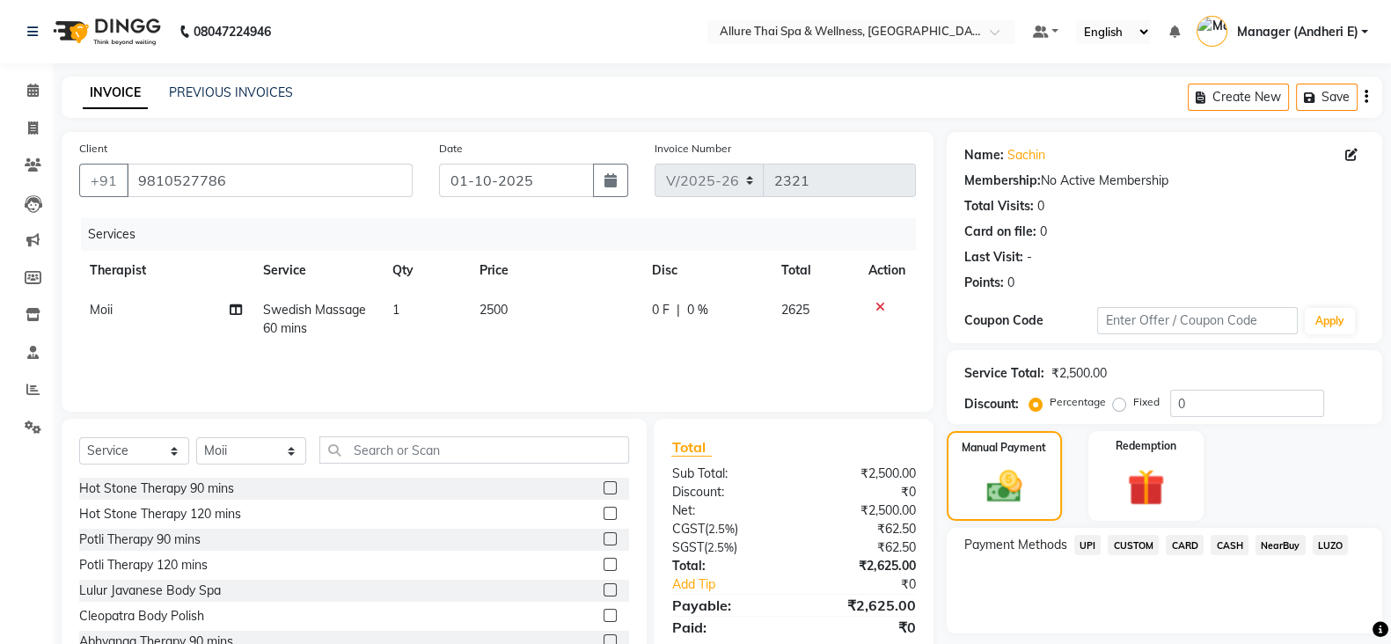
click at [1223, 543] on span "CASH" at bounding box center [1230, 545] width 38 height 20
click at [1196, 543] on span "CARD" at bounding box center [1185, 545] width 38 height 20
click at [1236, 543] on span "CASH" at bounding box center [1230, 545] width 38 height 20
click at [1187, 541] on span "CARD" at bounding box center [1185, 545] width 38 height 20
click at [1240, 543] on span "CASH" at bounding box center [1230, 545] width 38 height 20
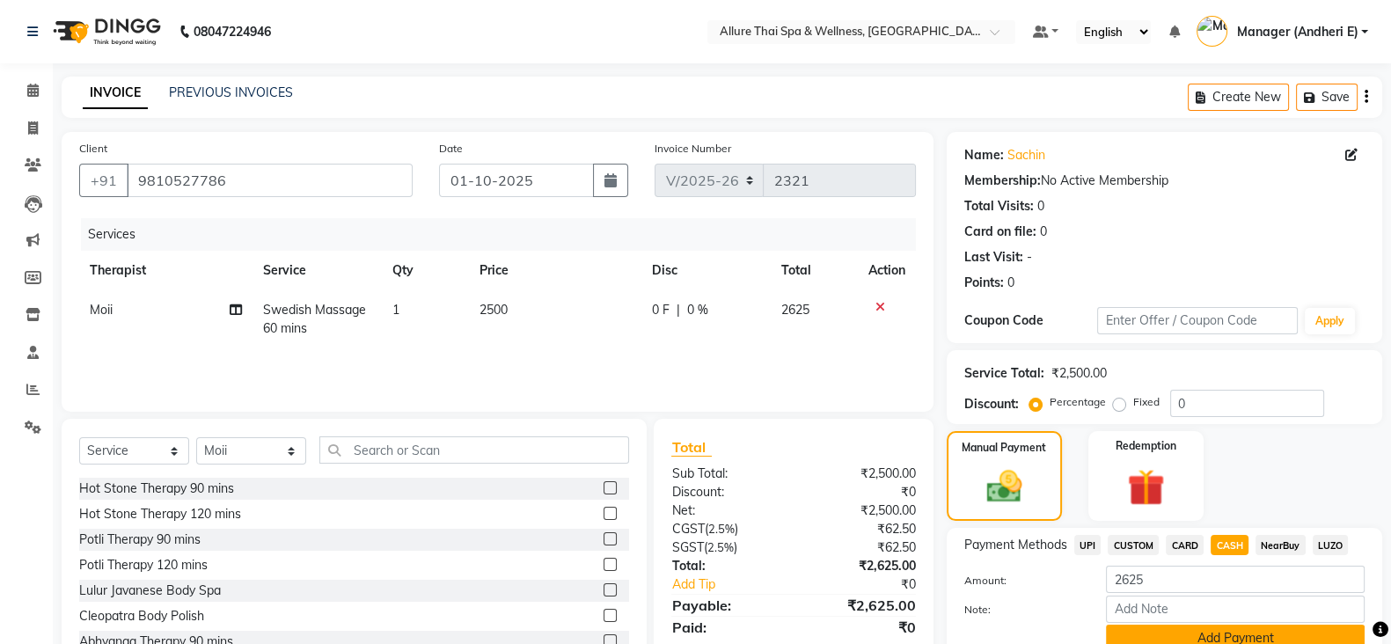
click at [1153, 635] on button "Add Payment" at bounding box center [1235, 638] width 259 height 27
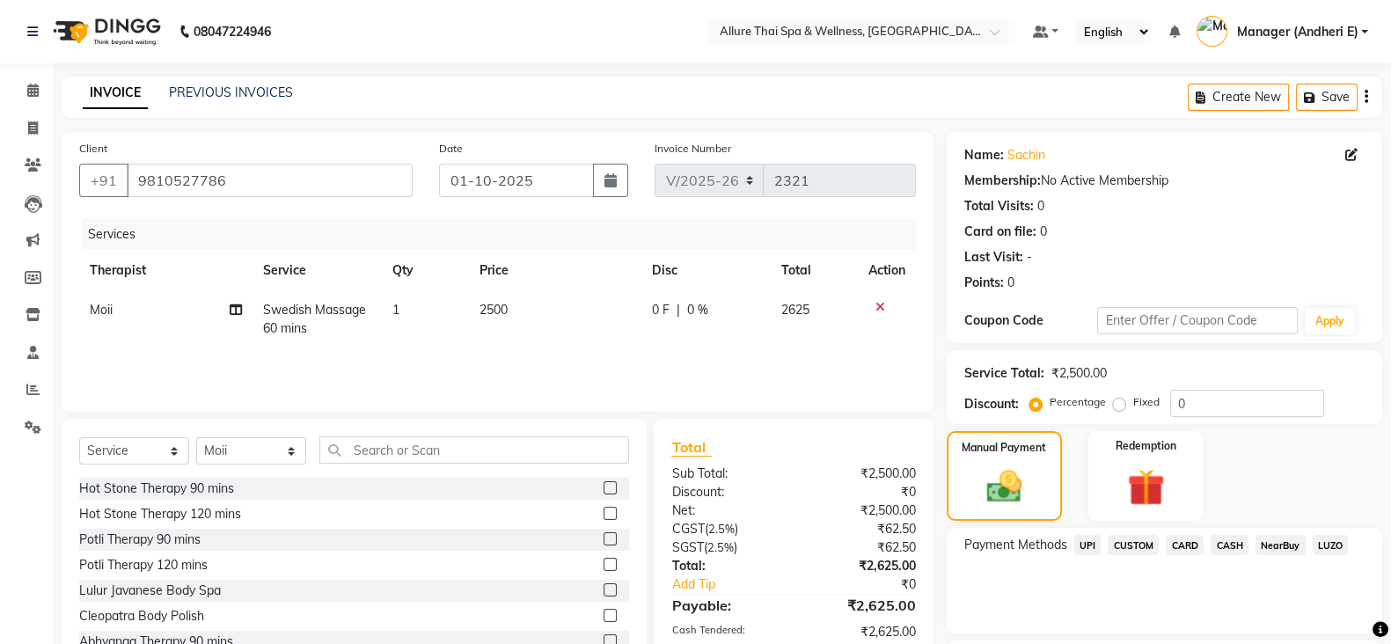
scroll to position [132, 0]
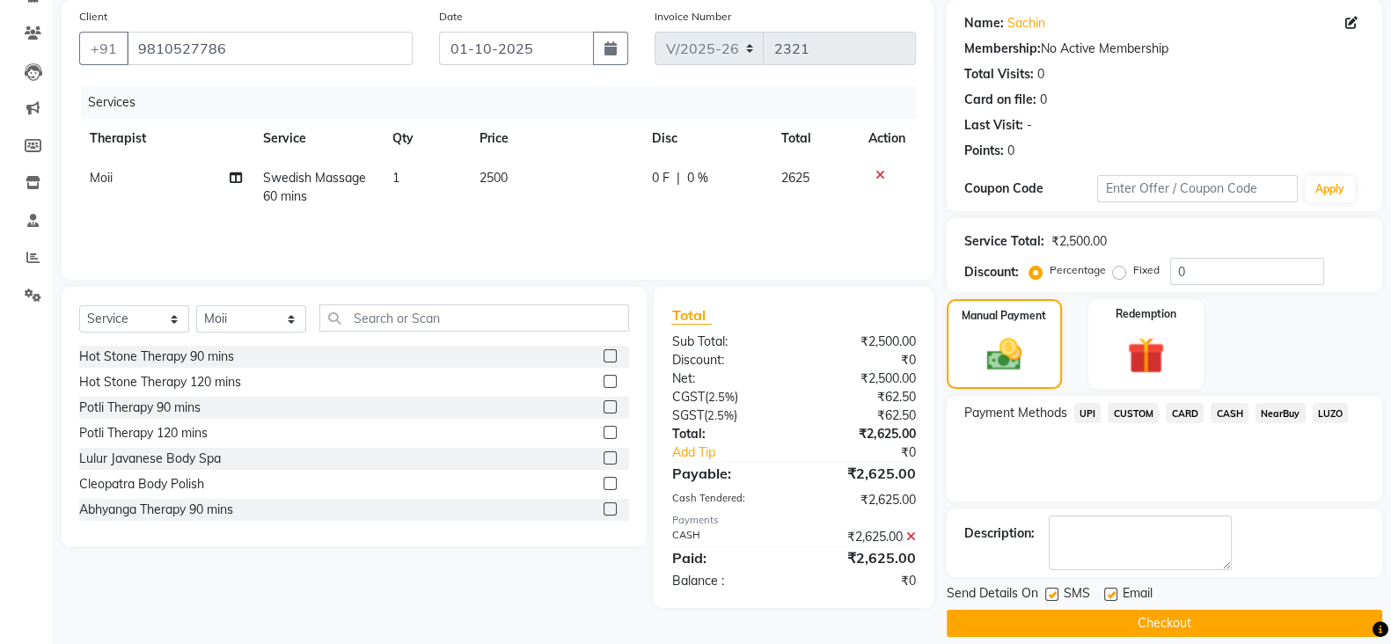
click at [1047, 588] on label at bounding box center [1051, 594] width 13 height 13
click at [1047, 590] on input "checkbox" at bounding box center [1050, 595] width 11 height 11
checkbox input "false"
click at [1109, 590] on label at bounding box center [1110, 594] width 13 height 13
click at [1109, 590] on input "checkbox" at bounding box center [1109, 595] width 11 height 11
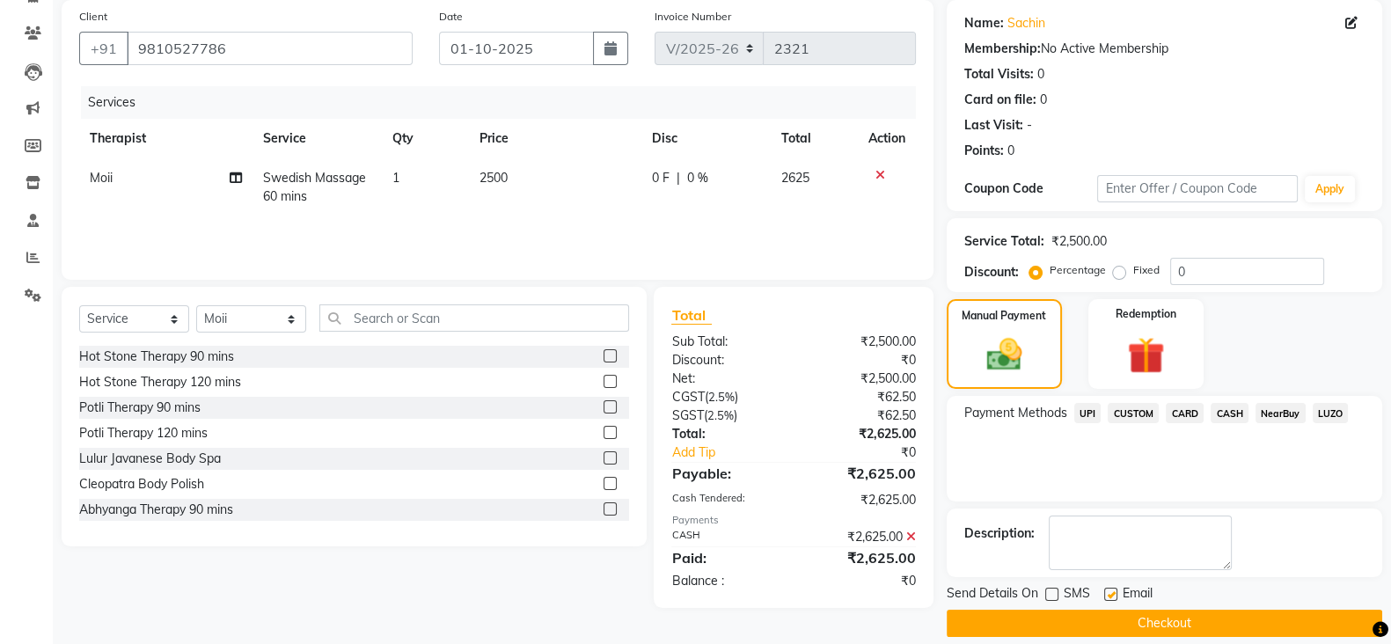
checkbox input "false"
click at [1100, 621] on button "Checkout" at bounding box center [1165, 623] width 436 height 27
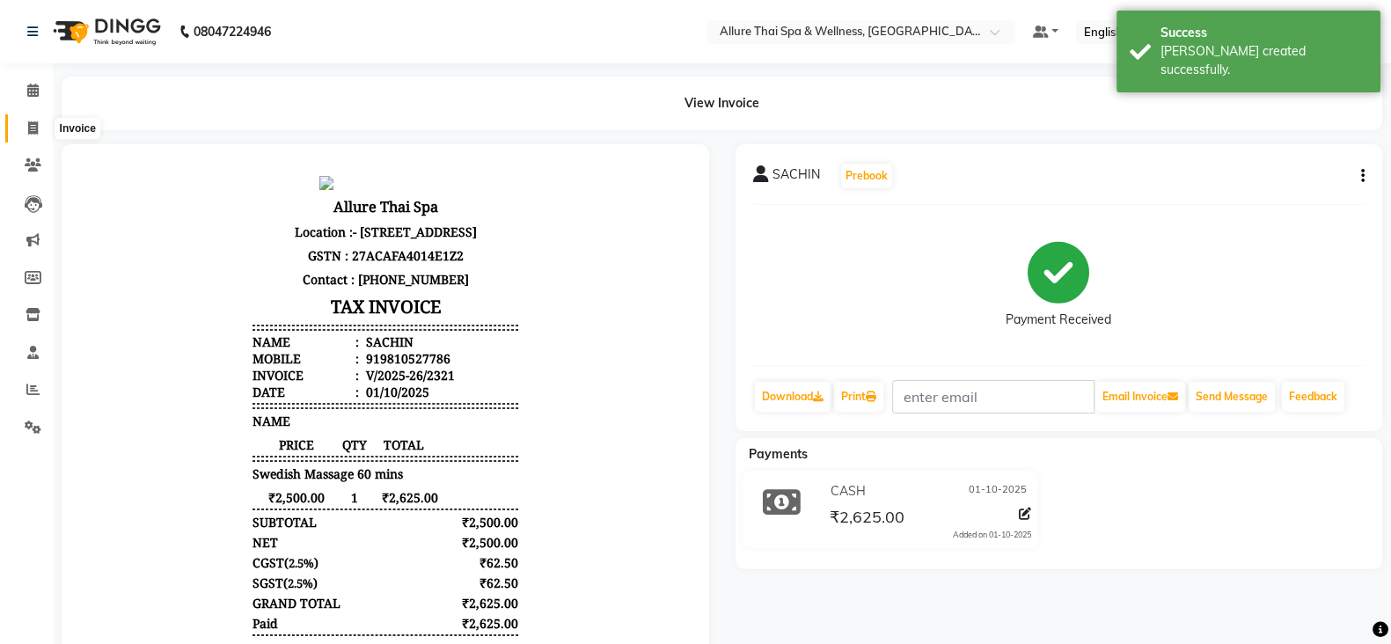
click at [36, 129] on icon at bounding box center [33, 127] width 10 height 13
select select "6826"
select select "service"
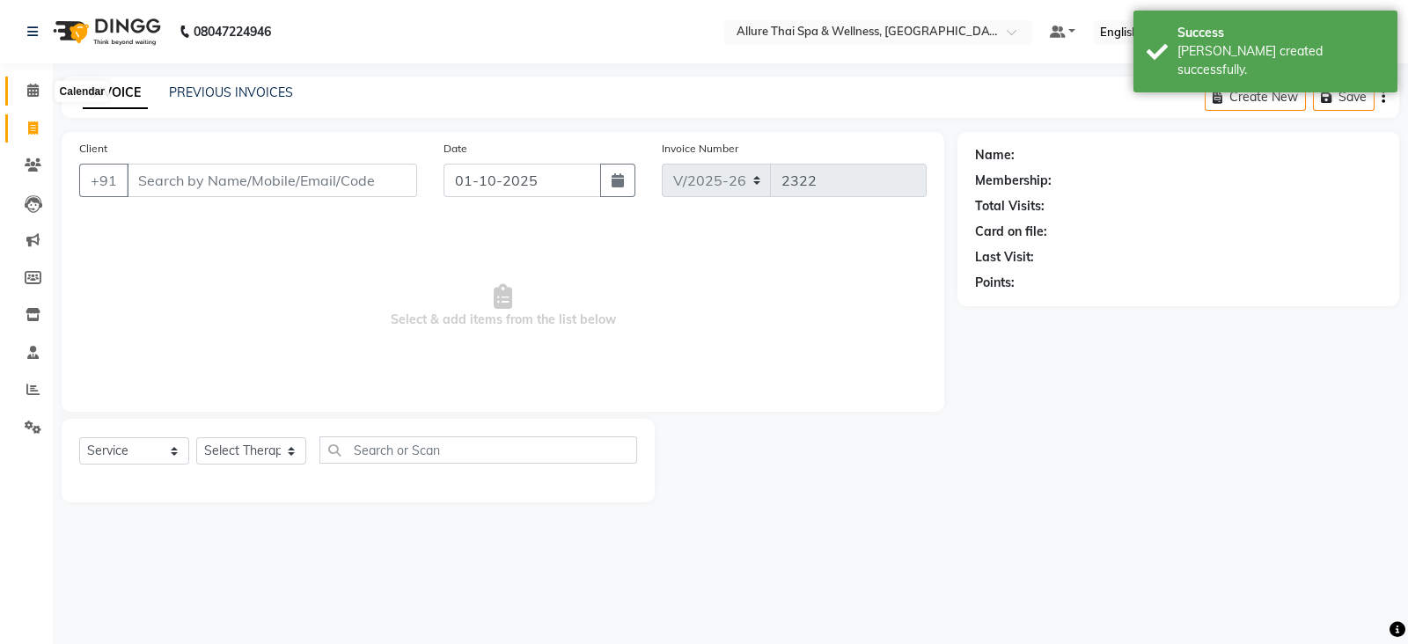
click at [33, 90] on icon at bounding box center [32, 90] width 11 height 13
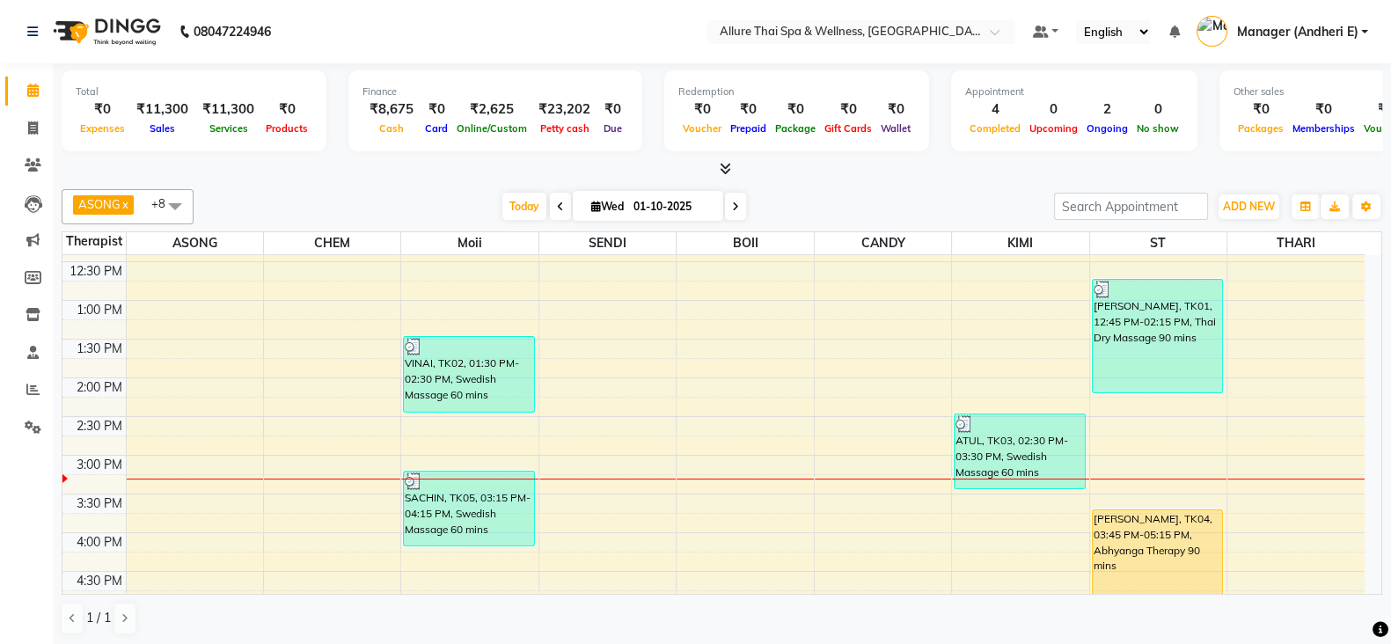
scroll to position [308, 0]
